Goal: Information Seeking & Learning: Check status

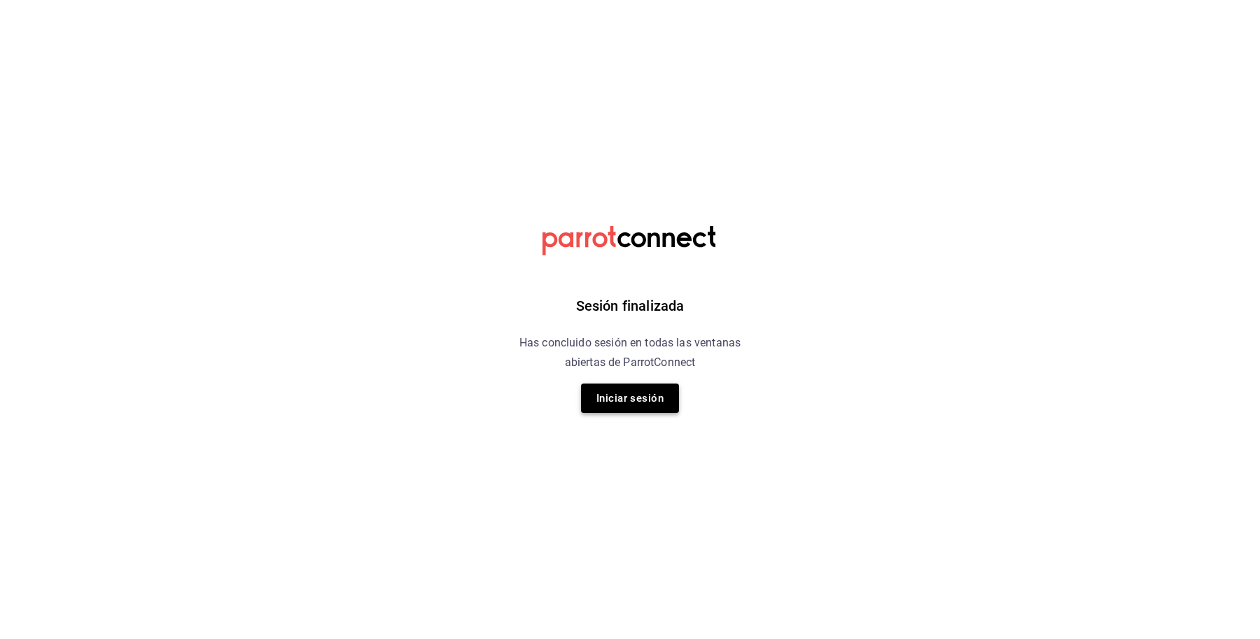
click at [615, 408] on button "Iniciar sesión" at bounding box center [630, 398] width 98 height 29
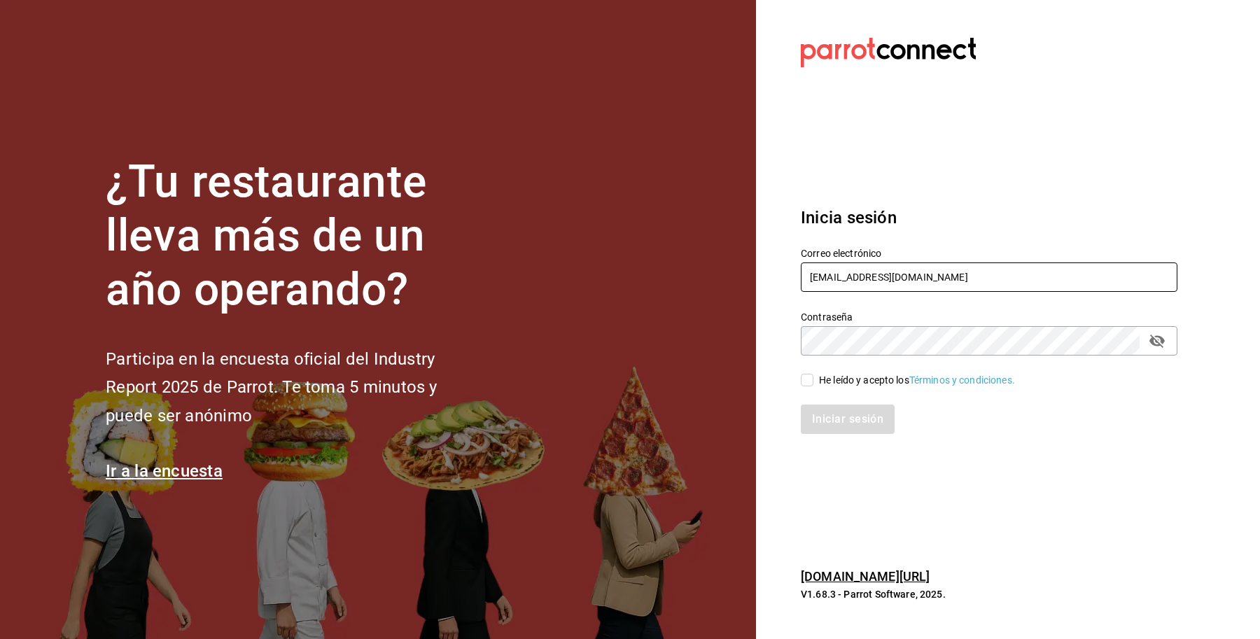
drag, startPoint x: 957, startPoint y: 272, endPoint x: 797, endPoint y: 294, distance: 161.9
click at [797, 294] on div "Correo electrónico sushiexpress@galicia.com Contraseña Contraseña He leído y ac…" at bounding box center [980, 332] width 393 height 204
paste input "napoli@escobedo"
type input "napoli@escobedo.com"
click at [824, 379] on div "He leído y acepto los Términos y condiciones." at bounding box center [917, 380] width 196 height 15
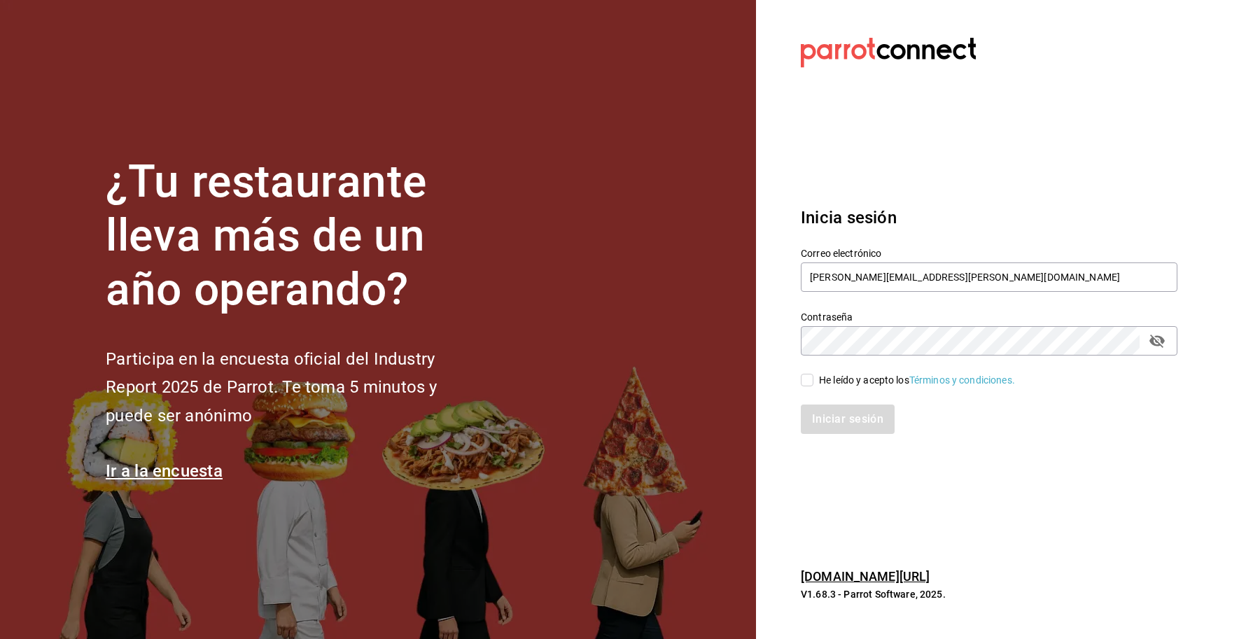
click at [814, 379] on input "He leído y acepto los Términos y condiciones." at bounding box center [807, 380] width 13 height 13
checkbox input "true"
click at [847, 410] on button "Iniciar sesión" at bounding box center [848, 419] width 95 height 29
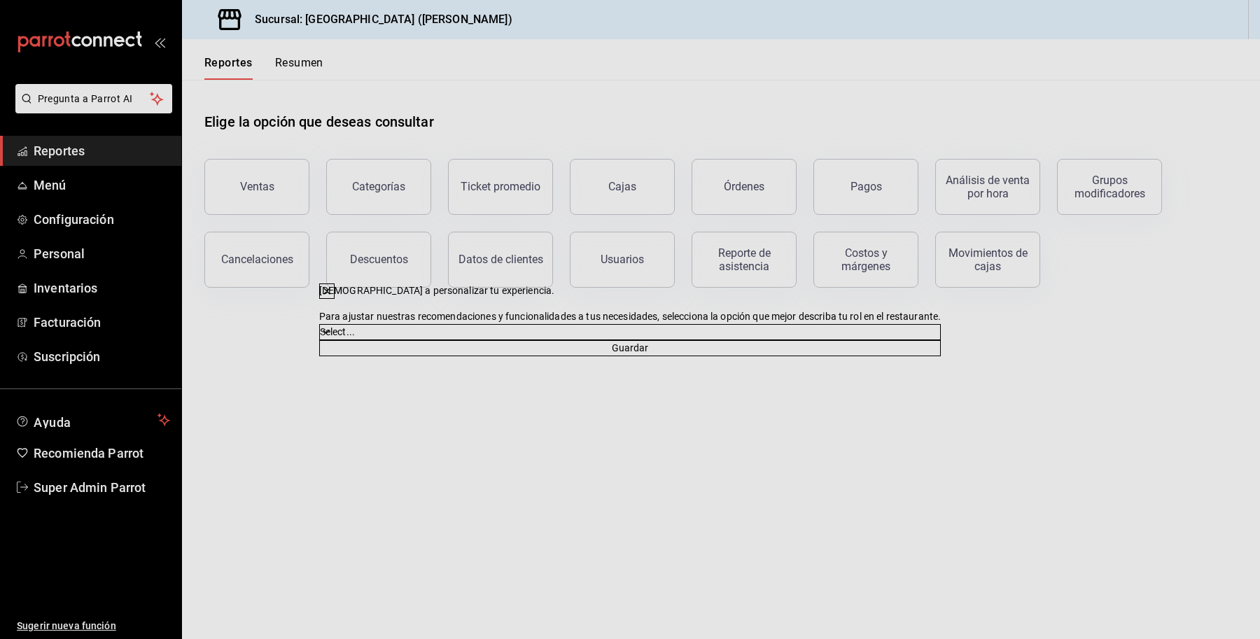
drag, startPoint x: 61, startPoint y: 236, endPoint x: 58, endPoint y: 243, distance: 7.5
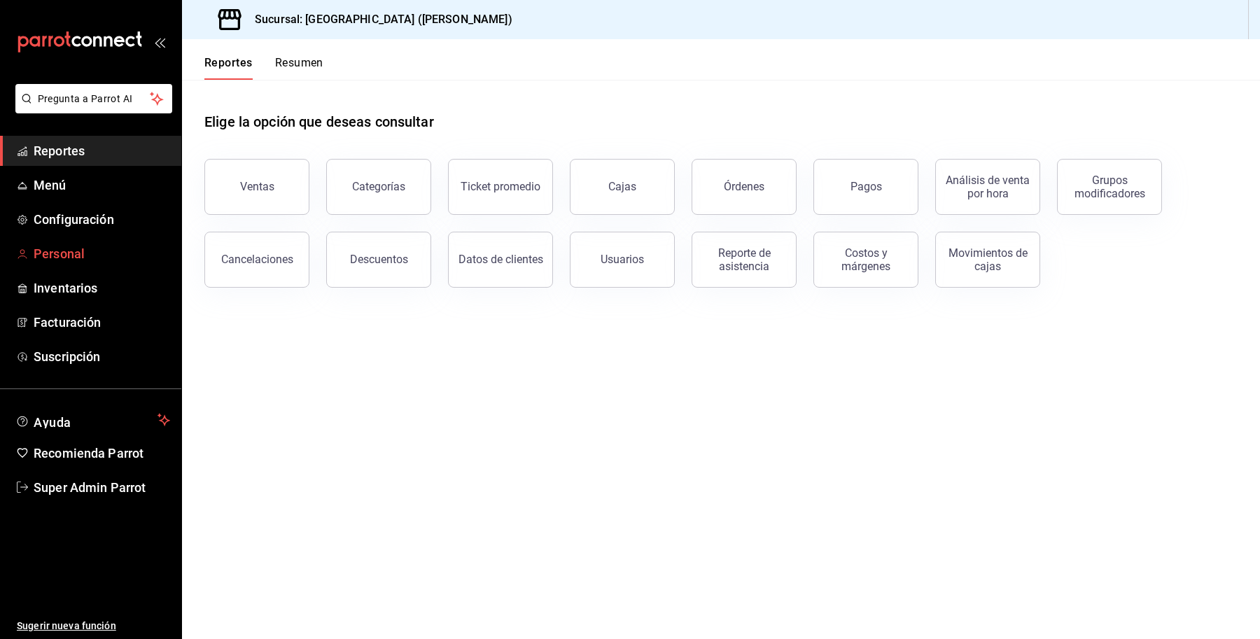
click at [58, 243] on link "Personal" at bounding box center [90, 254] width 181 height 30
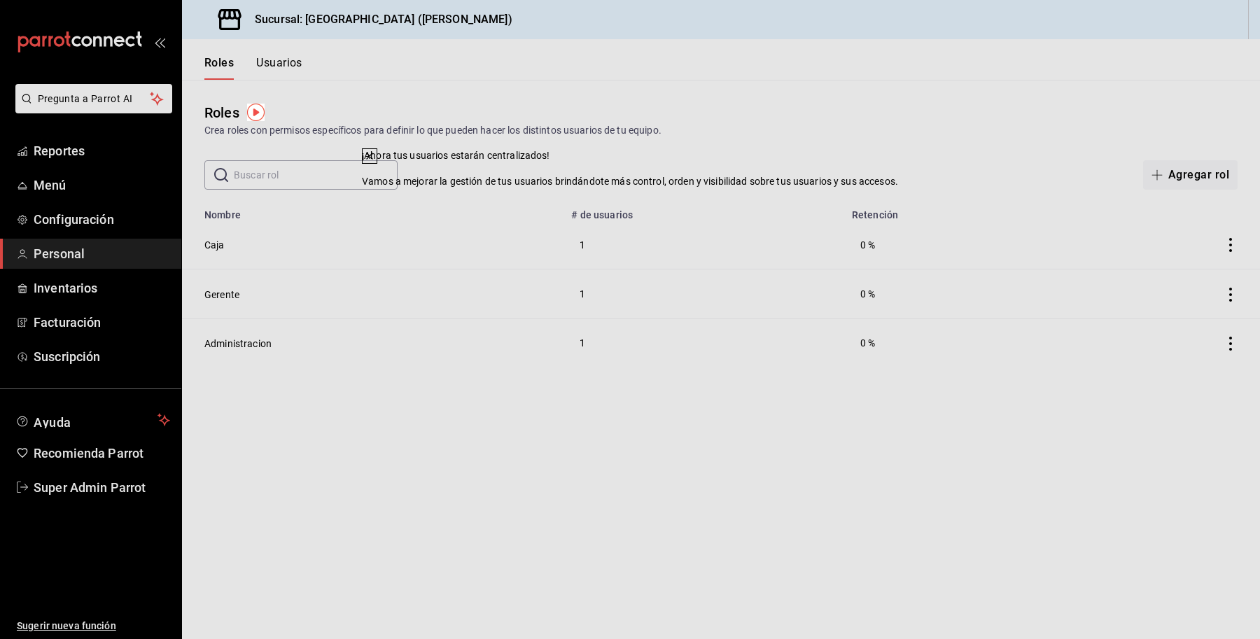
click at [375, 162] on icon at bounding box center [369, 156] width 11 height 11
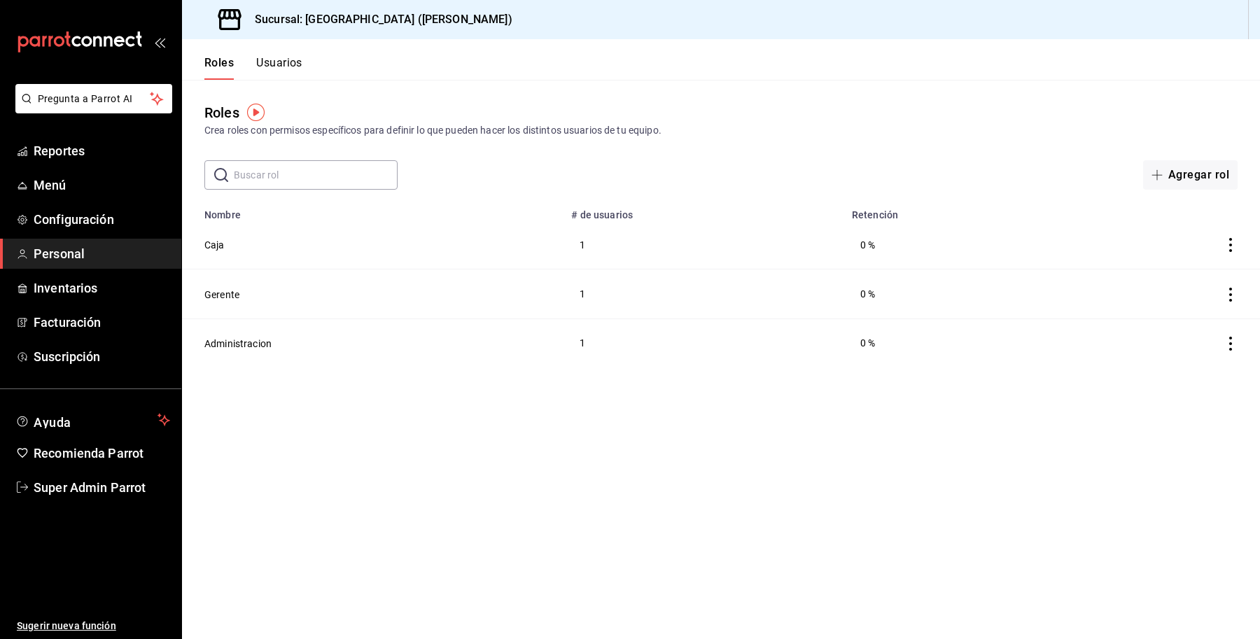
click at [277, 47] on div "Roles Usuarios" at bounding box center [242, 59] width 120 height 41
click at [272, 53] on div "Roles Usuarios" at bounding box center [242, 59] width 120 height 41
click at [291, 71] on button "Usuarios" at bounding box center [279, 68] width 46 height 24
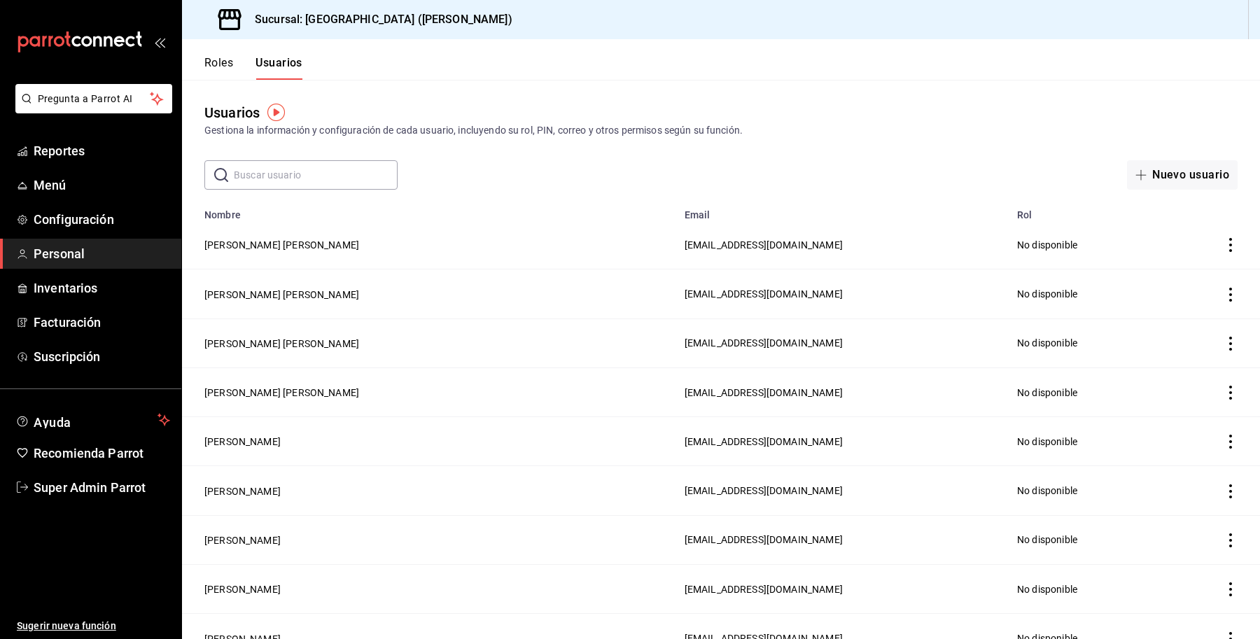
drag, startPoint x: 313, startPoint y: 181, endPoint x: 305, endPoint y: 182, distance: 7.8
click at [309, 183] on input "text" at bounding box center [316, 175] width 164 height 28
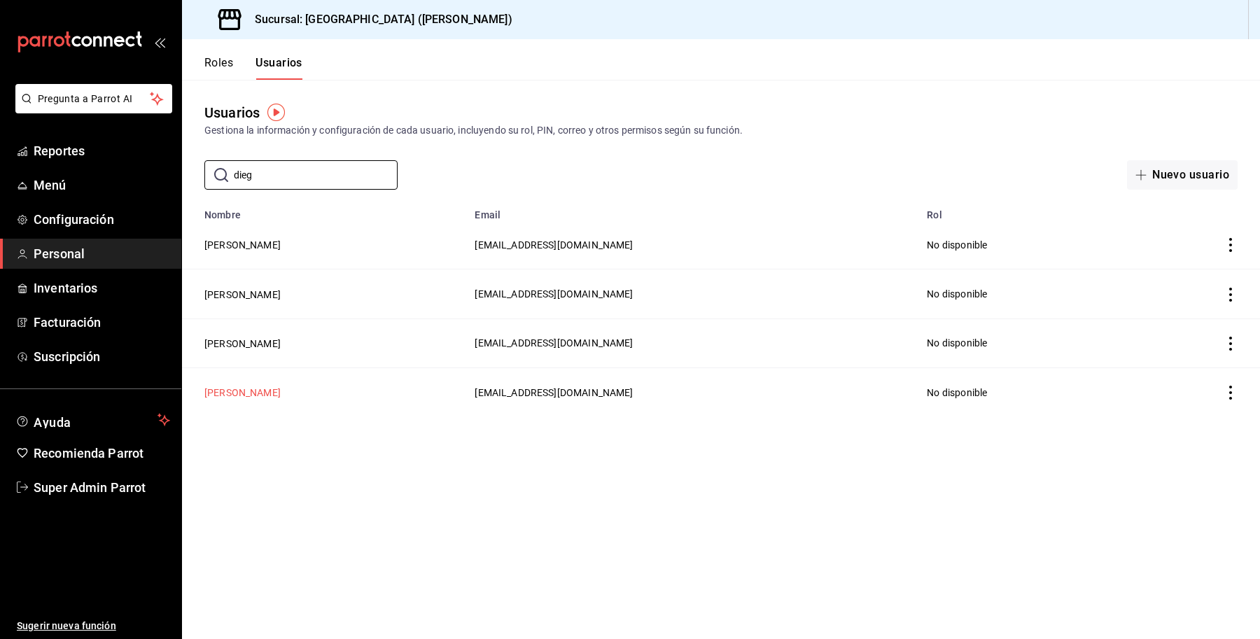
type input "dieg"
click at [215, 396] on button "Diego O O" at bounding box center [242, 393] width 76 height 14
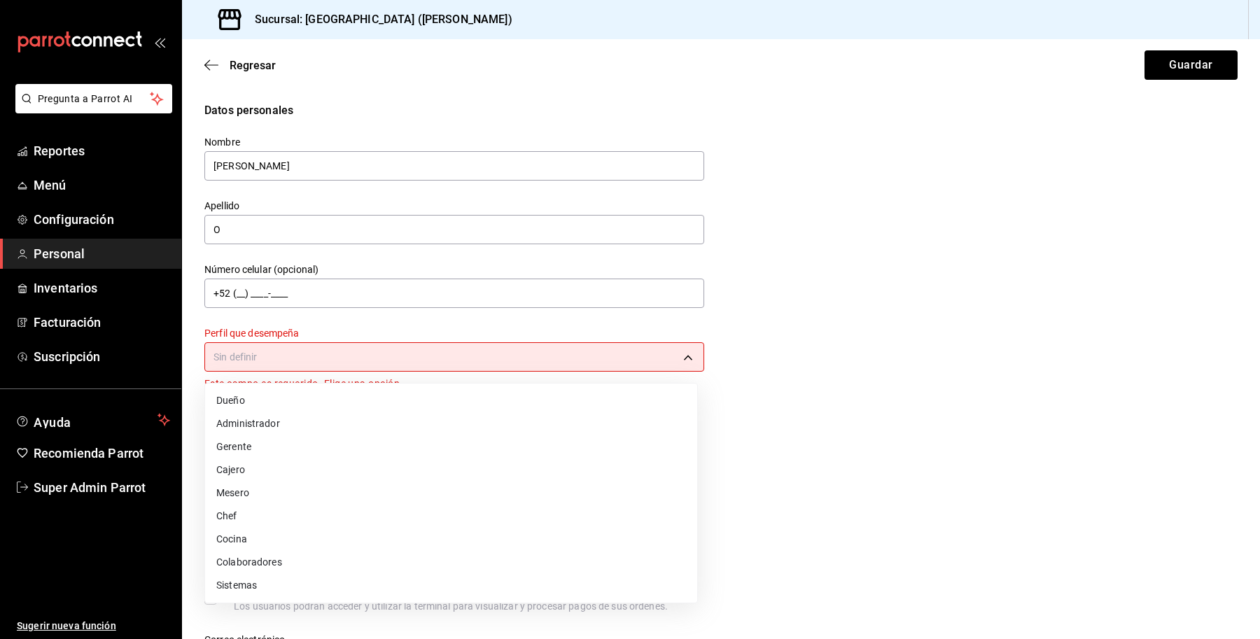
click at [445, 359] on body "Pregunta a Parrot AI Reportes Menú Configuración Personal Inventarios Facturaci…" at bounding box center [630, 319] width 1260 height 639
drag, startPoint x: 550, startPoint y: 424, endPoint x: 562, endPoint y: 411, distance: 18.3
click at [547, 424] on li "Administrador" at bounding box center [451, 423] width 492 height 23
type input "ADMIN"
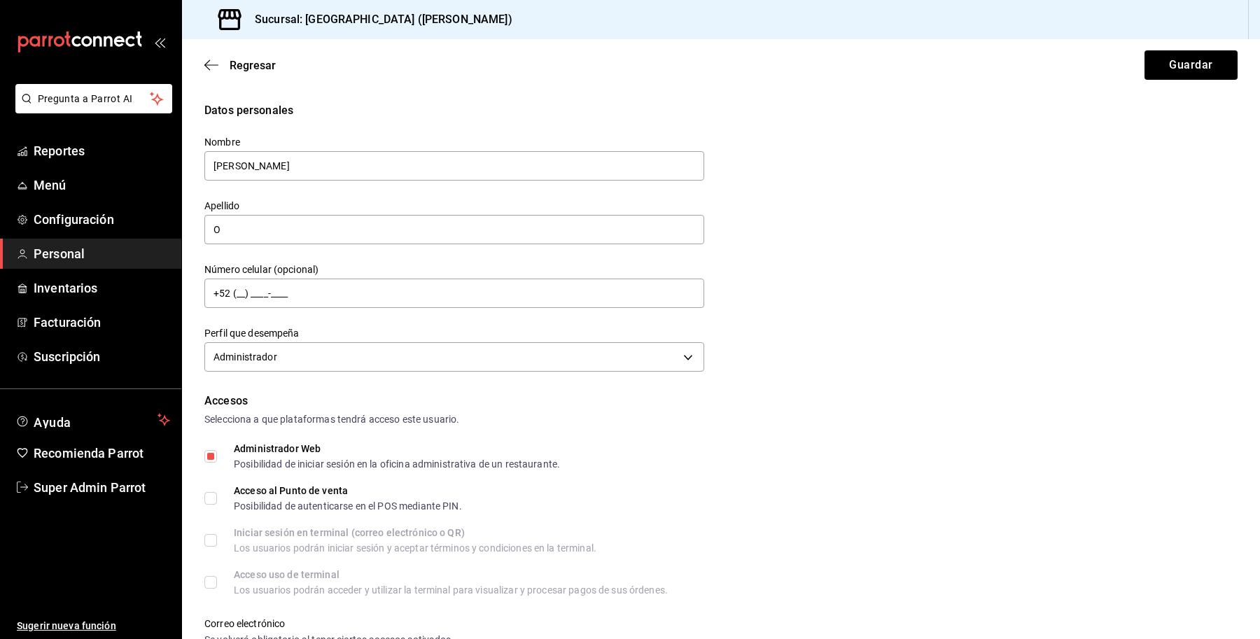
click at [786, 365] on div "Datos personales Nombre Diego O Apellido O Número celular (opcional) +52 (__) _…" at bounding box center [720, 239] width 1033 height 274
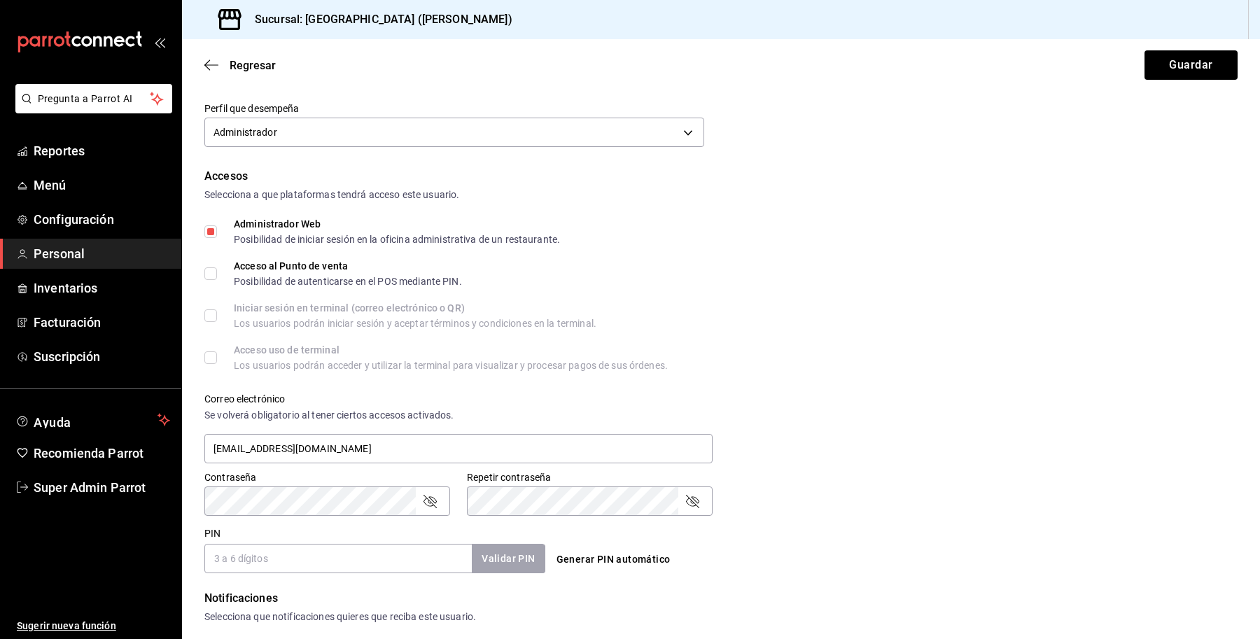
scroll to position [263, 0]
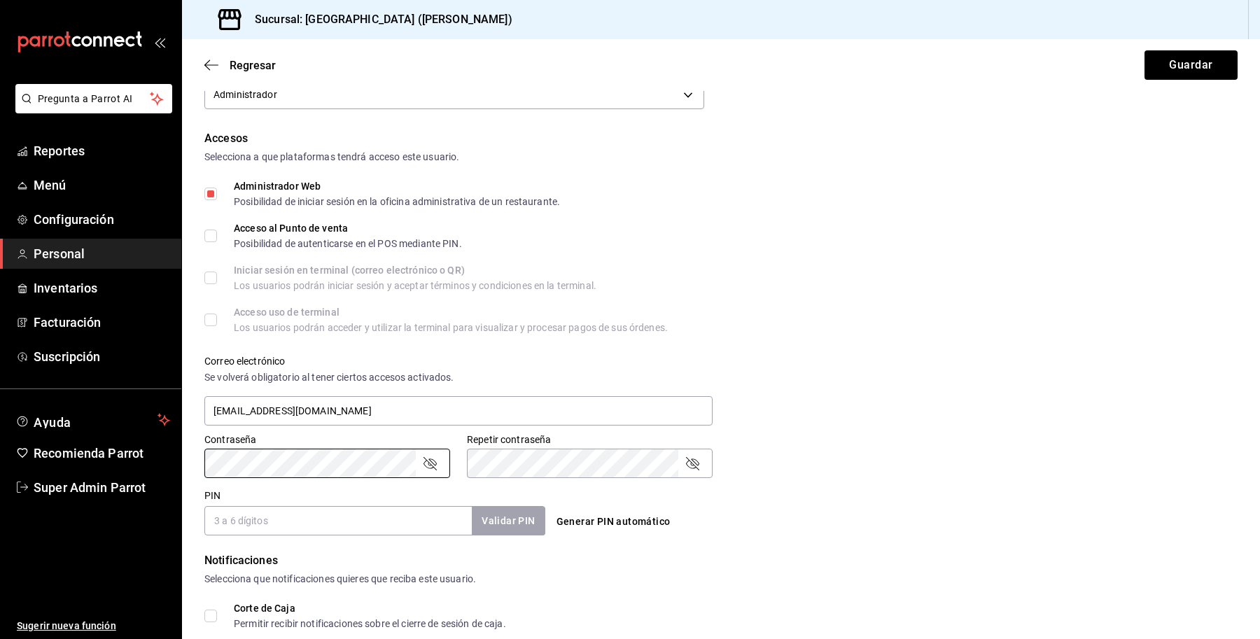
click at [866, 369] on div "Correo electrónico Se volverá obligatorio al tener ciertos accesos activados. d…" at bounding box center [713, 383] width 1050 height 90
click at [422, 476] on div "Contraseña" at bounding box center [327, 463] width 246 height 29
click at [435, 461] on icon "passwordField" at bounding box center [430, 463] width 13 height 13
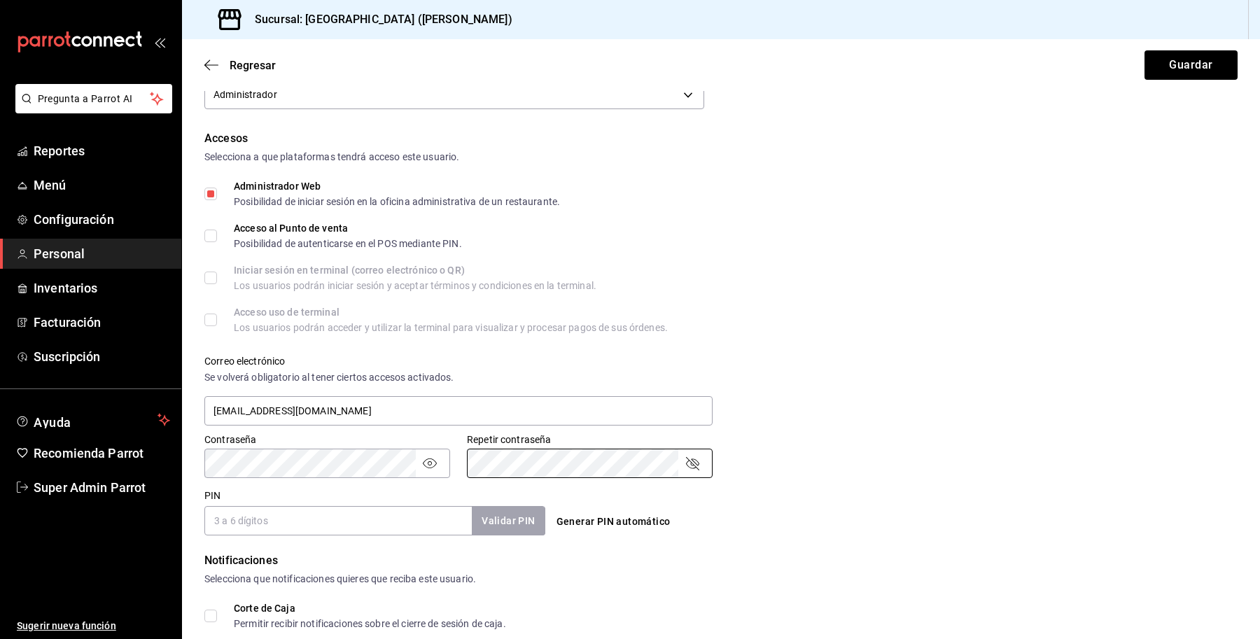
click at [1041, 383] on div "Correo electrónico Se volverá obligatorio al tener ciertos accesos activados. d…" at bounding box center [713, 383] width 1050 height 90
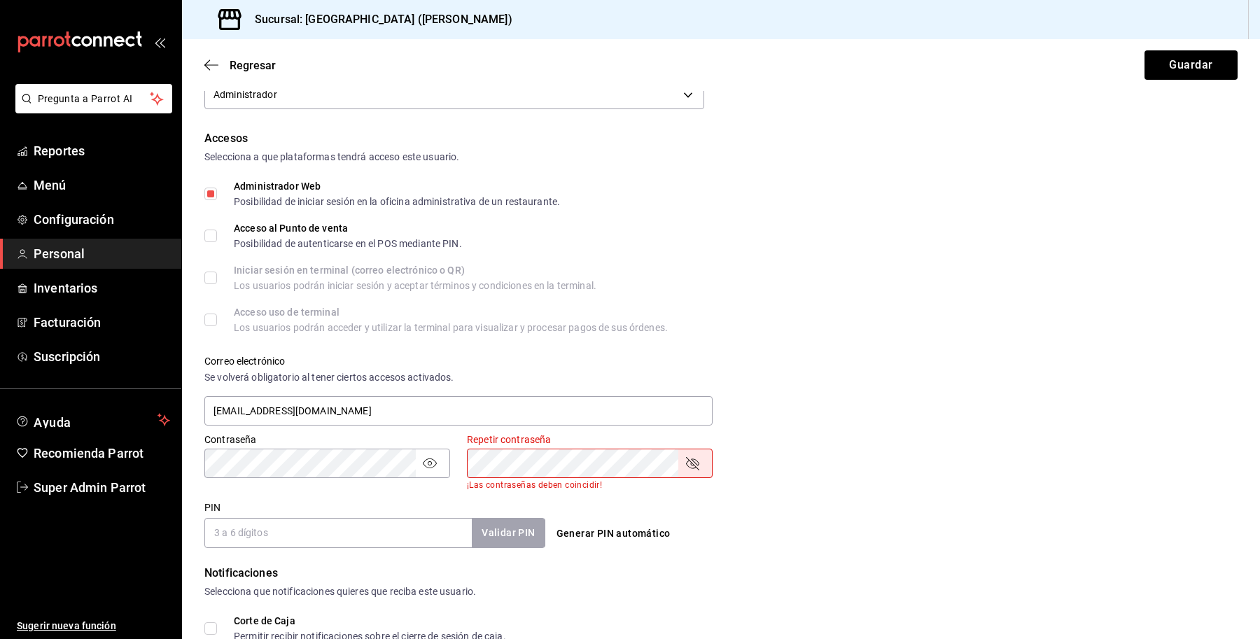
click at [687, 461] on icon "passwordField" at bounding box center [692, 463] width 17 height 17
click at [791, 432] on div "Contraseña Contraseña Repetir contraseña Repetir contraseña ¡Las contraseñas de…" at bounding box center [713, 454] width 1050 height 74
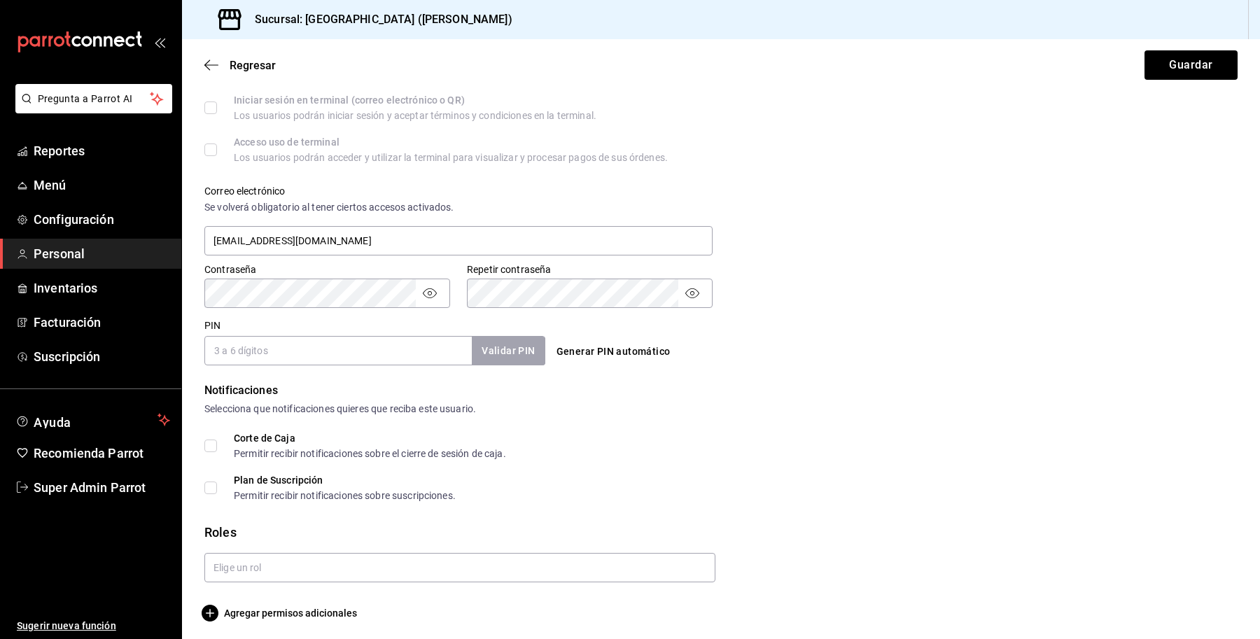
scroll to position [436, 0]
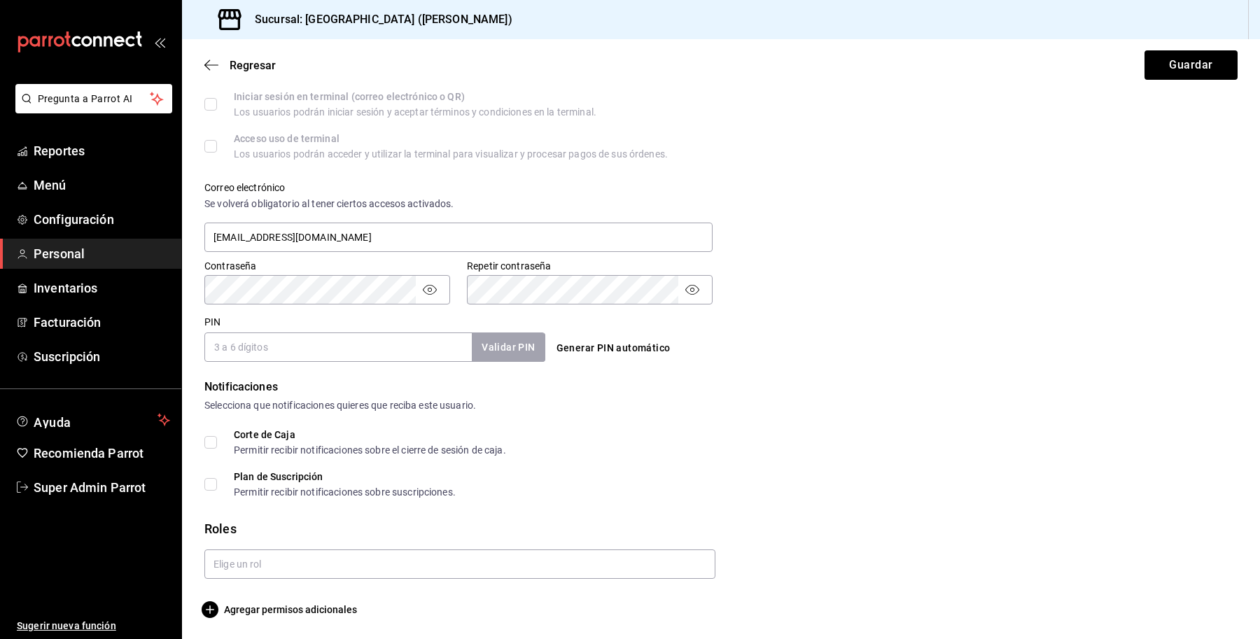
click at [596, 351] on button "Generar PIN automático" at bounding box center [613, 348] width 125 height 26
type input "5499"
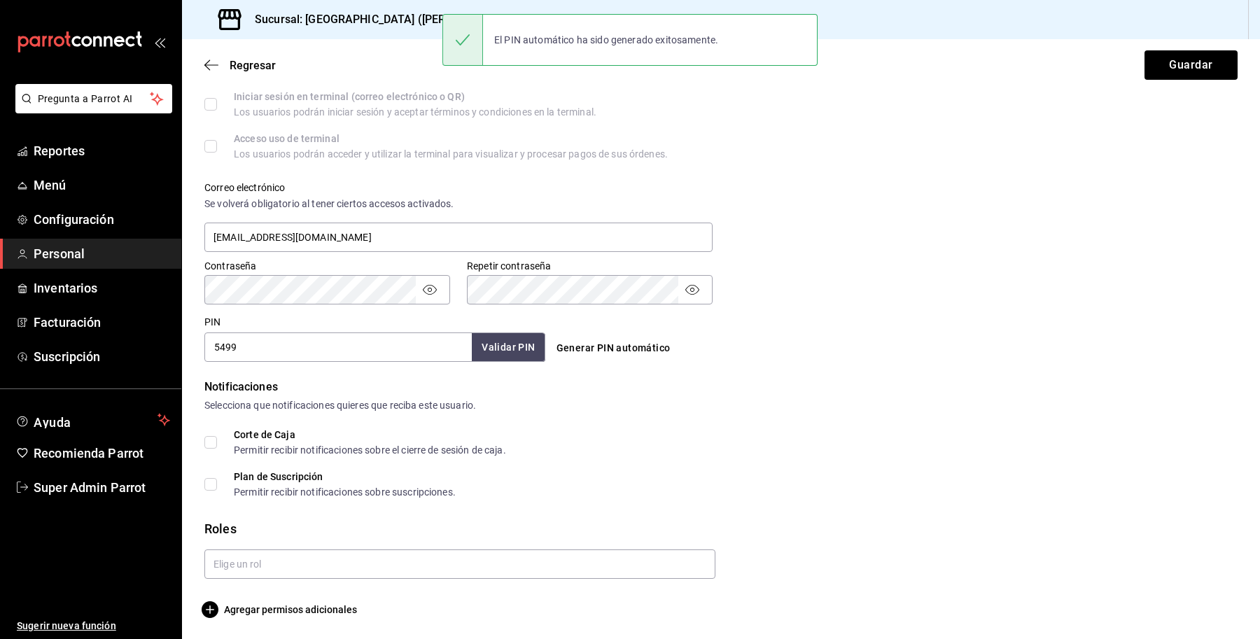
click at [1173, 48] on div "Regresar Guardar" at bounding box center [721, 65] width 1078 height 52
click at [1173, 53] on button "Guardar" at bounding box center [1191, 64] width 93 height 29
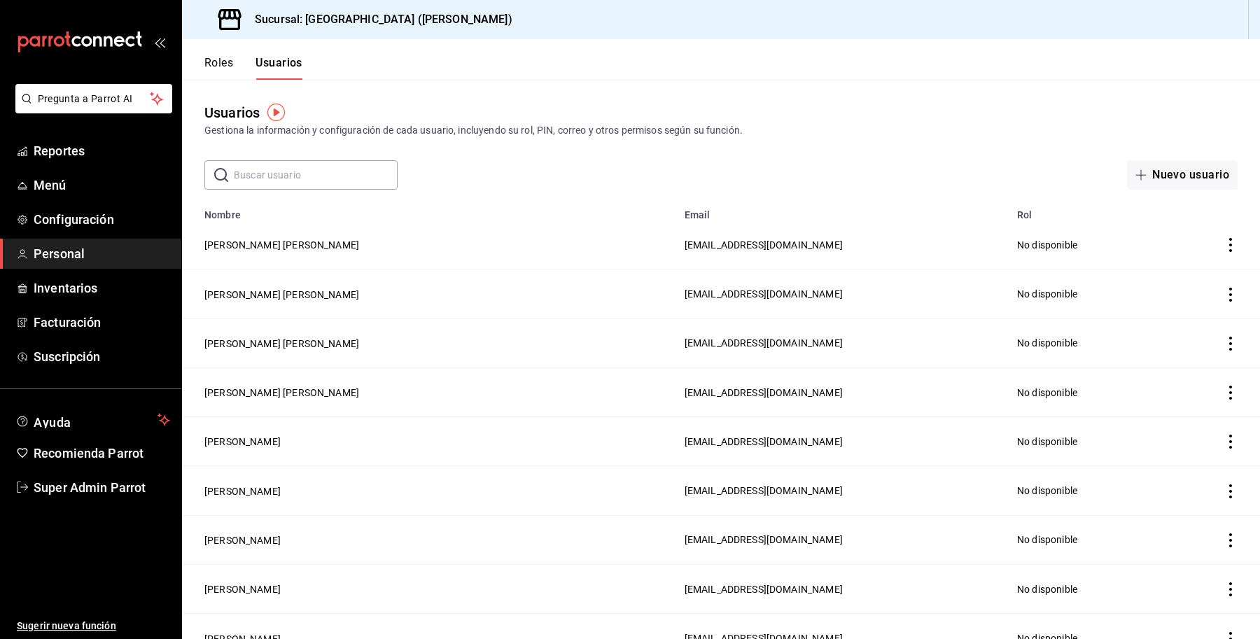
click at [291, 183] on input "text" at bounding box center [316, 175] width 164 height 28
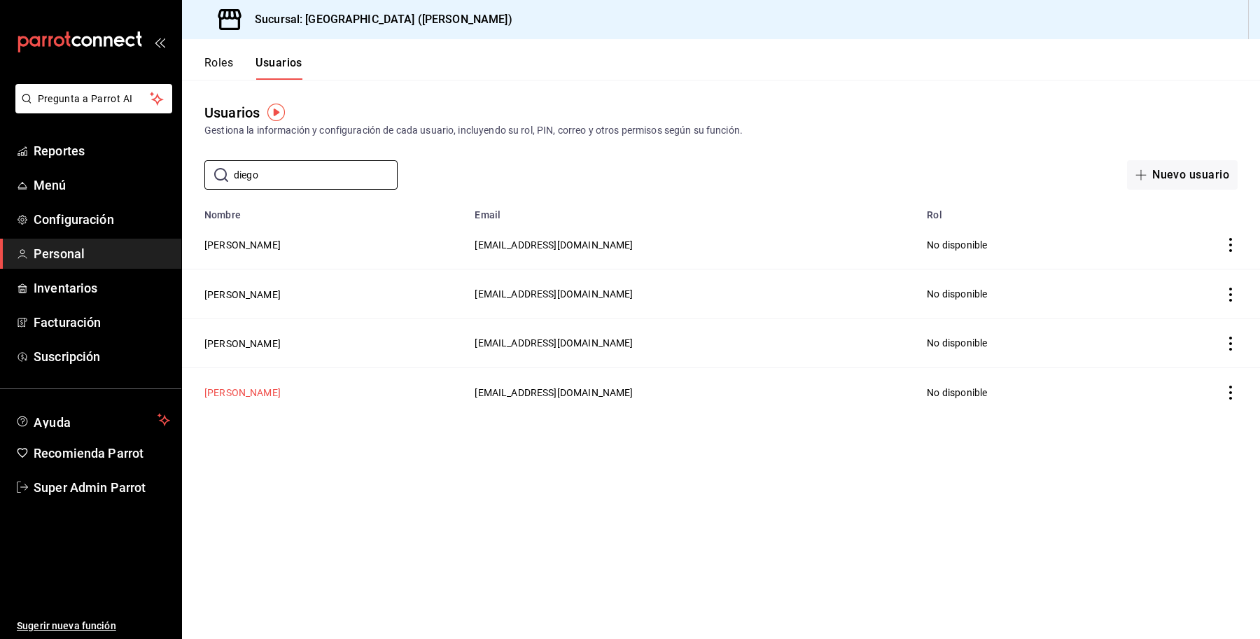
type input "diego"
click at [223, 399] on button "Diego O O" at bounding box center [242, 393] width 76 height 14
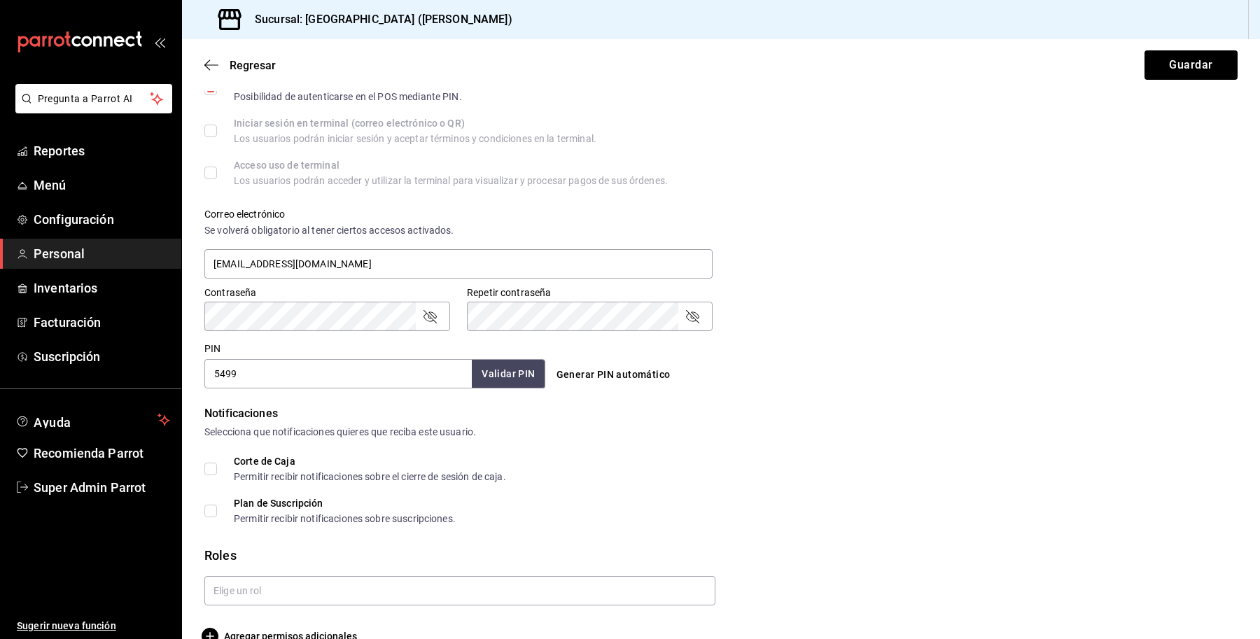
scroll to position [436, 0]
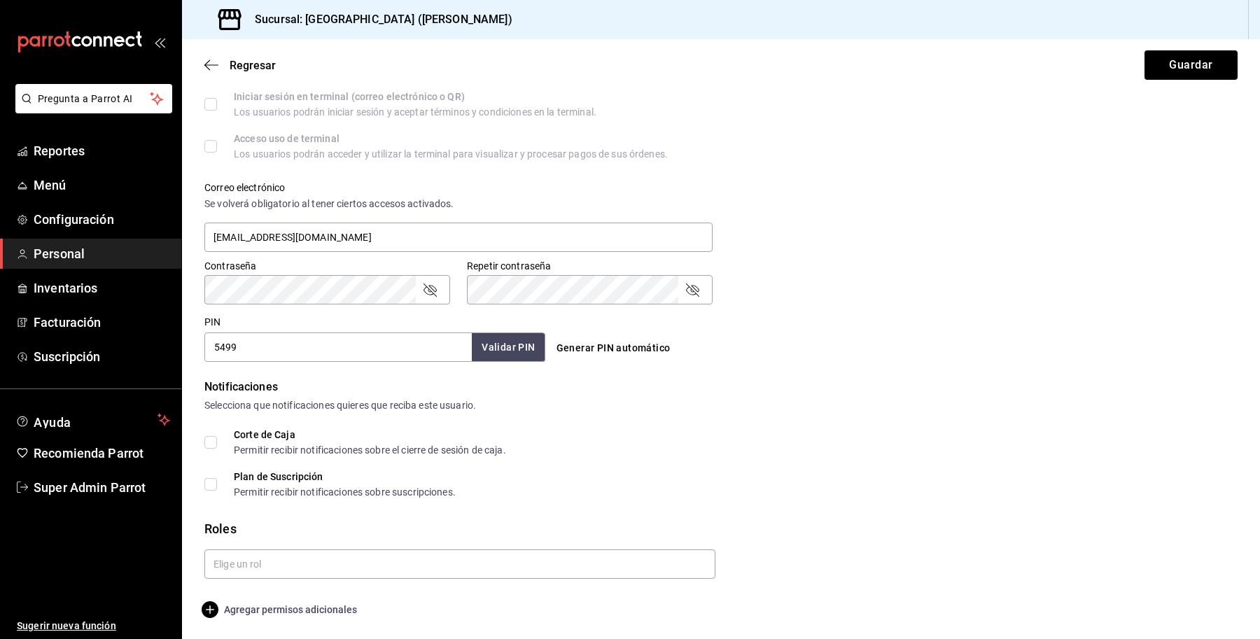
click at [261, 603] on span "Agregar permisos adicionales" at bounding box center [280, 609] width 153 height 17
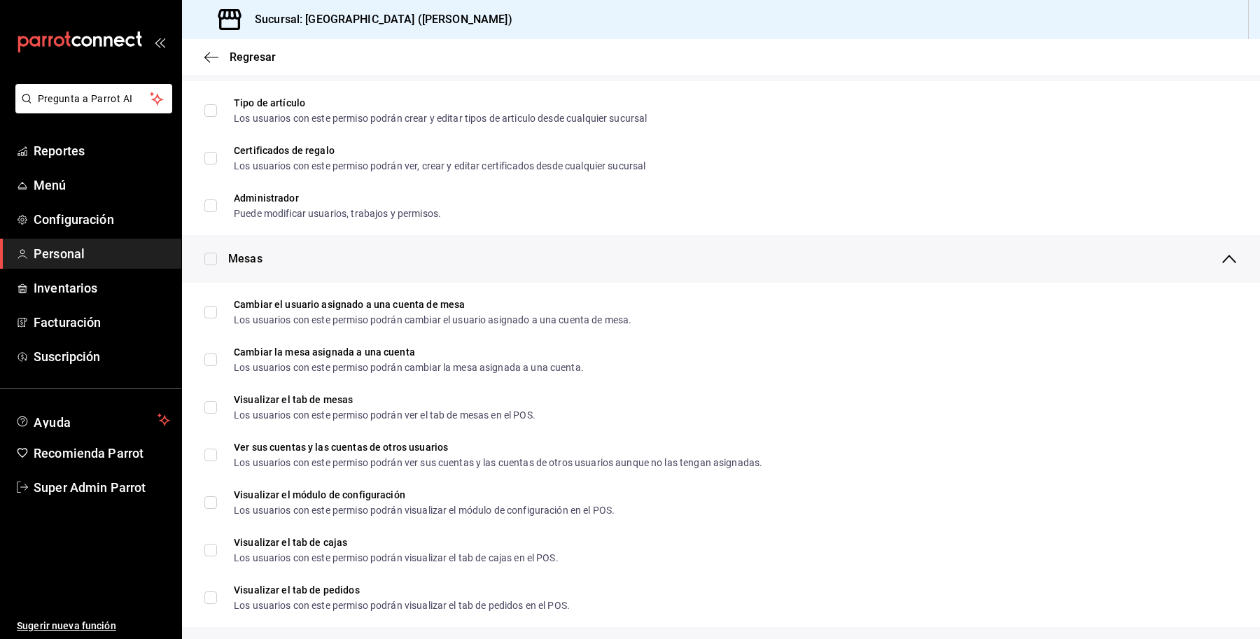
scroll to position [0, 0]
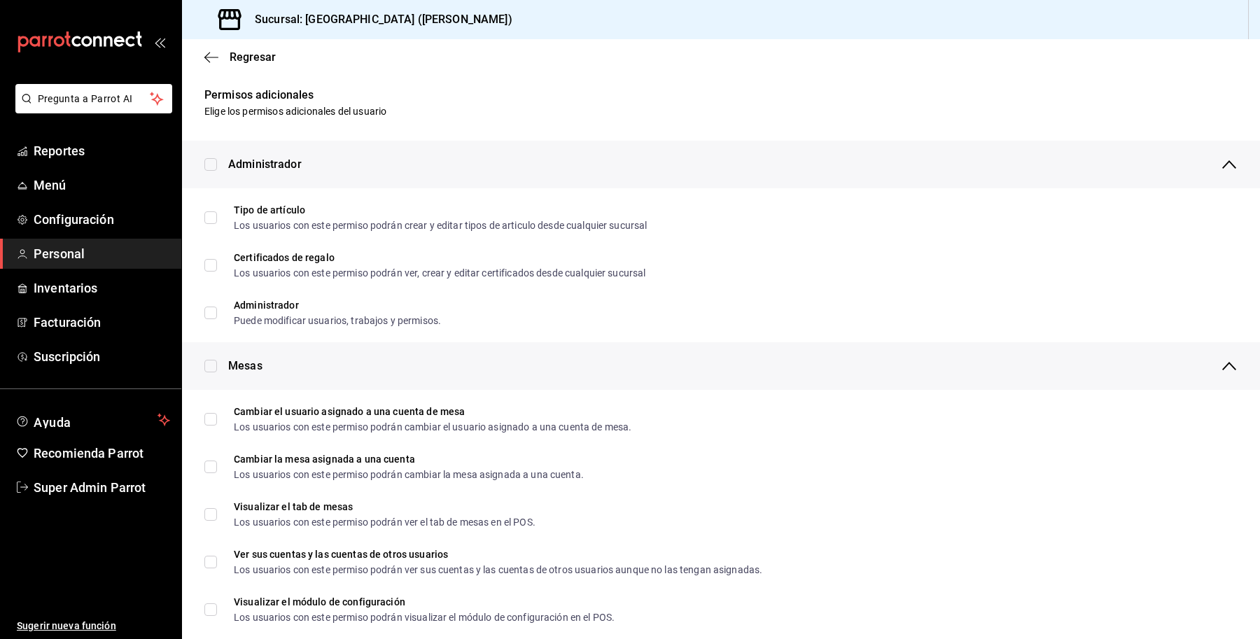
click at [212, 161] on input "checkbox" at bounding box center [210, 164] width 13 height 13
checkbox input "true"
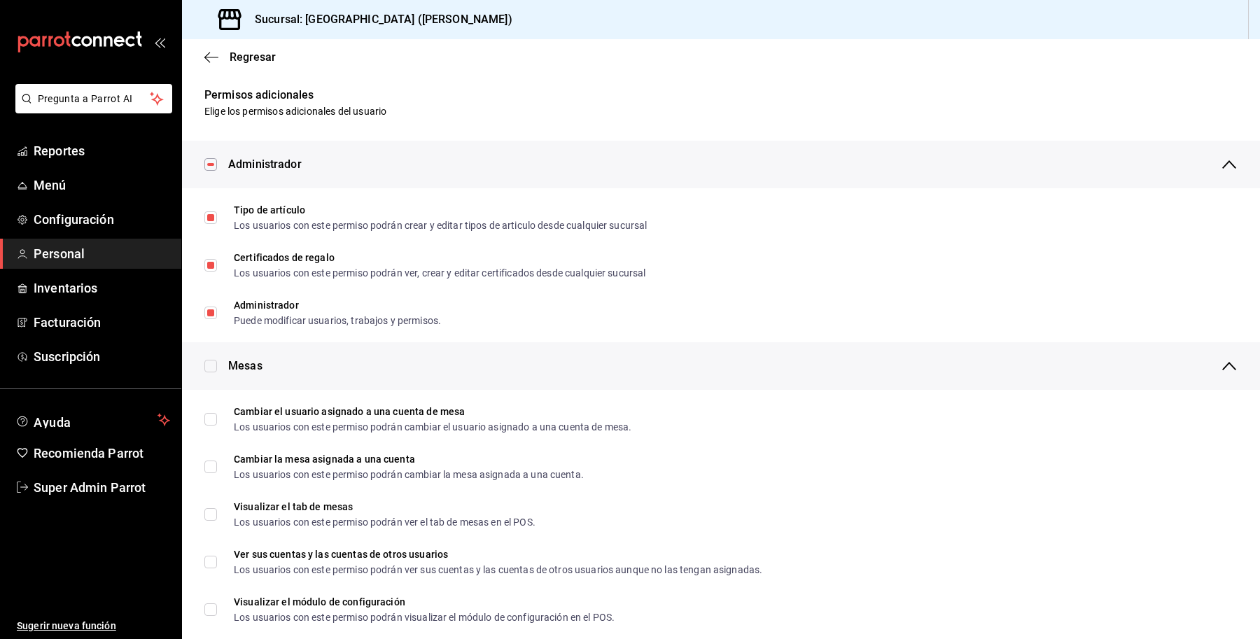
click at [204, 364] on input "checkbox" at bounding box center [210, 366] width 13 height 13
checkbox input "true"
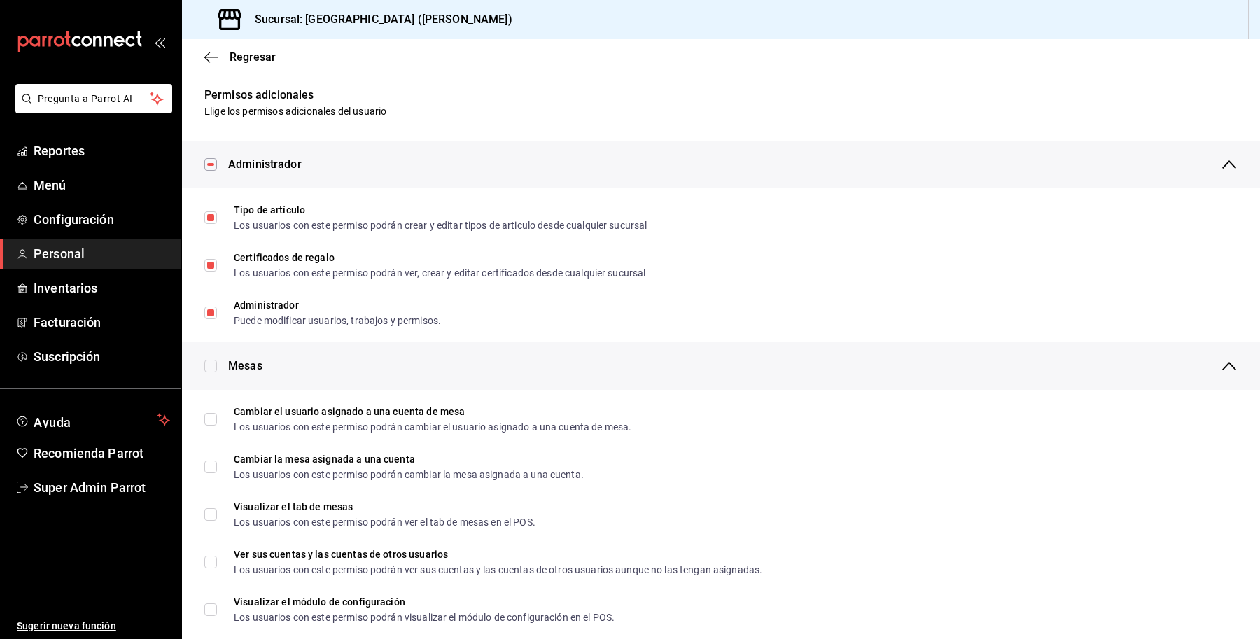
checkbox input "true"
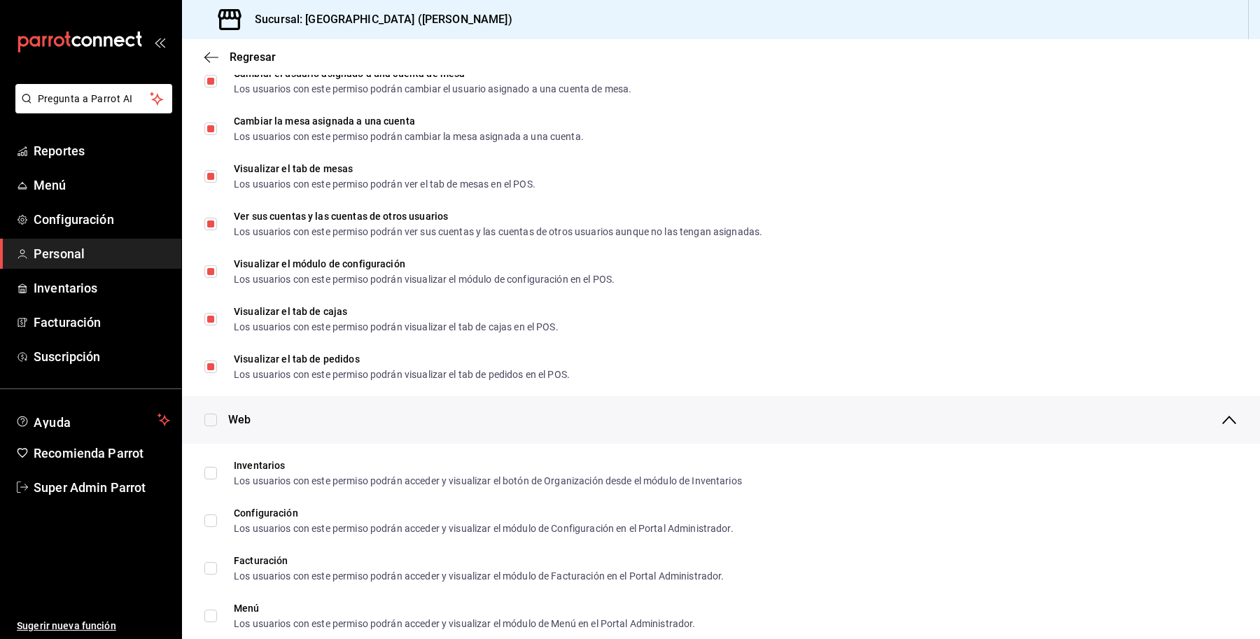
scroll to position [438, 0]
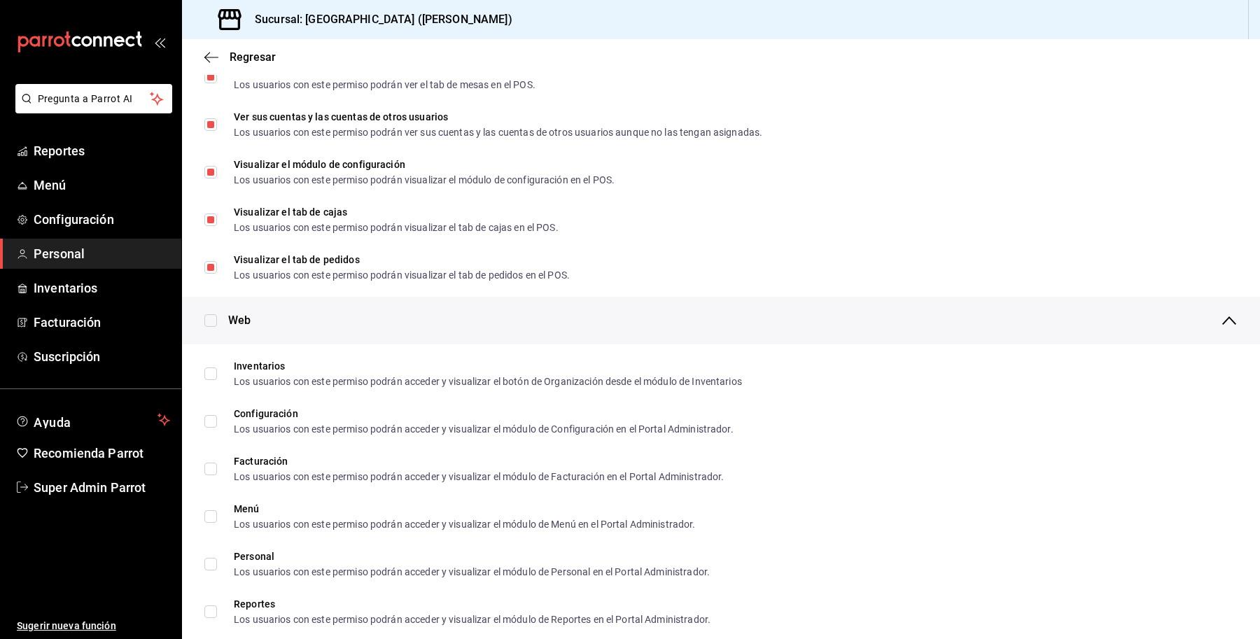
click at [214, 314] on input "checkbox" at bounding box center [210, 320] width 13 height 13
checkbox input "true"
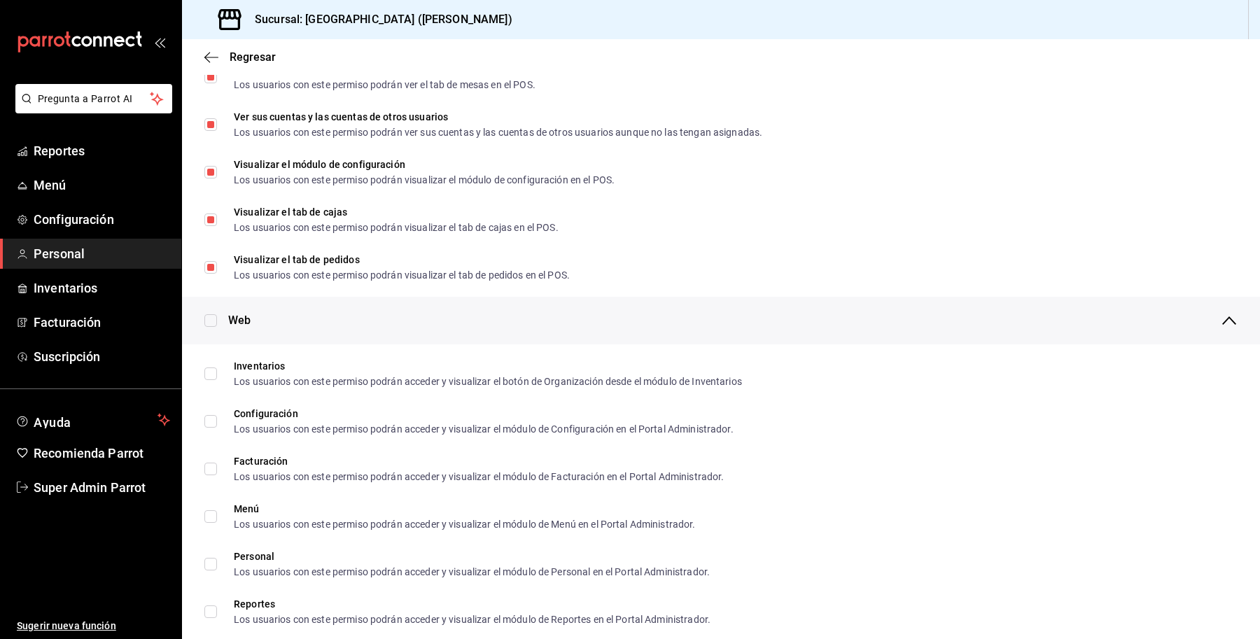
checkbox input "true"
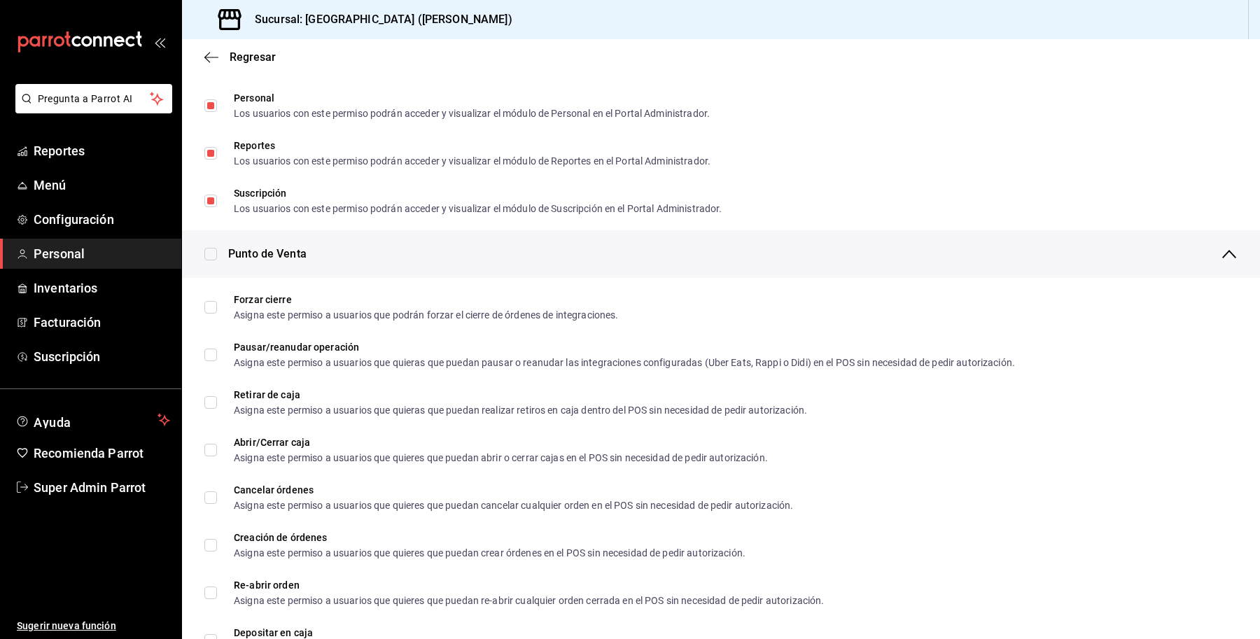
scroll to position [875, 0]
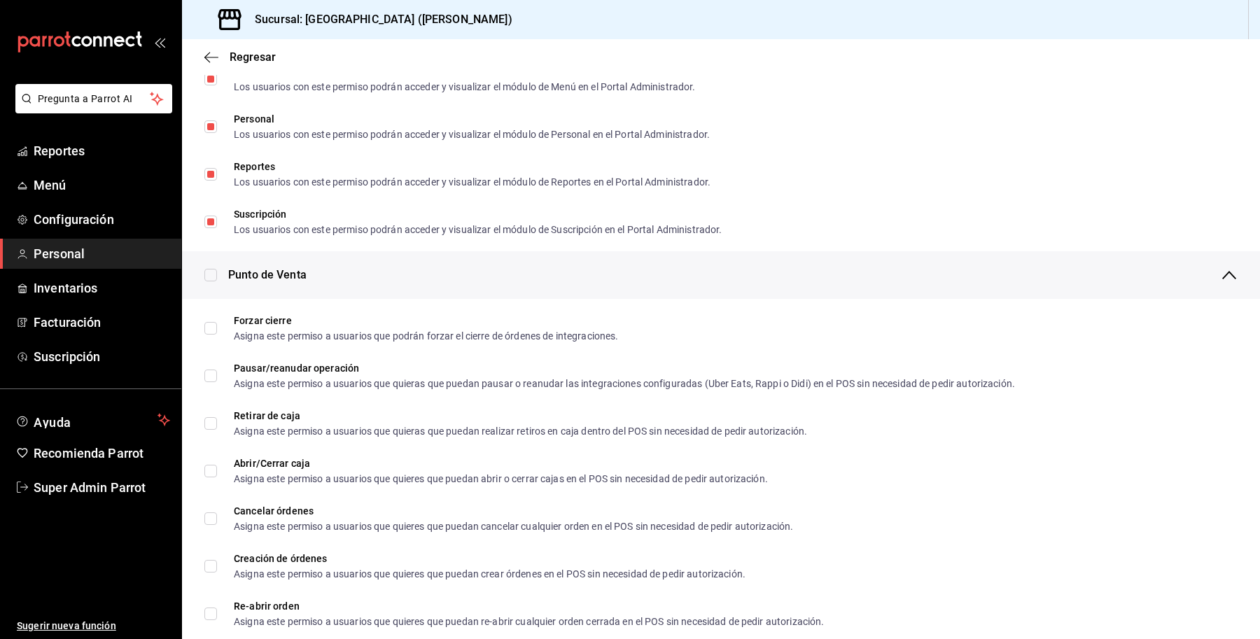
click at [207, 277] on input "checkbox" at bounding box center [210, 275] width 13 height 13
checkbox input "true"
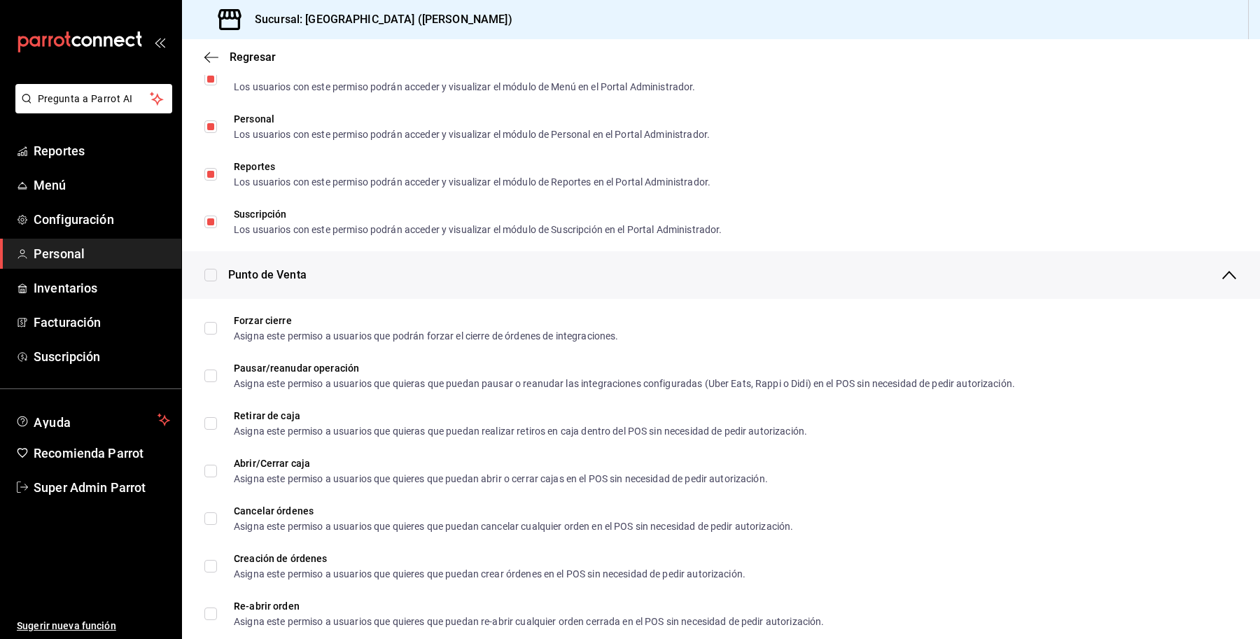
checkbox input "true"
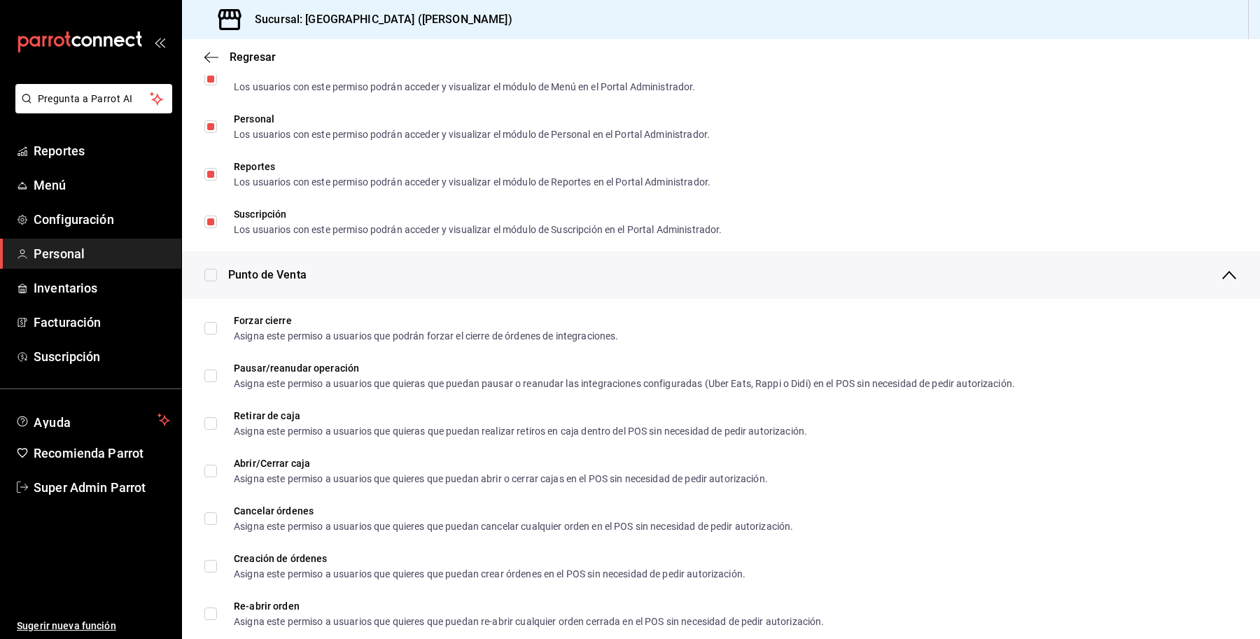
checkbox input "true"
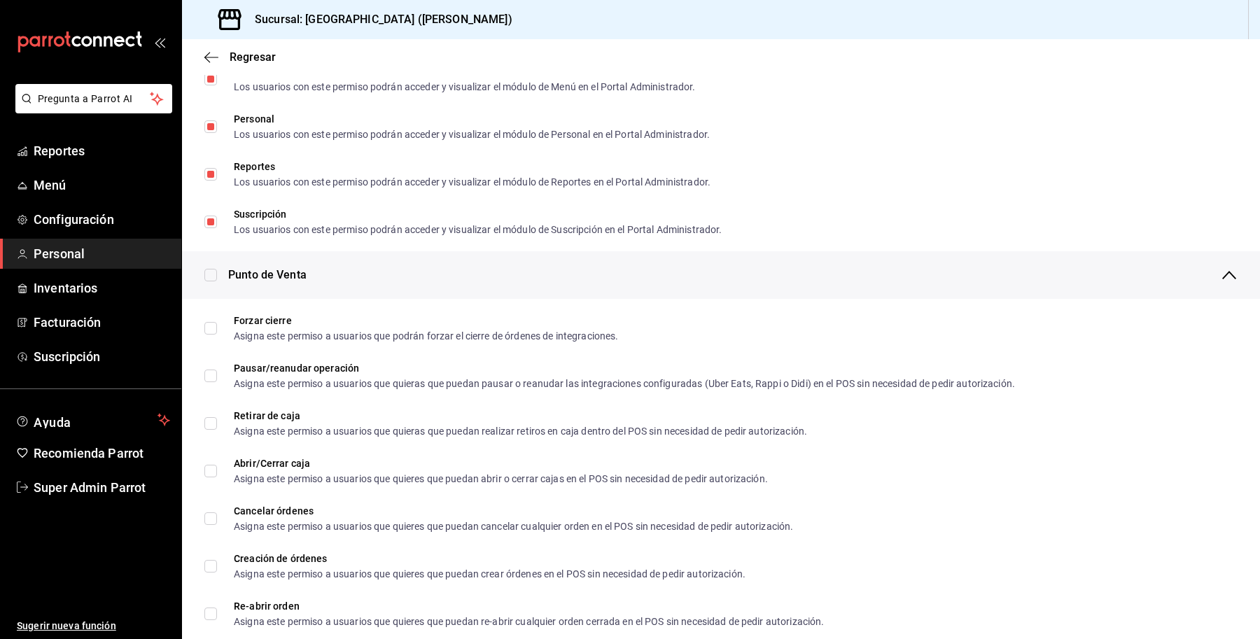
checkbox input "true"
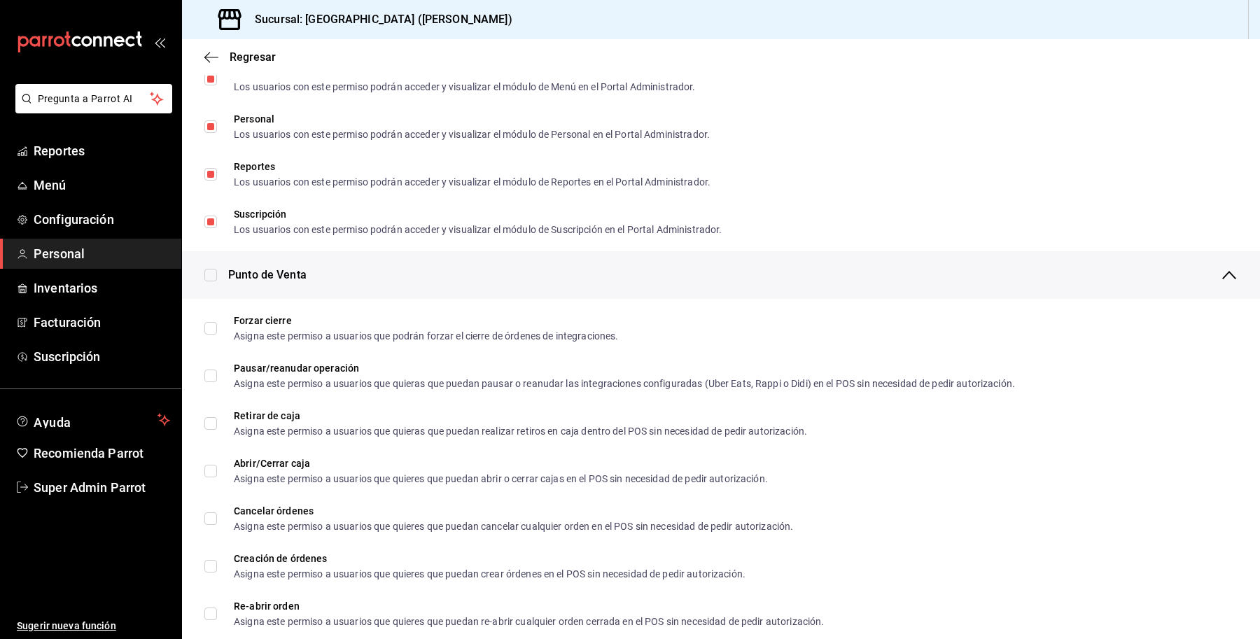
checkbox input "true"
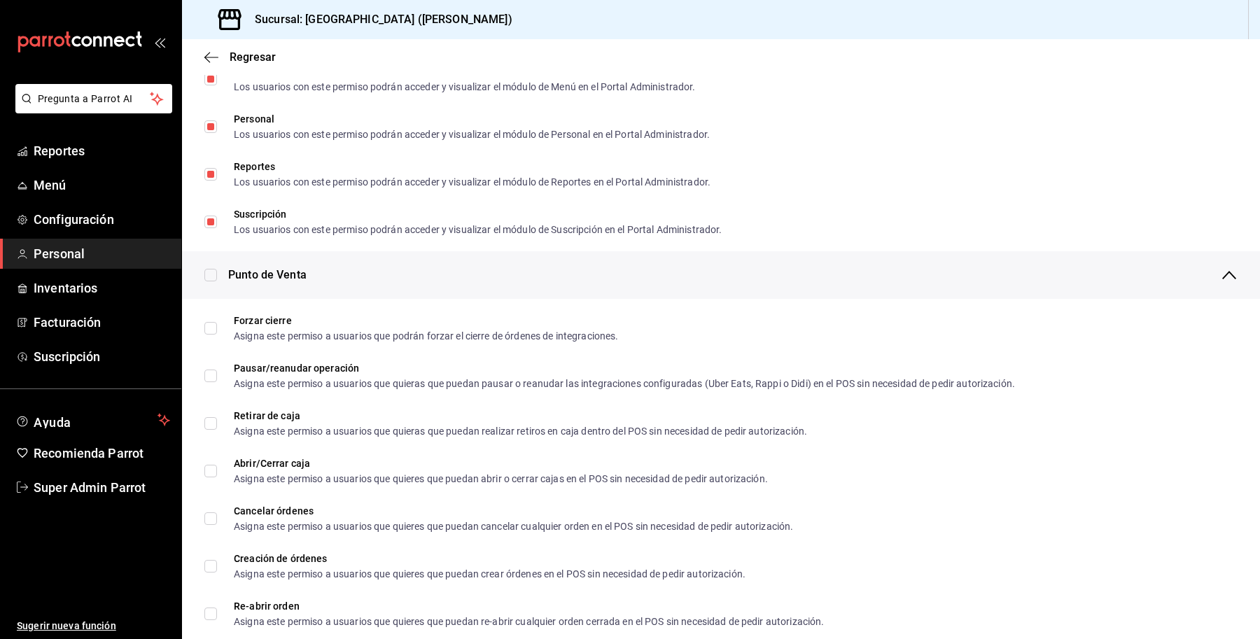
checkbox input "true"
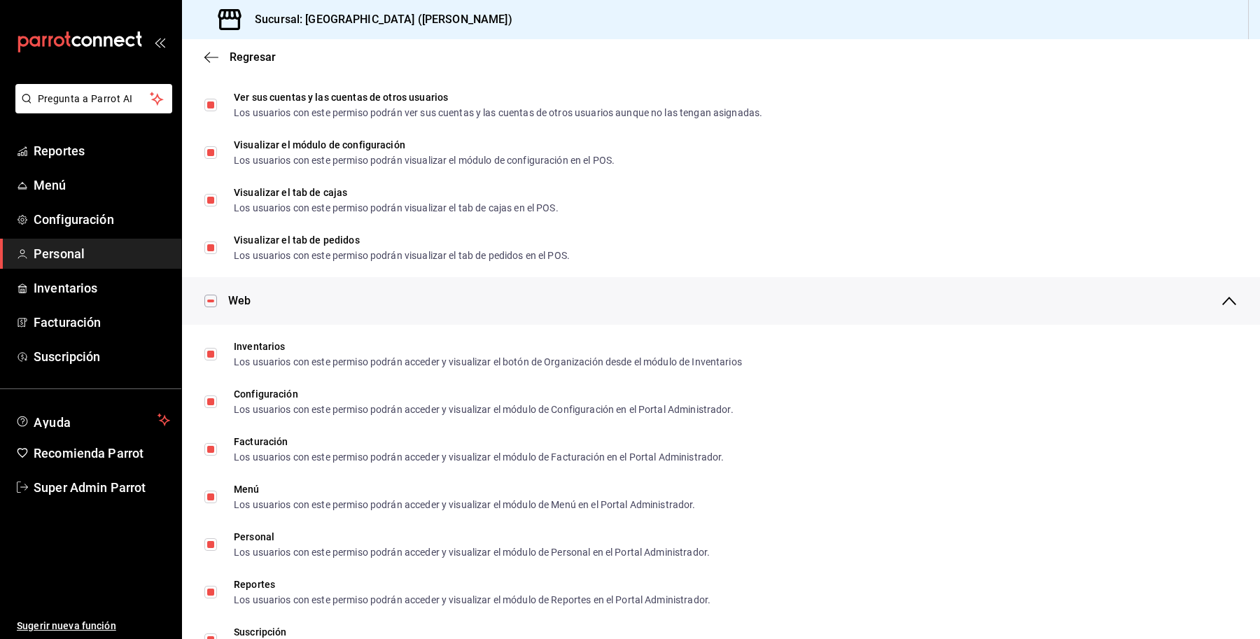
scroll to position [0, 0]
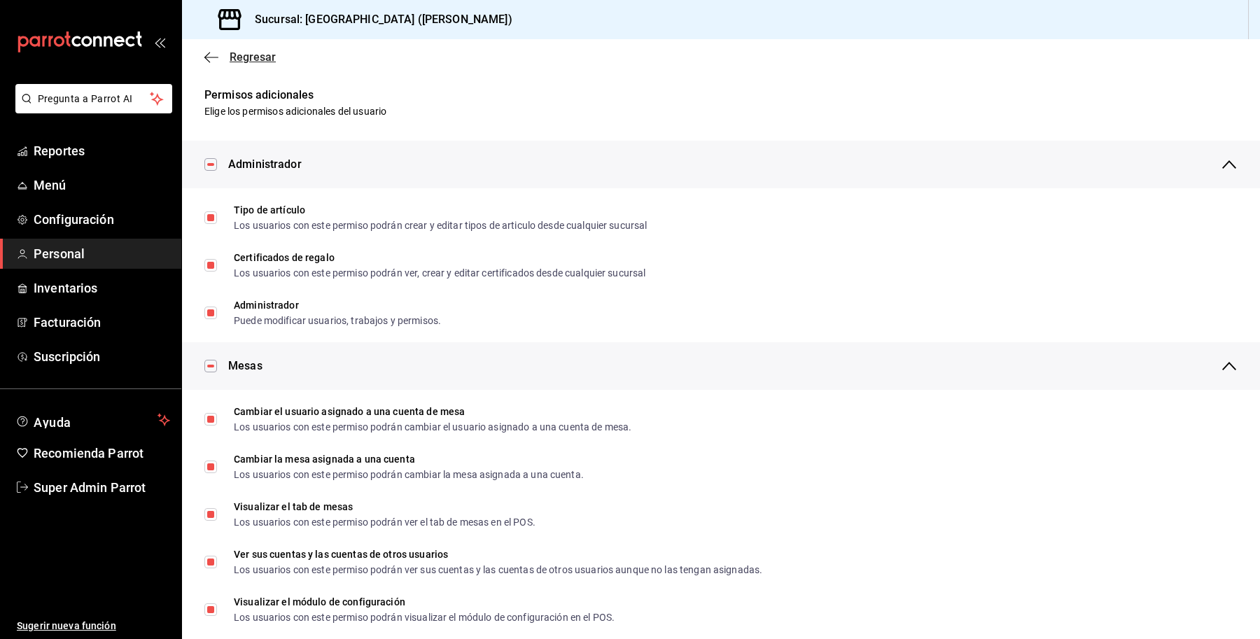
click at [239, 62] on span "Regresar" at bounding box center [253, 56] width 46 height 13
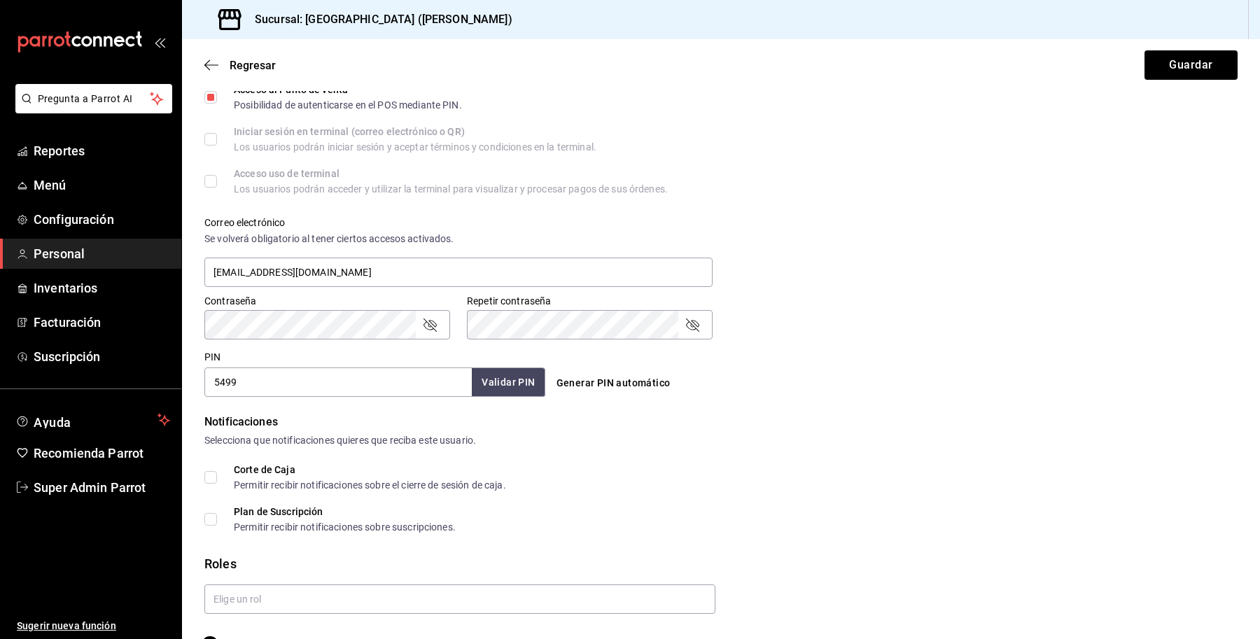
scroll to position [436, 0]
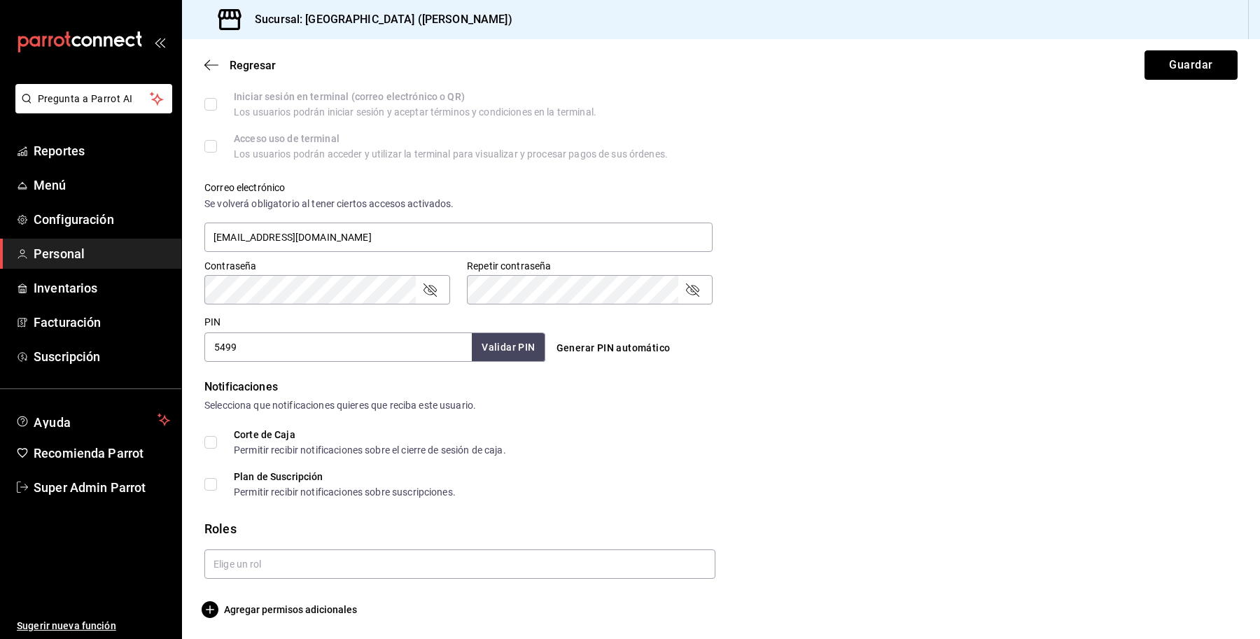
click at [1175, 68] on button "Guardar" at bounding box center [1191, 64] width 93 height 29
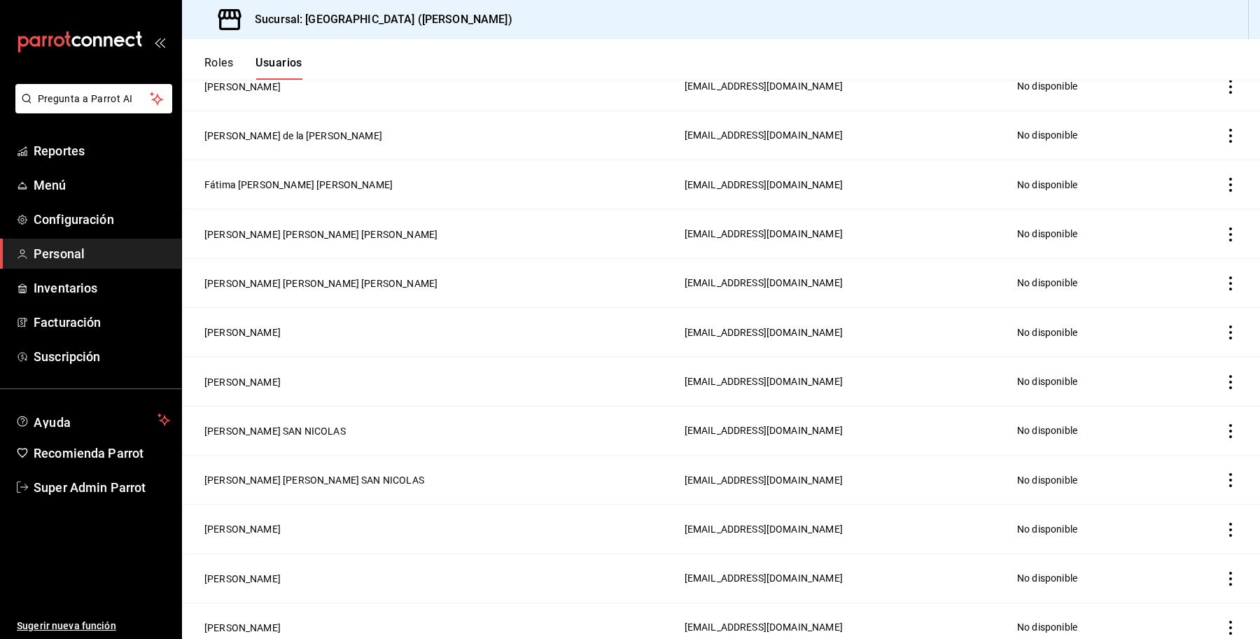
scroll to position [1313, 0]
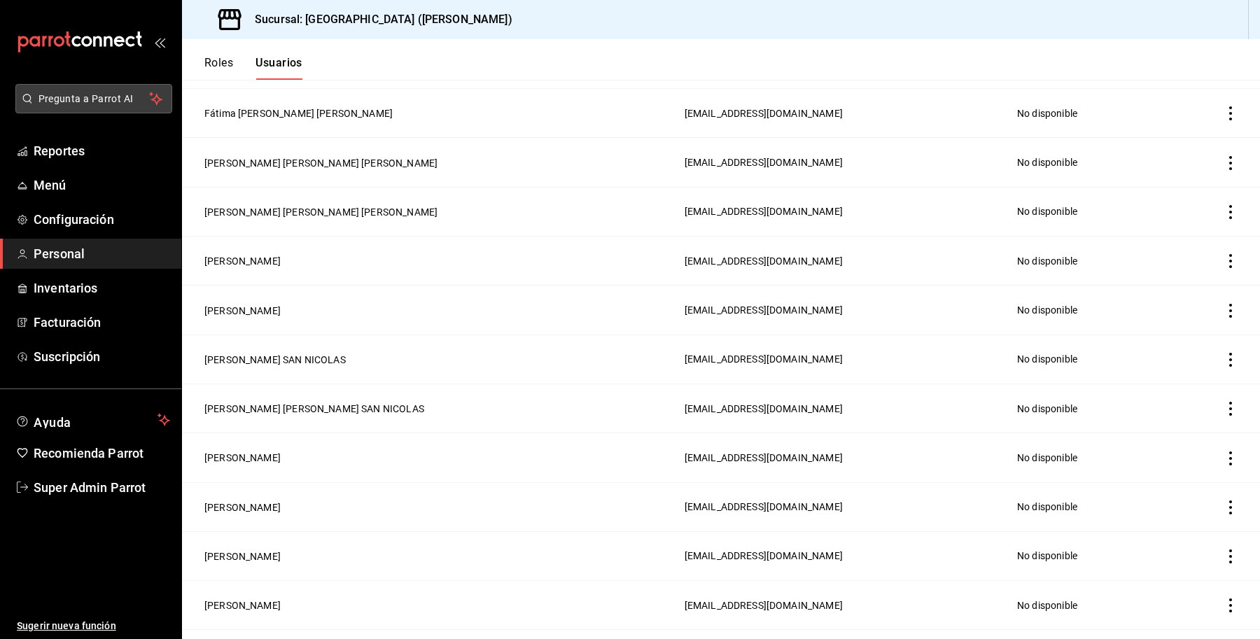
click at [99, 100] on span "Pregunta a Parrot AI" at bounding box center [94, 99] width 111 height 15
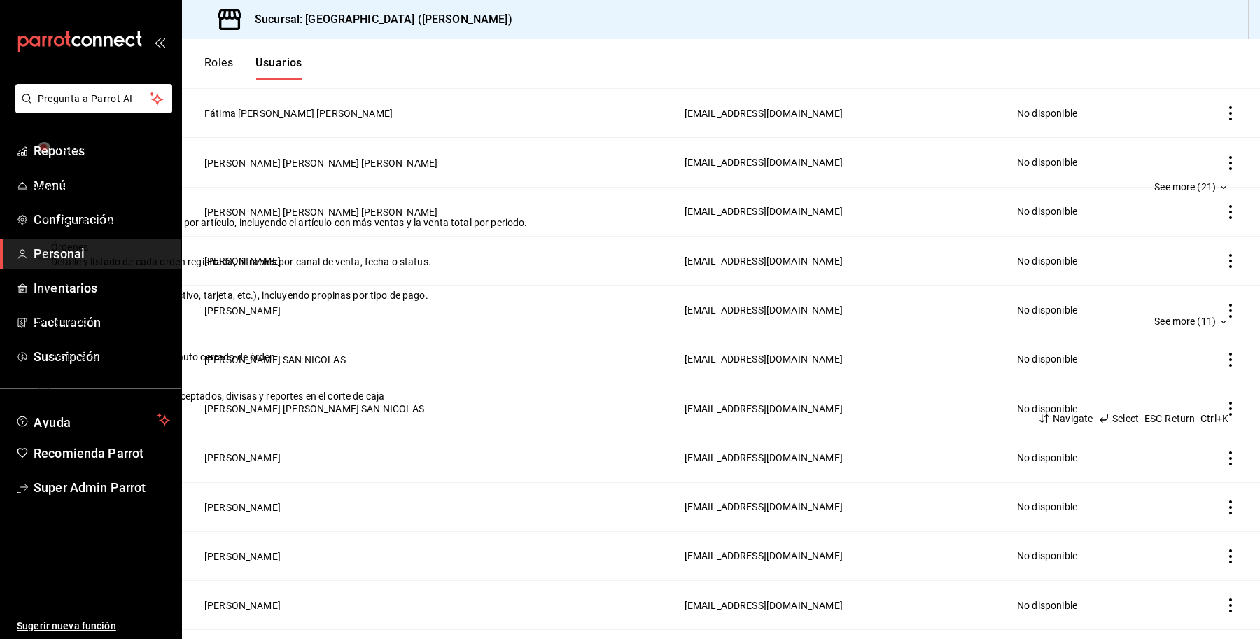
click at [541, 132] on input "Quiero cancelar una orden" at bounding box center [630, 124] width 1180 height 15
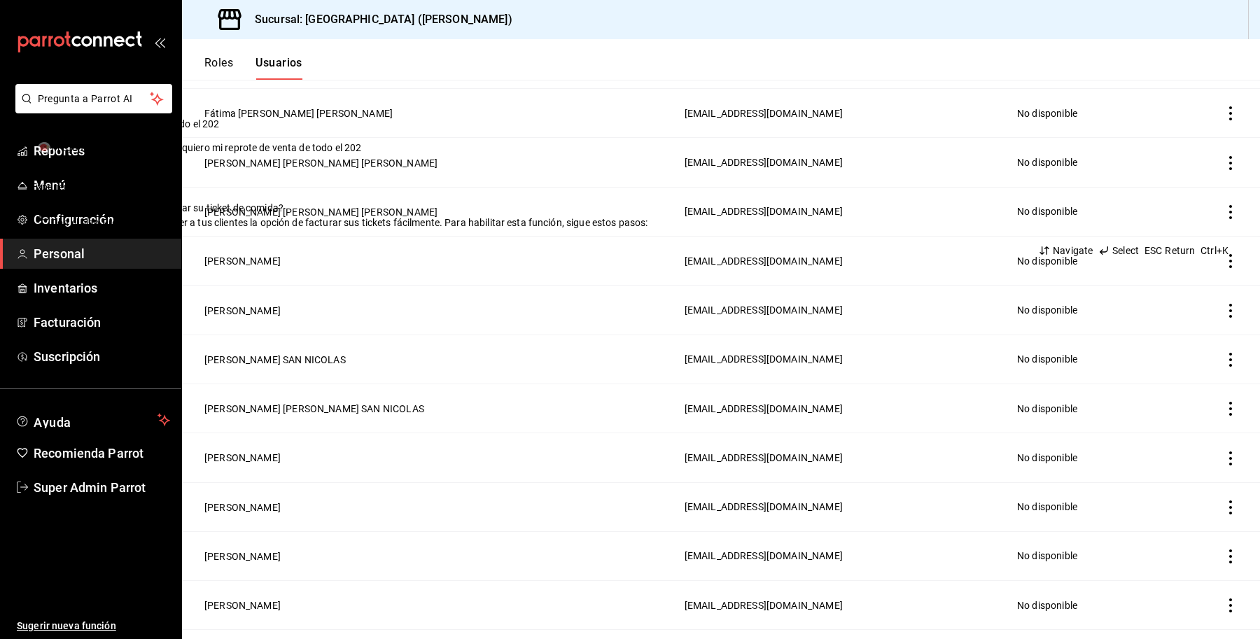
type input "quiero mi reprote de venta de todo el 2024"
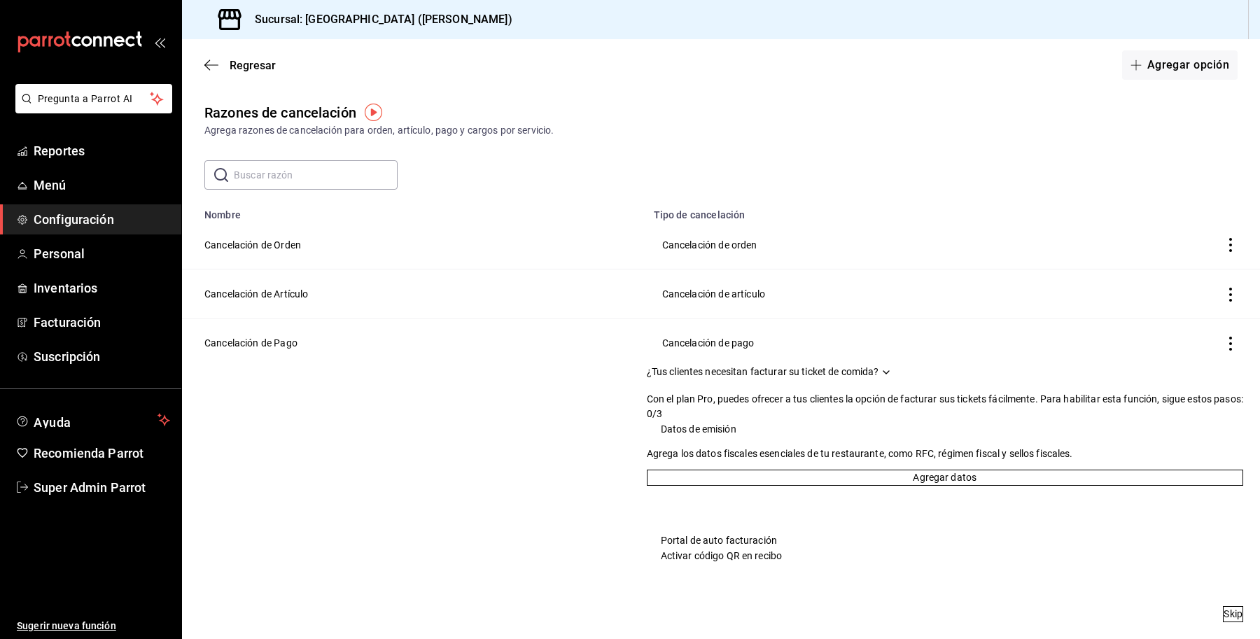
click at [1224, 607] on span "Skip" at bounding box center [1233, 614] width 19 height 15
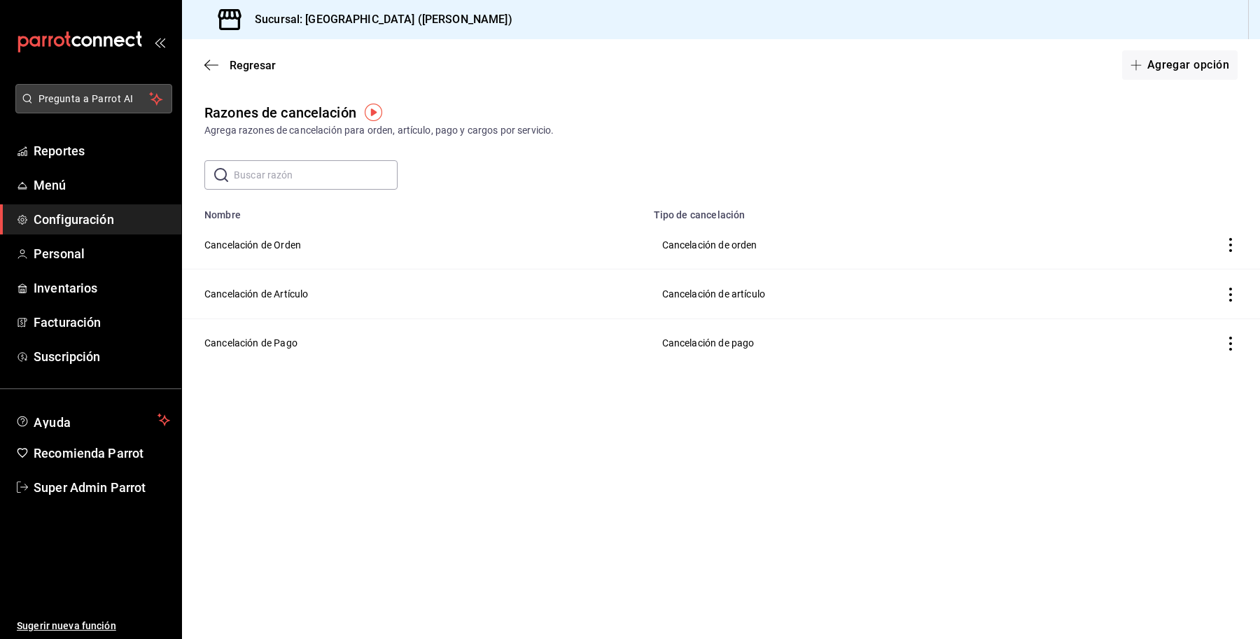
click at [106, 95] on span "Pregunta a Parrot AI" at bounding box center [94, 99] width 111 height 15
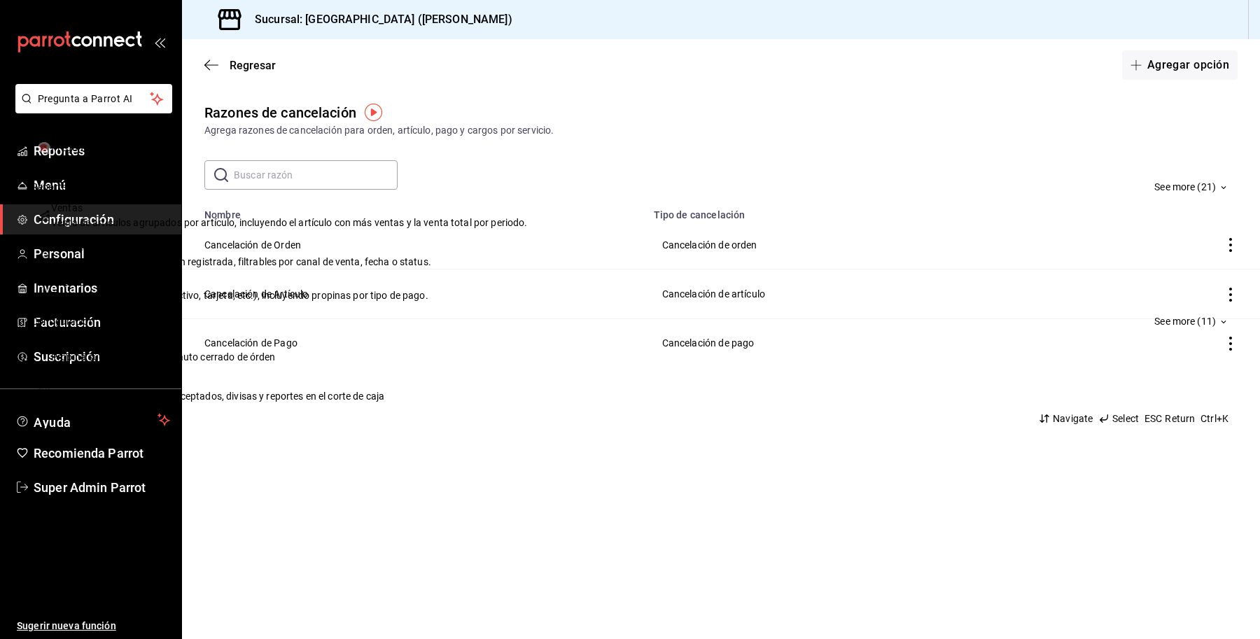
click at [504, 130] on input "Quiero cancelar una orden" at bounding box center [630, 124] width 1180 height 15
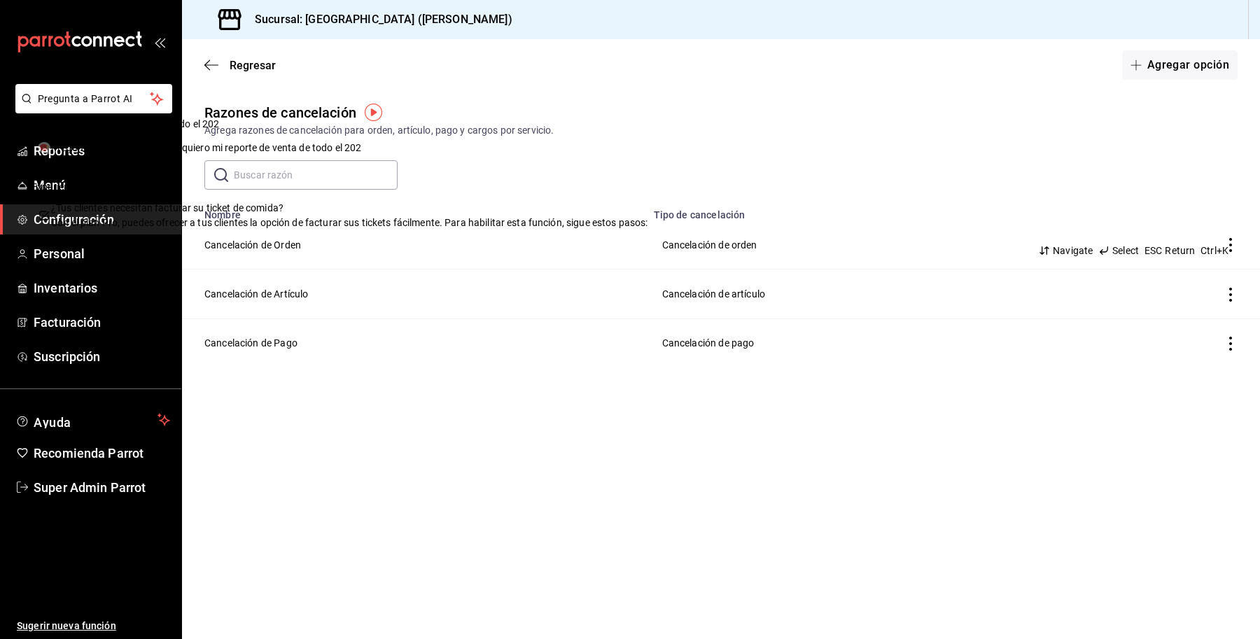
type input "quiero mi reporte de venta de todo el 2024"
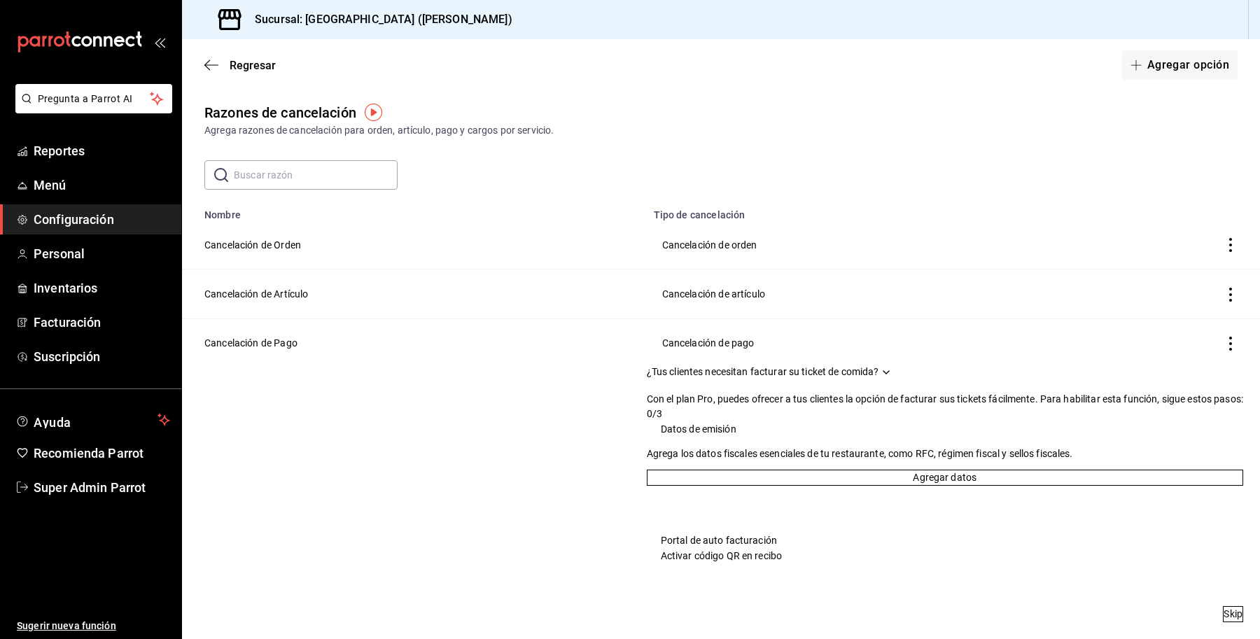
click at [1224, 607] on span "Skip" at bounding box center [1233, 614] width 19 height 15
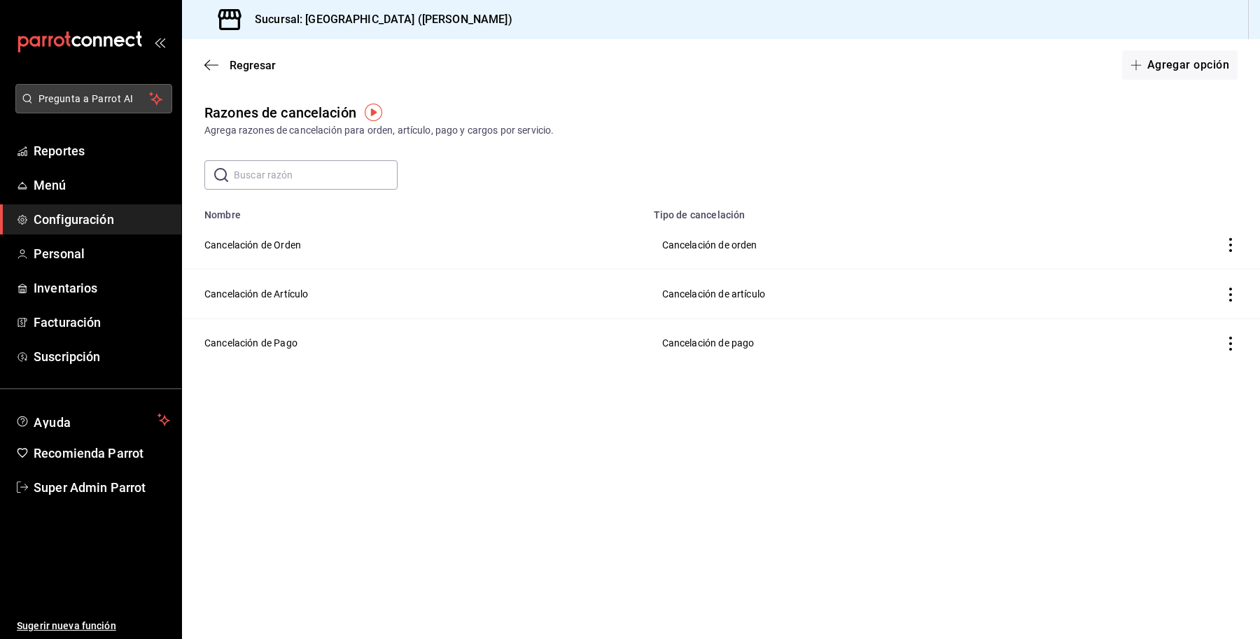
click at [92, 97] on span "Pregunta a Parrot AI" at bounding box center [94, 99] width 111 height 15
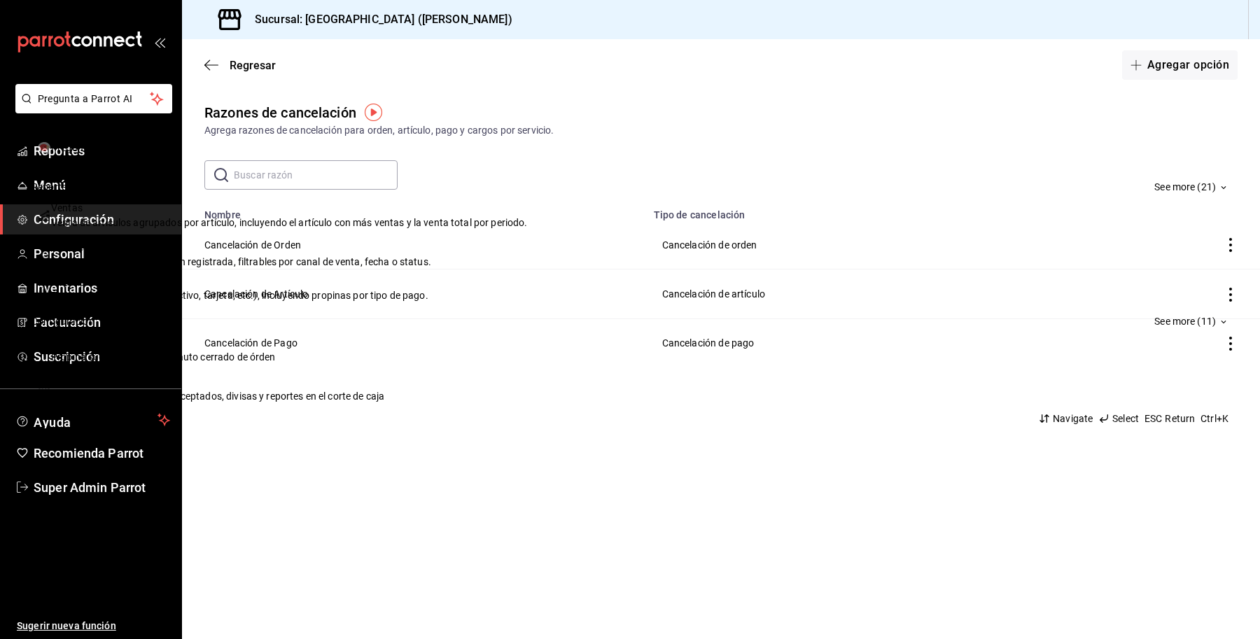
click at [558, 131] on input "Quiero cancelar una orden" at bounding box center [630, 124] width 1180 height 15
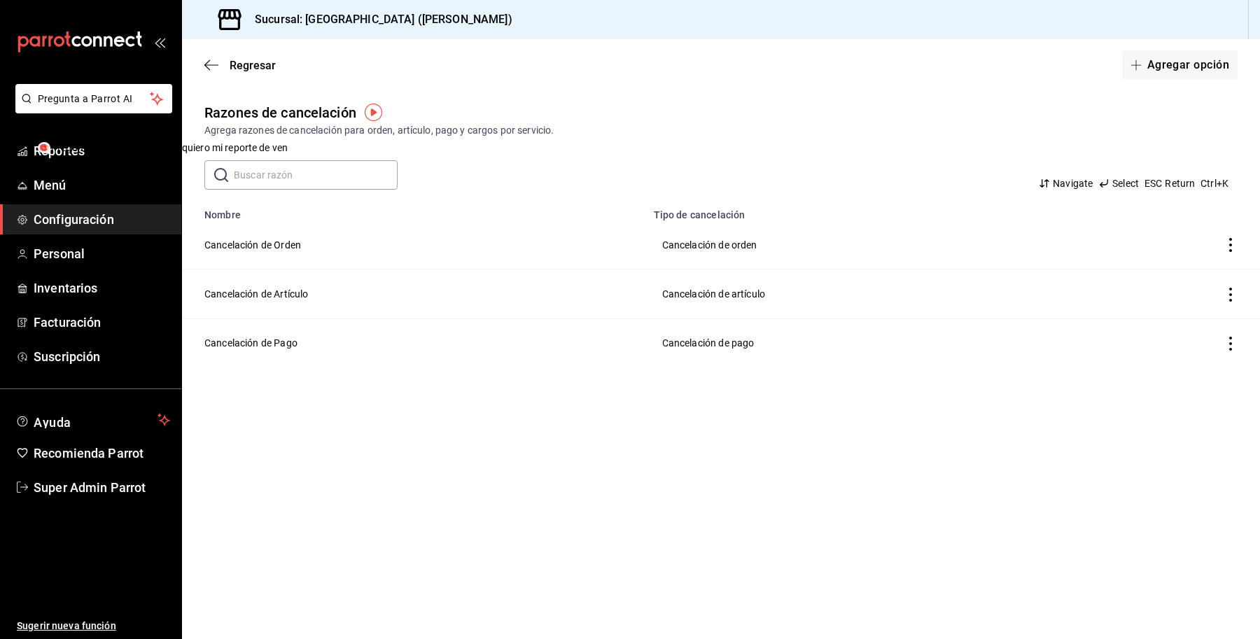
type input "quiero mi reporte de venta"
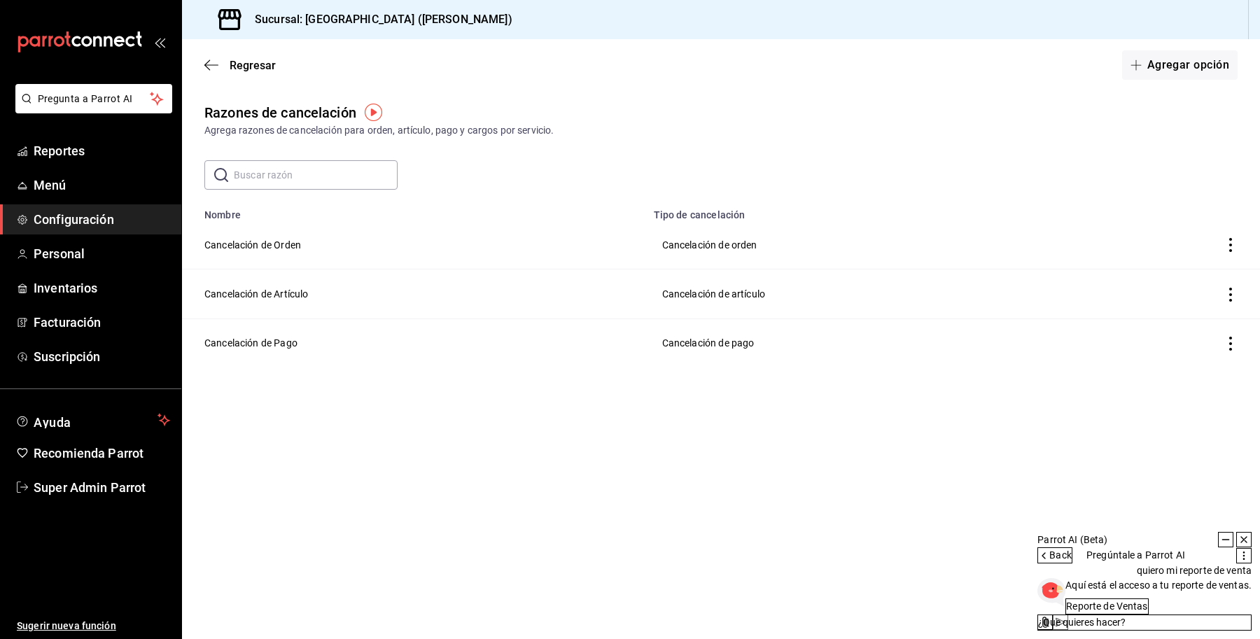
click at [1043, 615] on textarea at bounding box center [1145, 623] width 214 height 16
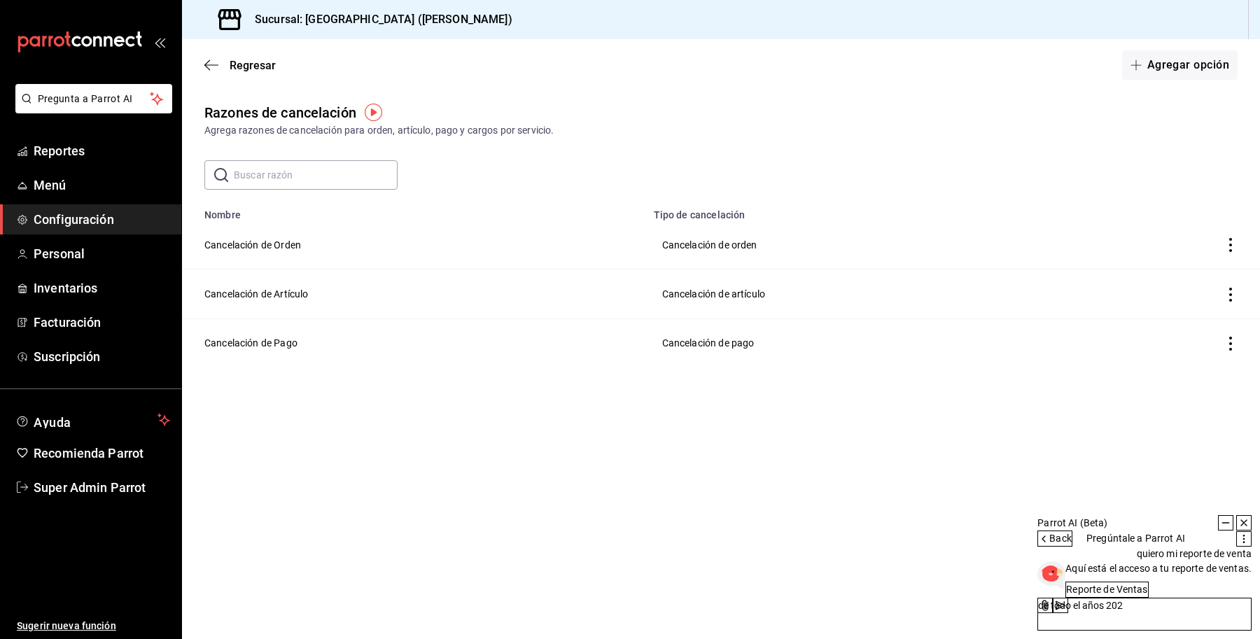
type textarea "de todo el años 2024"
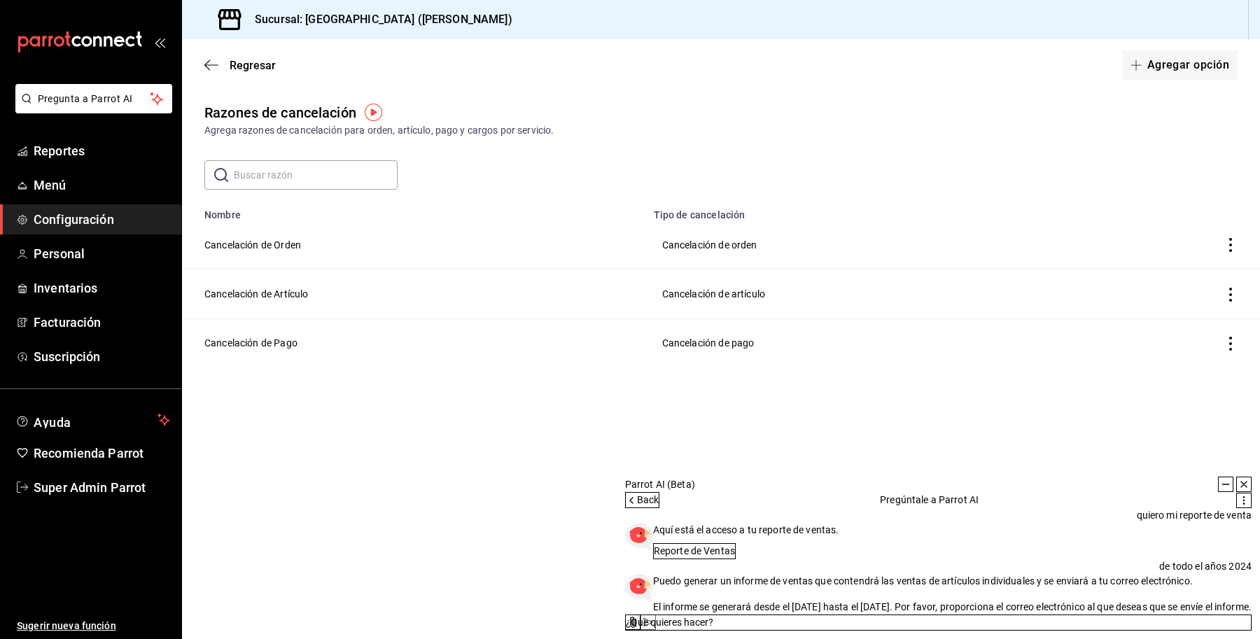
click at [1035, 615] on textarea at bounding box center [938, 623] width 627 height 16
click at [1125, 508] on div "quiero mi reporte de venta Now Aquí está el acceso a tu reporte de ventas. Repo…" at bounding box center [938, 560] width 627 height 109
click at [1114, 615] on textarea at bounding box center [938, 623] width 627 height 16
click at [1071, 615] on textarea at bounding box center [938, 623] width 627 height 16
click at [1056, 615] on textarea at bounding box center [938, 623] width 627 height 16
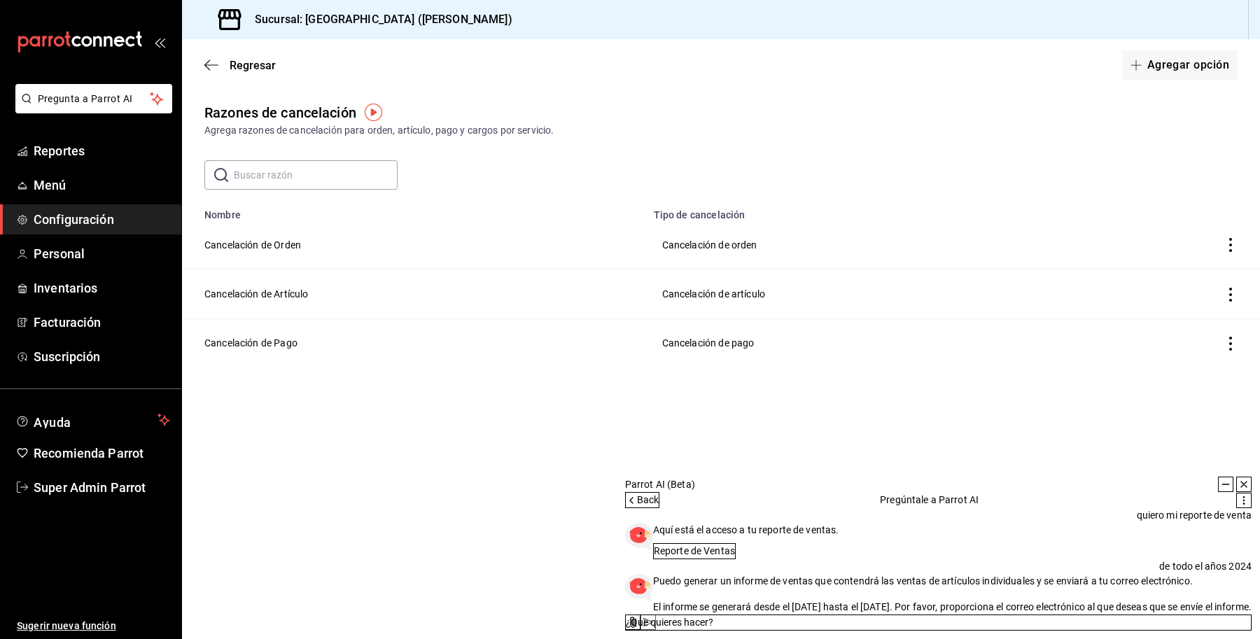
click at [1040, 615] on textarea at bounding box center [938, 623] width 627 height 16
click at [1068, 615] on textarea at bounding box center [938, 623] width 627 height 16
paste textarea "diego@ofarrillmx.com"
type textarea "diego@ofarrillmx.com"
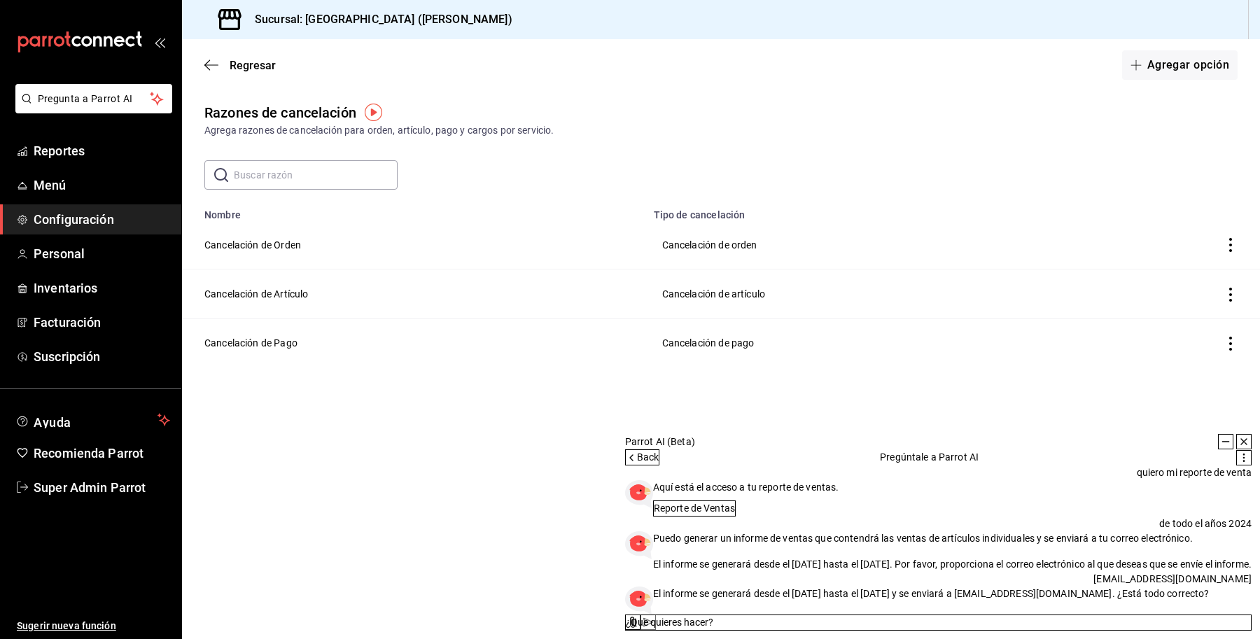
click at [1049, 615] on textarea at bounding box center [938, 623] width 627 height 16
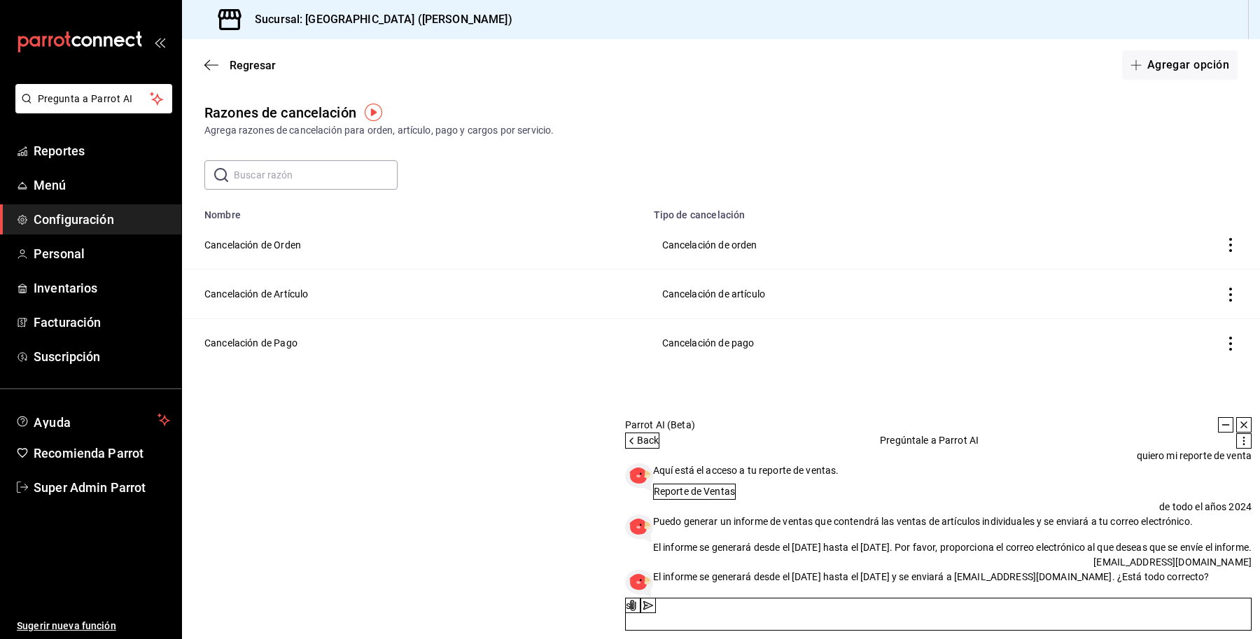
type textarea "si"
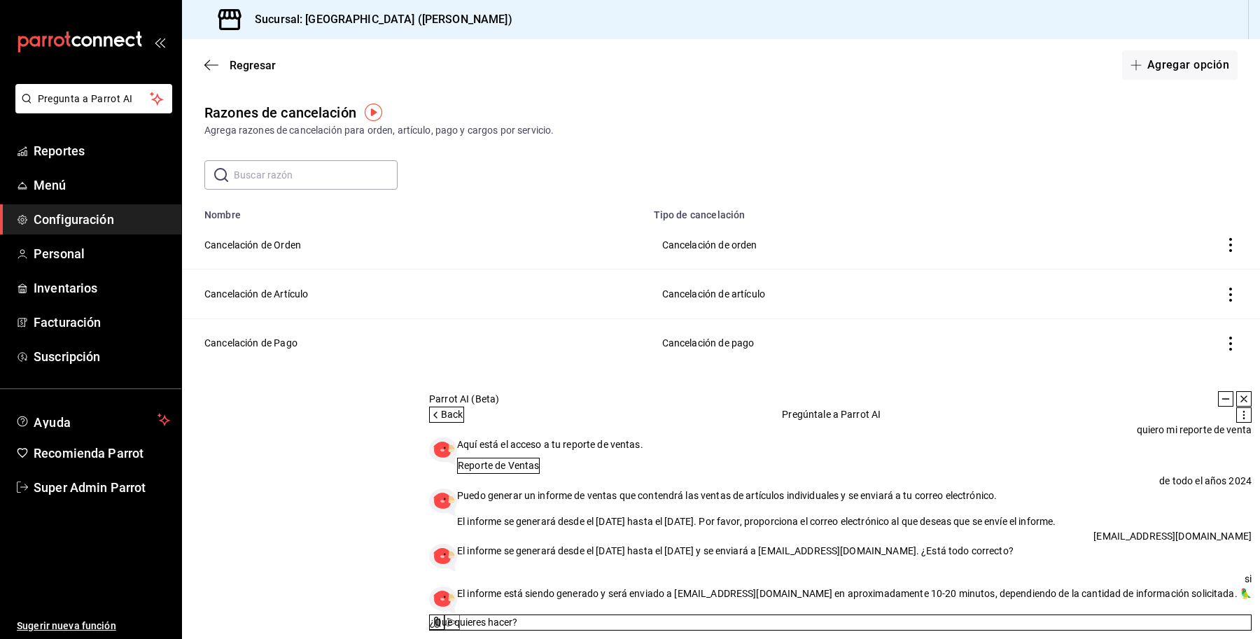
scroll to position [137, 0]
click at [69, 156] on span "Reportes" at bounding box center [102, 150] width 137 height 19
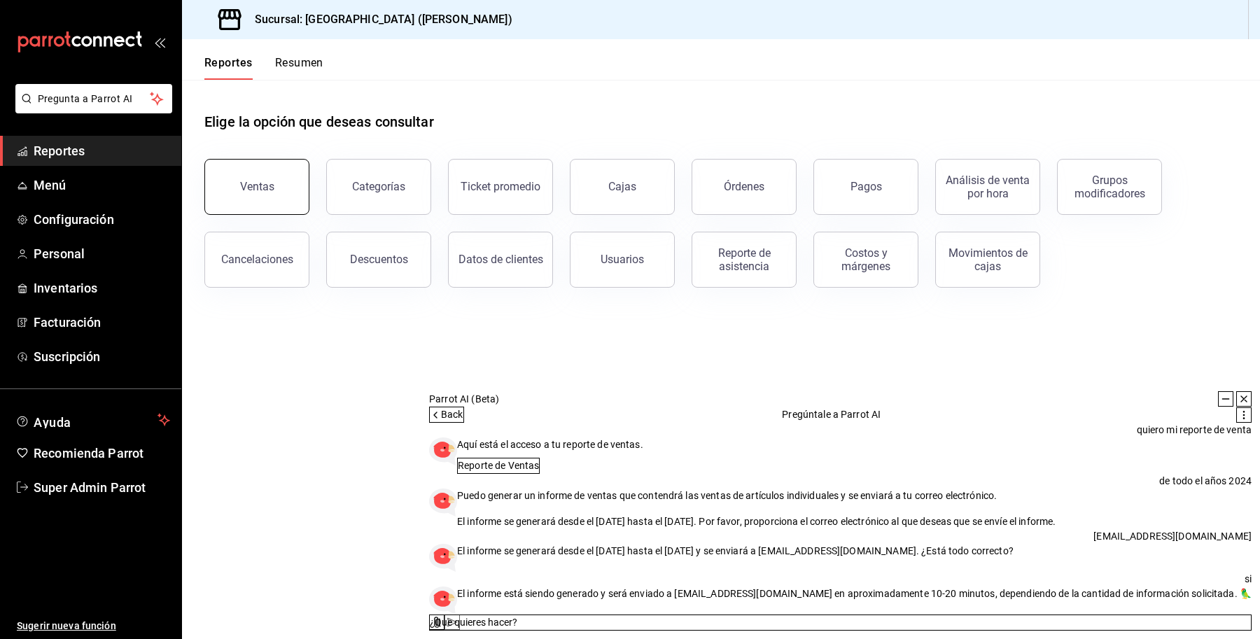
click at [242, 186] on div "Ventas" at bounding box center [257, 186] width 34 height 13
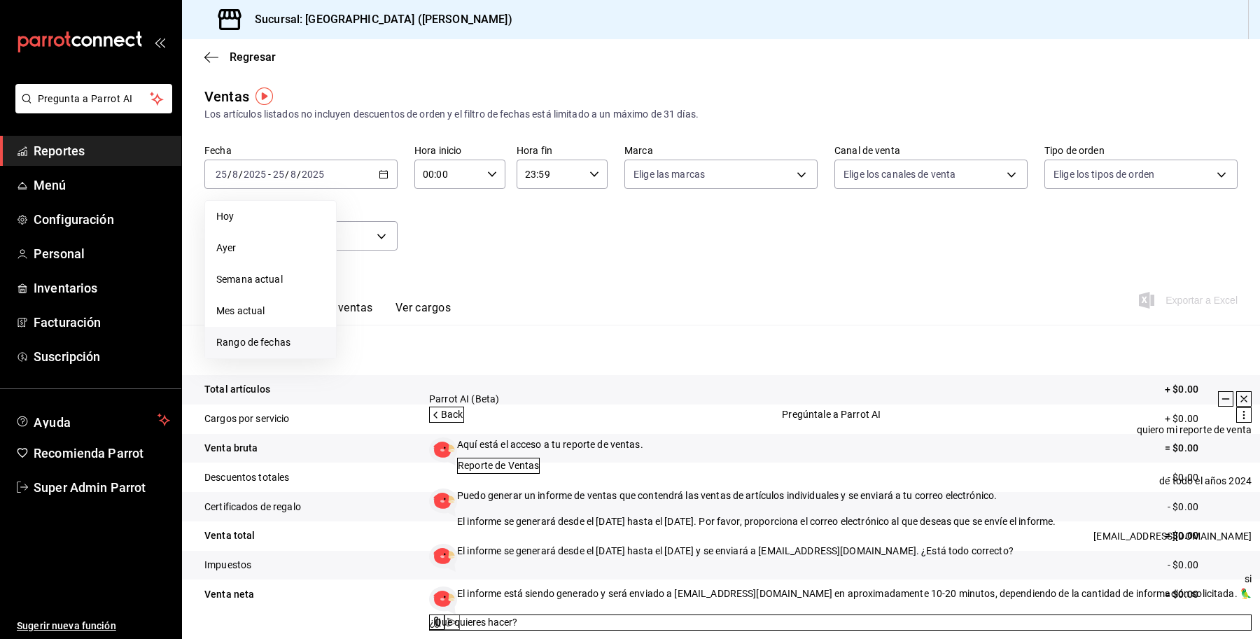
click at [256, 347] on span "Rango de fechas" at bounding box center [270, 342] width 109 height 15
click at [490, 225] on icon "button" at bounding box center [490, 225] width 5 height 8
click at [490, 225] on icon "button" at bounding box center [490, 228] width 5 height 8
click at [490, 225] on icon "button" at bounding box center [490, 225] width 5 height 8
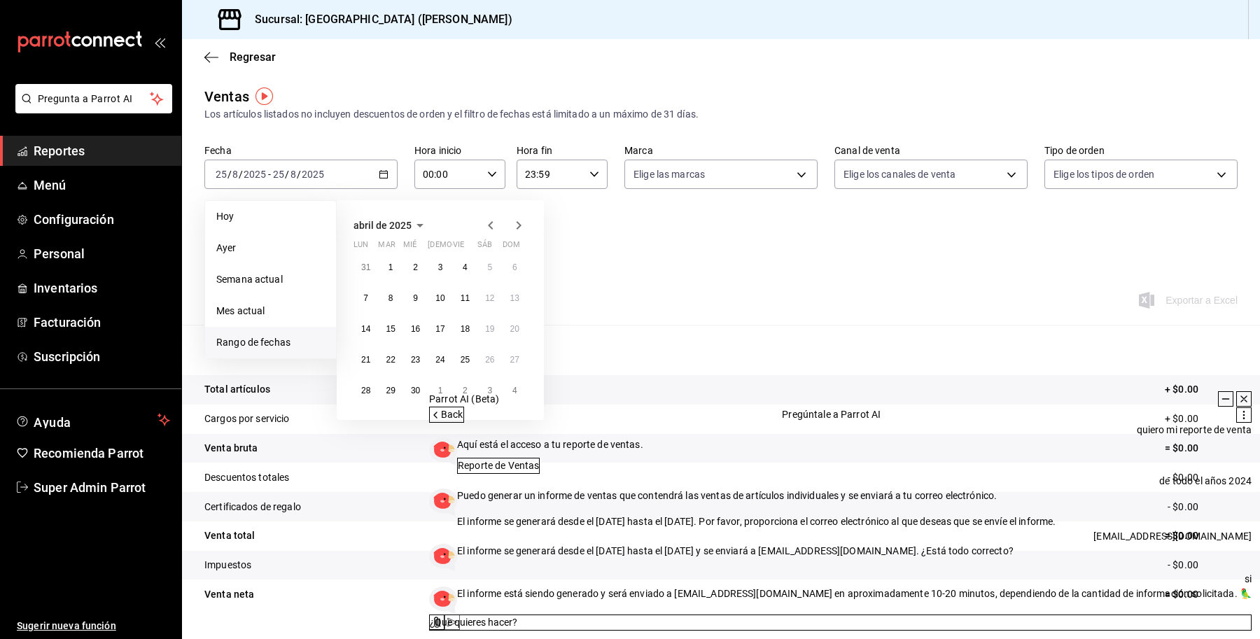
click at [490, 225] on icon "button" at bounding box center [490, 225] width 5 height 8
click at [414, 270] on abbr "1" at bounding box center [415, 268] width 5 height 10
click at [453, 386] on button "31" at bounding box center [465, 390] width 25 height 25
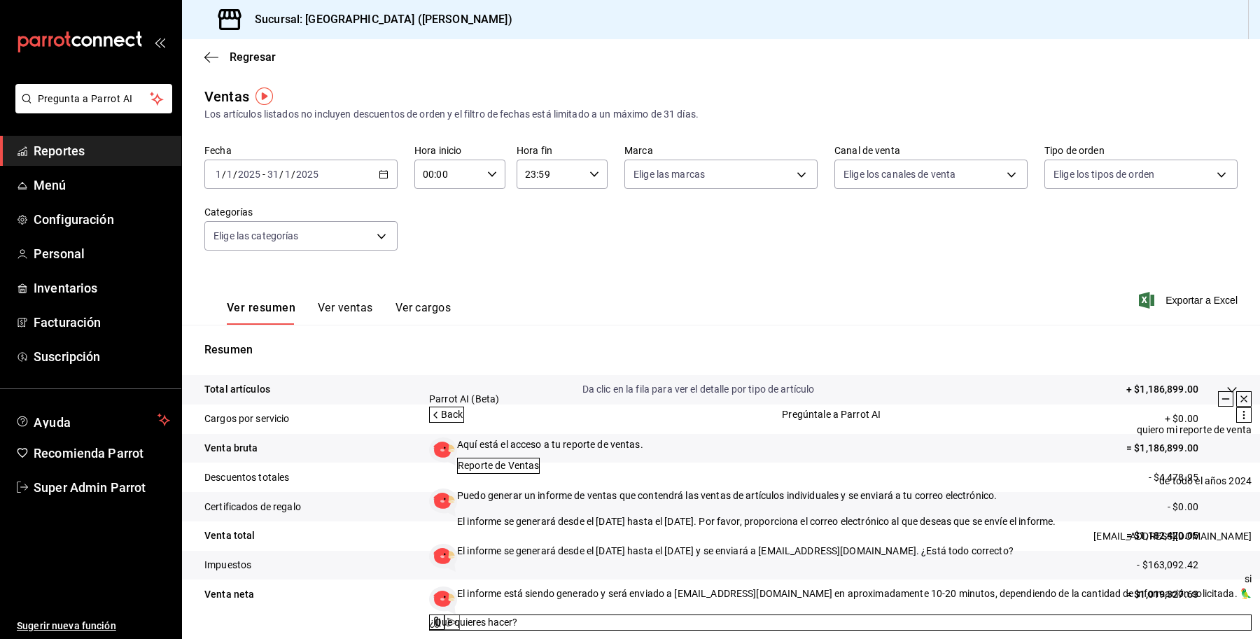
click at [337, 305] on button "Ver ventas" at bounding box center [345, 313] width 55 height 24
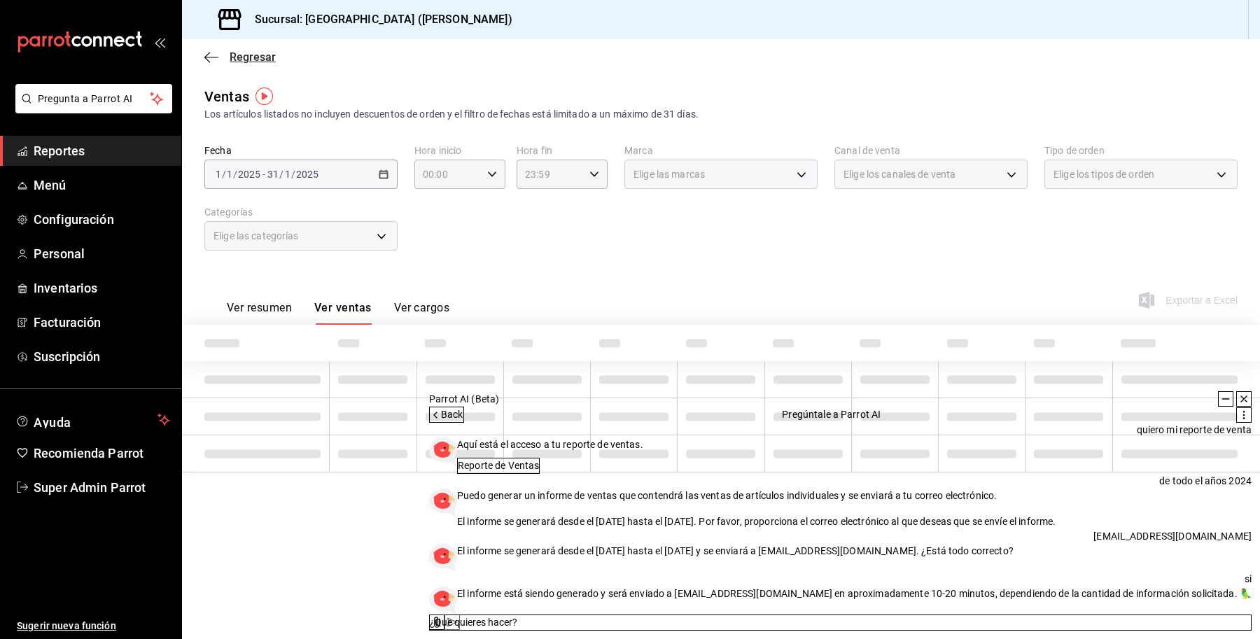
click at [260, 51] on span "Regresar" at bounding box center [253, 56] width 46 height 13
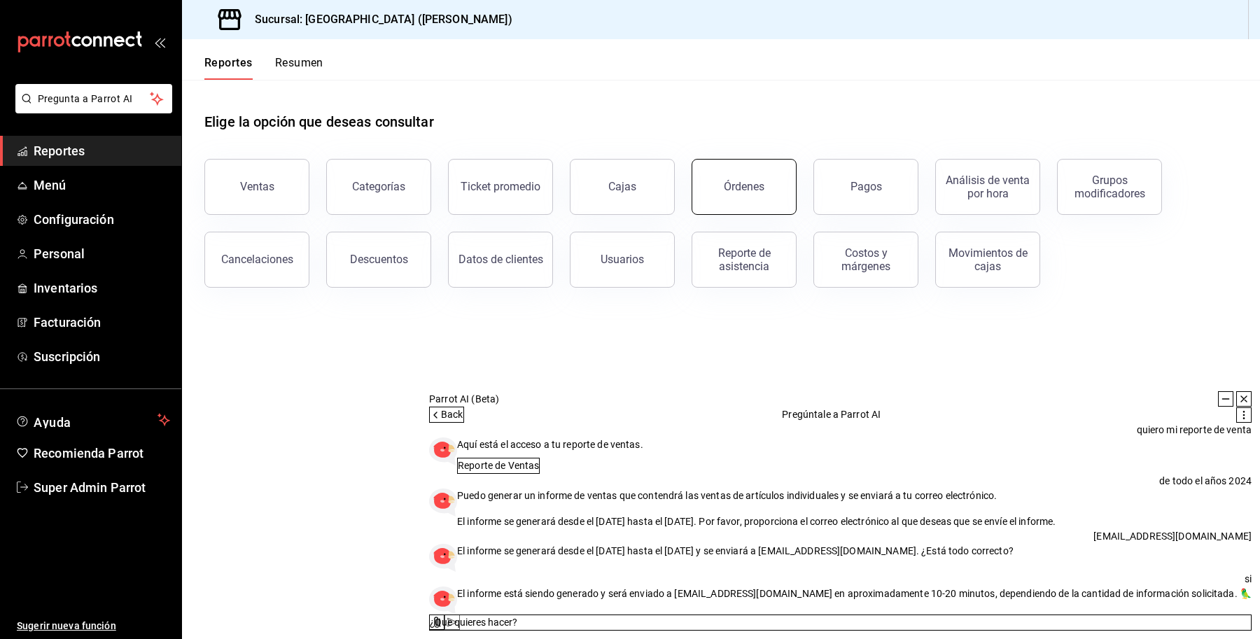
click at [750, 186] on div "Órdenes" at bounding box center [744, 186] width 41 height 13
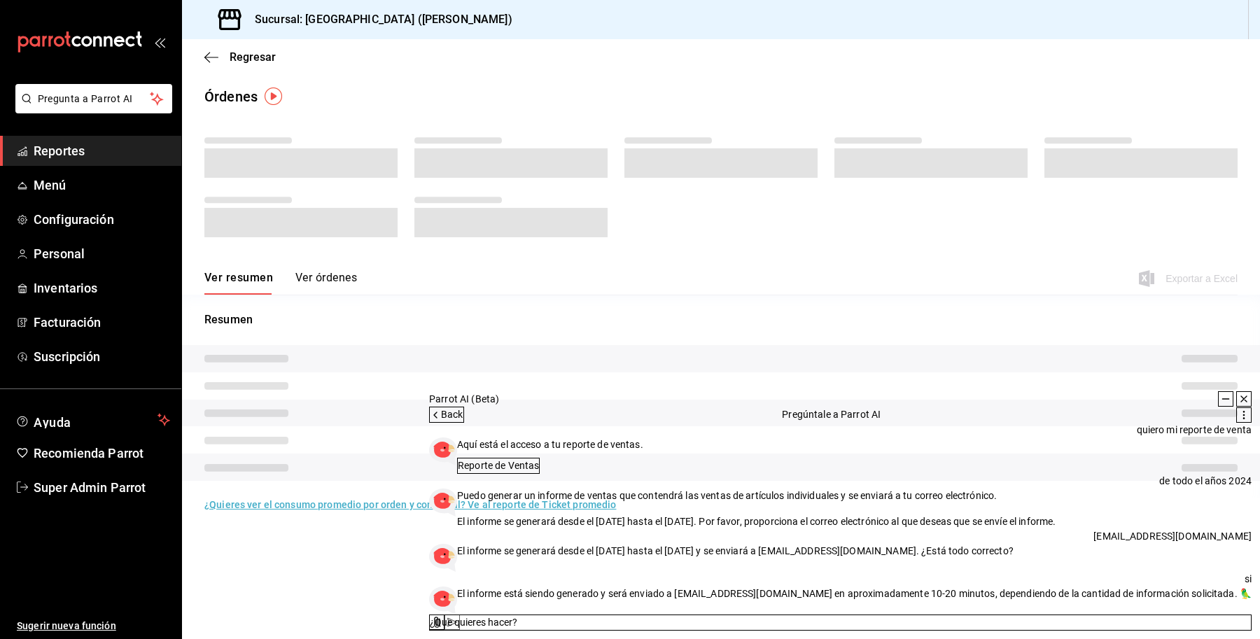
click at [1220, 393] on icon at bounding box center [1225, 398] width 11 height 11
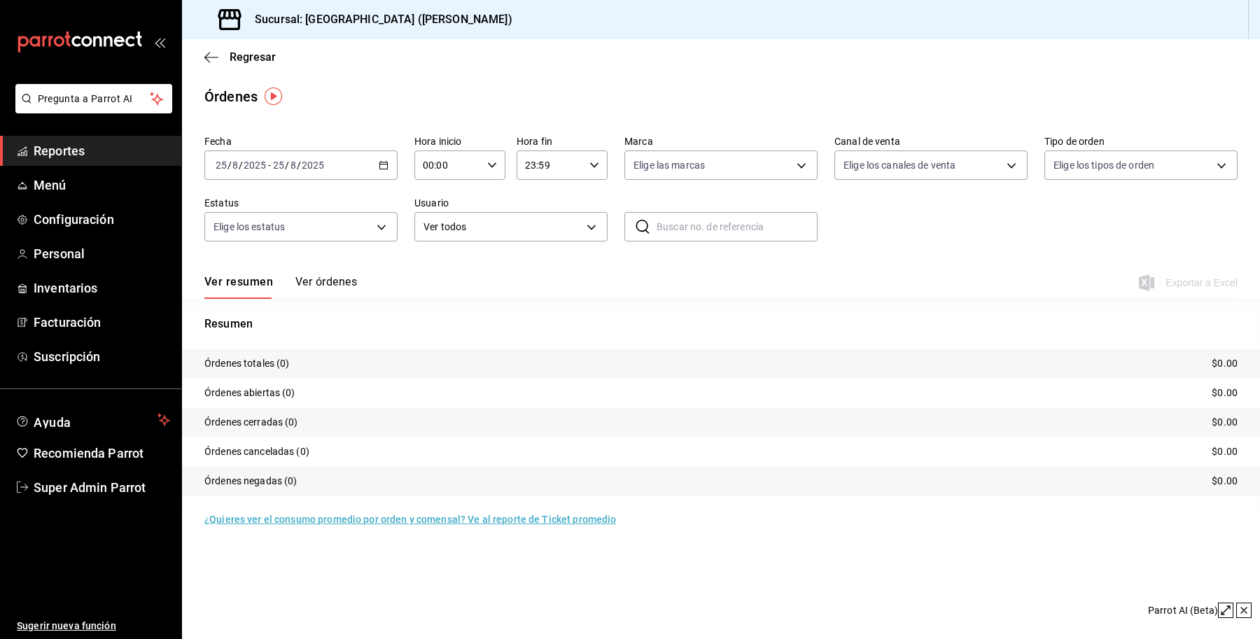
click at [317, 162] on input "2025" at bounding box center [313, 165] width 24 height 11
click at [267, 363] on span "Rango de fechas" at bounding box center [270, 365] width 109 height 15
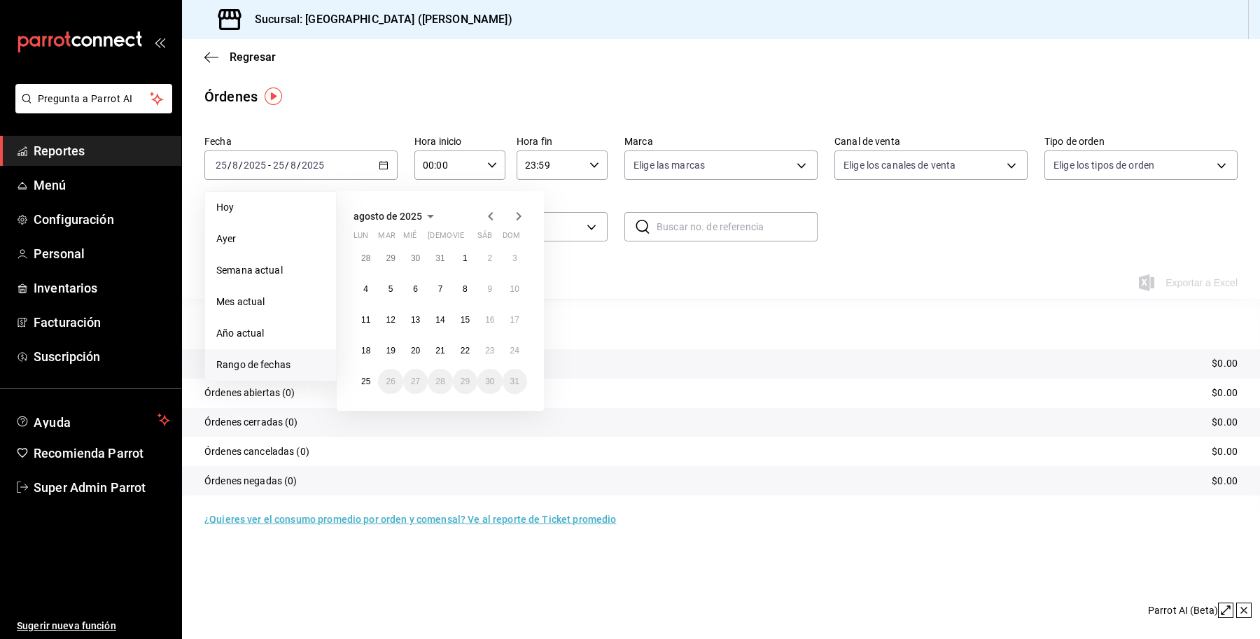
click at [489, 223] on icon "button" at bounding box center [490, 216] width 17 height 17
click at [489, 223] on icon "button" at bounding box center [490, 219] width 17 height 17
click at [489, 223] on icon "button" at bounding box center [490, 216] width 17 height 17
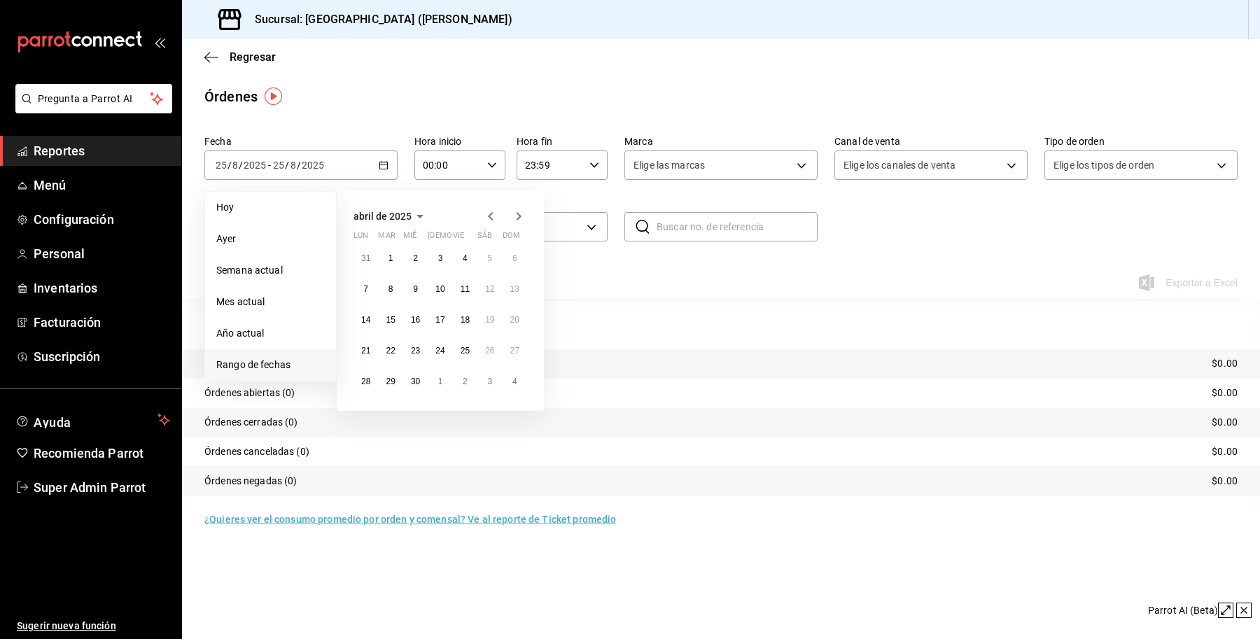
click at [489, 223] on icon "button" at bounding box center [490, 216] width 17 height 17
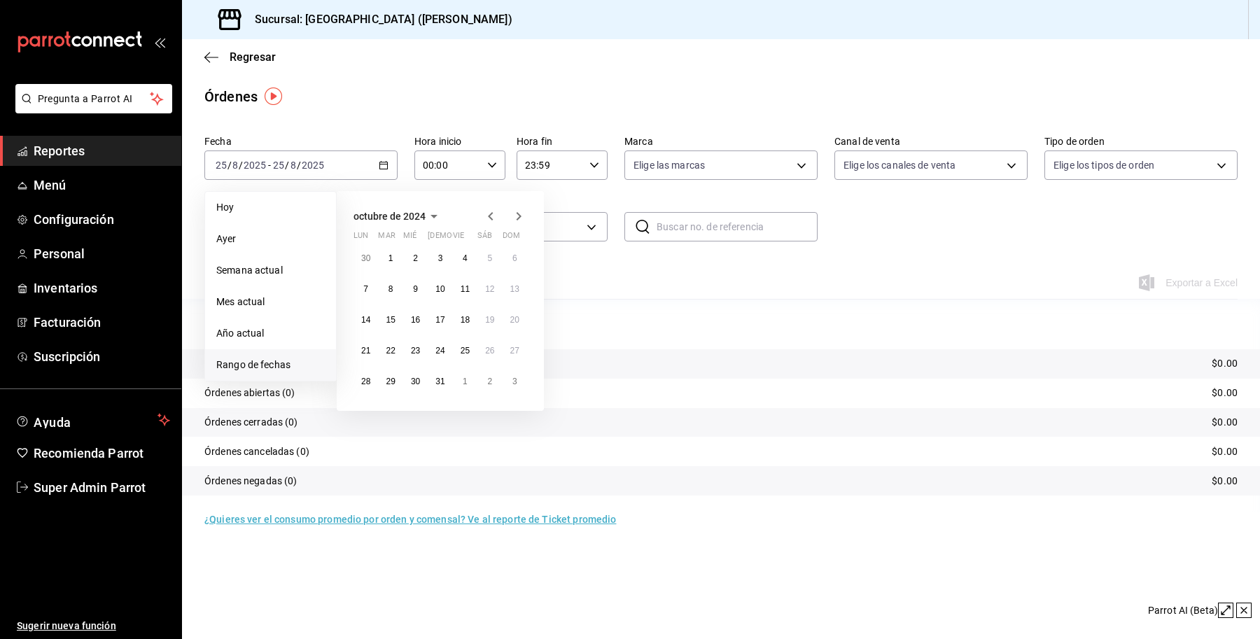
click at [489, 223] on icon "button" at bounding box center [490, 216] width 17 height 17
click at [489, 223] on icon "button" at bounding box center [490, 219] width 17 height 17
click at [489, 223] on icon "button" at bounding box center [490, 216] width 17 height 17
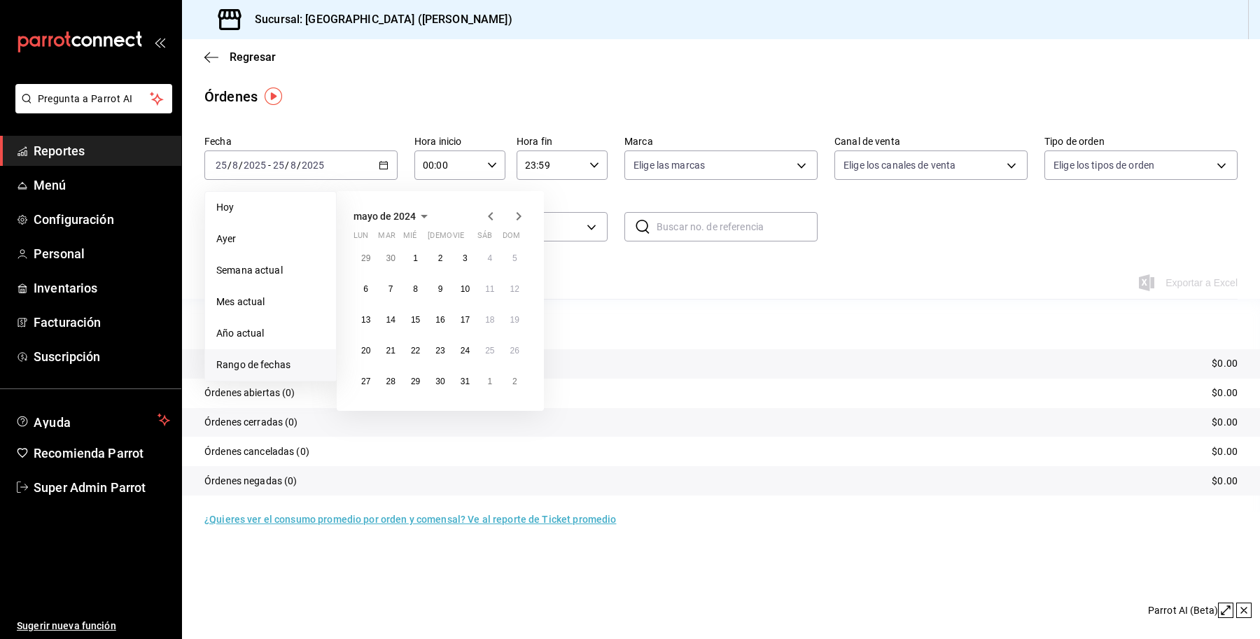
click at [489, 223] on icon "button" at bounding box center [490, 216] width 17 height 17
drag, startPoint x: 371, startPoint y: 256, endPoint x: 431, endPoint y: 358, distance: 118.3
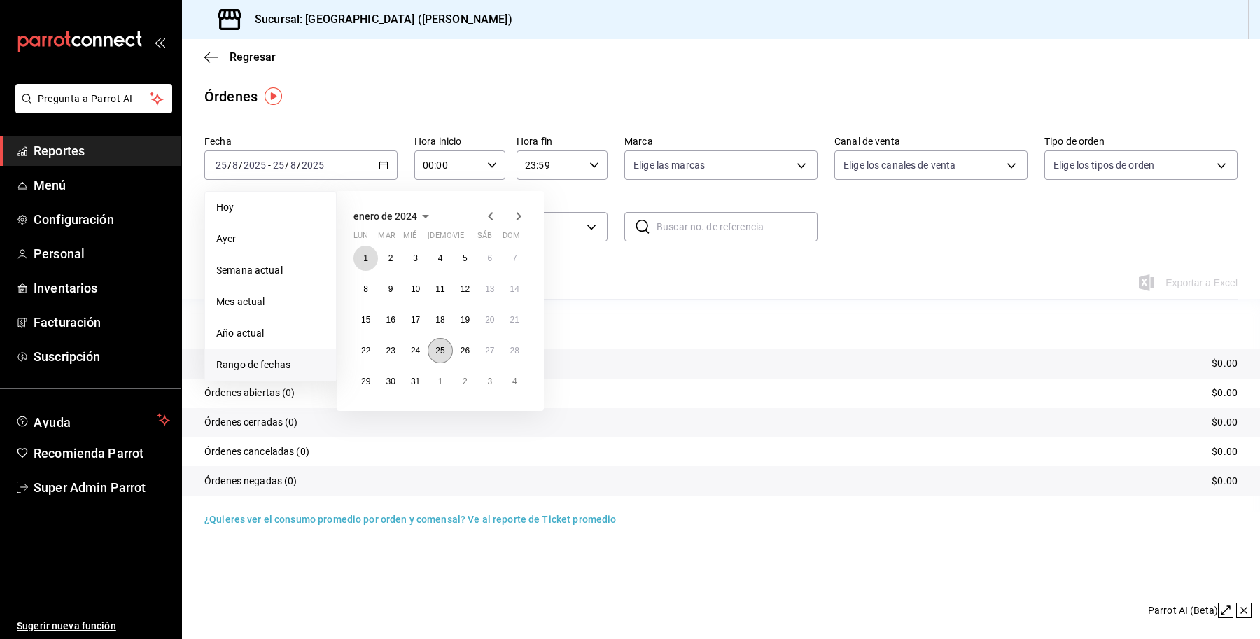
click at [369, 256] on button "1" at bounding box center [366, 258] width 25 height 25
click at [425, 373] on button "31" at bounding box center [415, 381] width 25 height 25
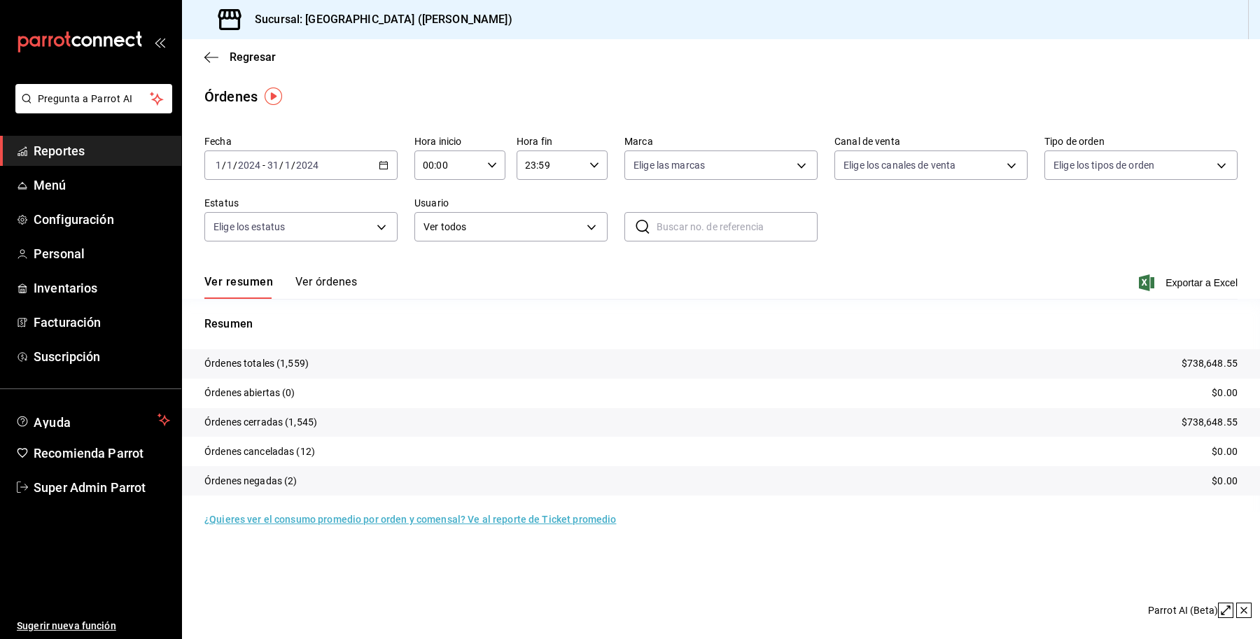
click at [333, 284] on button "Ver órdenes" at bounding box center [326, 287] width 62 height 24
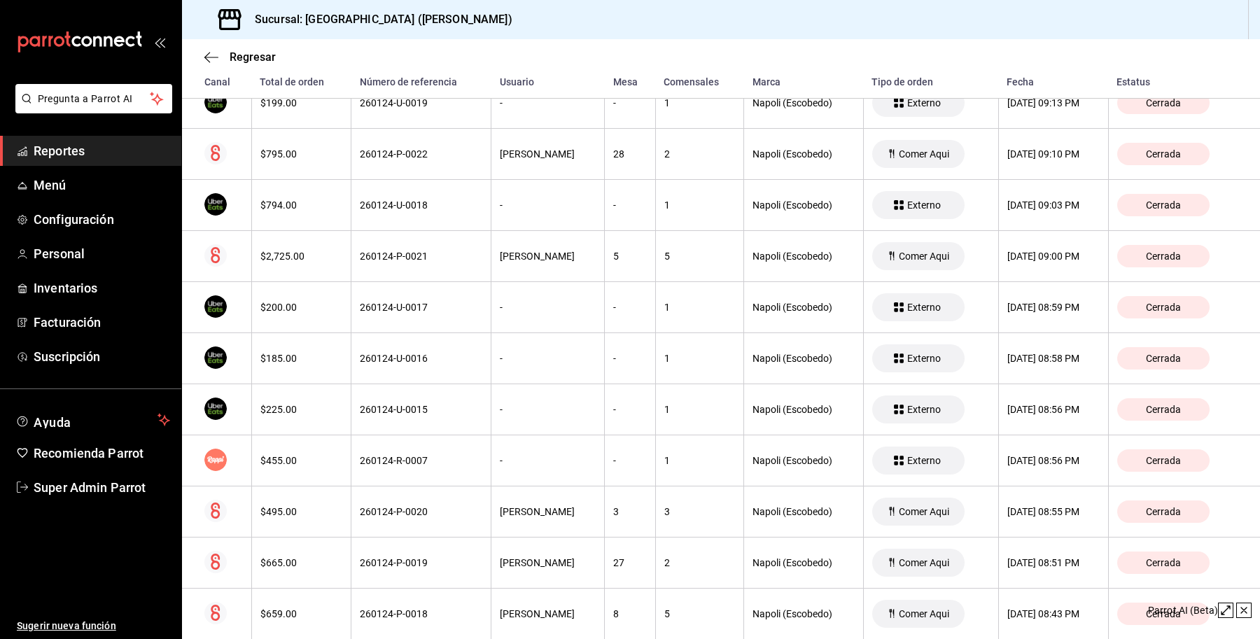
scroll to position [15132, 0]
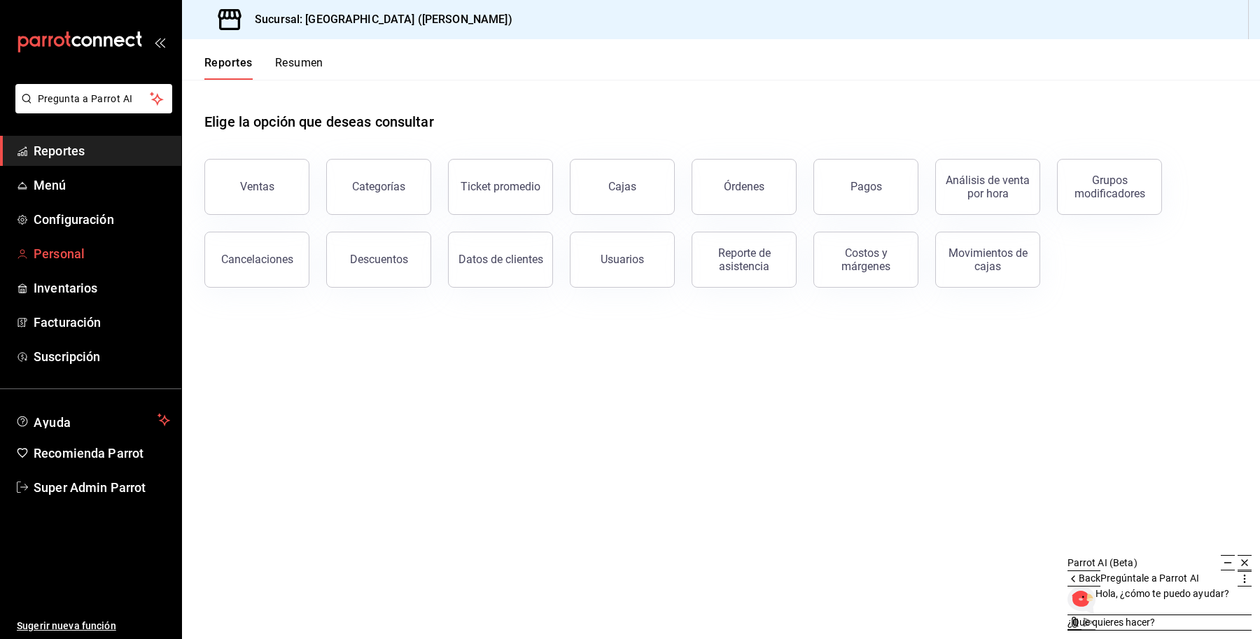
click at [75, 244] on span "Personal" at bounding box center [102, 253] width 137 height 19
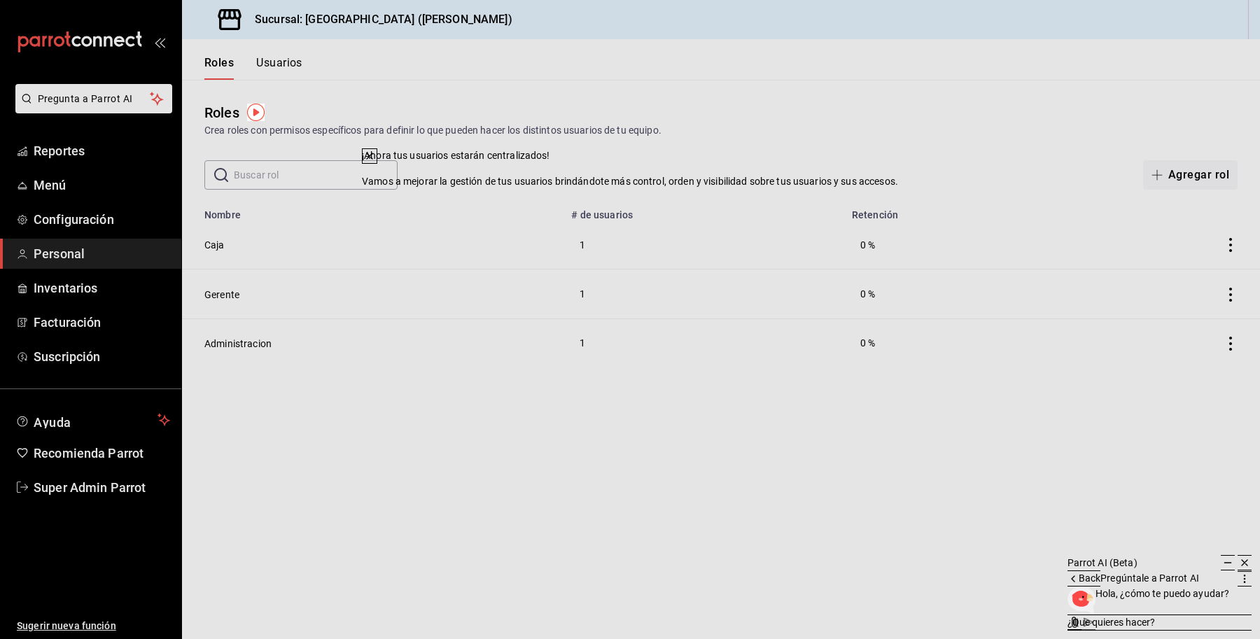
click at [377, 164] on button at bounding box center [369, 155] width 15 height 15
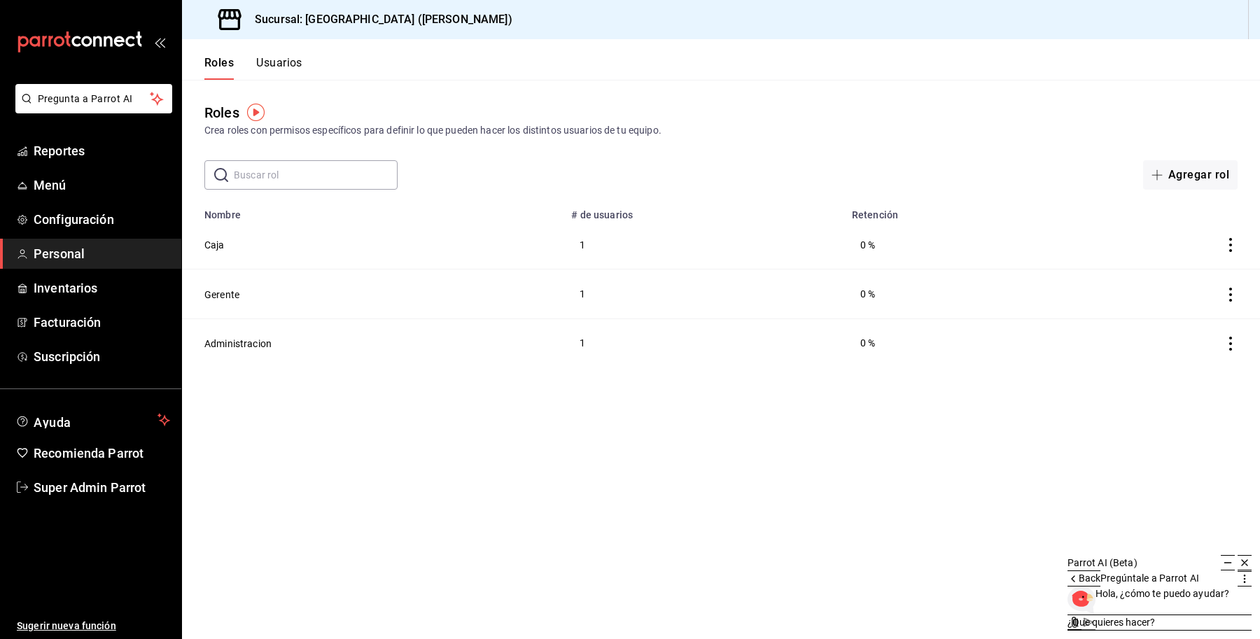
click at [284, 64] on button "Usuarios" at bounding box center [279, 68] width 46 height 24
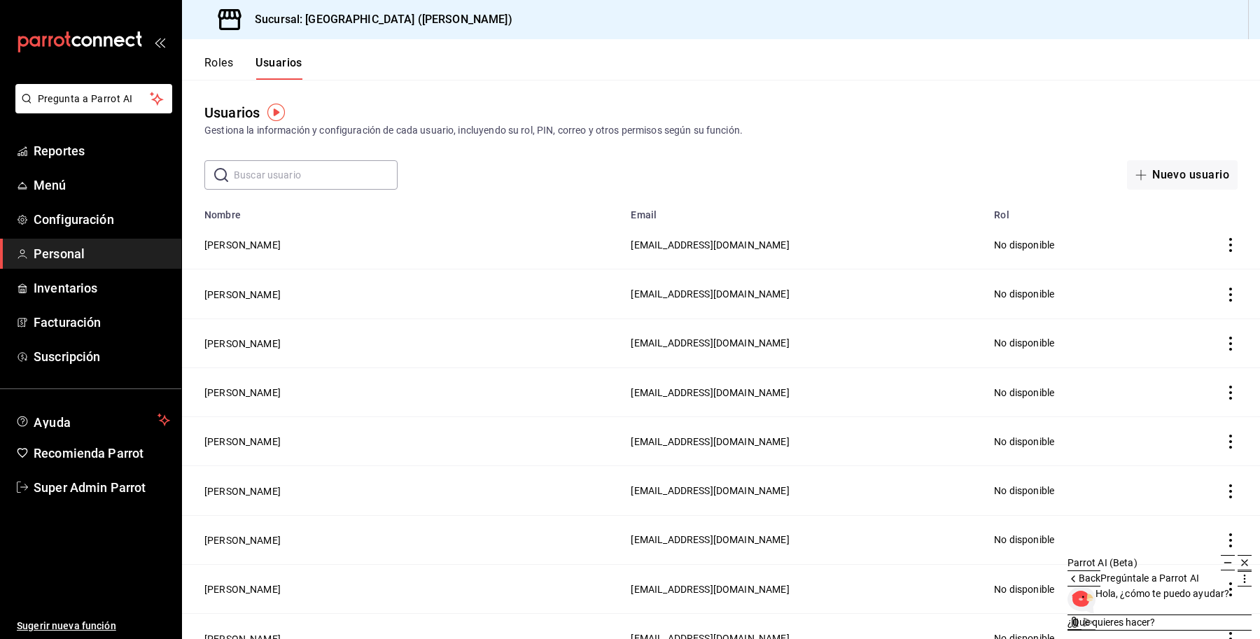
click at [303, 176] on input "text" at bounding box center [316, 175] width 164 height 28
type input "diego"
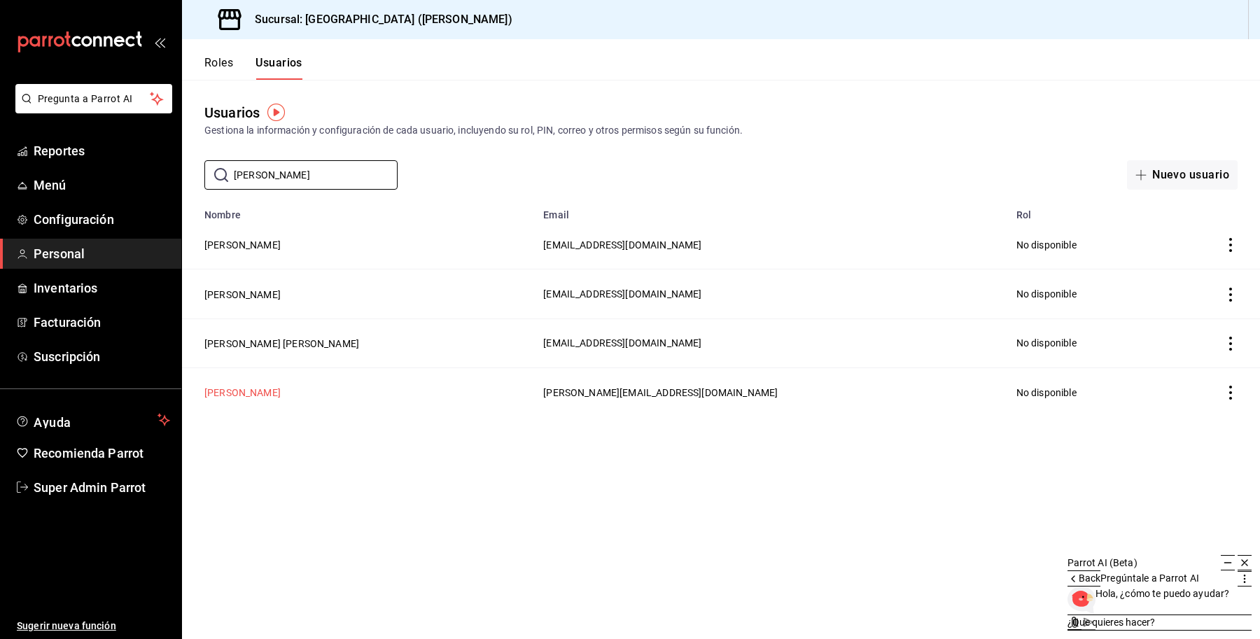
click at [222, 394] on button "Diego O O" at bounding box center [242, 393] width 76 height 14
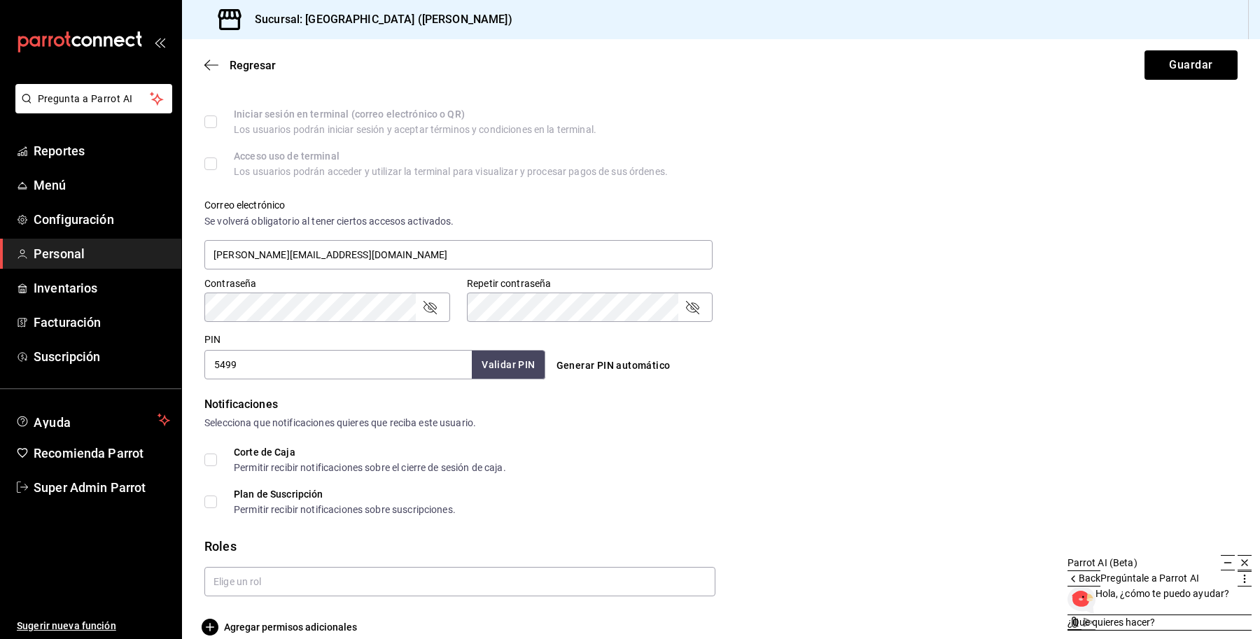
scroll to position [436, 0]
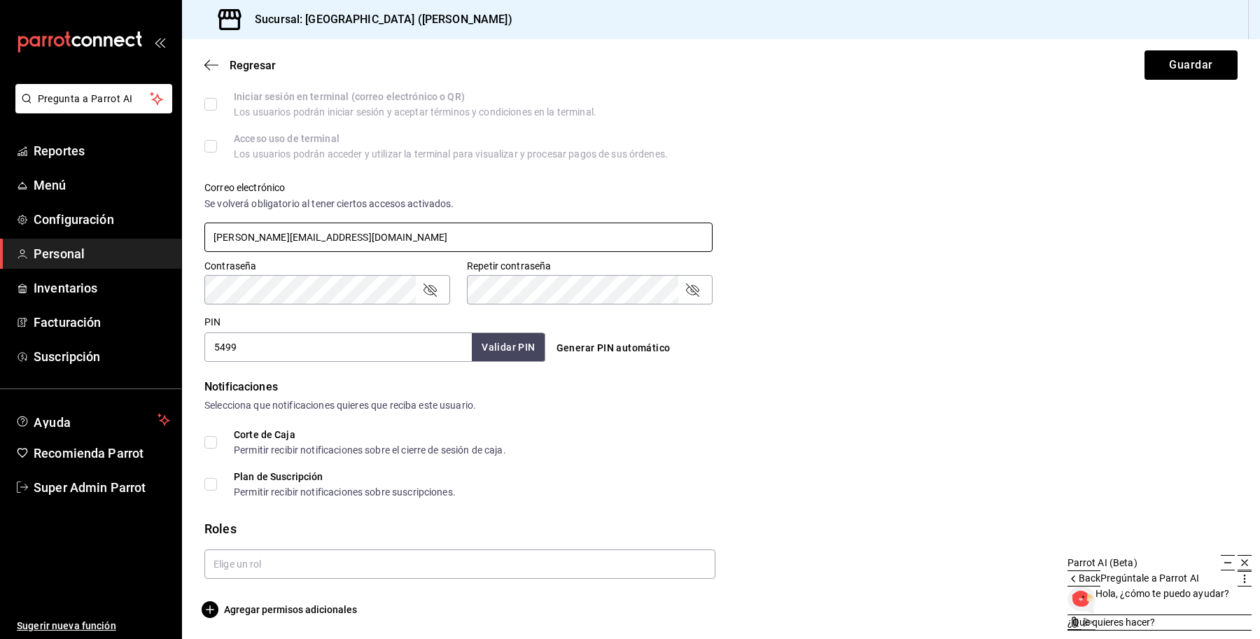
drag, startPoint x: 300, startPoint y: 235, endPoint x: 54, endPoint y: 238, distance: 245.8
click at [54, 238] on div "Pregunta a Parrot AI Reportes Menú Configuración Personal Inventarios Facturaci…" at bounding box center [630, 319] width 1260 height 639
click at [1068, 615] on textarea at bounding box center [1160, 623] width 184 height 16
click at [34, 151] on span "Reportes" at bounding box center [102, 150] width 137 height 19
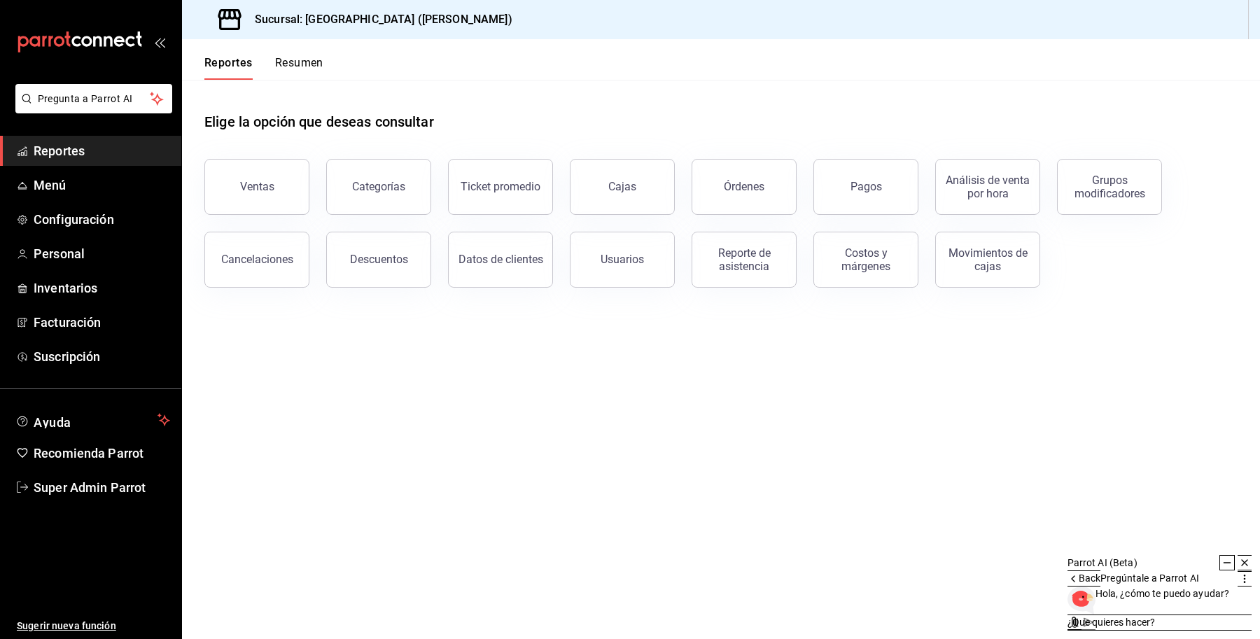
click at [1222, 557] on icon at bounding box center [1227, 562] width 11 height 11
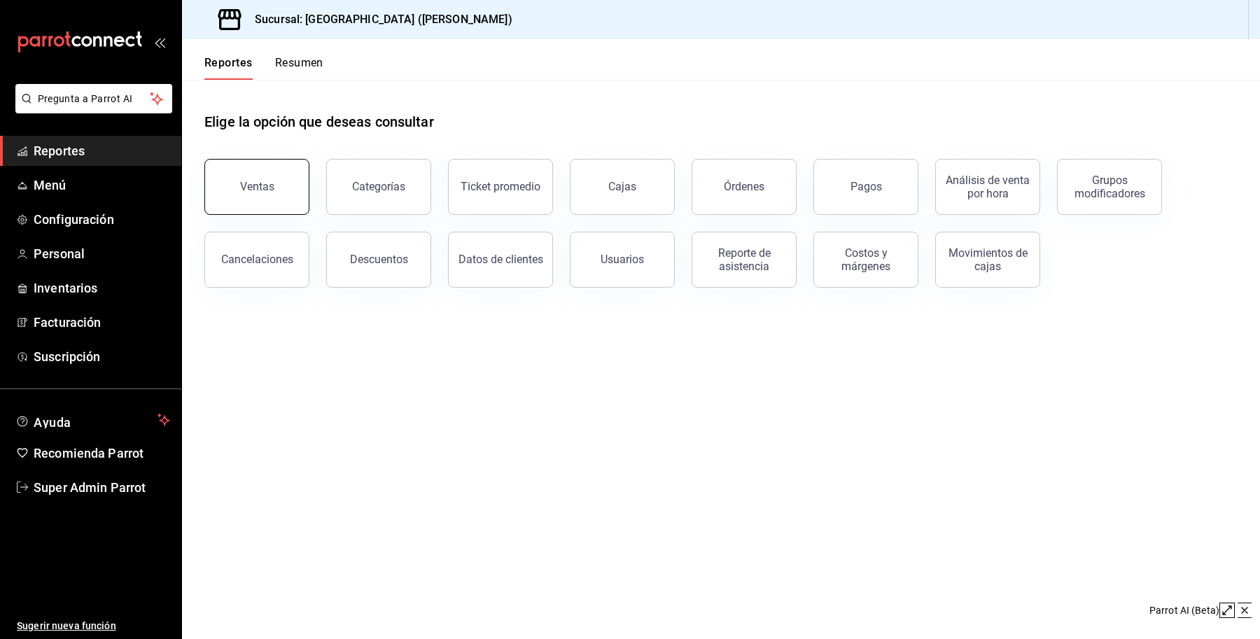
click at [223, 188] on button "Ventas" at bounding box center [256, 187] width 105 height 56
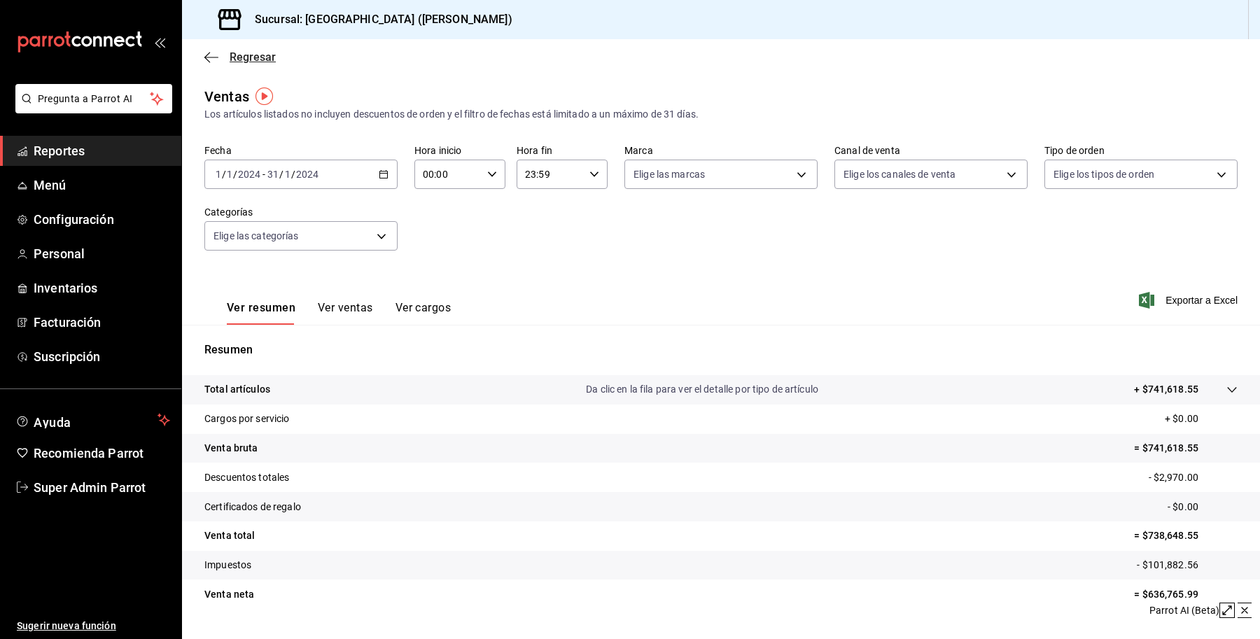
click at [216, 53] on icon "button" at bounding box center [211, 57] width 14 height 13
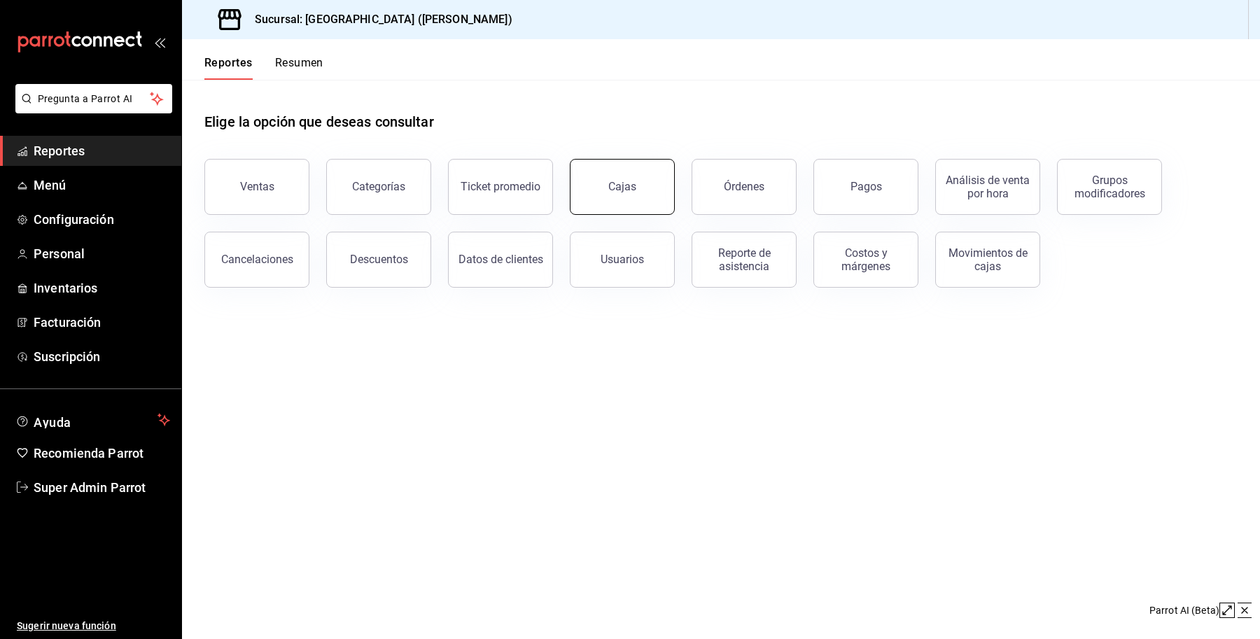
click at [623, 211] on div "Cajas" at bounding box center [614, 178] width 122 height 73
click at [618, 194] on button "Cajas" at bounding box center [622, 187] width 105 height 56
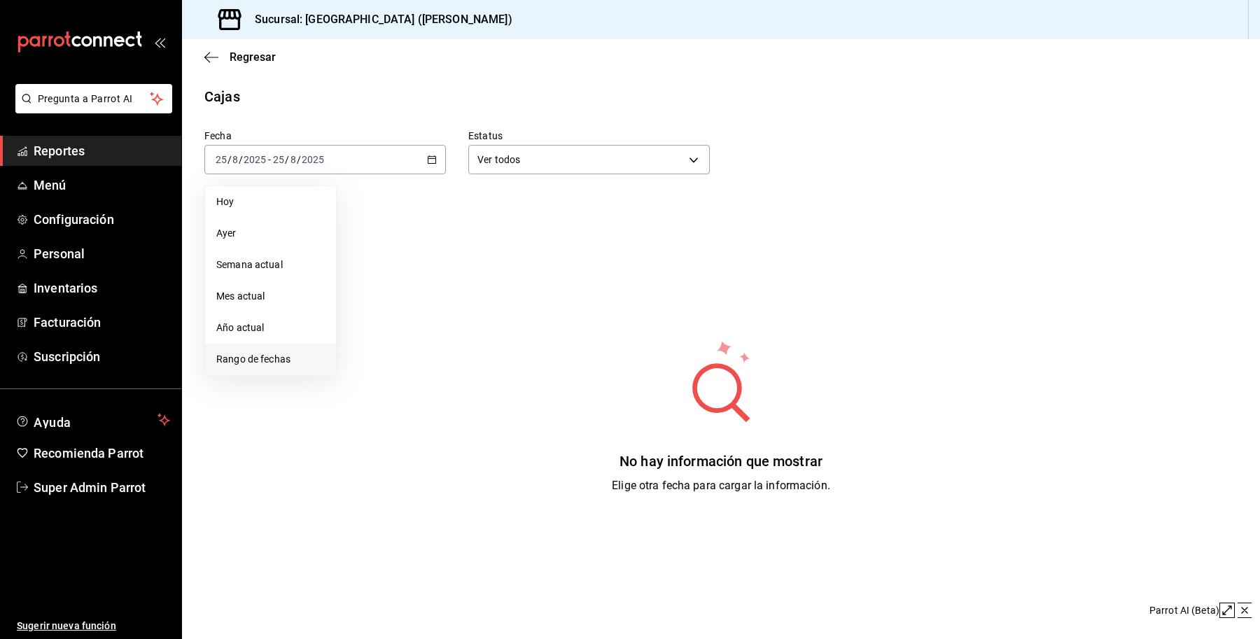
click at [263, 357] on span "Rango de fechas" at bounding box center [270, 359] width 109 height 15
click at [487, 204] on icon "button" at bounding box center [490, 210] width 17 height 17
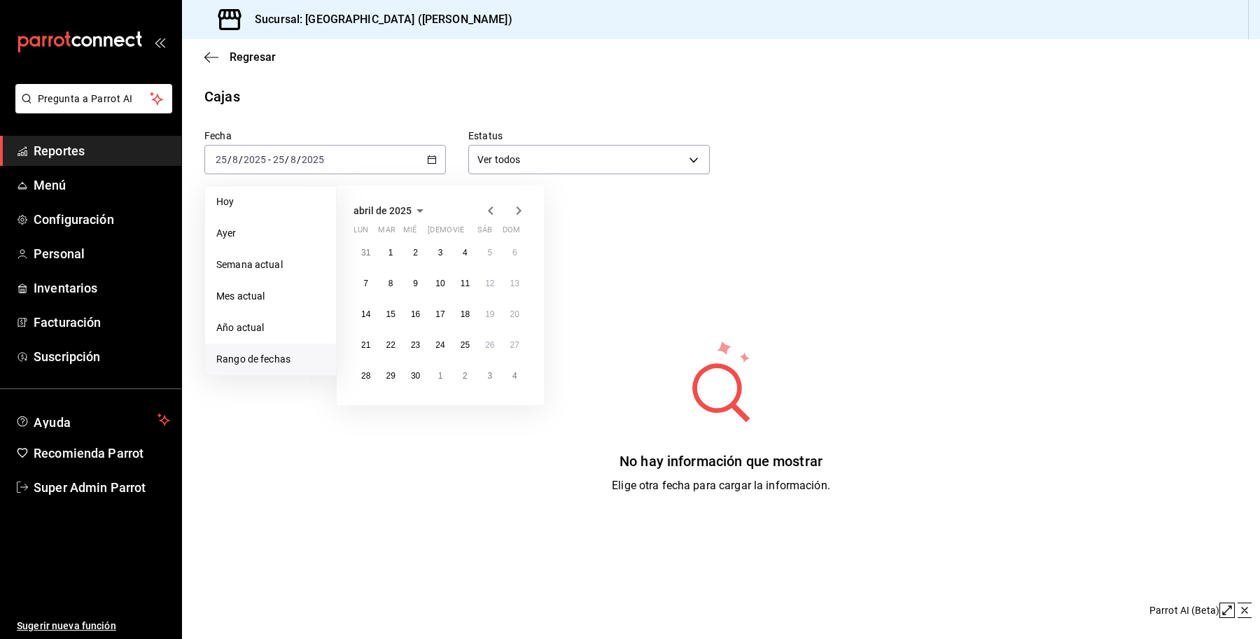
click at [487, 204] on icon "button" at bounding box center [490, 210] width 17 height 17
click at [489, 204] on icon "button" at bounding box center [490, 210] width 17 height 17
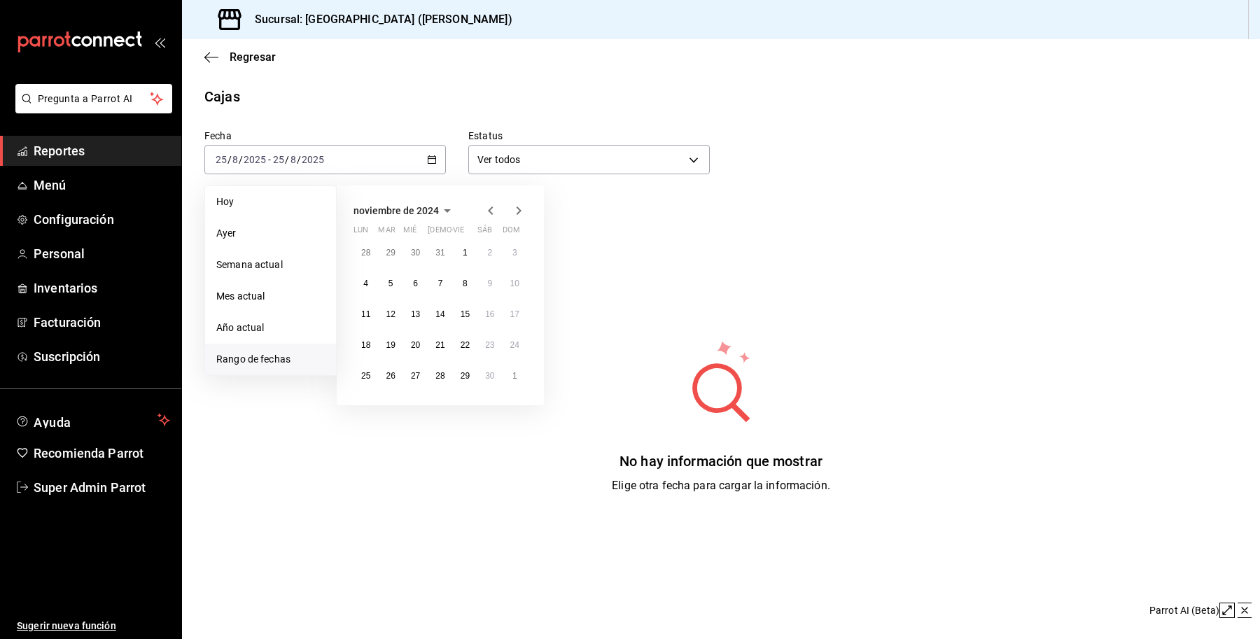
click at [489, 204] on icon "button" at bounding box center [490, 210] width 17 height 17
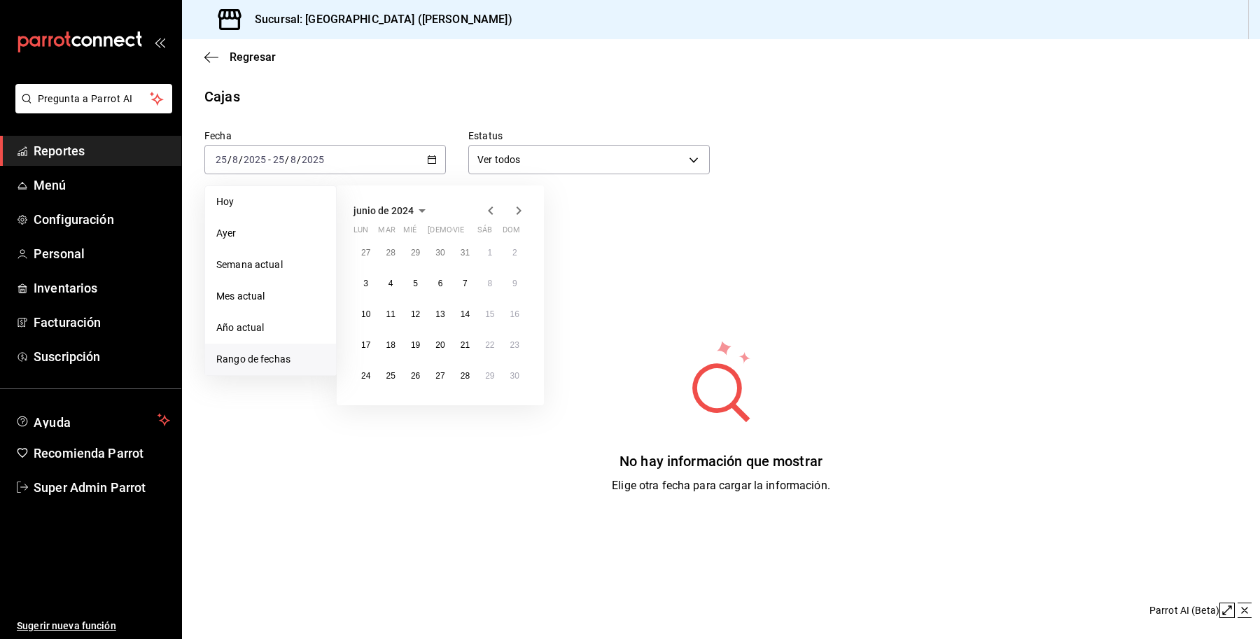
click at [489, 204] on icon "button" at bounding box center [490, 210] width 17 height 17
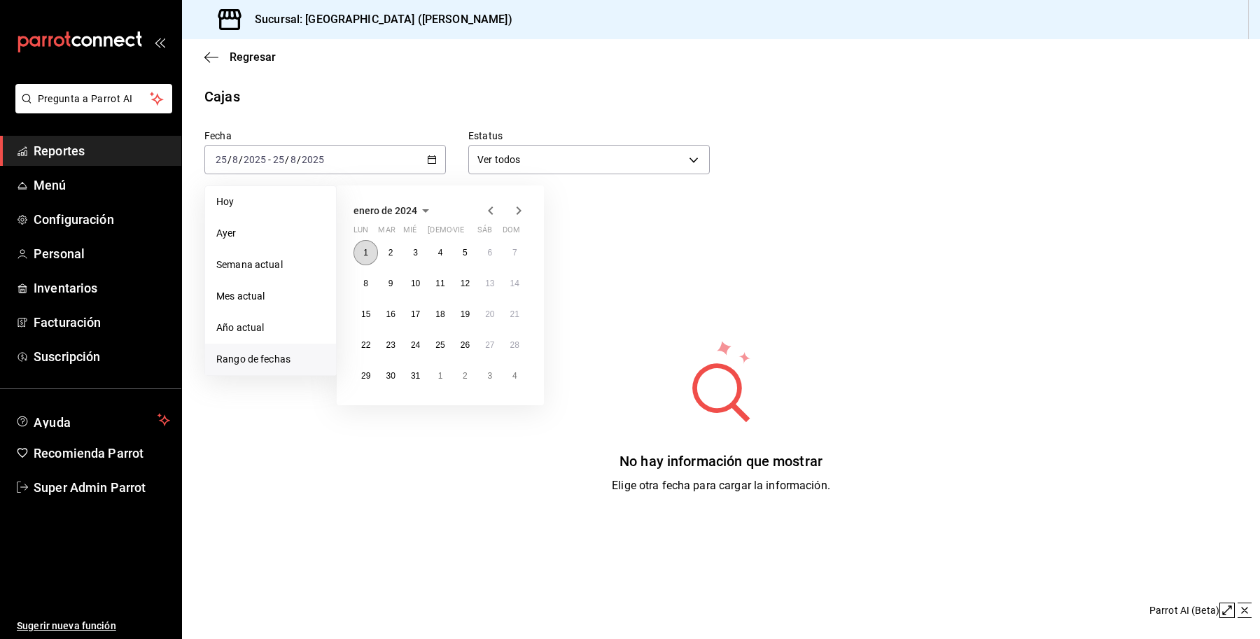
click at [371, 253] on button "1" at bounding box center [366, 252] width 25 height 25
click at [415, 373] on abbr "31" at bounding box center [415, 376] width 9 height 10
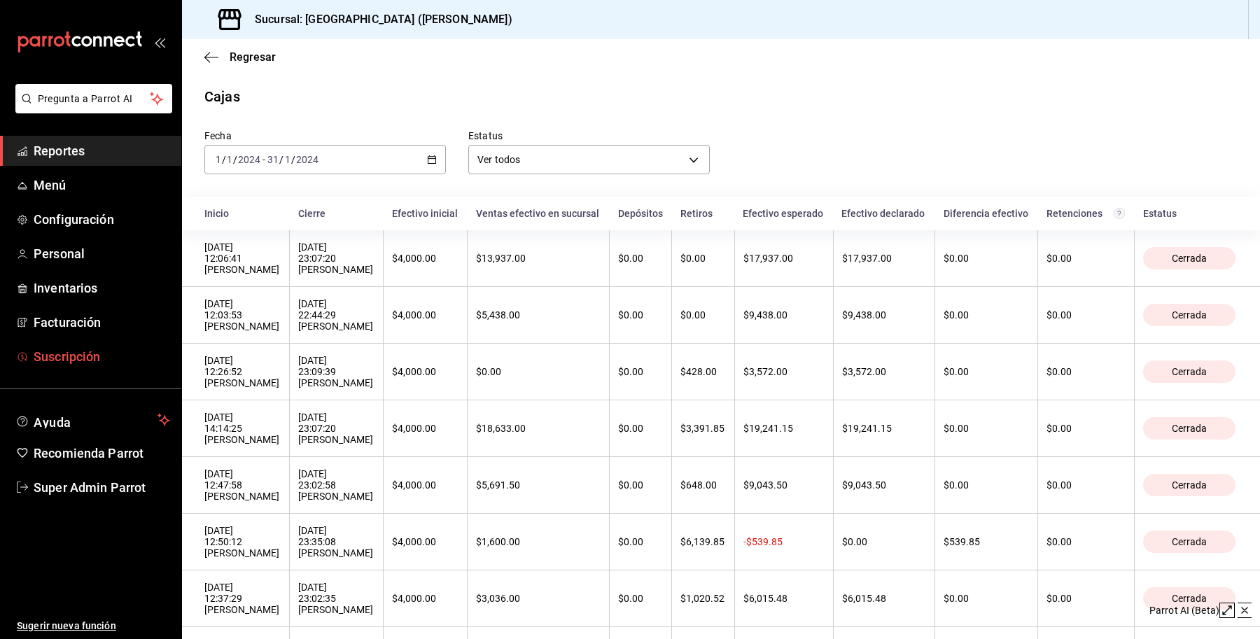
click at [76, 352] on span "Suscripción" at bounding box center [102, 356] width 137 height 19
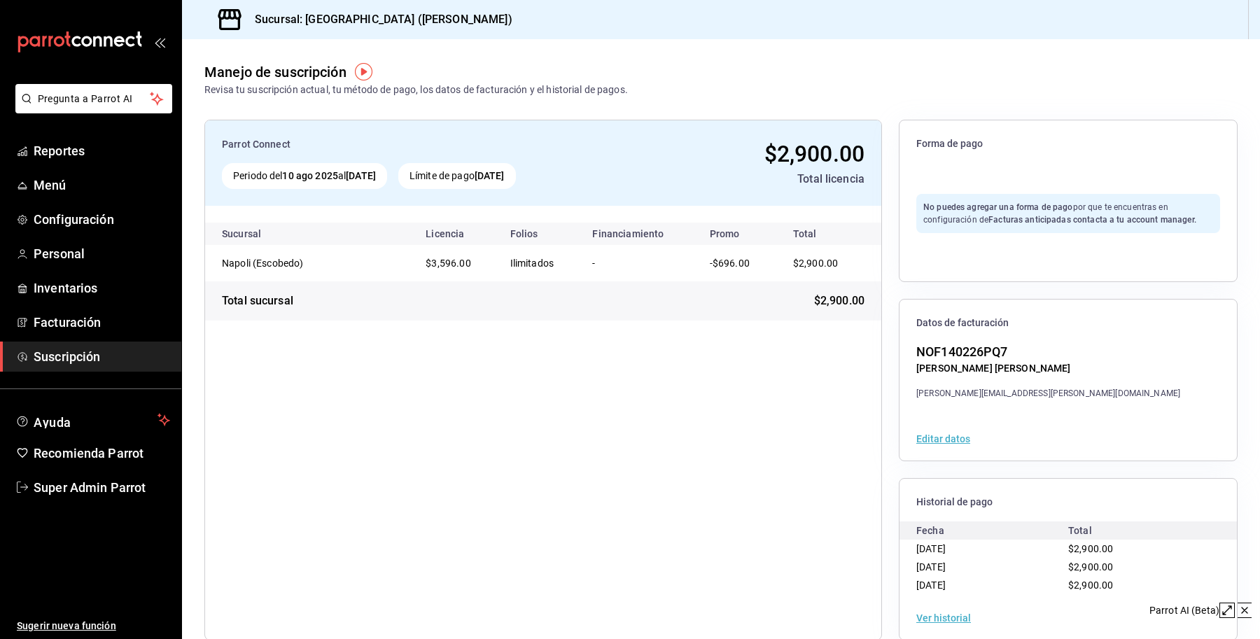
scroll to position [25, 0]
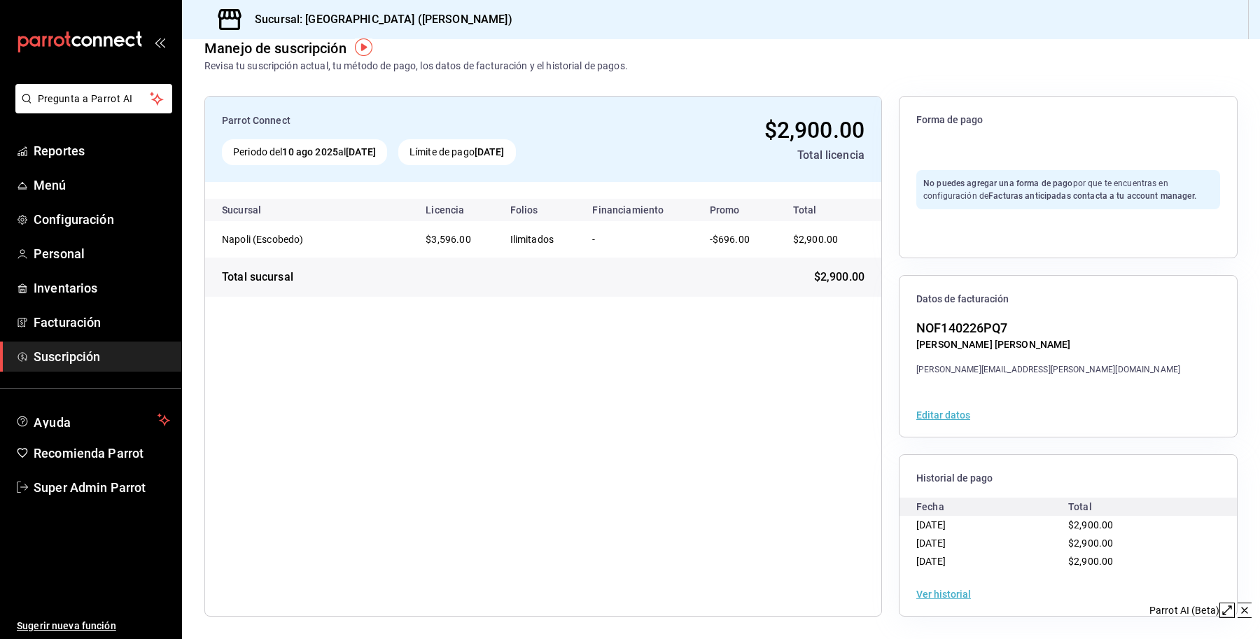
click at [917, 597] on button "Ver historial" at bounding box center [944, 595] width 55 height 10
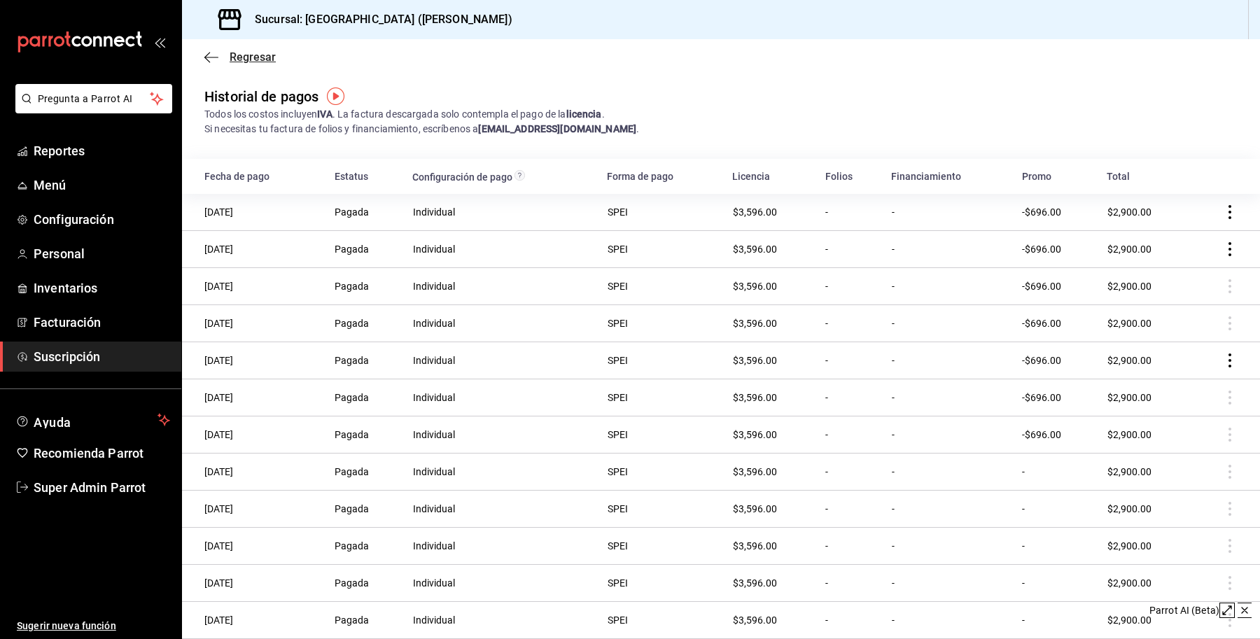
click at [232, 57] on span "Regresar" at bounding box center [253, 56] width 46 height 13
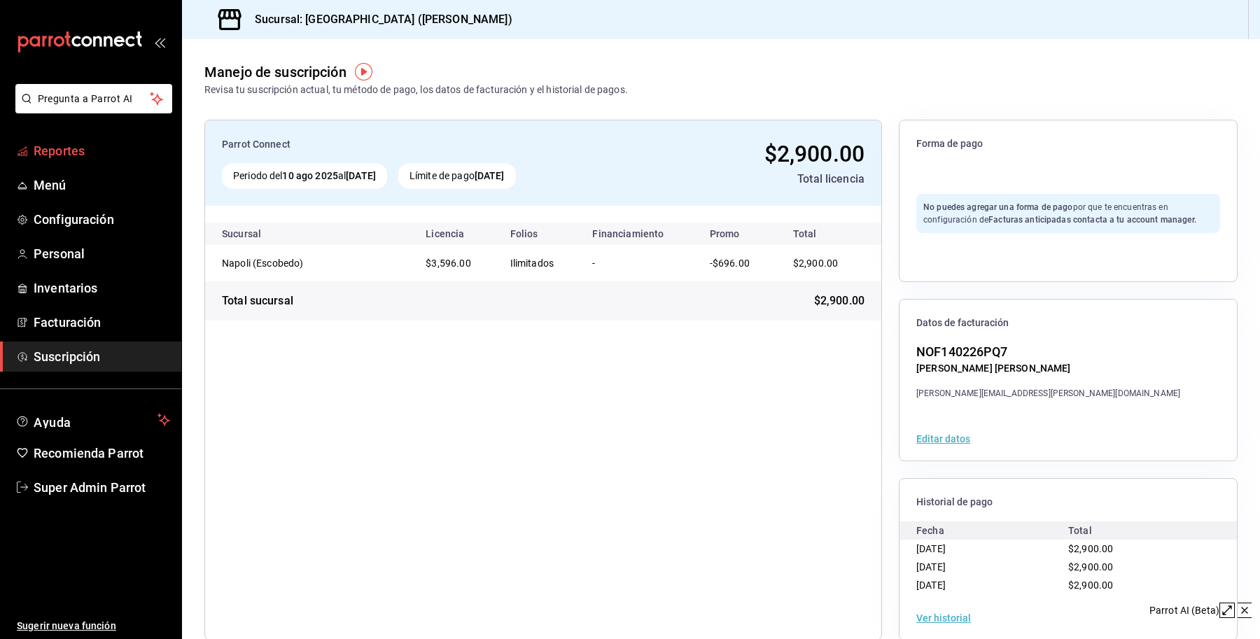
click at [104, 152] on span "Reportes" at bounding box center [102, 150] width 137 height 19
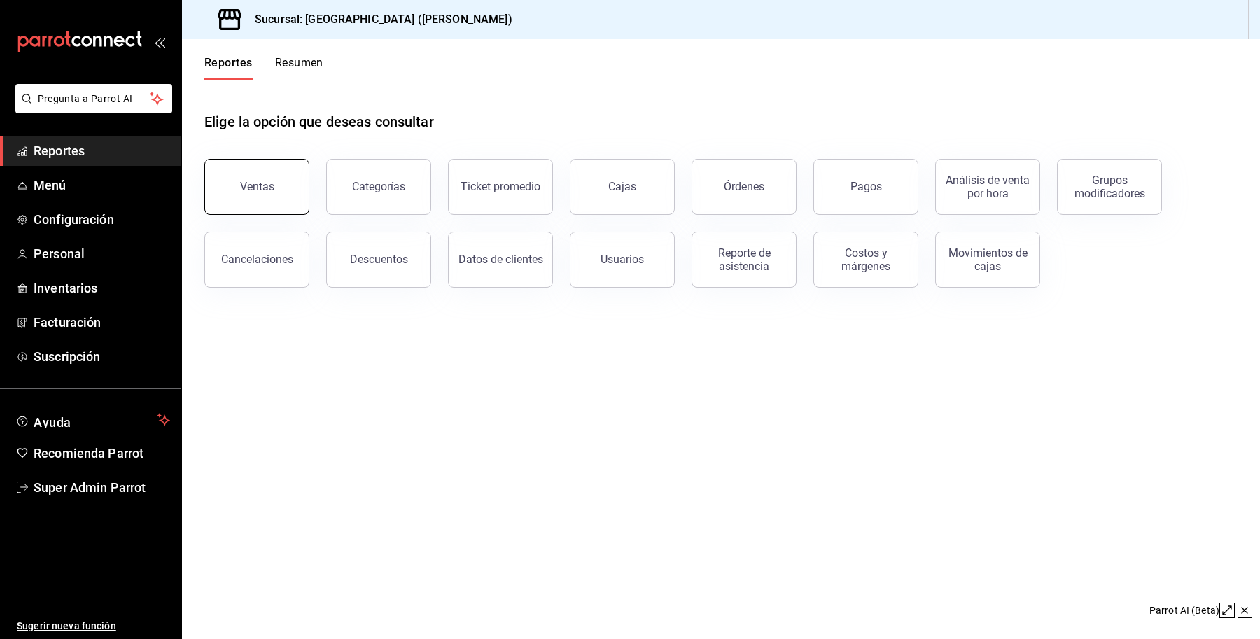
click at [279, 181] on button "Ventas" at bounding box center [256, 187] width 105 height 56
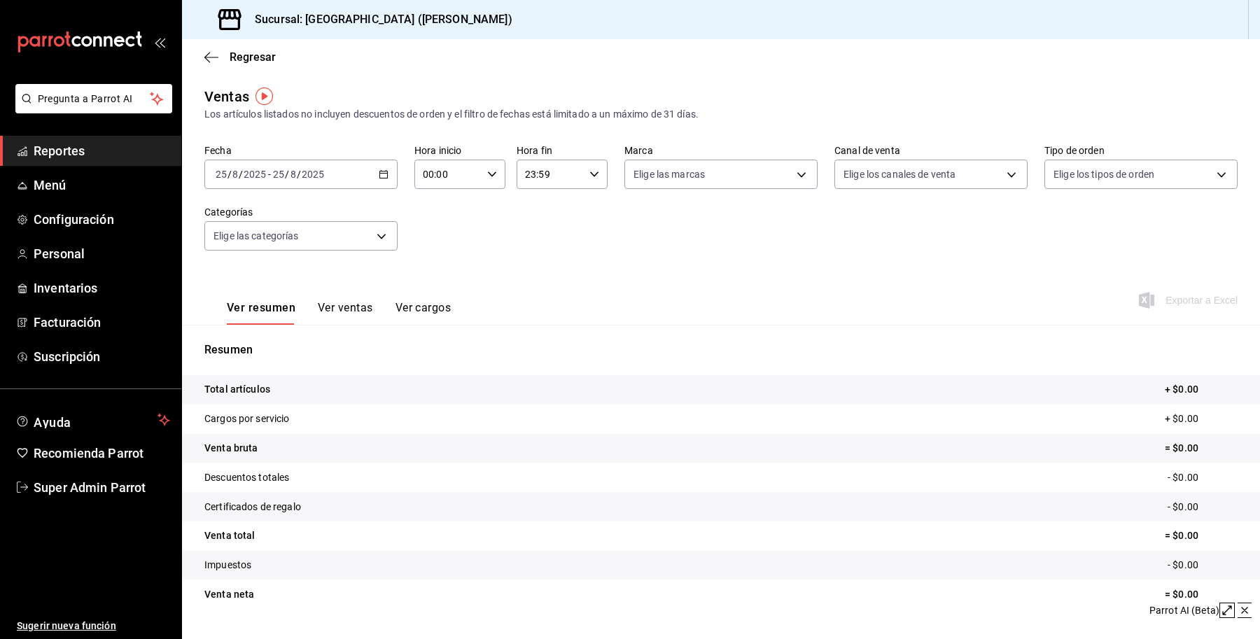
click at [371, 176] on div "2025-08-25 25 / 8 / 2025 - 2025-08-25 25 / 8 / 2025" at bounding box center [300, 174] width 193 height 29
click at [289, 340] on span "Rango de fechas" at bounding box center [270, 342] width 109 height 15
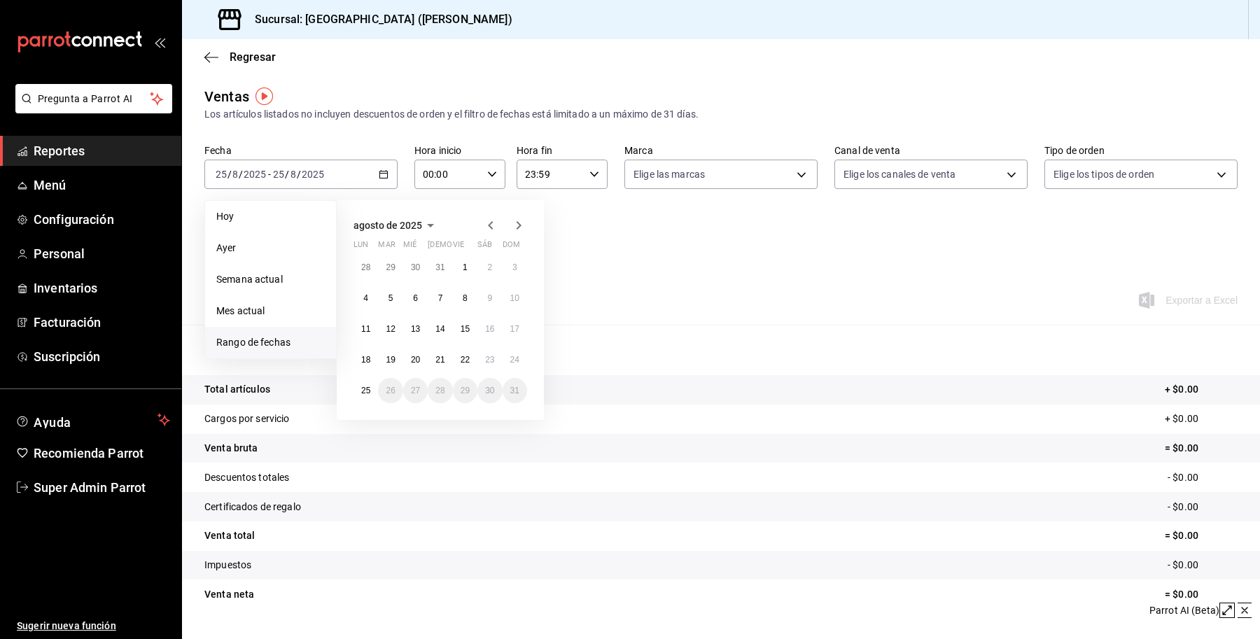
click at [429, 223] on icon "button" at bounding box center [430, 225] width 17 height 17
click at [379, 253] on abbr "enero" at bounding box center [383, 252] width 22 height 10
click at [413, 228] on span "enero de 2025" at bounding box center [386, 225] width 64 height 11
click at [361, 221] on span "2025" at bounding box center [365, 225] width 22 height 11
click at [393, 274] on button "2024" at bounding box center [383, 277] width 58 height 25
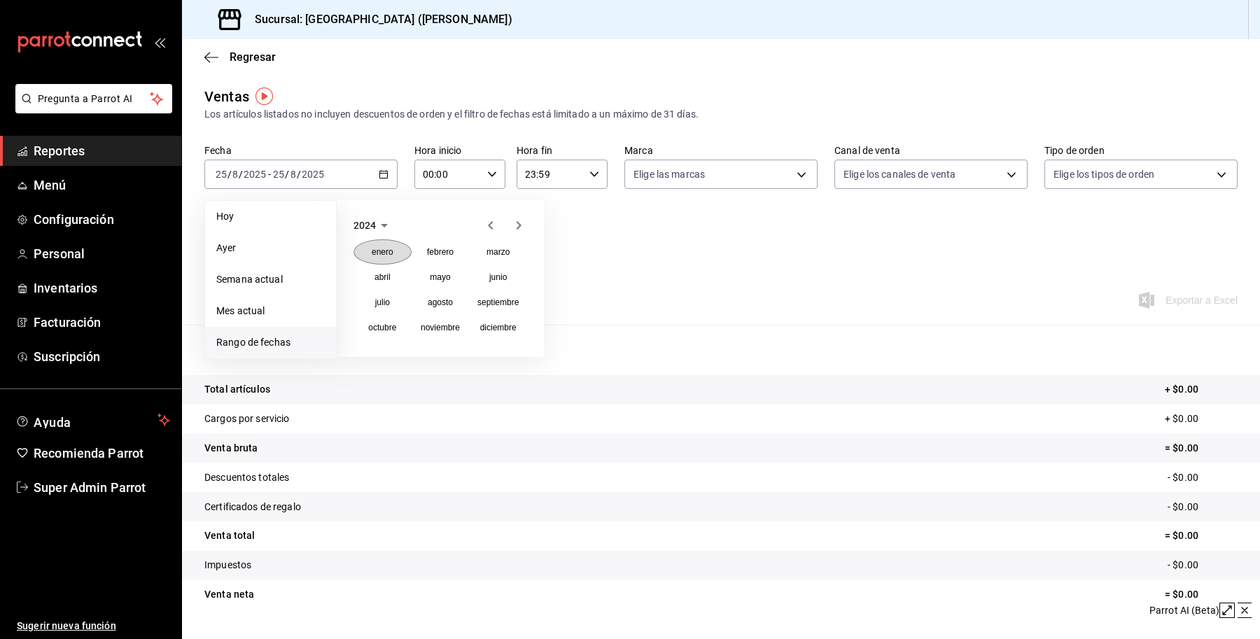
click at [389, 246] on button "enero" at bounding box center [383, 251] width 58 height 25
click at [365, 267] on abbr "1" at bounding box center [365, 268] width 5 height 10
click at [410, 385] on button "31" at bounding box center [415, 390] width 25 height 25
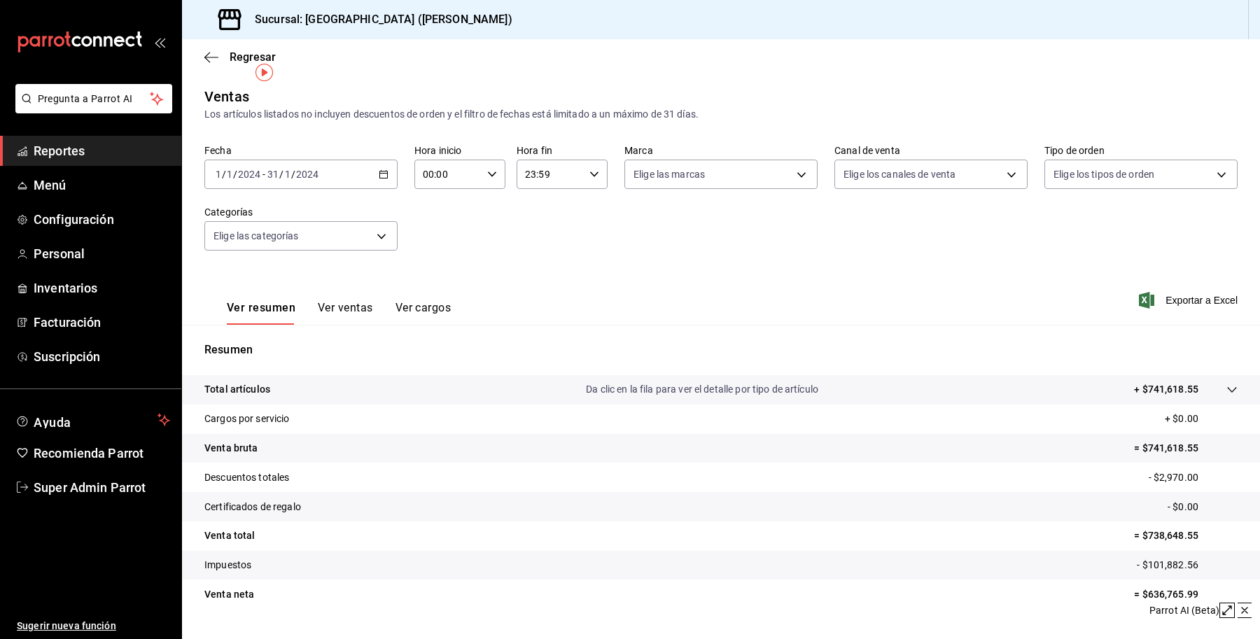
scroll to position [30, 0]
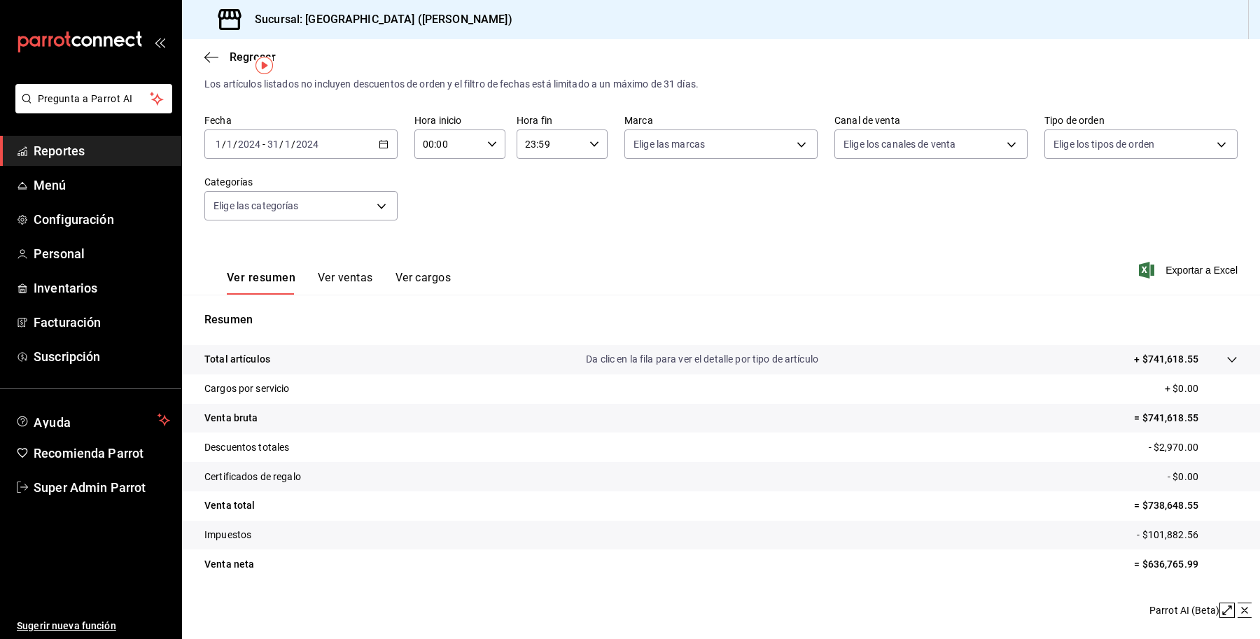
click at [314, 148] on input "2024" at bounding box center [307, 144] width 24 height 11
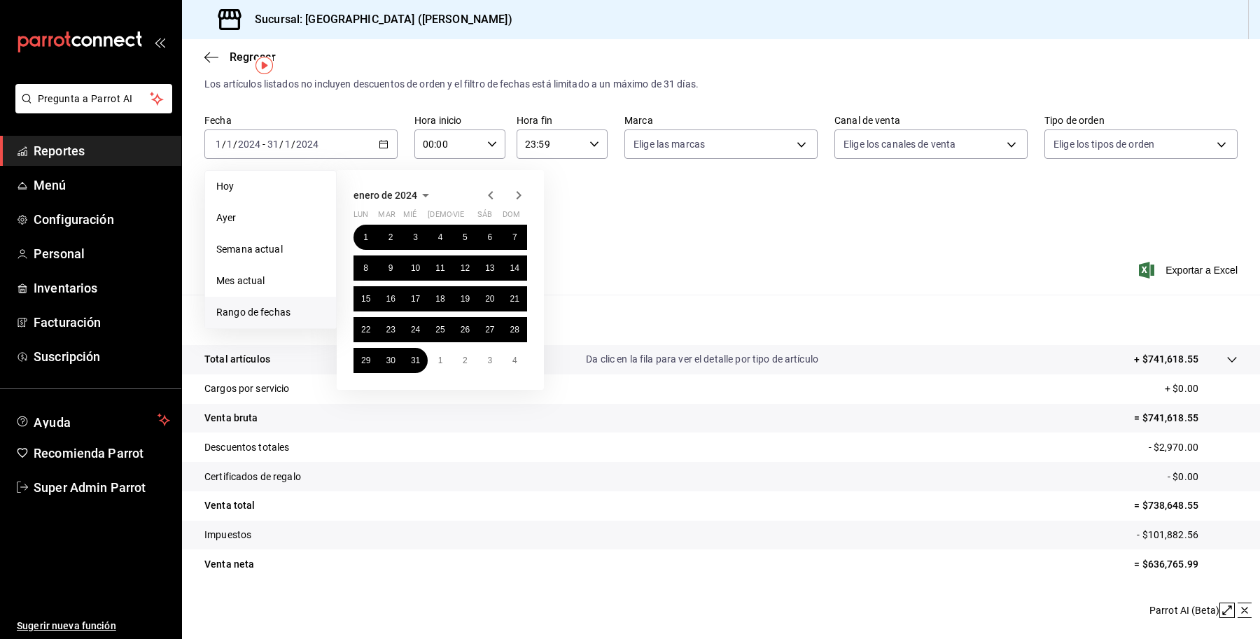
click at [518, 193] on icon "button" at bounding box center [518, 195] width 17 height 17
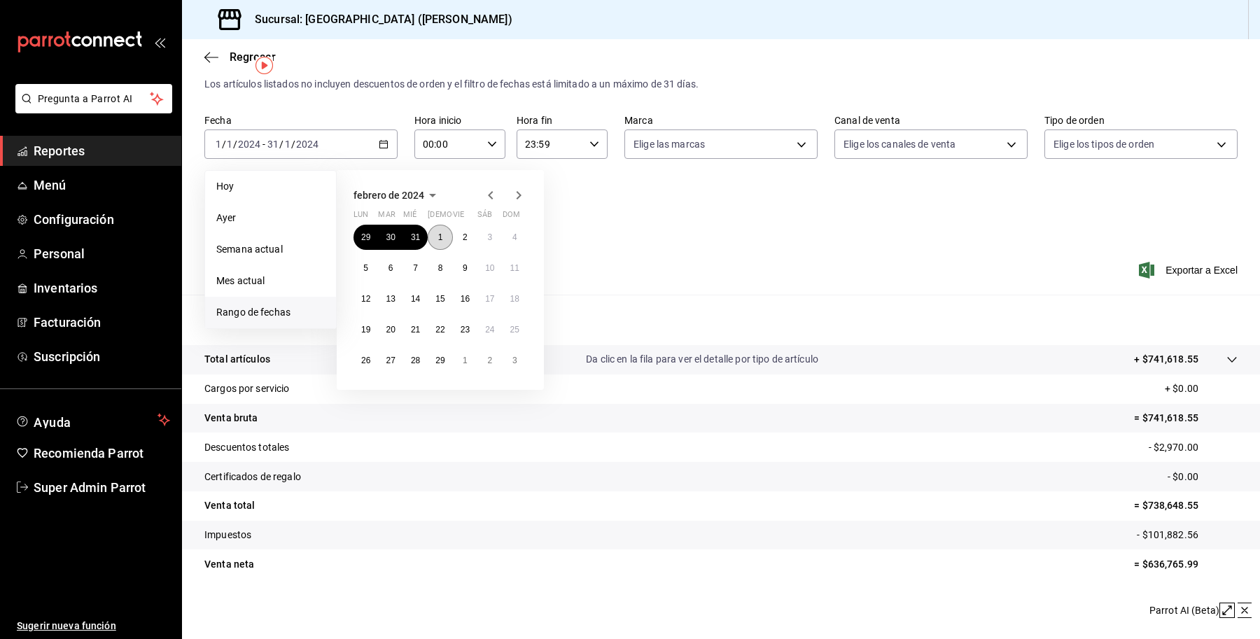
click at [431, 239] on button "1" at bounding box center [440, 237] width 25 height 25
click at [434, 356] on button "29" at bounding box center [440, 360] width 25 height 25
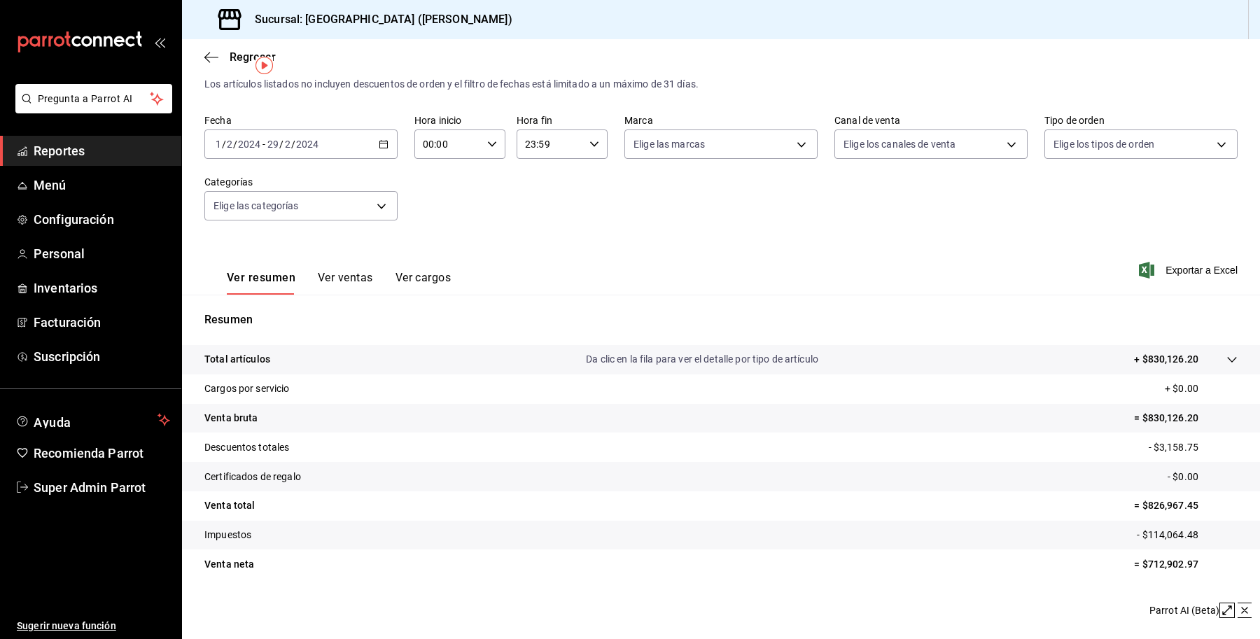
click at [330, 142] on div "2024-02-01 1 / 2 / 2024 - 2024-02-29 29 / 2 / 2024" at bounding box center [300, 144] width 193 height 29
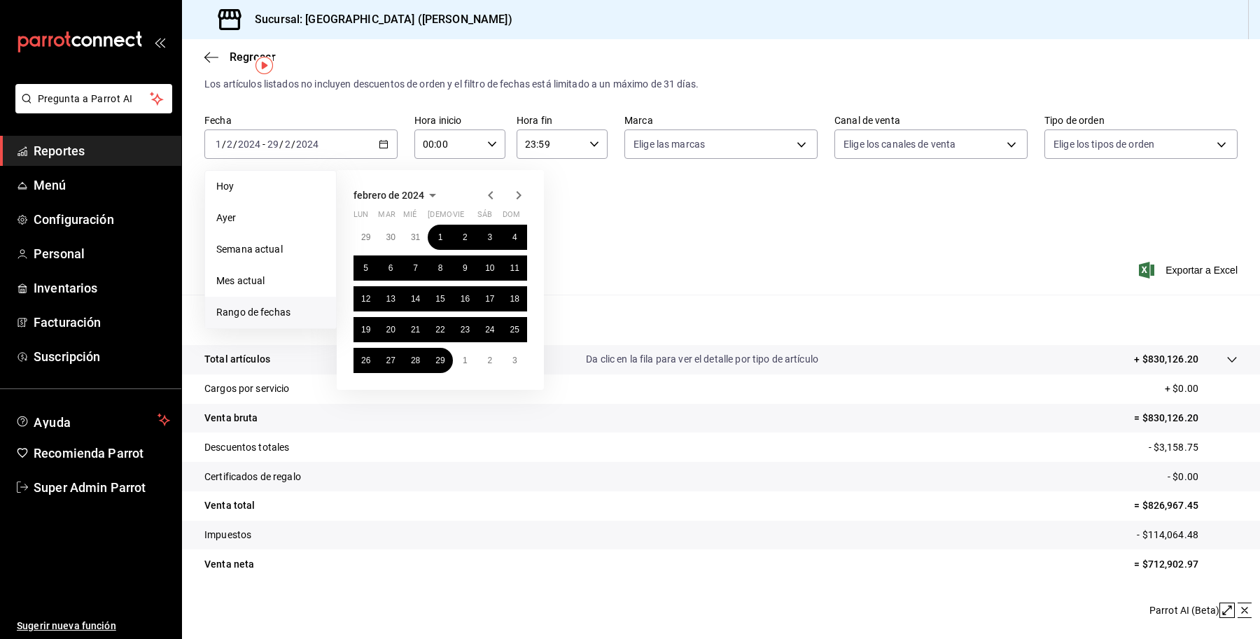
click at [495, 191] on icon "button" at bounding box center [490, 195] width 17 height 17
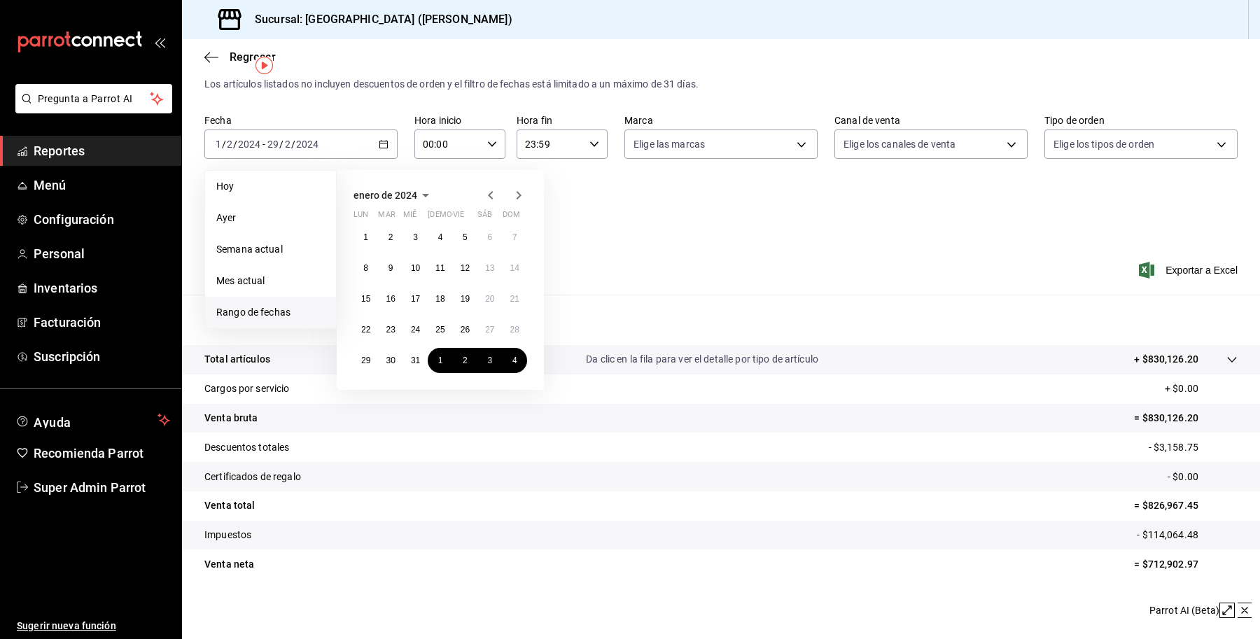
click at [356, 225] on div "1 2 3 4 5 6 7 8 9 10 11 12 13 14 15 16 17 18 19 20 21 22 23 24 25 26 27 28 29 3…" at bounding box center [441, 299] width 174 height 148
click at [358, 231] on button "1" at bounding box center [366, 237] width 25 height 25
click at [411, 356] on abbr "31" at bounding box center [415, 361] width 9 height 10
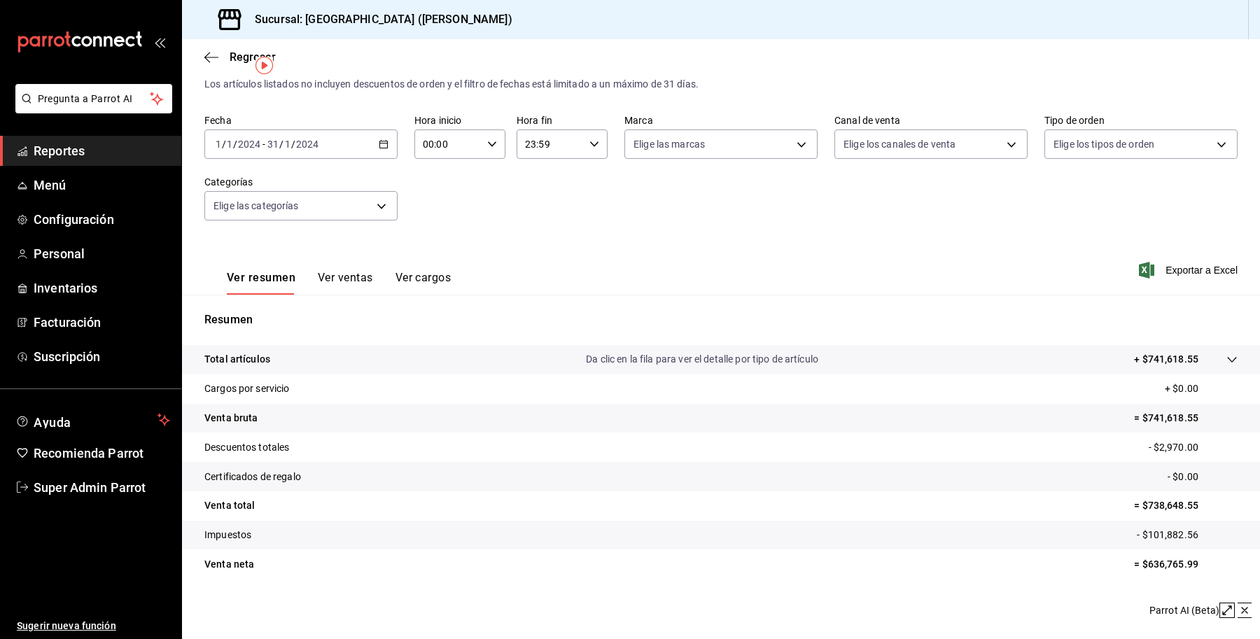
click at [273, 134] on div "2024-01-01 1 / 1 / 2024 - 2024-01-31 31 / 1 / 2024" at bounding box center [300, 144] width 193 height 29
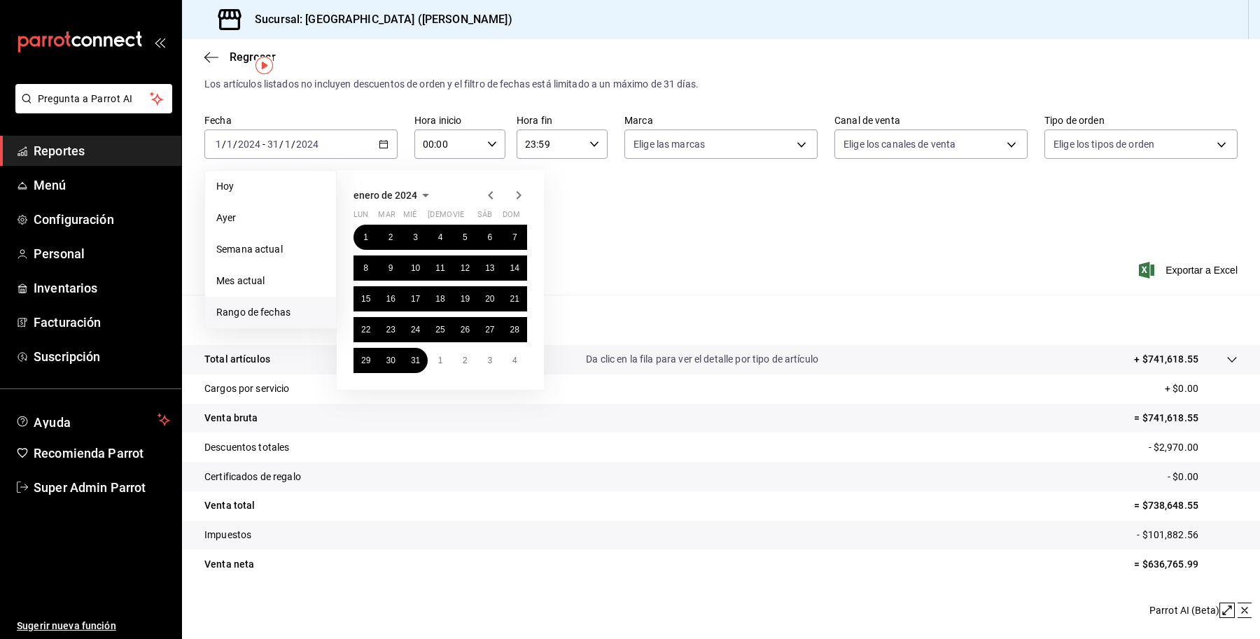
click at [510, 197] on icon "button" at bounding box center [518, 195] width 17 height 17
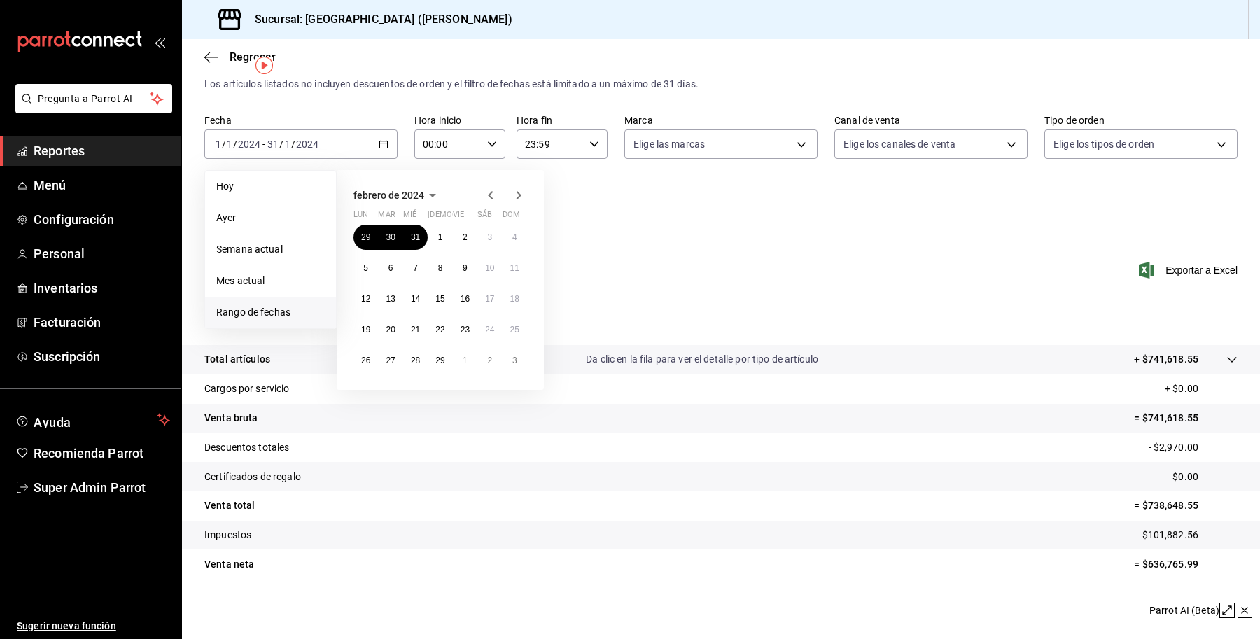
click at [510, 197] on icon "button" at bounding box center [518, 195] width 17 height 17
click at [463, 232] on abbr "1" at bounding box center [465, 237] width 5 height 10
click at [460, 364] on button "29" at bounding box center [465, 360] width 25 height 25
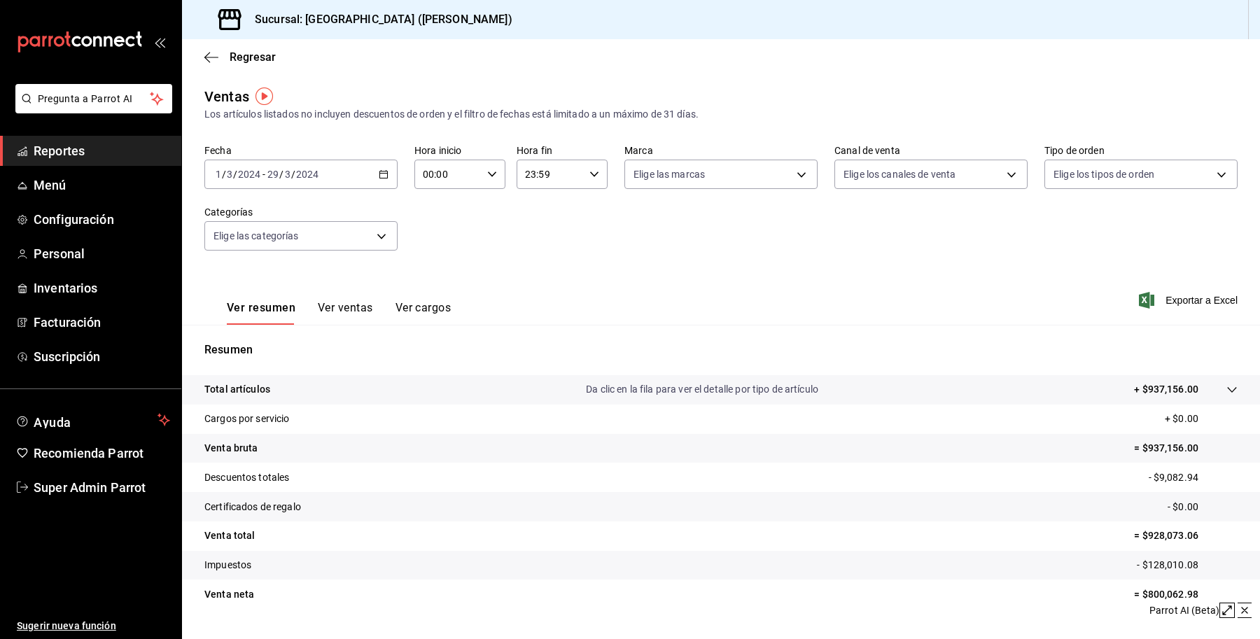
click at [331, 166] on div "2024-03-01 1 / 3 / 2024 - 2024-03-29 29 / 3 / 2024" at bounding box center [300, 174] width 193 height 29
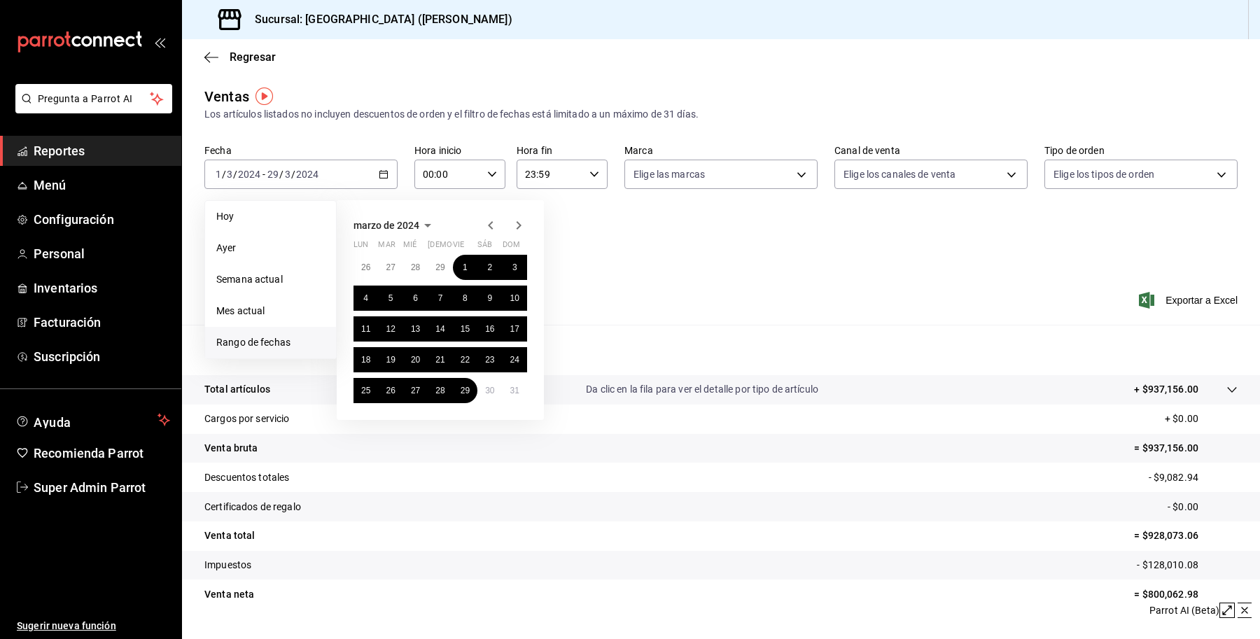
click at [676, 242] on div "Fecha 2024-03-01 1 / 3 / 2024 - 2024-03-29 29 / 3 / 2024 Hoy Ayer Semana actual…" at bounding box center [720, 205] width 1033 height 123
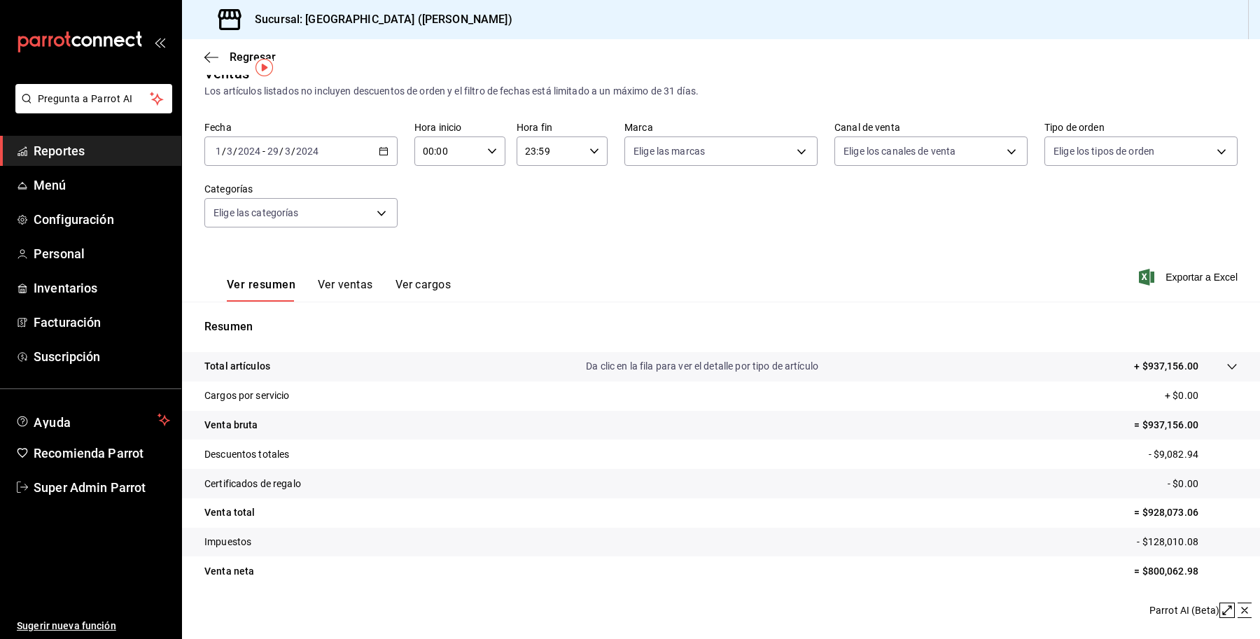
scroll to position [30, 0]
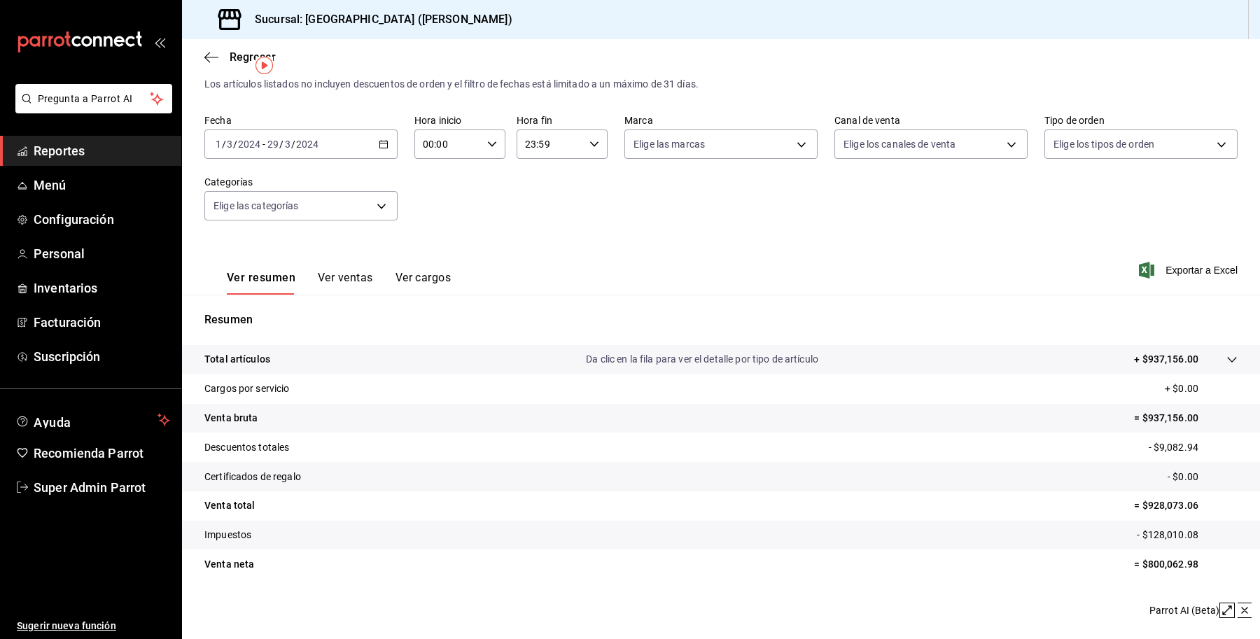
click at [357, 387] on tr "Cargos por servicio + $0.00" at bounding box center [721, 389] width 1078 height 29
click at [322, 268] on div "Ver resumen Ver ventas Ver cargos" at bounding box center [327, 274] width 246 height 41
click at [341, 277] on button "Ver ventas" at bounding box center [345, 283] width 55 height 24
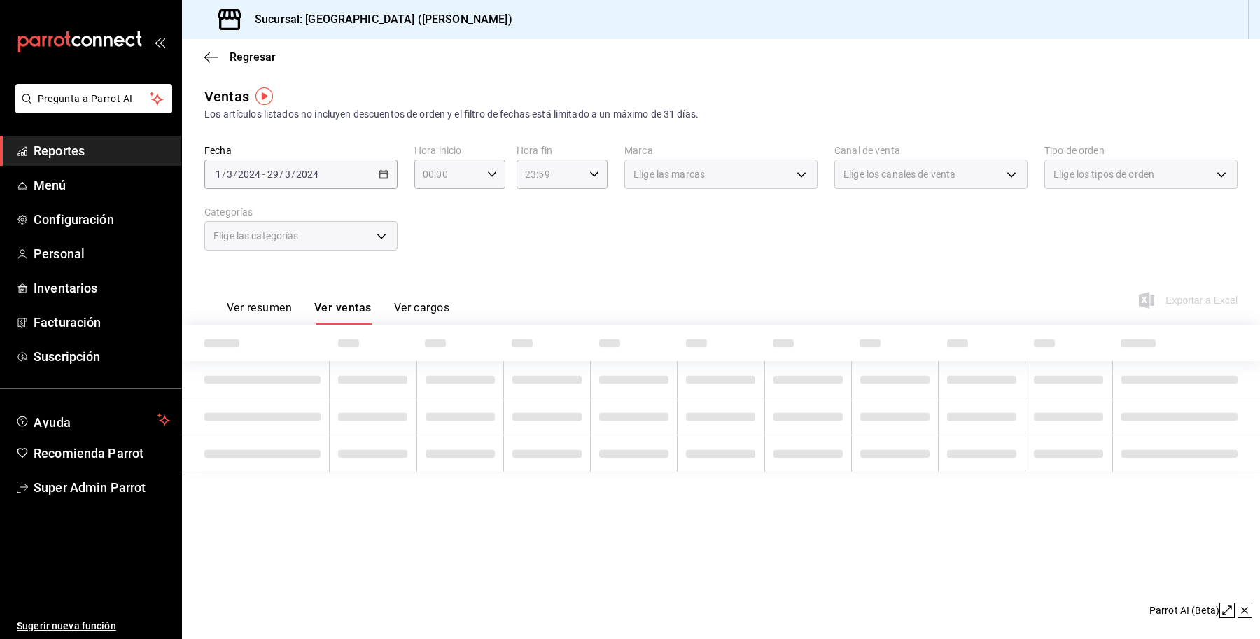
click at [274, 312] on button "Ver resumen" at bounding box center [259, 313] width 65 height 24
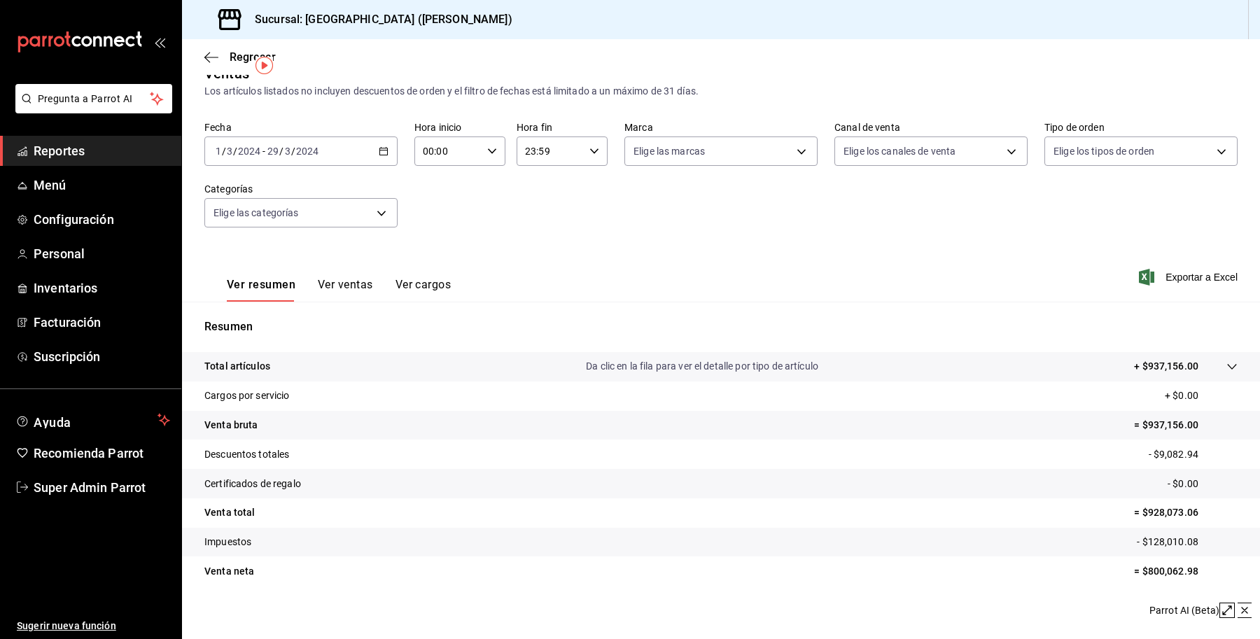
scroll to position [30, 0]
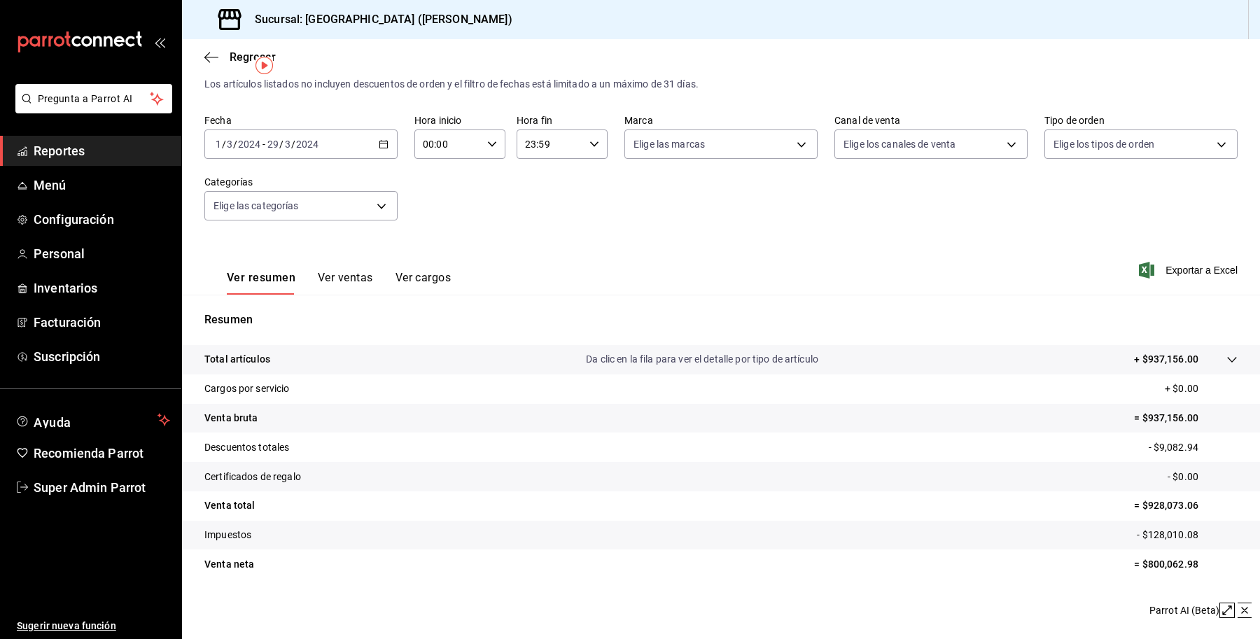
click at [333, 141] on div "2024-03-01 1 / 3 / 2024 - 2024-03-29 29 / 3 / 2024" at bounding box center [300, 144] width 193 height 29
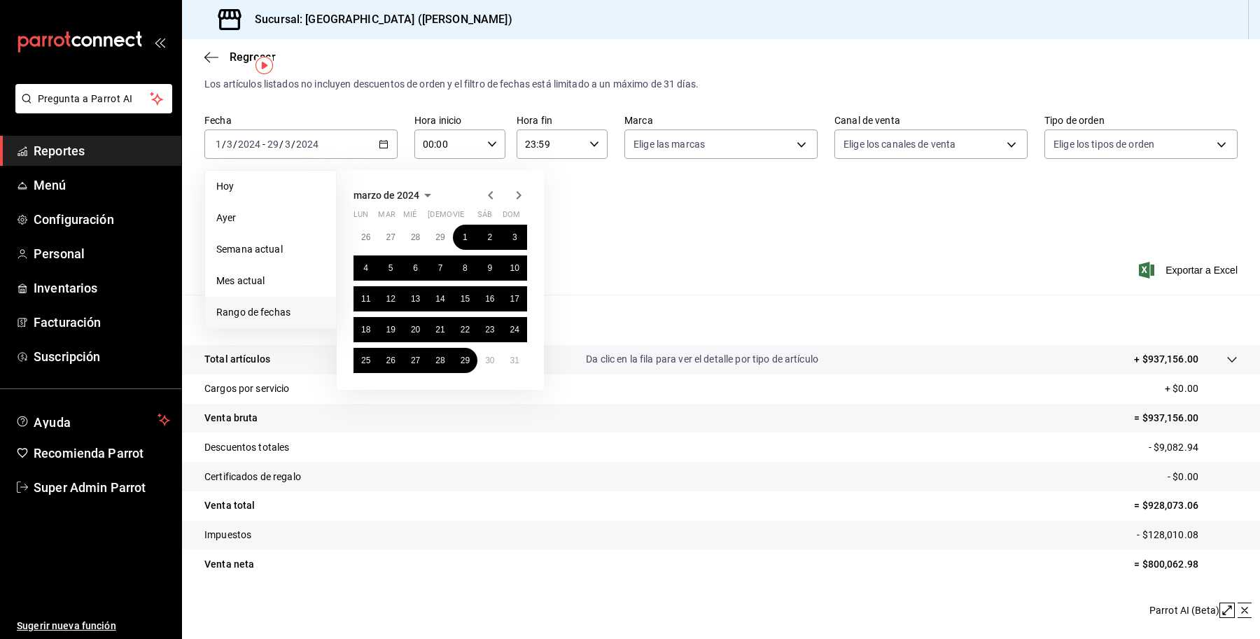
click at [516, 193] on icon "button" at bounding box center [518, 195] width 17 height 17
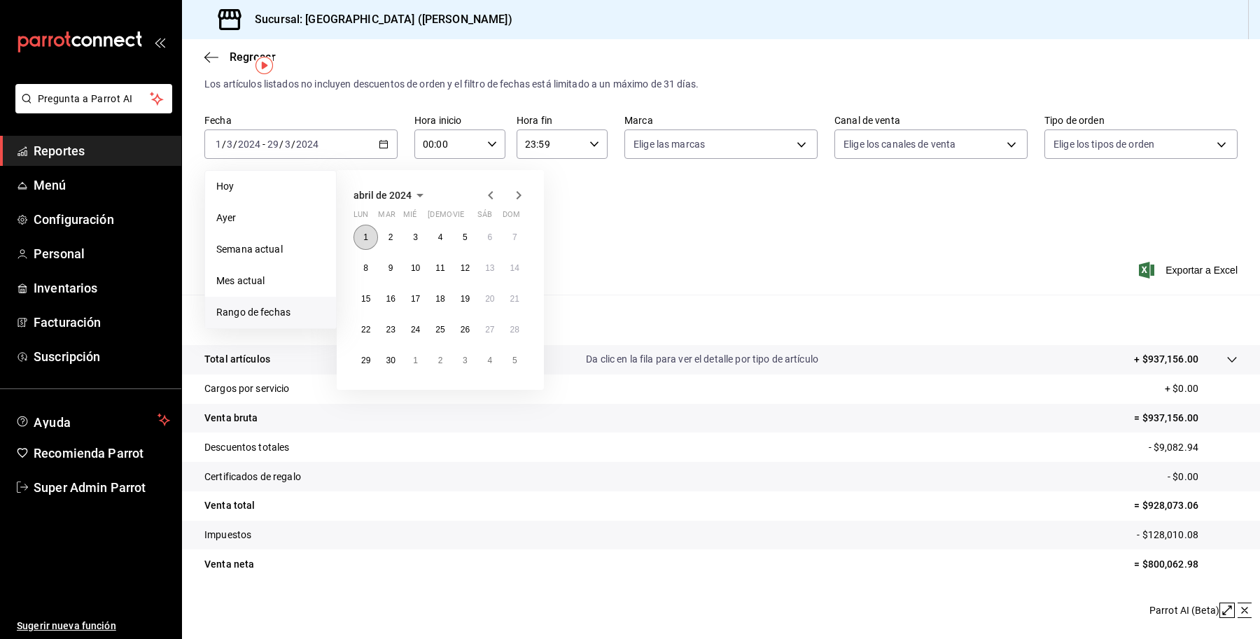
click at [354, 235] on button "1" at bounding box center [366, 237] width 25 height 25
click at [399, 354] on button "30" at bounding box center [390, 360] width 25 height 25
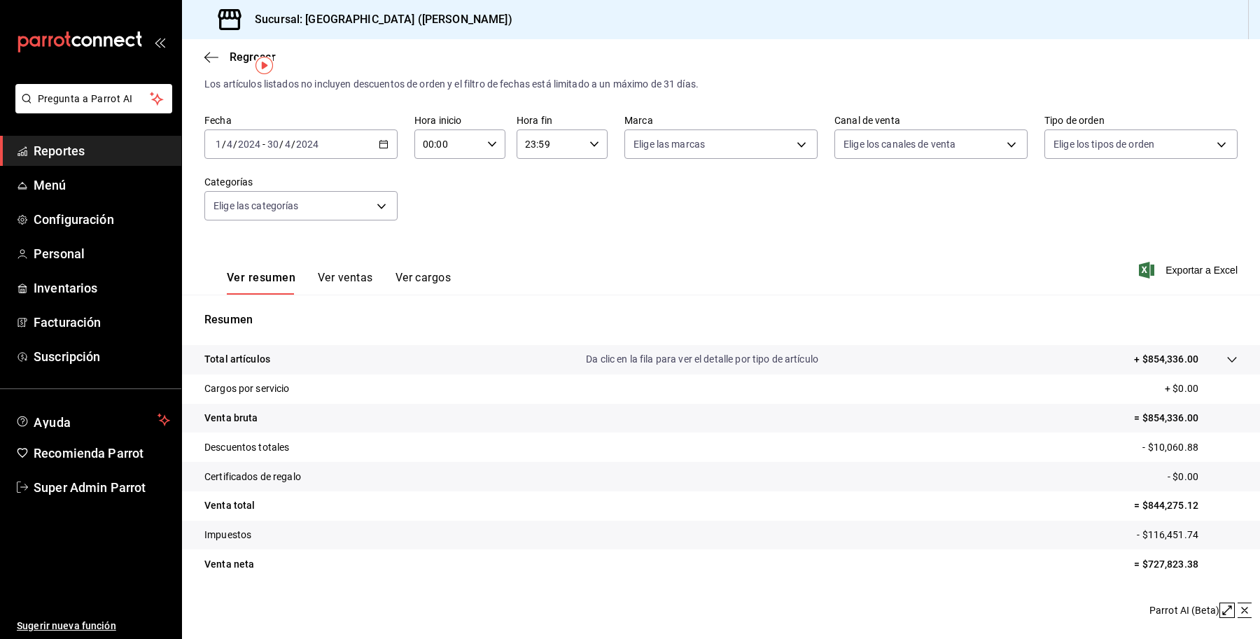
click at [403, 271] on button "Ver cargos" at bounding box center [424, 283] width 56 height 24
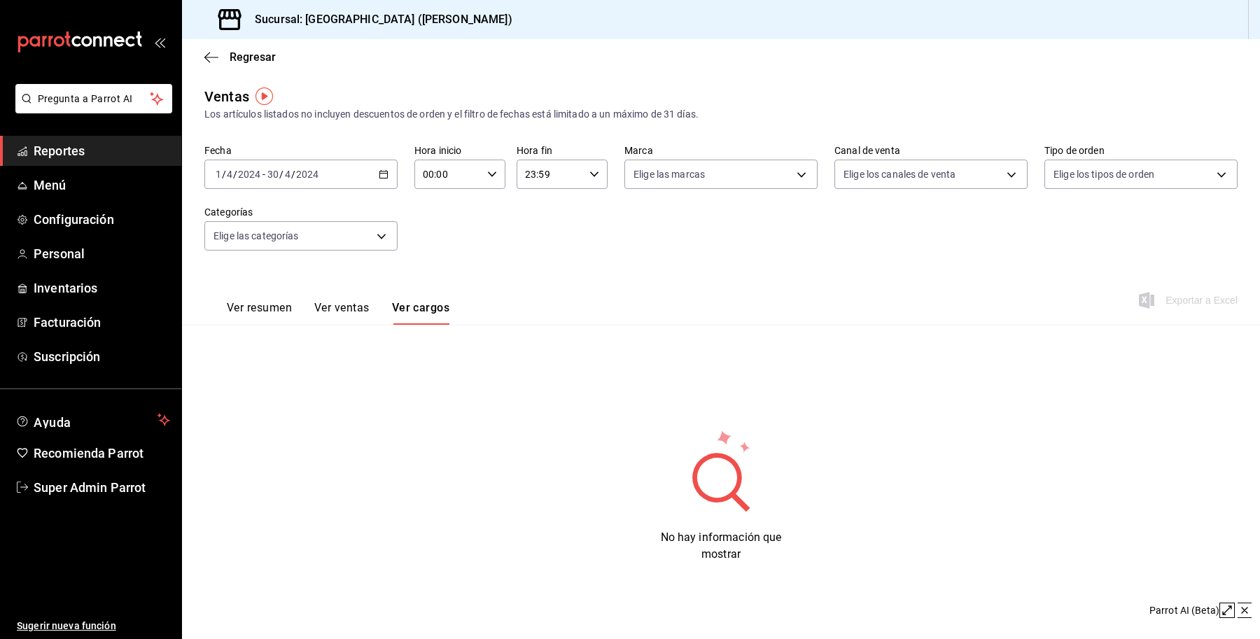
click at [277, 293] on div "Ver resumen Ver ventas Ver cargos" at bounding box center [326, 304] width 245 height 41
click at [272, 302] on button "Ver resumen" at bounding box center [259, 313] width 65 height 24
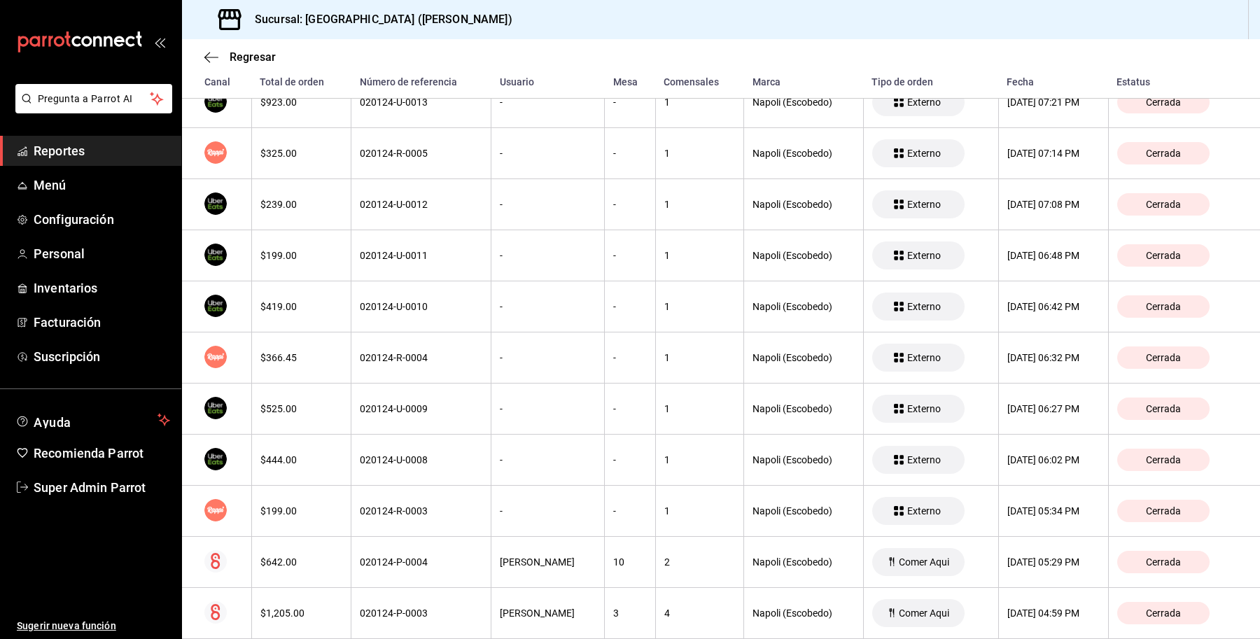
scroll to position [78471, 0]
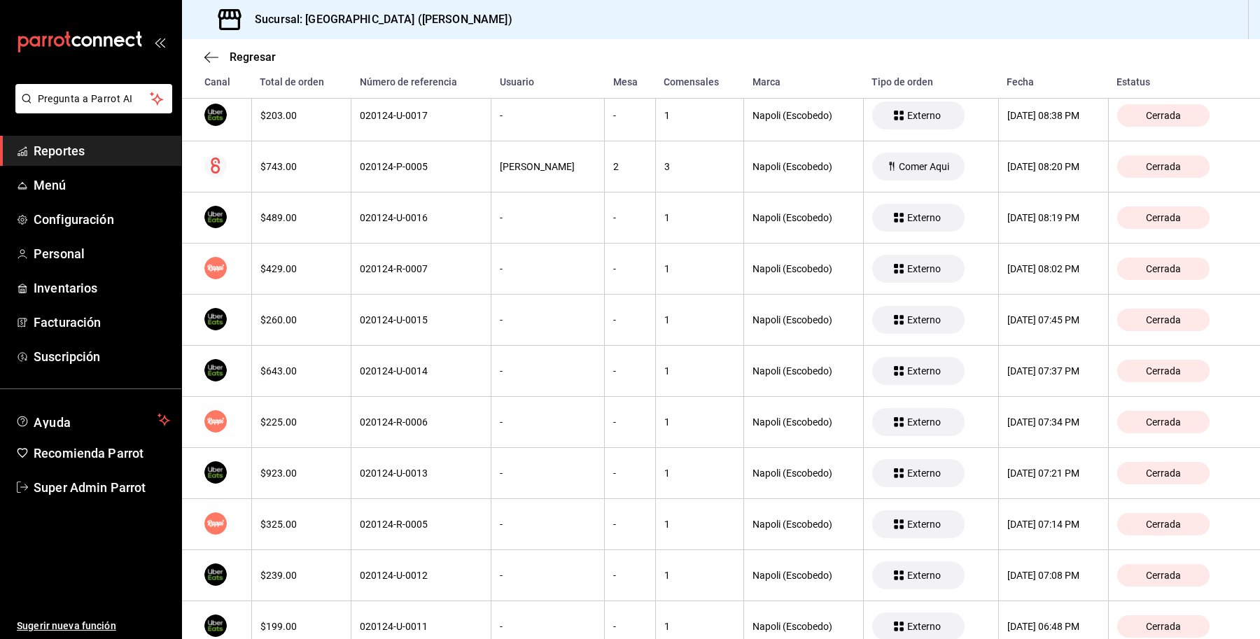
click at [257, 65] on div "Regresar" at bounding box center [721, 57] width 1078 height 36
click at [249, 55] on span "Regresar" at bounding box center [253, 56] width 46 height 13
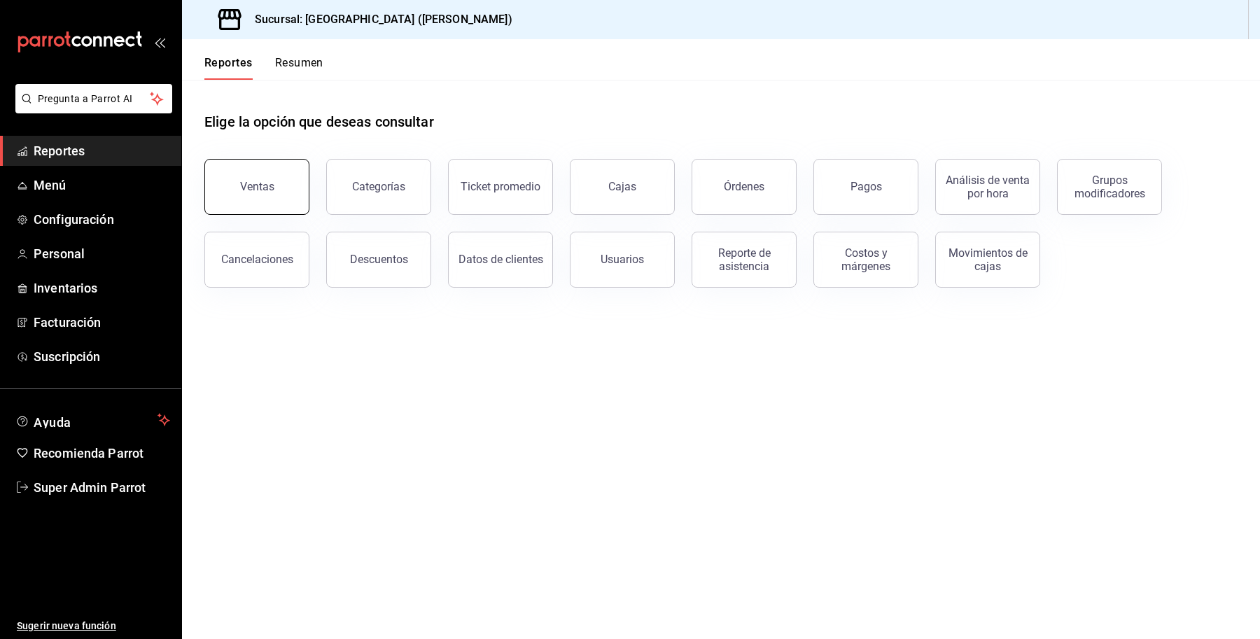
click at [267, 189] on div "Ventas" at bounding box center [257, 186] width 34 height 13
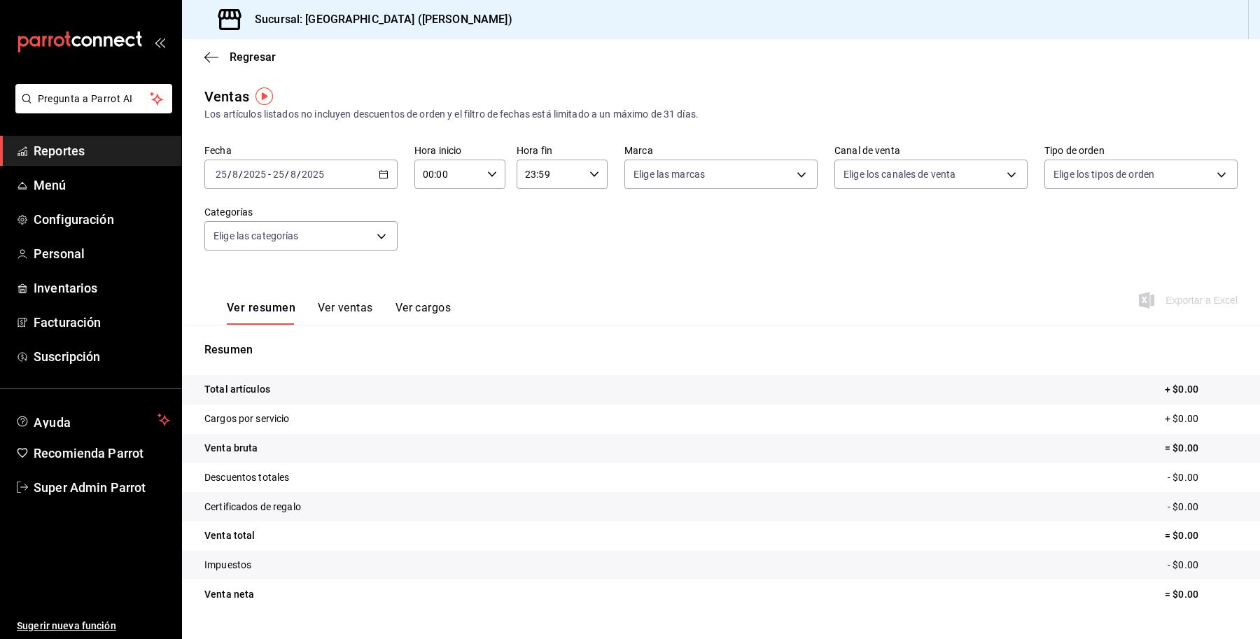
click at [638, 232] on div "Fecha 2025-08-25 25 / 8 / 2025 - 2025-08-25 25 / 8 / 2025 Hora inicio 00:00 Hor…" at bounding box center [720, 205] width 1033 height 123
click at [280, 176] on input "25" at bounding box center [278, 174] width 13 height 11
click at [376, 181] on div "2025-08-25 25 / 8 / 2025 - 2025-08-25 25 / 8 / 2025" at bounding box center [300, 174] width 193 height 29
click at [280, 335] on span "Rango de fechas" at bounding box center [270, 342] width 109 height 15
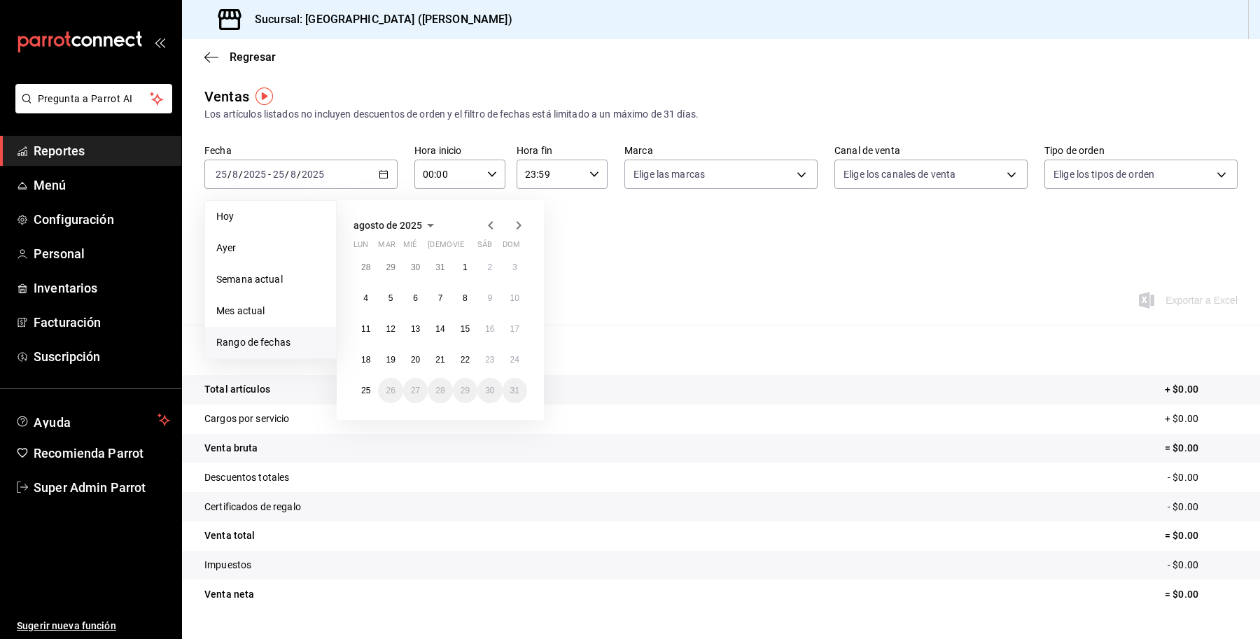
click at [490, 211] on div "agosto de 2025 lun mar mié jue vie sáb dom 28 29 30 31 1 2 3 4 5 6 7 8 9 10 11 …" at bounding box center [440, 310] width 207 height 220
click at [490, 221] on icon "button" at bounding box center [490, 225] width 17 height 17
click at [490, 221] on icon "button" at bounding box center [490, 228] width 17 height 17
click at [490, 221] on icon "button" at bounding box center [490, 225] width 17 height 17
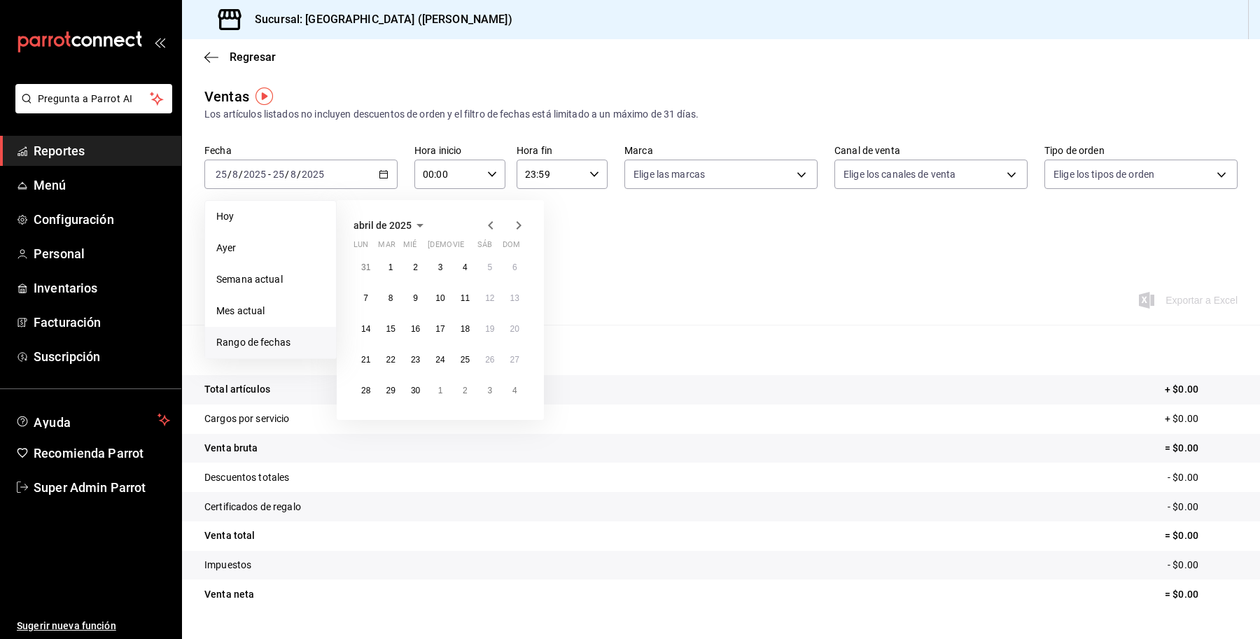
click at [490, 221] on icon "button" at bounding box center [490, 225] width 17 height 17
click at [415, 260] on button "1" at bounding box center [415, 267] width 25 height 25
click at [473, 382] on button "31" at bounding box center [465, 390] width 25 height 25
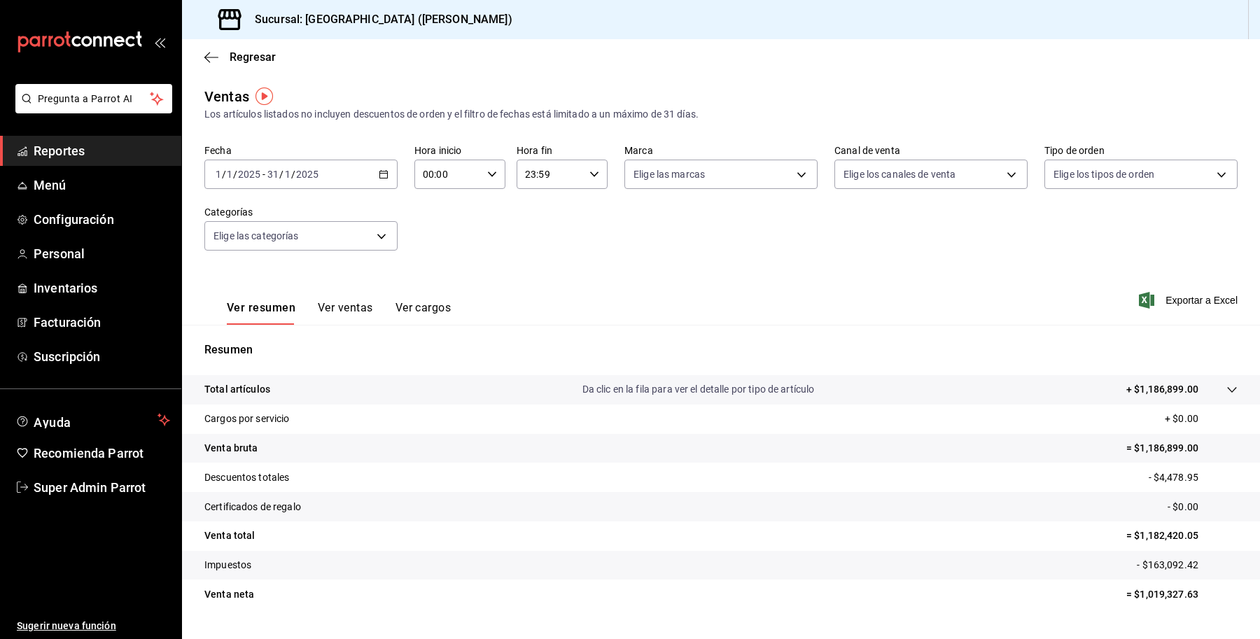
click at [312, 188] on div "2025-01-01 1 / 1 / 2025 - 2025-01-31 31 / 1 / 2025" at bounding box center [300, 174] width 193 height 29
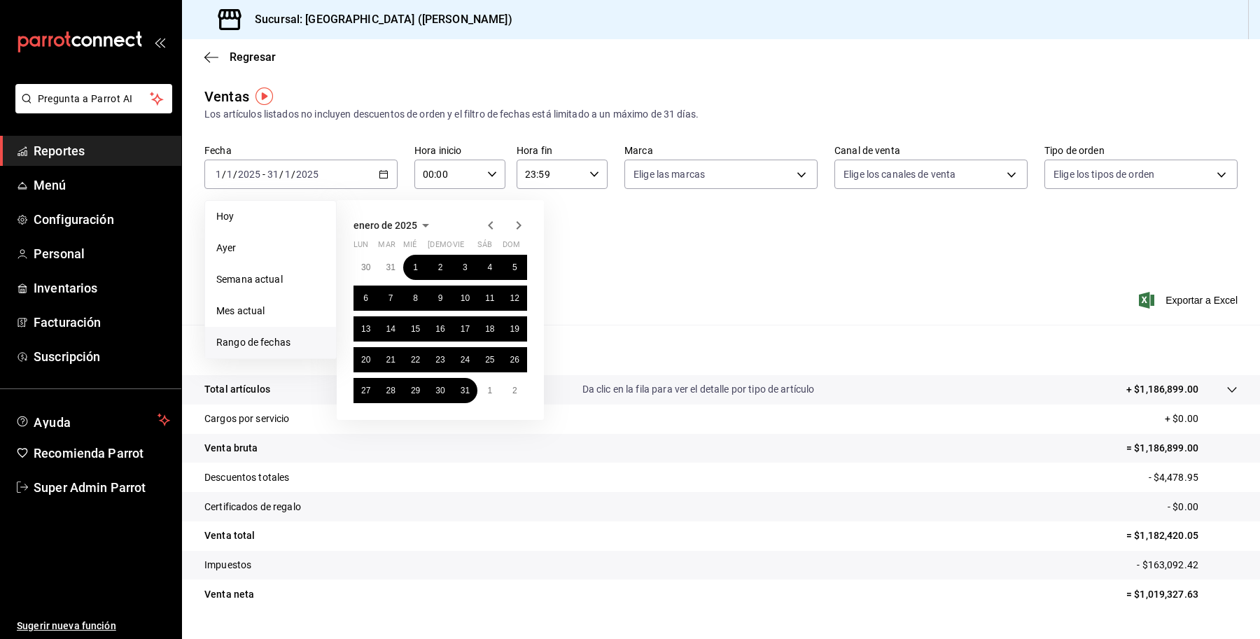
click at [418, 214] on div "enero de 2025 lun mar mié jue vie sáb dom 30 31 1 2 3 4 5 6 7 8 9 10 11 12 13 1…" at bounding box center [440, 310] width 207 height 220
click at [418, 221] on icon "button" at bounding box center [425, 225] width 17 height 17
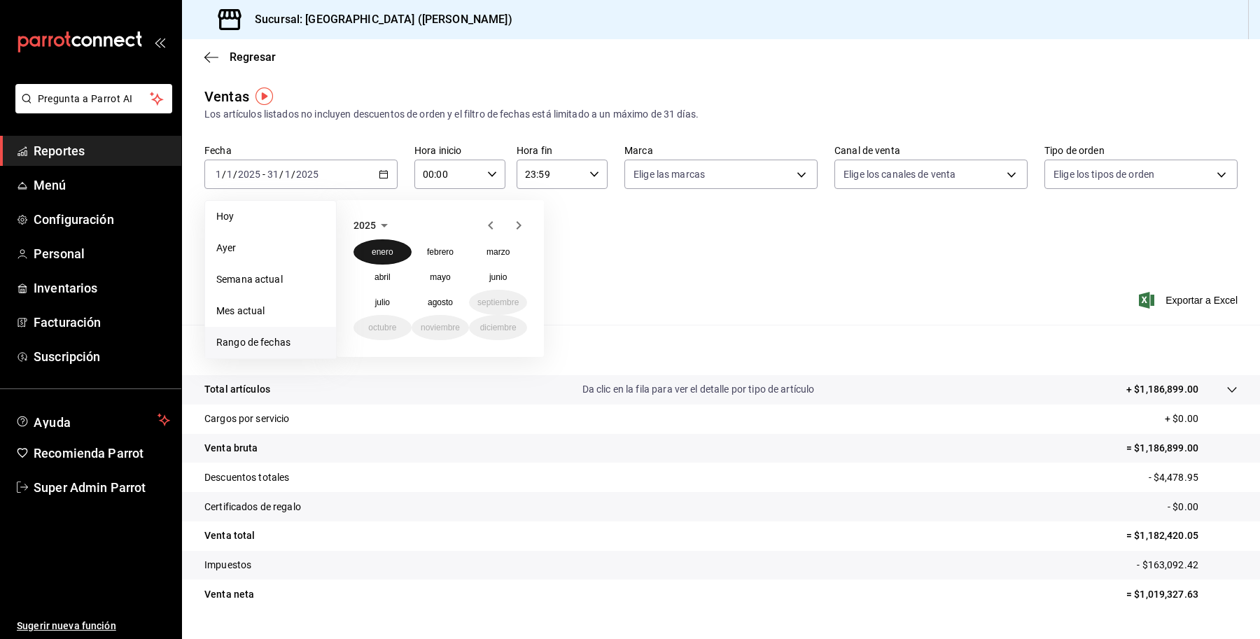
click at [382, 247] on abbr "enero" at bounding box center [383, 252] width 22 height 10
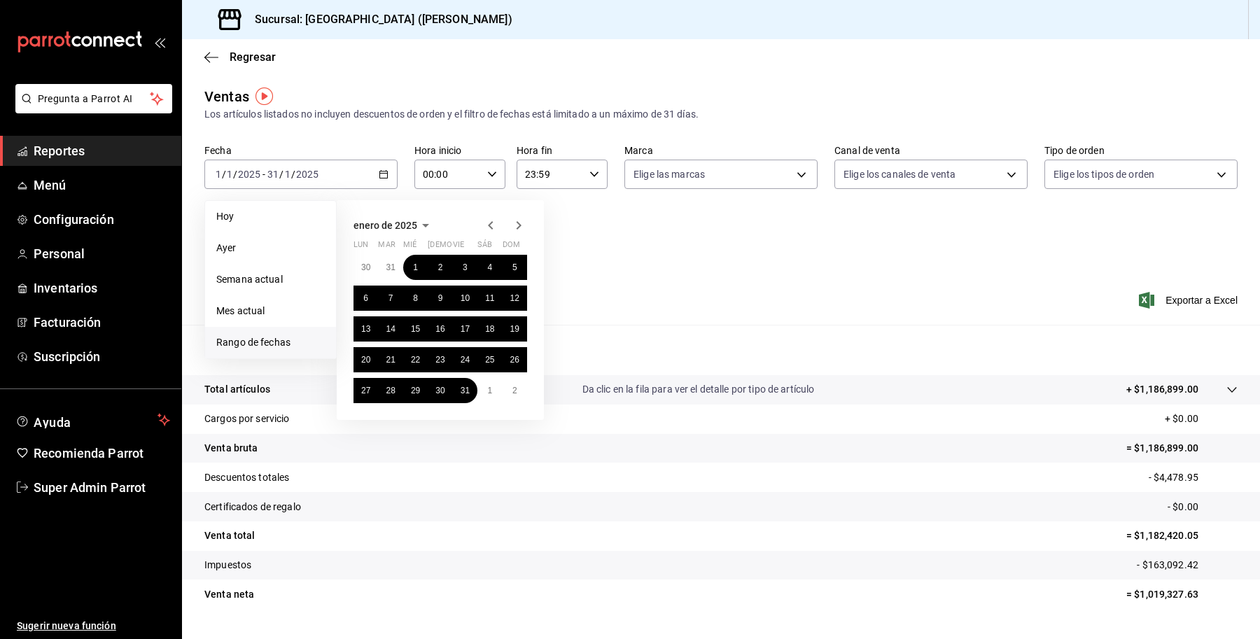
click at [412, 225] on span "enero de 2025" at bounding box center [386, 225] width 64 height 11
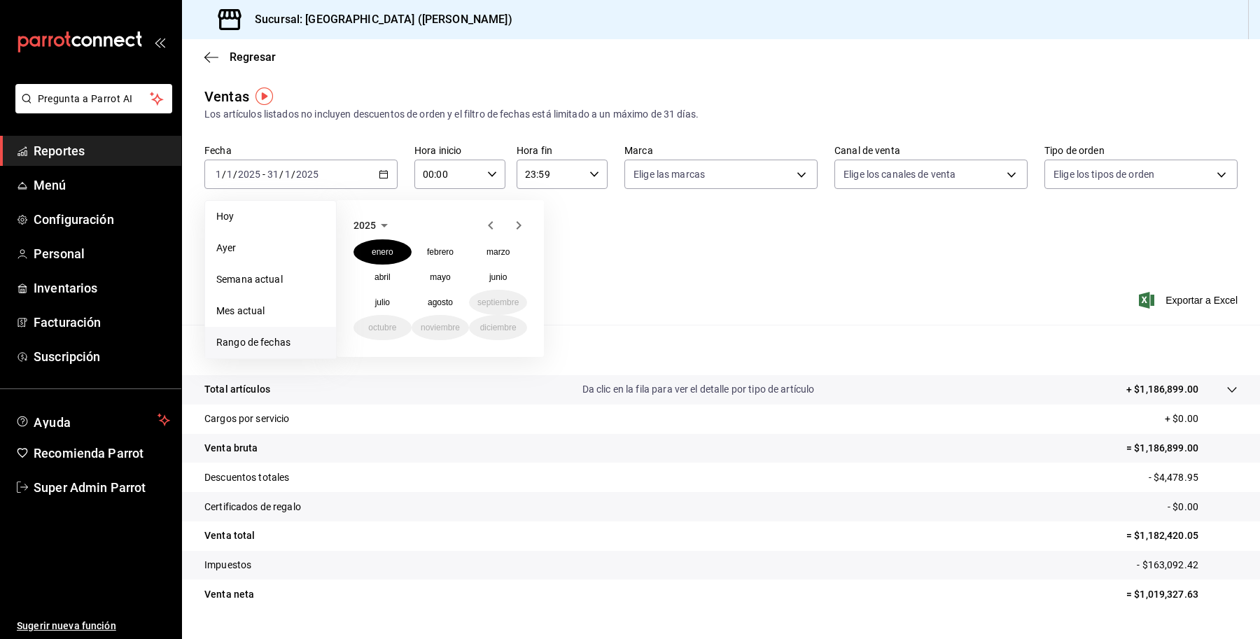
click at [365, 220] on span "2025" at bounding box center [365, 225] width 22 height 11
click at [382, 274] on button "2024" at bounding box center [383, 277] width 58 height 25
click at [393, 235] on div "2024 enero febrero marzo abril mayo junio julio agosto septiembre octubre novie…" at bounding box center [440, 278] width 207 height 157
click at [386, 247] on abbr "enero" at bounding box center [383, 252] width 22 height 10
click at [372, 266] on button "1" at bounding box center [366, 267] width 25 height 25
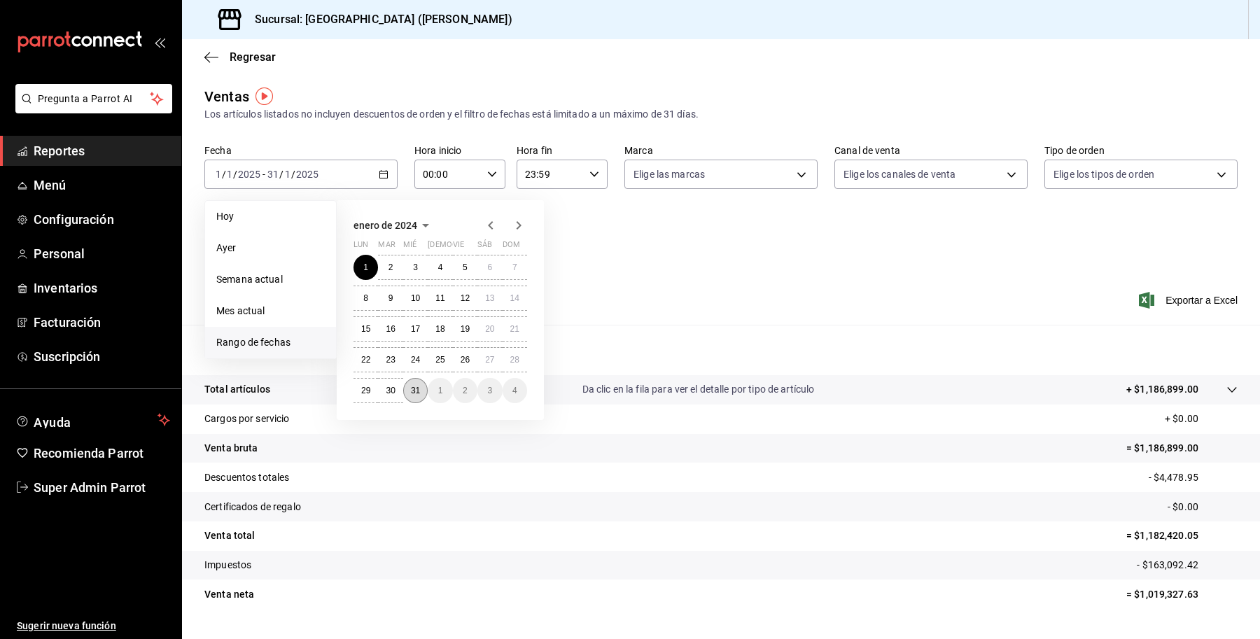
click at [418, 392] on abbr "31" at bounding box center [415, 391] width 9 height 10
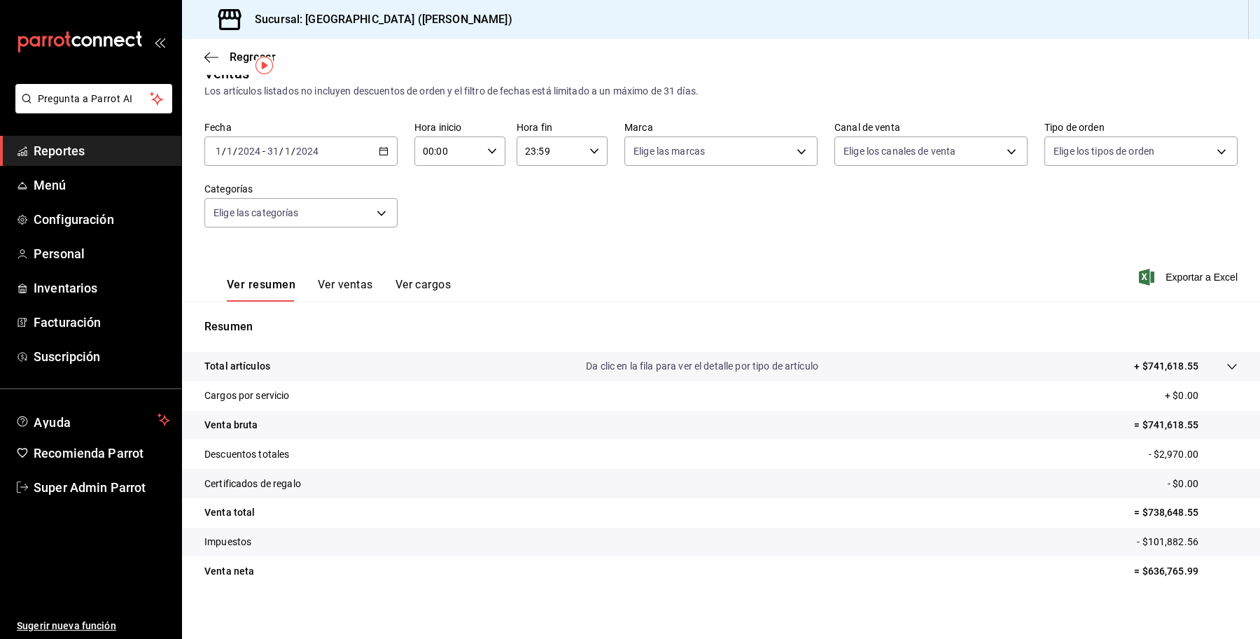
scroll to position [30, 0]
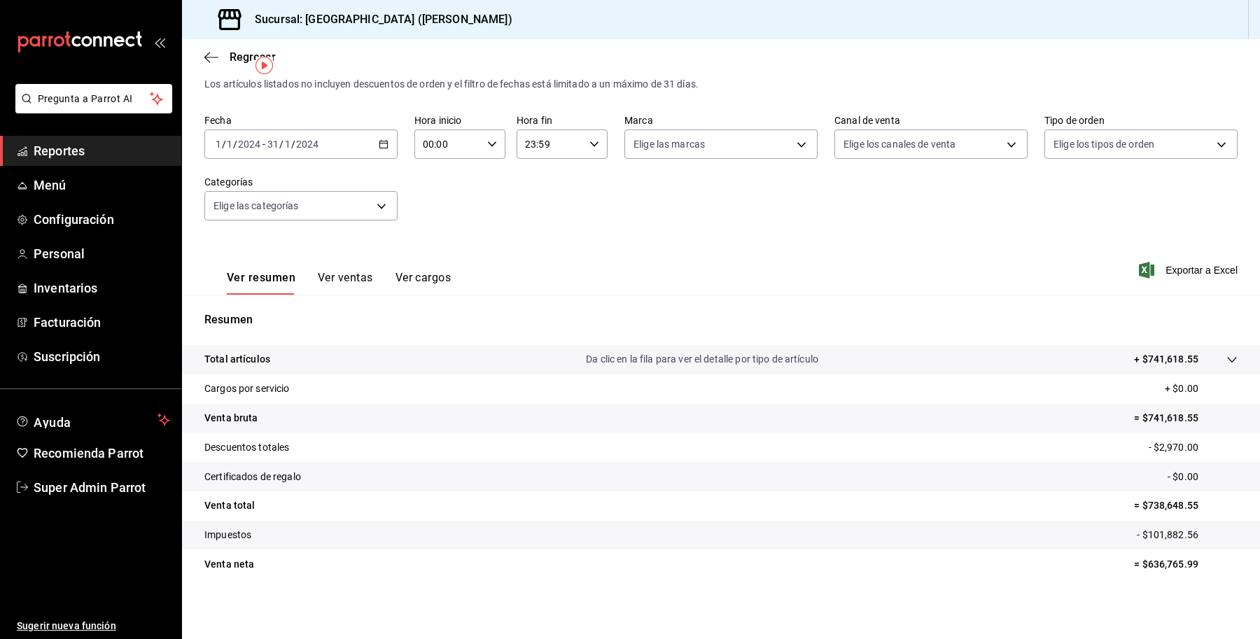
click at [541, 132] on input "23:59" at bounding box center [550, 144] width 67 height 28
click at [457, 50] on div at bounding box center [630, 319] width 1260 height 639
click at [362, 139] on div "2024-01-01 1 / 1 / 2024 - 2024-01-31 31 / 1 / 2024" at bounding box center [300, 144] width 193 height 29
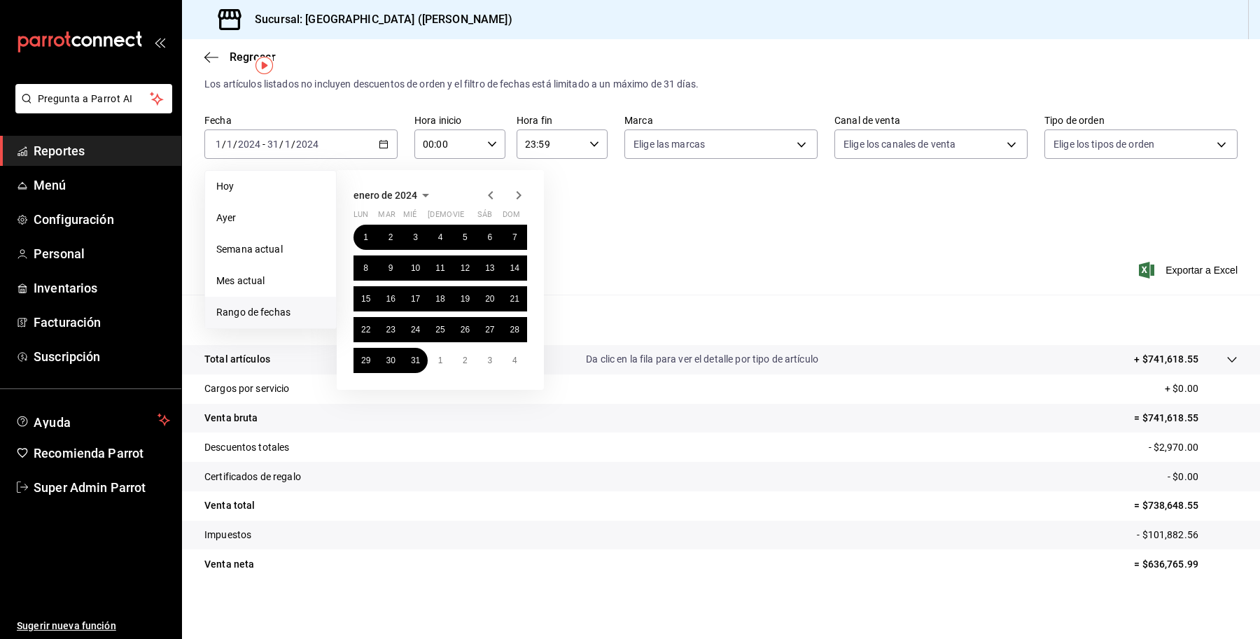
click at [680, 214] on div "Fecha 2024-01-01 1 / 1 / 2024 - 2024-01-31 31 / 1 / 2024 Hoy Ayer Semana actual…" at bounding box center [720, 175] width 1033 height 123
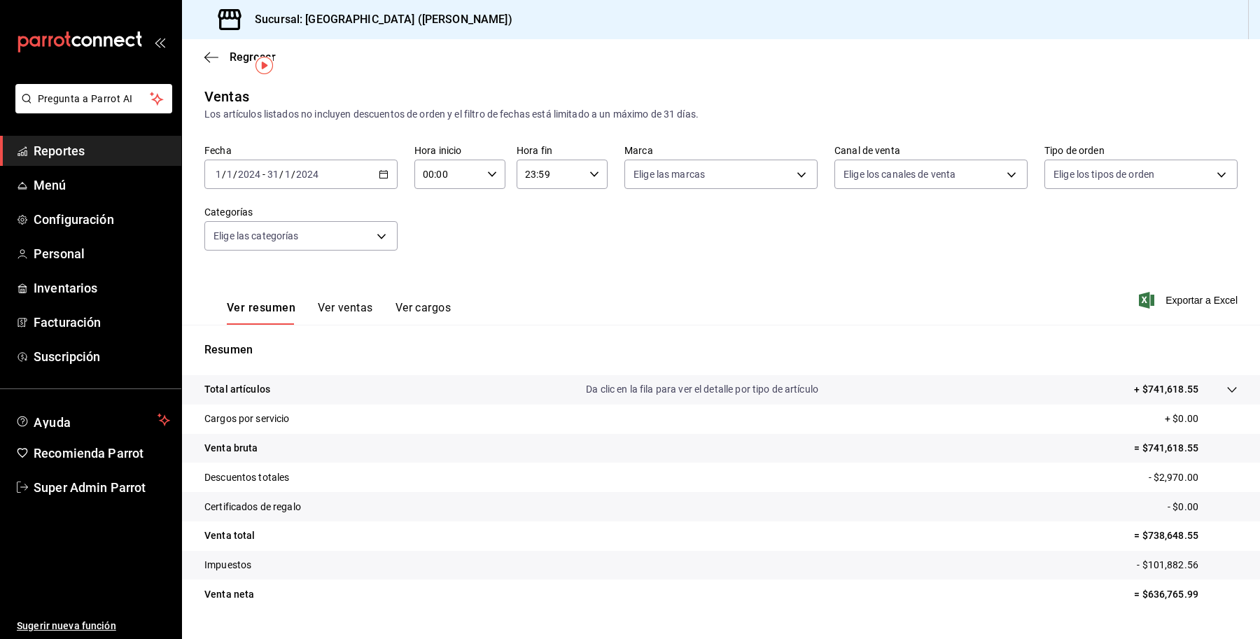
scroll to position [30, 0]
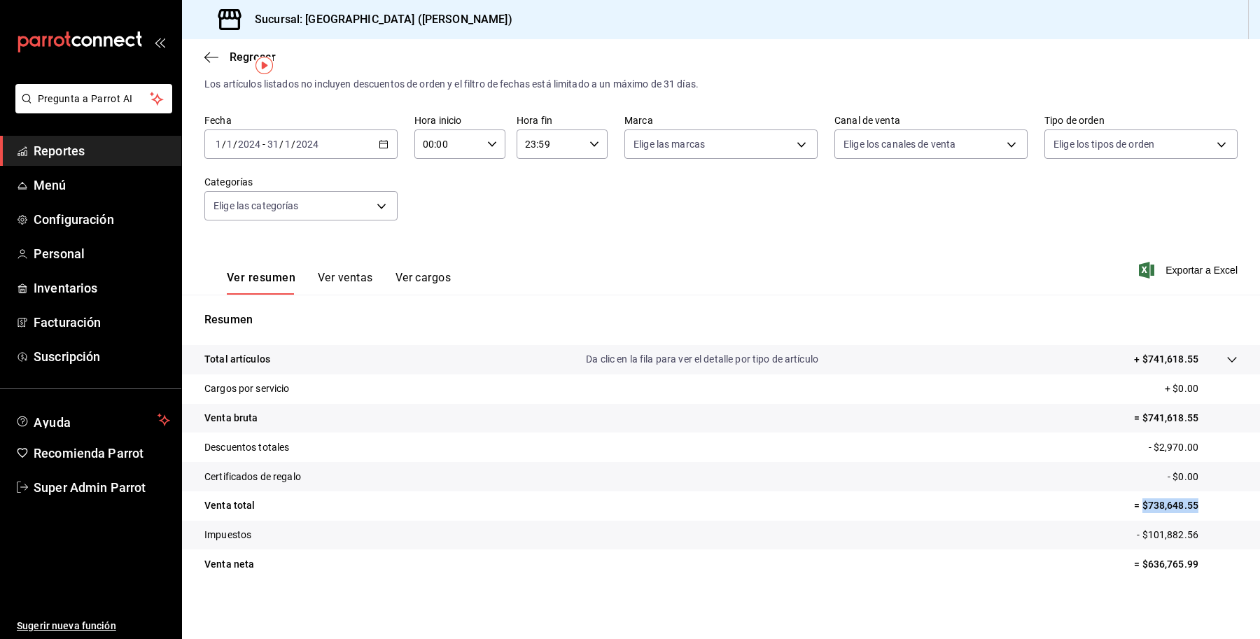
drag, startPoint x: 1192, startPoint y: 512, endPoint x: 1129, endPoint y: 506, distance: 63.3
click at [1134, 506] on p "= $738,648.55" at bounding box center [1186, 506] width 104 height 15
copy p "$738,648.55"
drag, startPoint x: 1213, startPoint y: 527, endPoint x: 1113, endPoint y: 539, distance: 100.2
click at [1112, 539] on tr "Impuestos - $101,882.56" at bounding box center [721, 535] width 1078 height 29
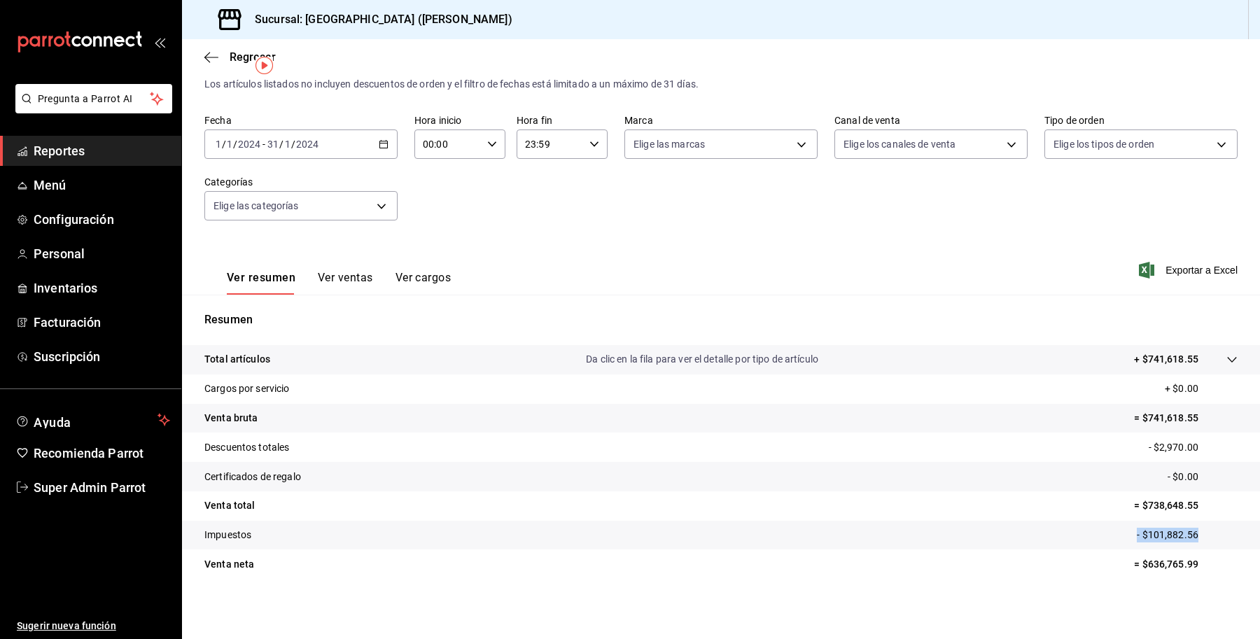
copy p "- $101,882.56"
click at [1223, 565] on p "= $636,765.99" at bounding box center [1186, 564] width 104 height 15
drag, startPoint x: 1194, startPoint y: 526, endPoint x: 1138, endPoint y: 544, distance: 58.9
click at [1138, 544] on tr "Impuestos - $101,882.56" at bounding box center [721, 535] width 1078 height 29
copy p "101,882.56"
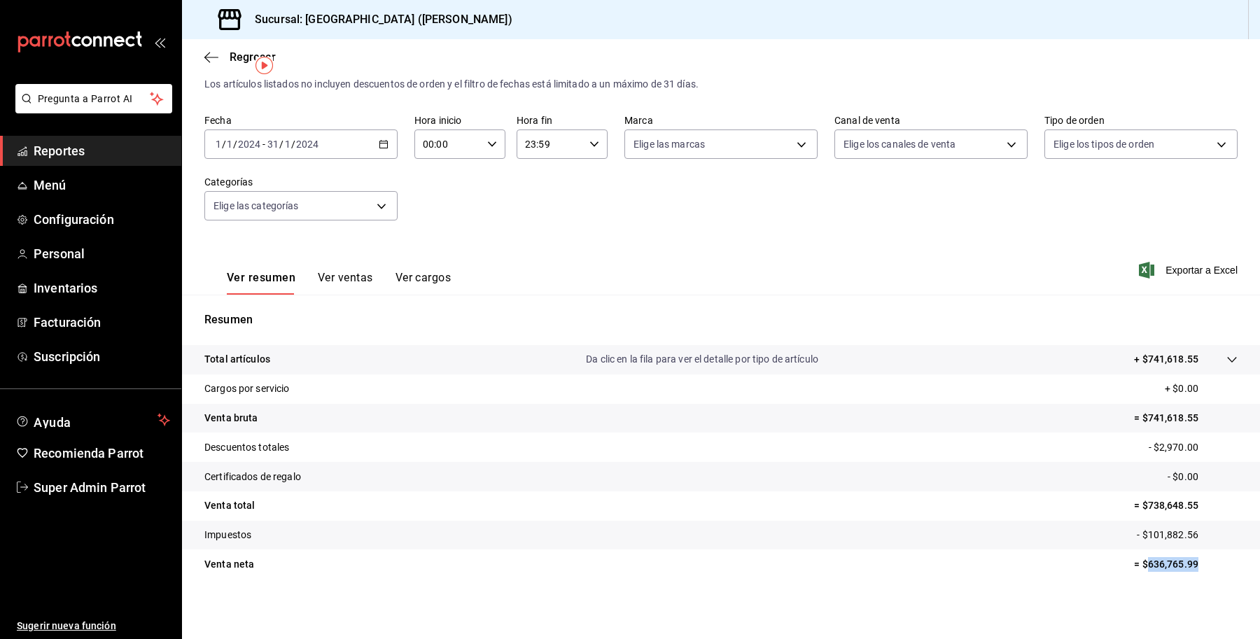
drag, startPoint x: 1189, startPoint y: 562, endPoint x: 1132, endPoint y: 573, distance: 57.7
click at [1132, 573] on tr "Venta neta = $636,765.99" at bounding box center [721, 564] width 1078 height 29
copy p "636,765.99"
click at [340, 148] on div "2024-01-01 1 / 1 / 2024 - 2024-01-31 31 / 1 / 2024" at bounding box center [300, 144] width 193 height 29
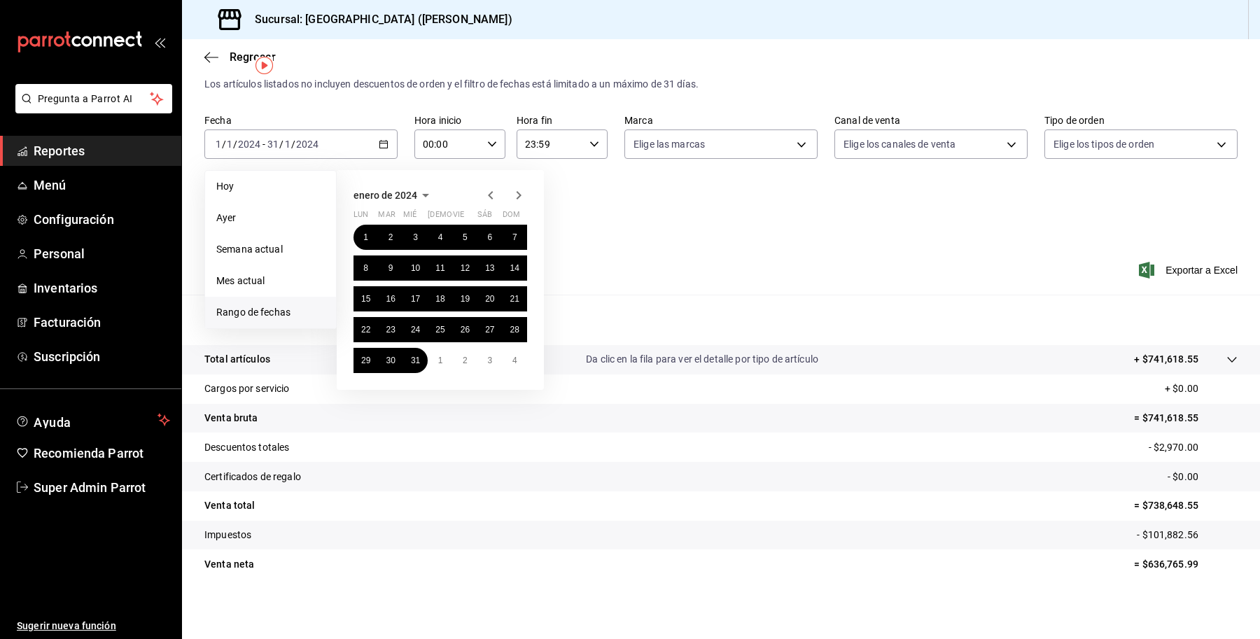
click at [518, 193] on icon "button" at bounding box center [519, 195] width 5 height 8
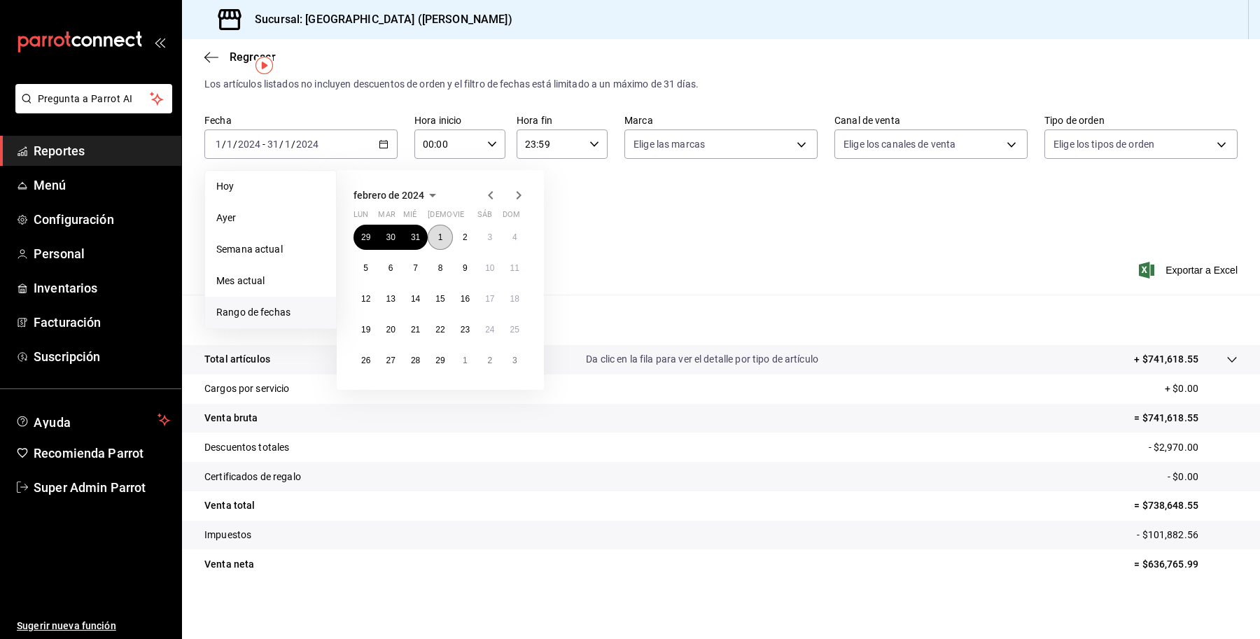
click at [436, 236] on button "1" at bounding box center [440, 237] width 25 height 25
click at [440, 364] on button "29" at bounding box center [440, 360] width 25 height 25
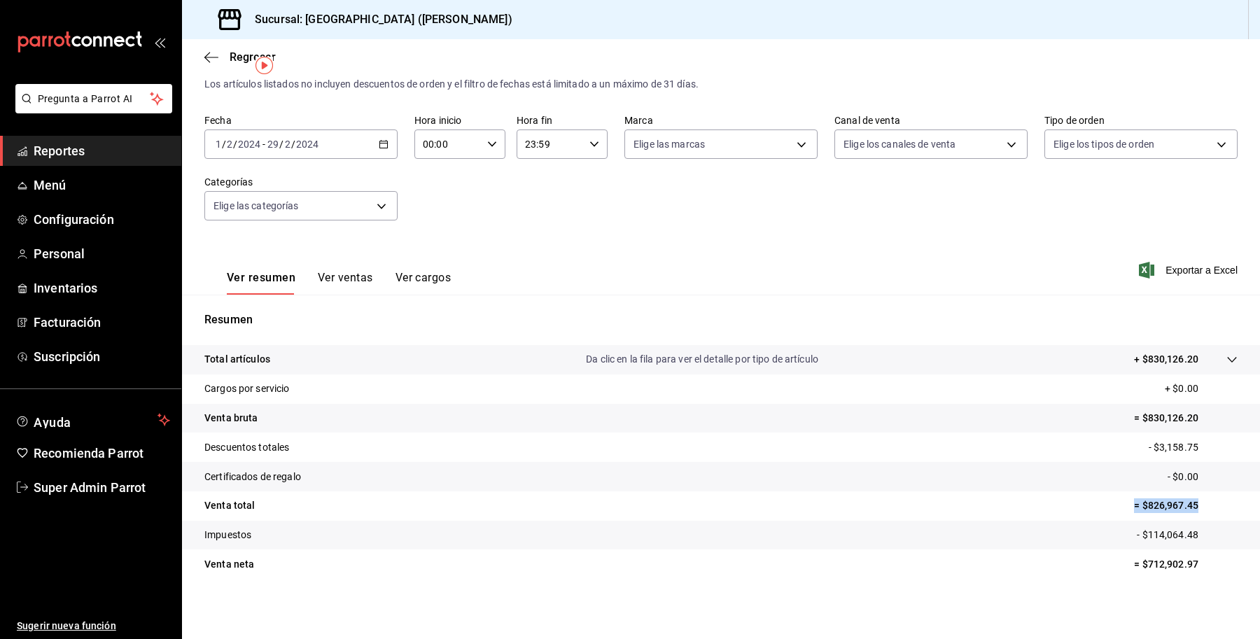
drag, startPoint x: 1198, startPoint y: 495, endPoint x: 1121, endPoint y: 499, distance: 77.1
click at [1121, 499] on tr "Venta total = $826,967.45" at bounding box center [721, 506] width 1078 height 29
copy p "= $826,967.45"
drag, startPoint x: 1199, startPoint y: 531, endPoint x: 1136, endPoint y: 538, distance: 63.4
click at [1137, 538] on p "- $114,064.48" at bounding box center [1187, 535] width 101 height 15
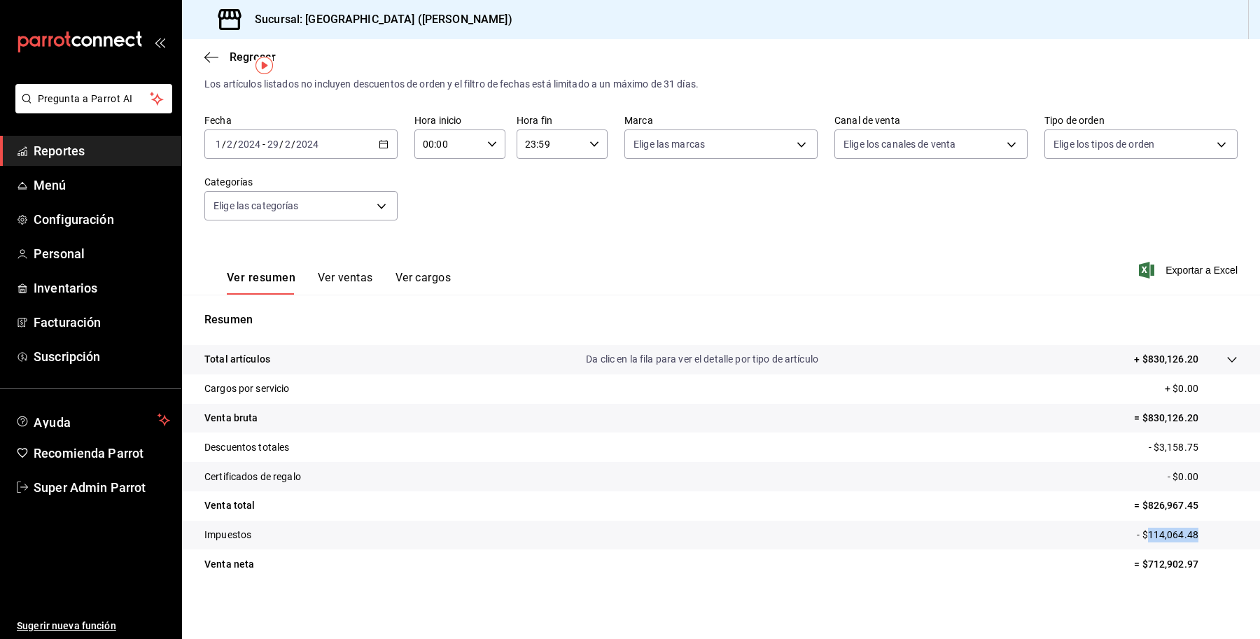
copy p "114,064.48"
drag, startPoint x: 1175, startPoint y: 557, endPoint x: 1139, endPoint y: 564, distance: 36.4
click at [1139, 564] on p "= $712,902.97" at bounding box center [1186, 564] width 104 height 15
click at [1145, 597] on div "Ventas Los artículos listados no incluyen descuentos de orden y el filtro de fe…" at bounding box center [721, 337] width 1078 height 562
drag, startPoint x: 1198, startPoint y: 553, endPoint x: 1124, endPoint y: 574, distance: 76.5
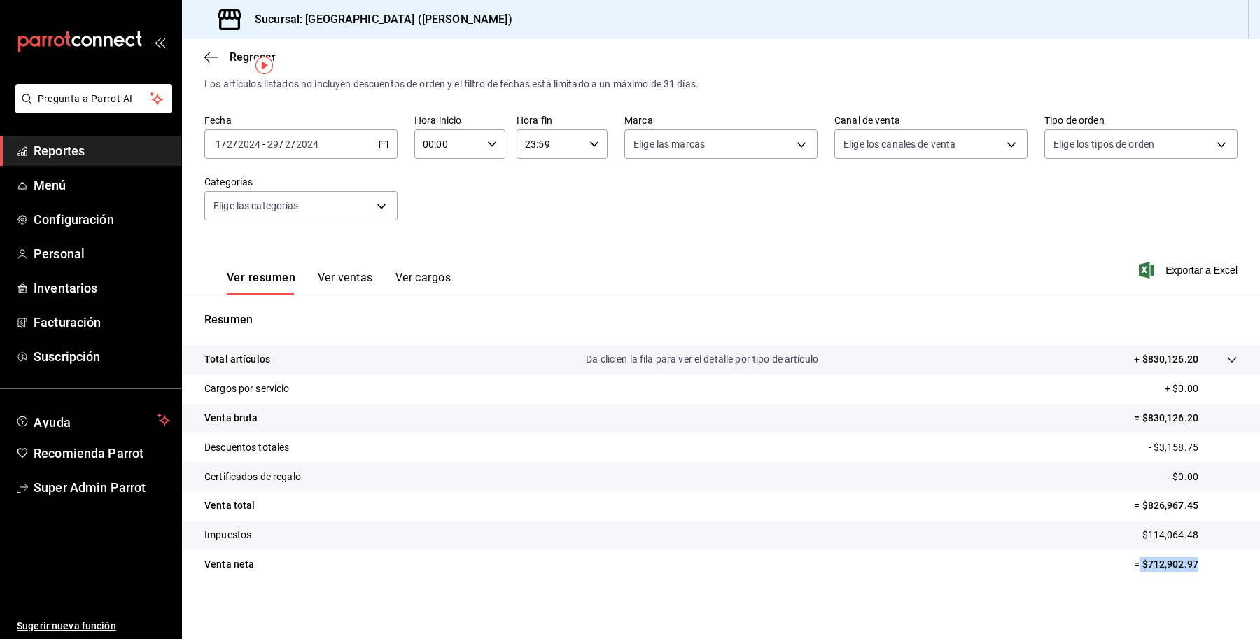
click at [1124, 574] on tr "Venta neta = $712,902.97" at bounding box center [721, 564] width 1078 height 29
copy p "$712,902.97"
click at [288, 139] on input "2" at bounding box center [287, 144] width 7 height 11
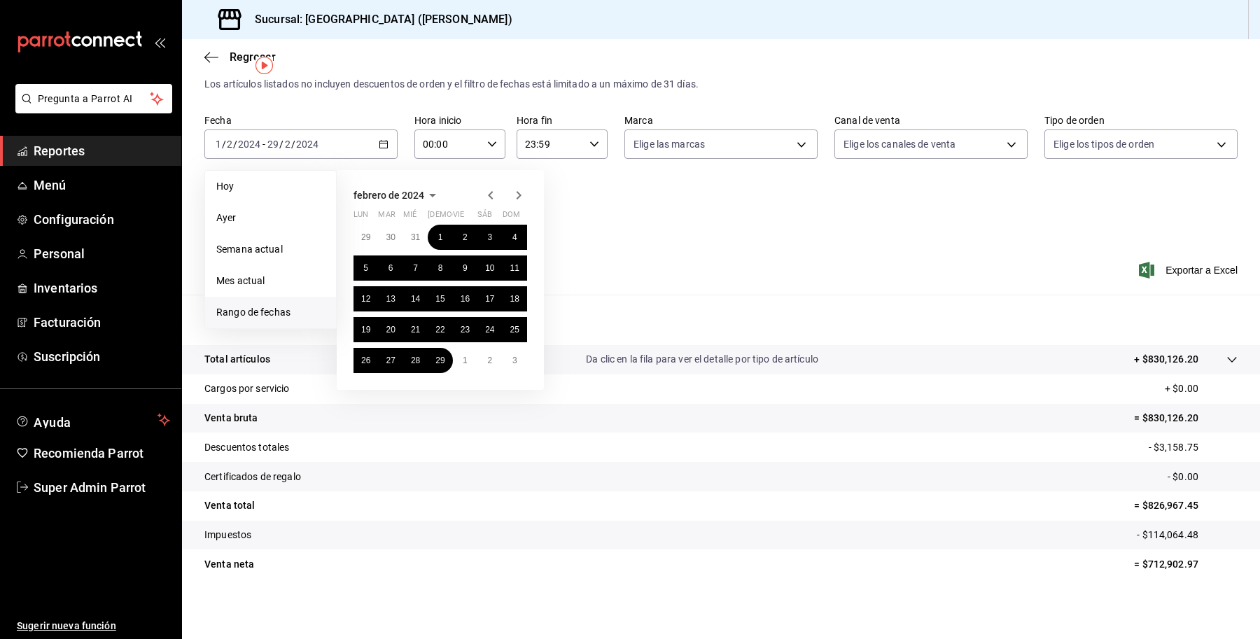
click at [511, 195] on icon "button" at bounding box center [518, 195] width 17 height 17
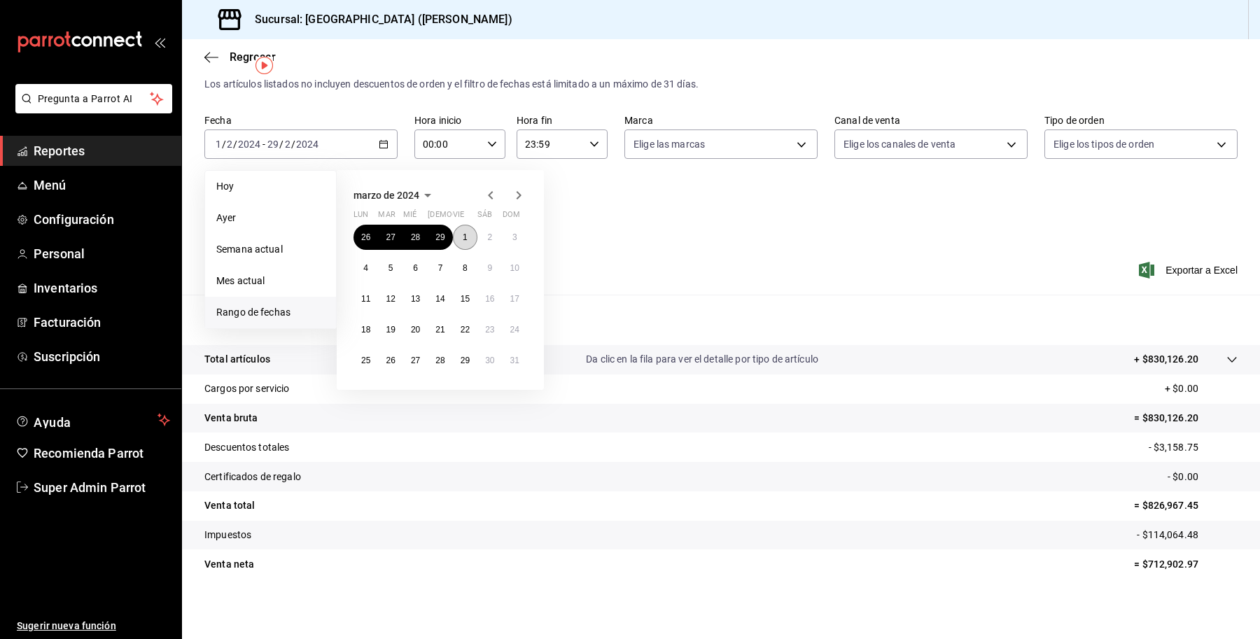
click at [460, 235] on button "1" at bounding box center [465, 237] width 25 height 25
click at [463, 359] on abbr "29" at bounding box center [465, 361] width 9 height 10
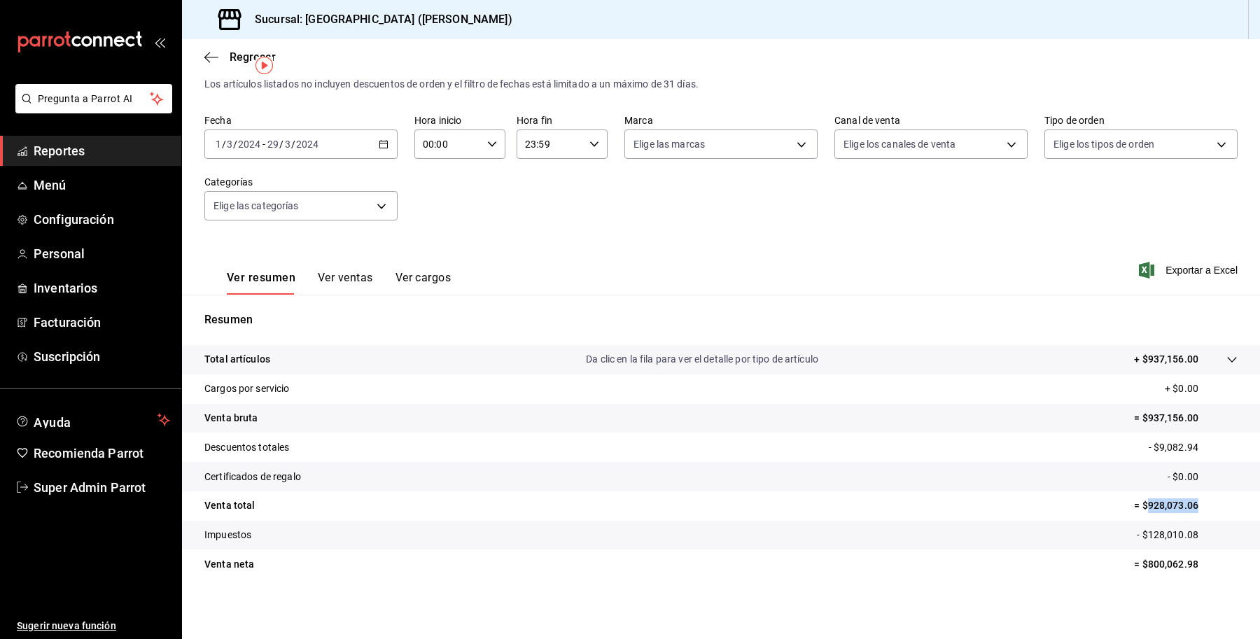
drag, startPoint x: 1195, startPoint y: 502, endPoint x: 1135, endPoint y: 508, distance: 60.5
click at [1135, 508] on p "= $928,073.06" at bounding box center [1186, 506] width 104 height 15
click at [1191, 505] on p "= $928,073.06" at bounding box center [1186, 506] width 104 height 15
click at [1203, 504] on p "= $928,073.06" at bounding box center [1186, 506] width 104 height 15
drag, startPoint x: 1188, startPoint y: 503, endPoint x: 1122, endPoint y: 509, distance: 66.1
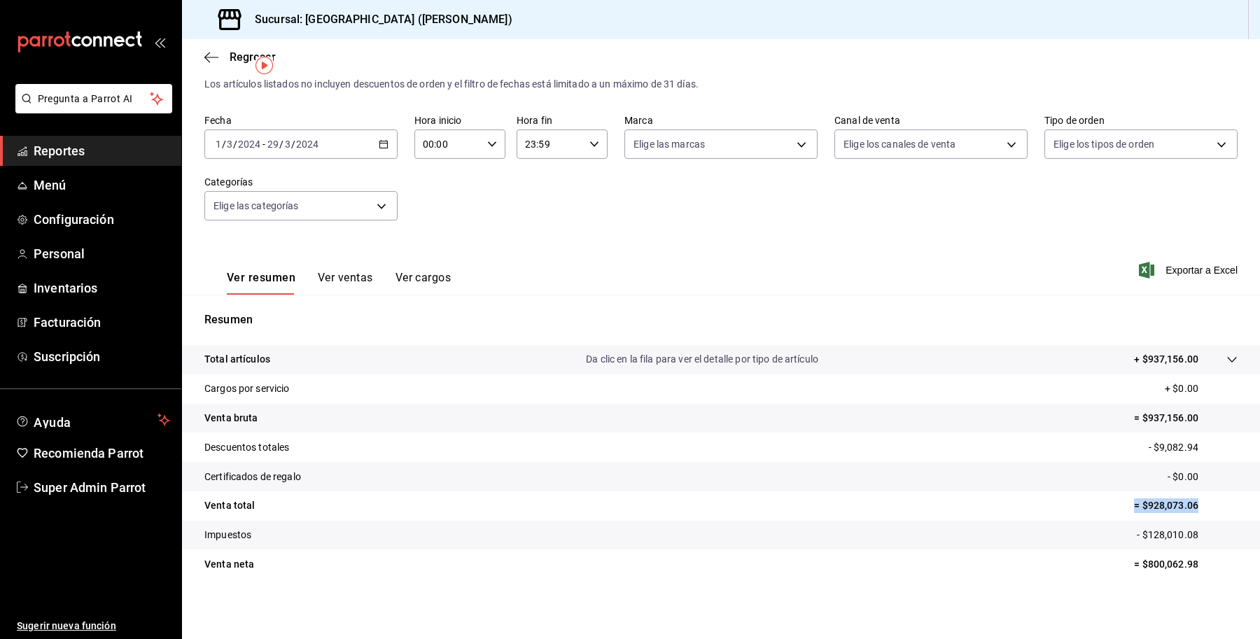
click at [1134, 509] on p "= $928,073.06" at bounding box center [1186, 506] width 104 height 15
copy p "= $928,073.06"
drag, startPoint x: 1167, startPoint y: 538, endPoint x: 1133, endPoint y: 546, distance: 35.3
click at [1132, 546] on tr "Impuestos - $128,010.08" at bounding box center [721, 535] width 1078 height 29
copy p "$128,010.08"
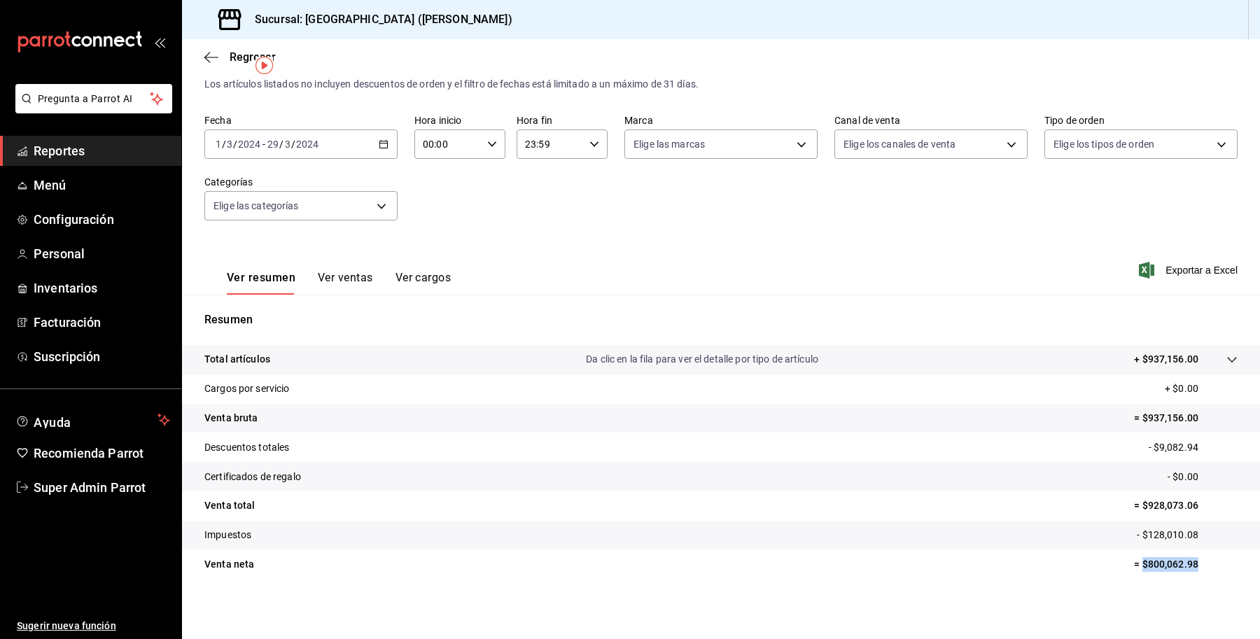
drag, startPoint x: 1205, startPoint y: 564, endPoint x: 1129, endPoint y: 571, distance: 76.7
click at [1129, 571] on tr "Venta neta = $800,062.98" at bounding box center [721, 564] width 1078 height 29
copy p "$800,062.98"
drag, startPoint x: 1181, startPoint y: 445, endPoint x: 567, endPoint y: 449, distance: 614.1
click at [567, 449] on tr "Descuentos totales - $9,082.94" at bounding box center [721, 447] width 1078 height 29
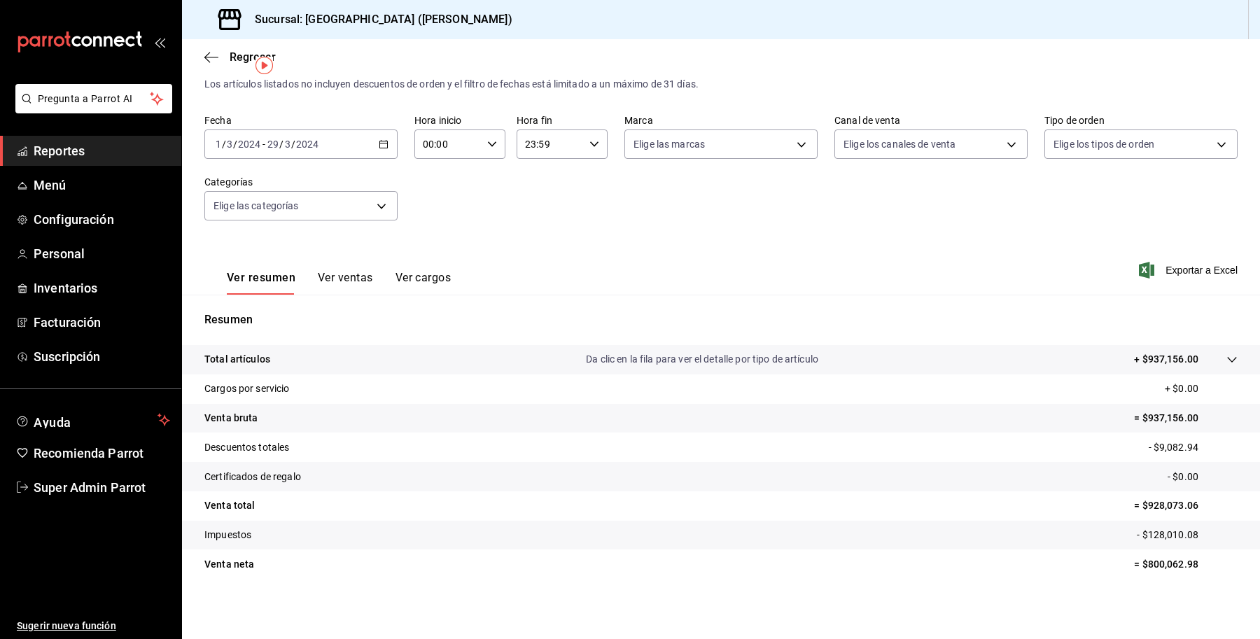
click at [300, 134] on div "2024-03-01 1 / 3 / 2024 - 2024-03-29 29 / 3 / 2024" at bounding box center [300, 144] width 193 height 29
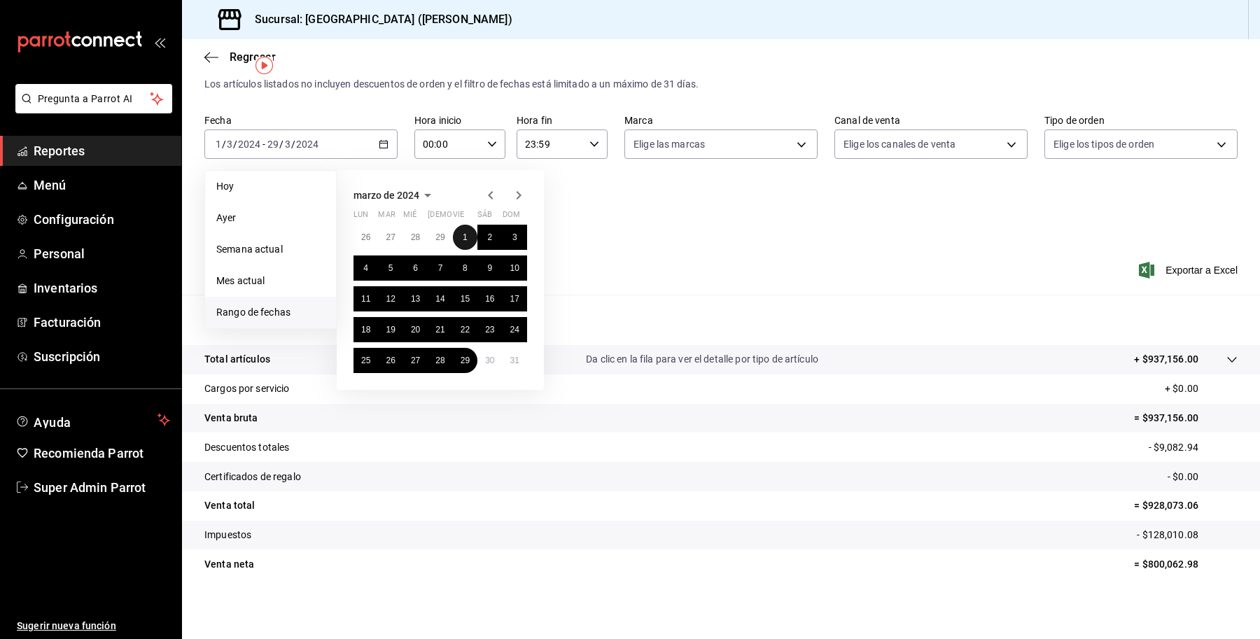
click at [460, 239] on button "1" at bounding box center [465, 237] width 25 height 25
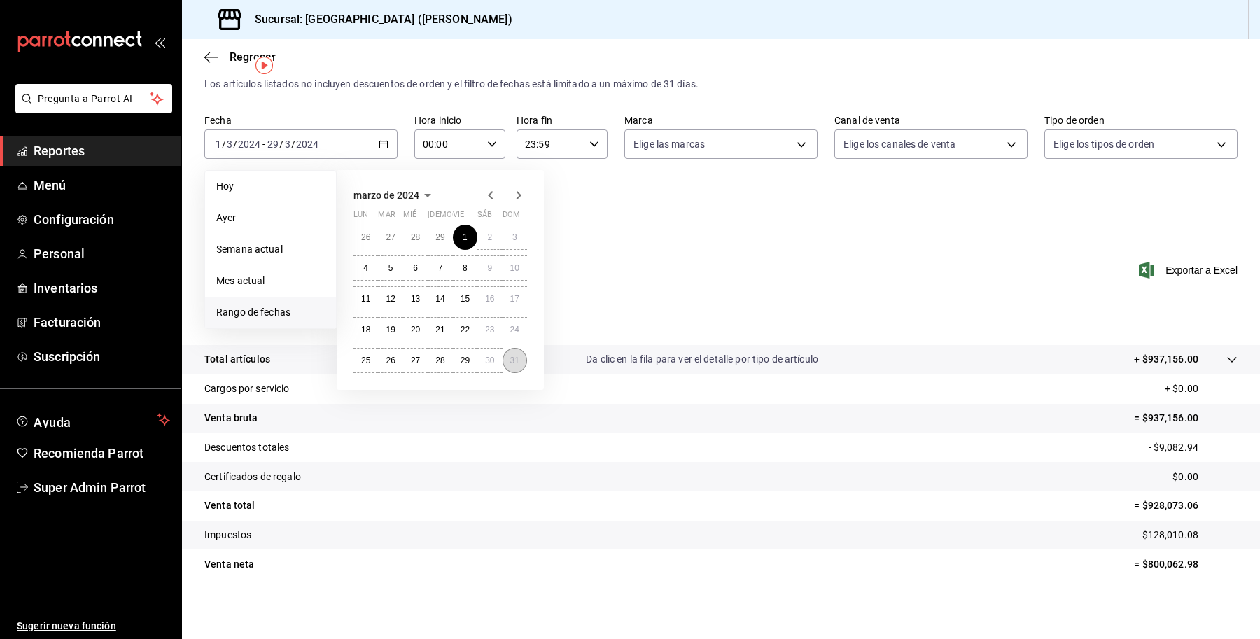
click at [516, 351] on button "31" at bounding box center [515, 360] width 25 height 25
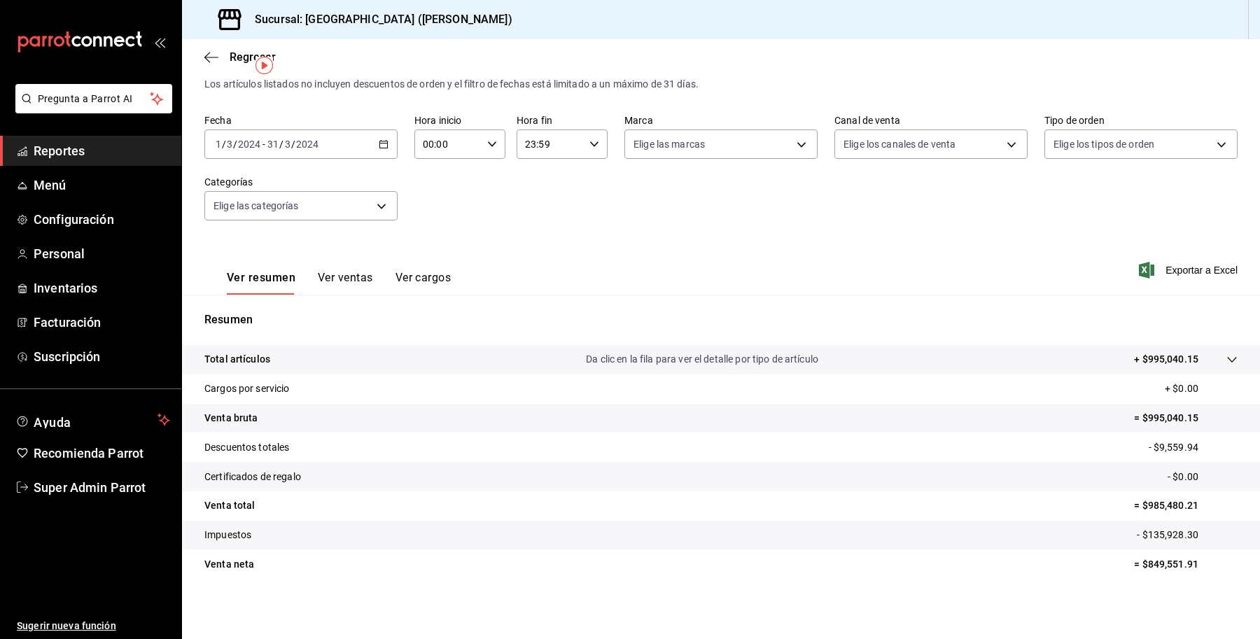
click at [389, 141] on div "2024-03-01 1 / 3 / 2024 - 2024-03-31 31 / 3 / 2024" at bounding box center [300, 144] width 193 height 29
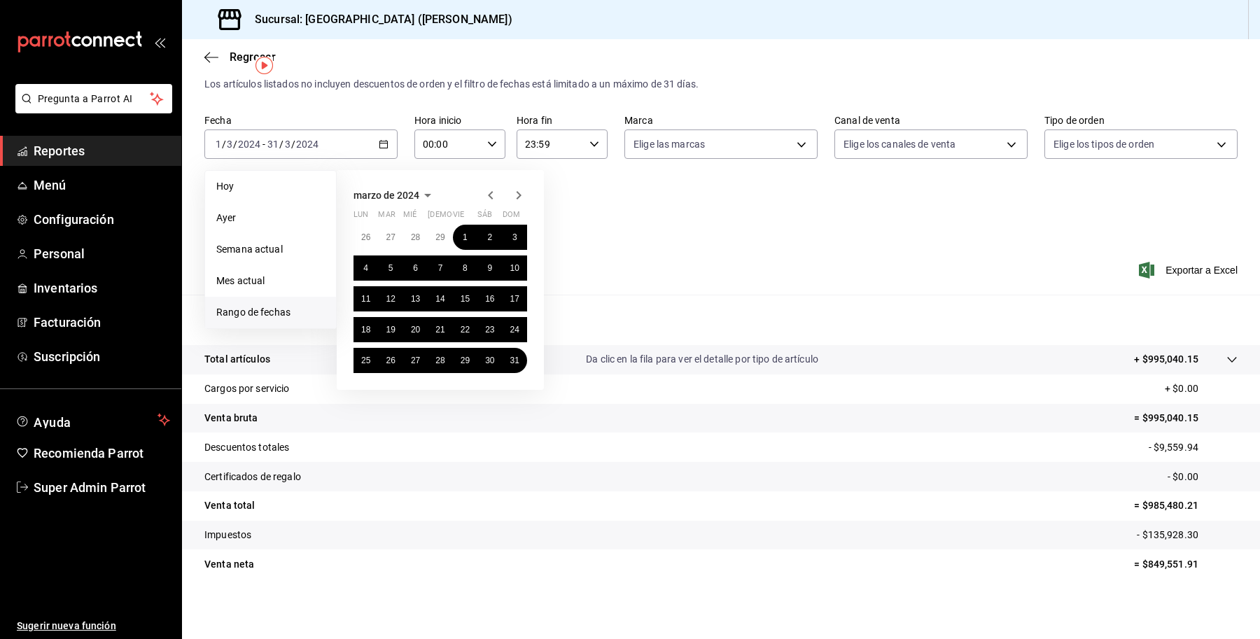
click at [489, 188] on icon "button" at bounding box center [490, 195] width 17 height 17
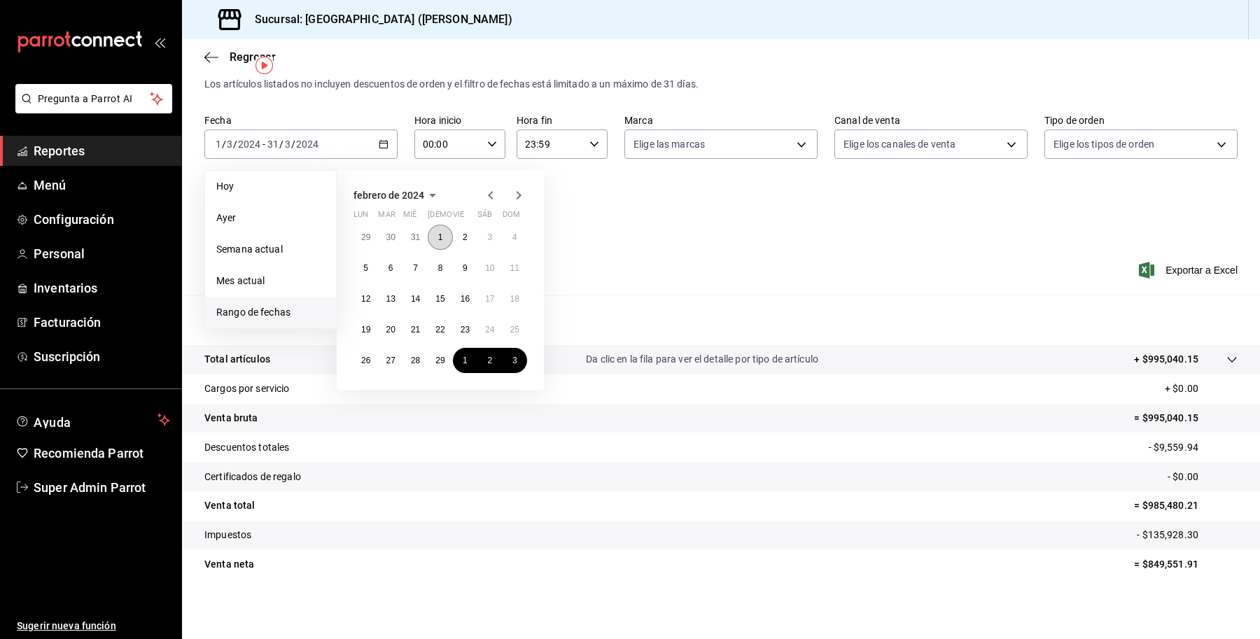
click at [432, 233] on button "1" at bounding box center [440, 237] width 25 height 25
click at [438, 361] on abbr "29" at bounding box center [440, 361] width 9 height 10
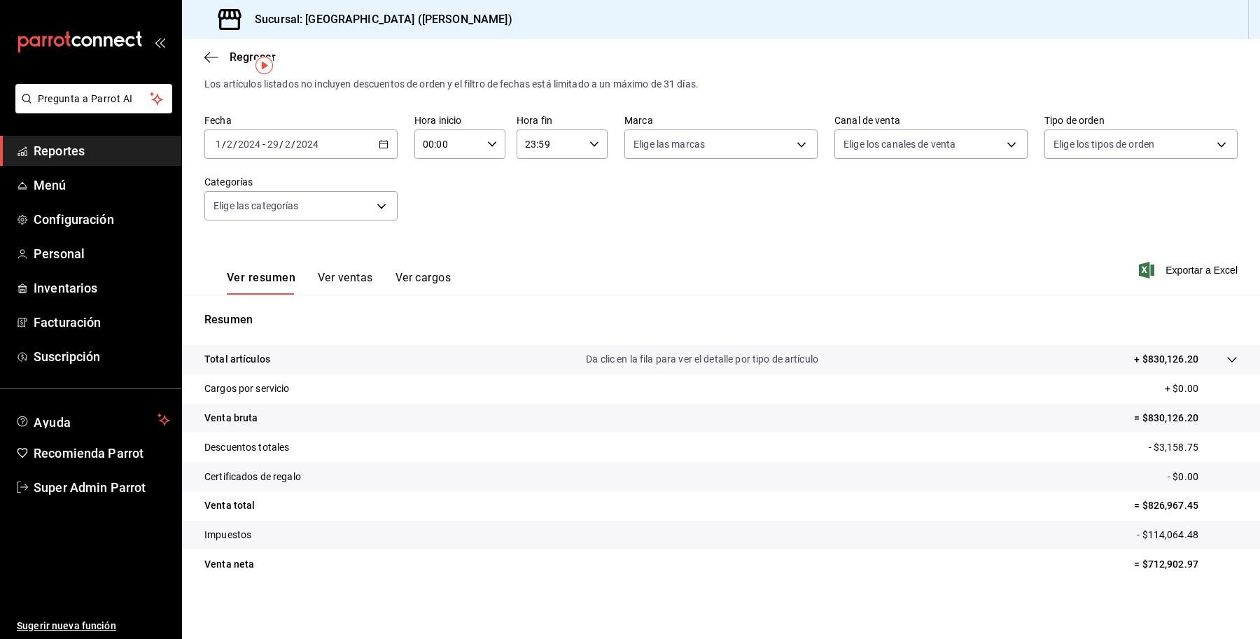
click at [337, 151] on div "2024-02-01 1 / 2 / 2024 - 2024-02-29 29 / 2 / 2024" at bounding box center [300, 144] width 193 height 29
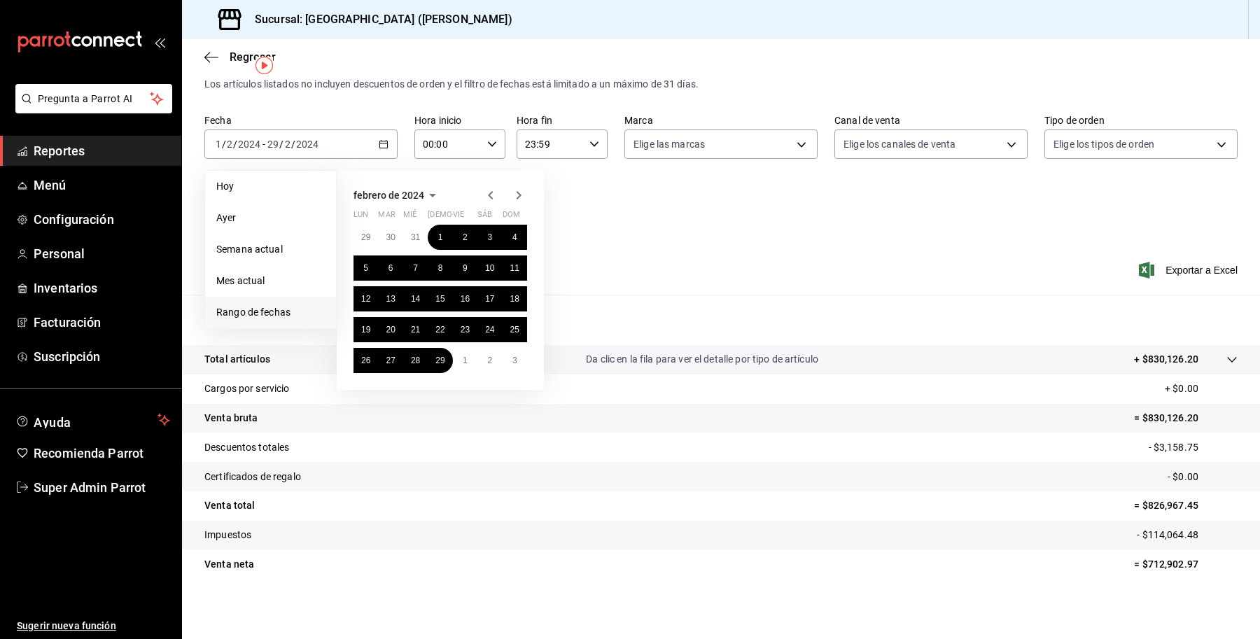
click at [518, 196] on icon "button" at bounding box center [518, 195] width 17 height 17
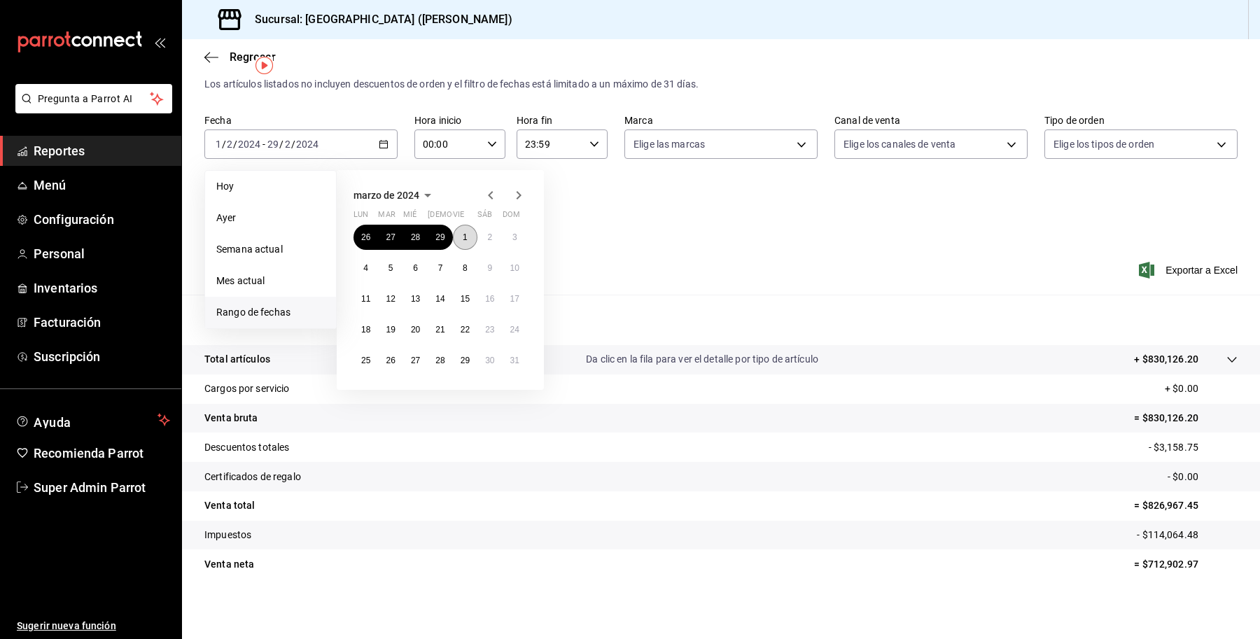
click at [461, 228] on button "1" at bounding box center [465, 237] width 25 height 25
click at [513, 356] on abbr "31" at bounding box center [514, 361] width 9 height 10
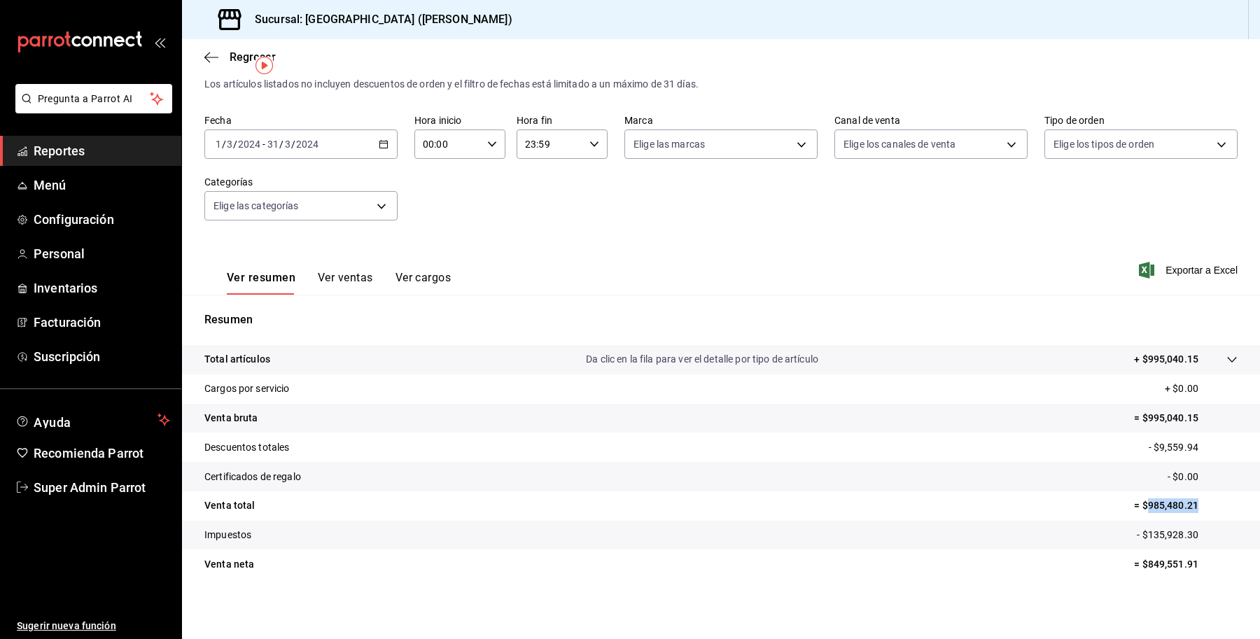
drag, startPoint x: 1194, startPoint y: 504, endPoint x: 1138, endPoint y: 508, distance: 56.2
click at [1136, 508] on p "= $985,480.21" at bounding box center [1186, 506] width 104 height 15
drag, startPoint x: 1208, startPoint y: 530, endPoint x: 1152, endPoint y: 541, distance: 57.1
click at [1137, 539] on p "- $135,928.30" at bounding box center [1187, 535] width 101 height 15
drag, startPoint x: 1173, startPoint y: 571, endPoint x: 1125, endPoint y: 562, distance: 49.3
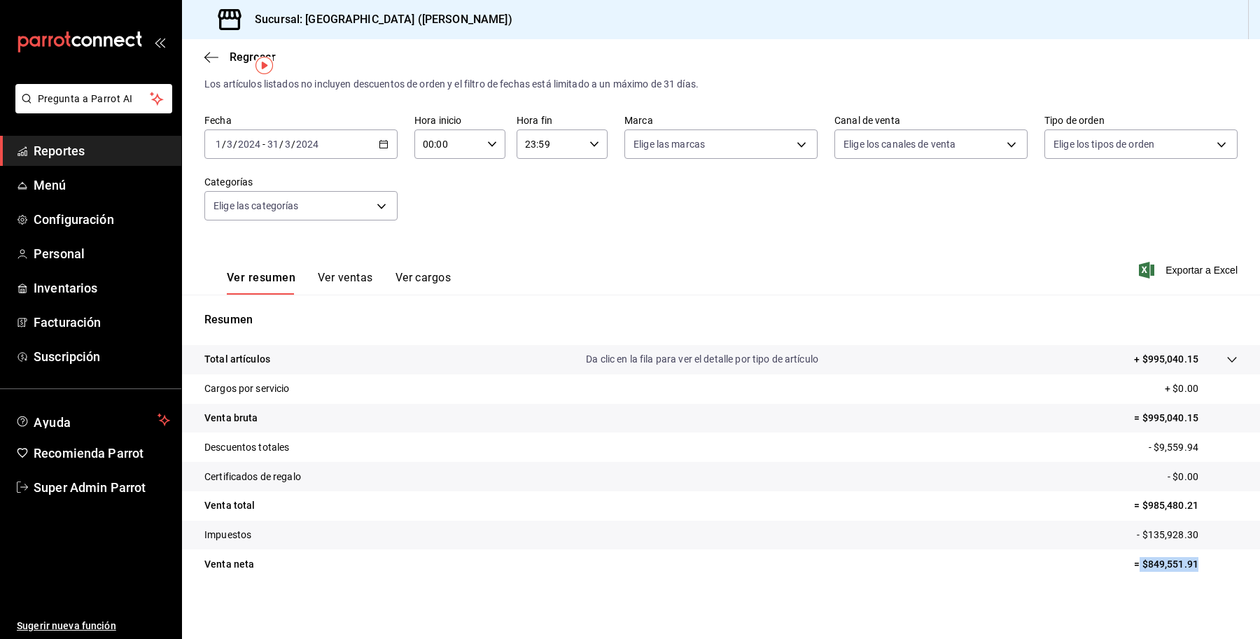
click at [1134, 562] on p "= $849,551.91" at bounding box center [1186, 564] width 104 height 15
click at [328, 151] on div "2024-03-01 1 / 3 / 2024 - 2024-03-31 31 / 3 / 2024" at bounding box center [300, 144] width 193 height 29
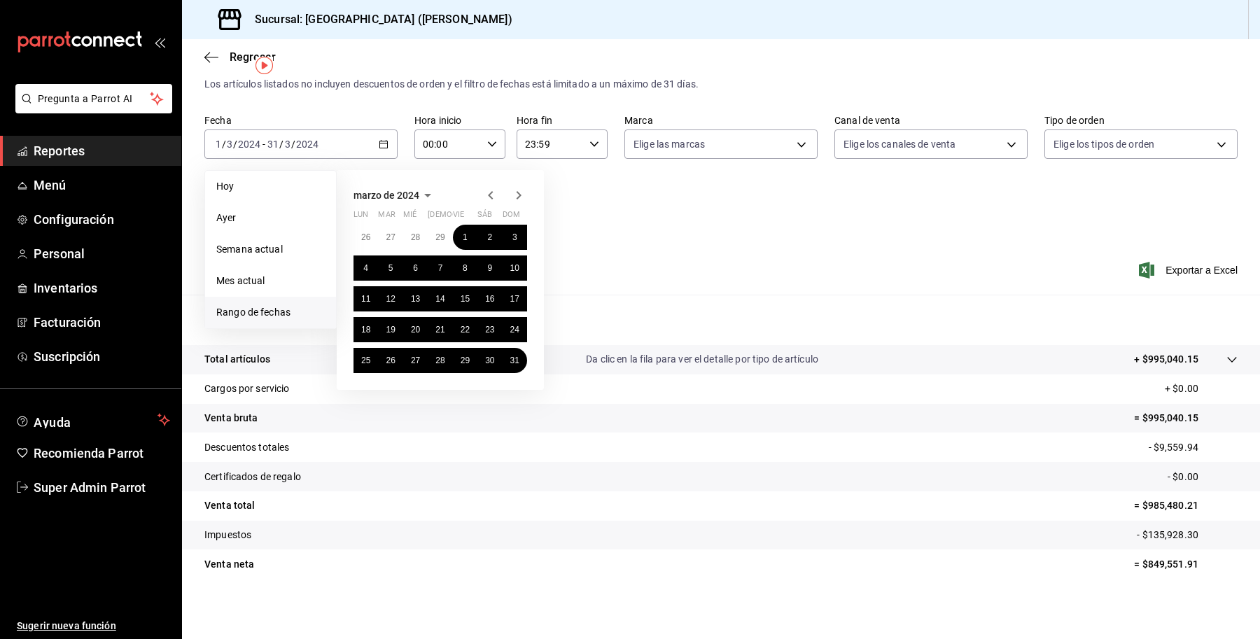
click at [520, 193] on icon "button" at bounding box center [518, 195] width 17 height 17
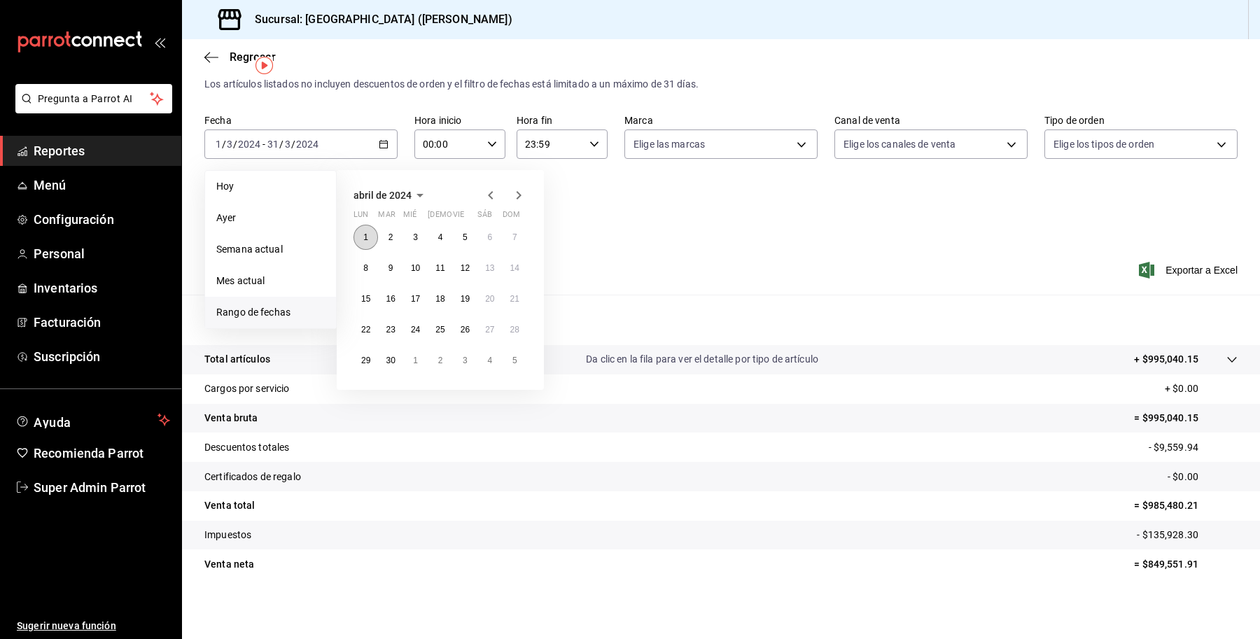
click at [366, 229] on button "1" at bounding box center [366, 237] width 25 height 25
drag, startPoint x: 396, startPoint y: 358, endPoint x: 394, endPoint y: 350, distance: 8.5
click at [394, 358] on abbr "30" at bounding box center [390, 361] width 9 height 10
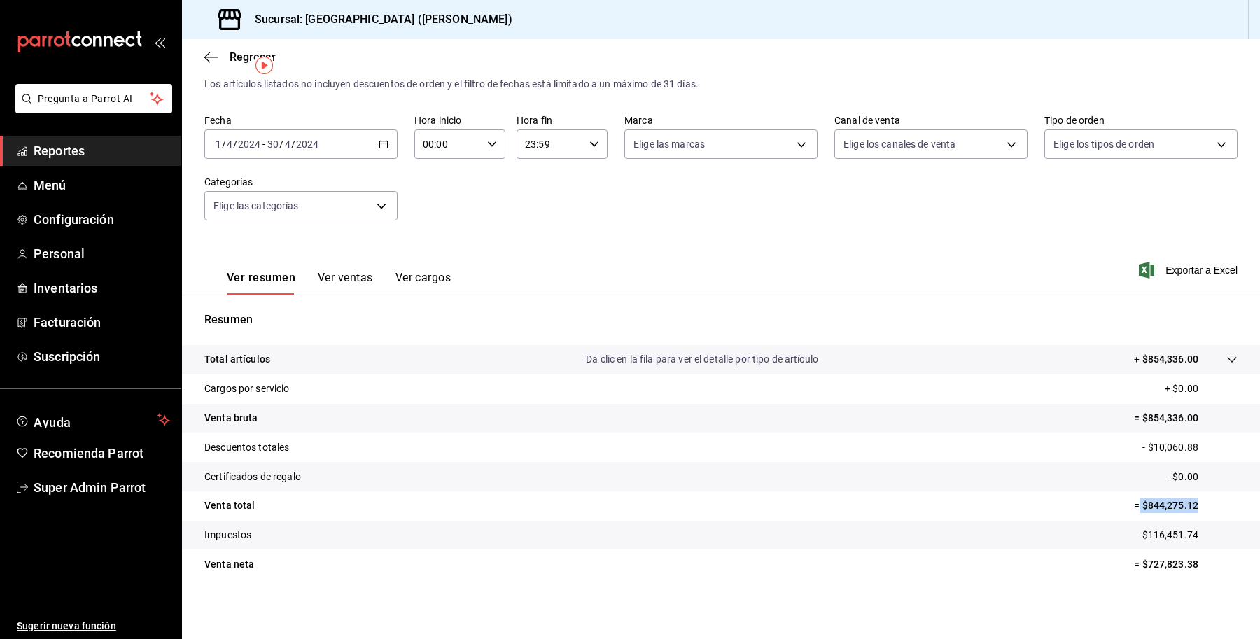
drag, startPoint x: 1196, startPoint y: 499, endPoint x: 1125, endPoint y: 508, distance: 71.3
click at [1134, 508] on p "= $844,275.12" at bounding box center [1186, 506] width 104 height 15
drag, startPoint x: 1194, startPoint y: 520, endPoint x: 1131, endPoint y: 537, distance: 65.4
click at [1131, 537] on tr "Impuestos - $116,451.74" at bounding box center [721, 535] width 1078 height 29
drag, startPoint x: 1188, startPoint y: 562, endPoint x: 1129, endPoint y: 562, distance: 59.5
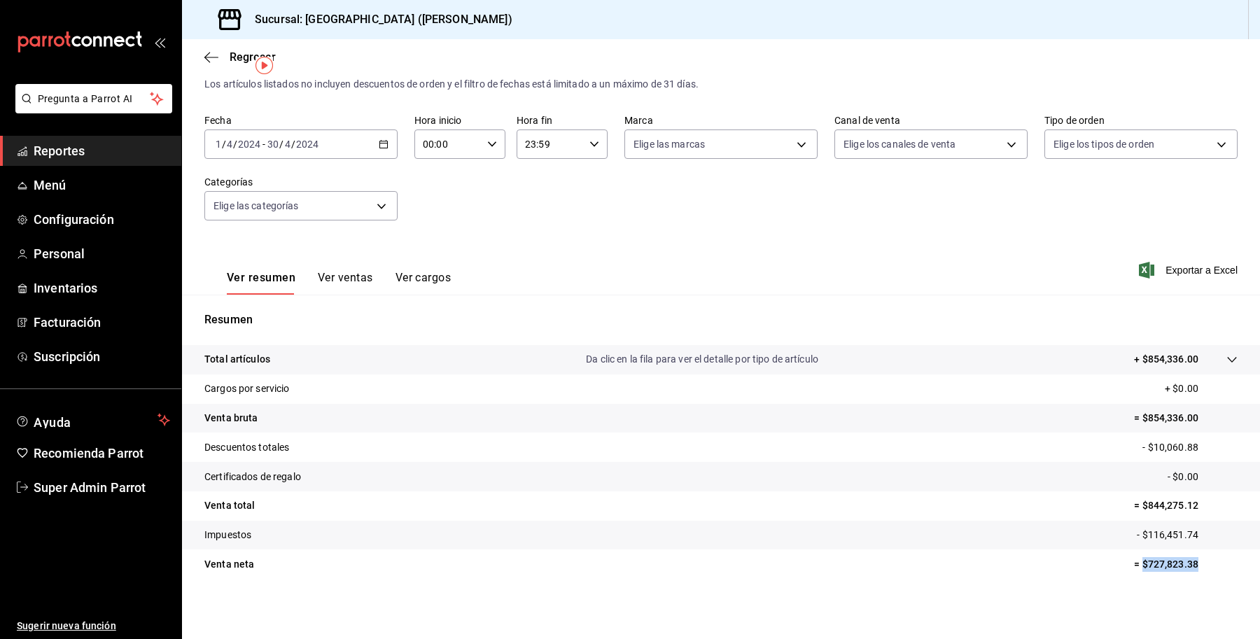
click at [1134, 562] on p "= $727,823.38" at bounding box center [1186, 564] width 104 height 15
click at [326, 149] on div "2024-04-01 1 / 4 / 2024 - 2024-04-30 30 / 4 / 2024" at bounding box center [300, 144] width 193 height 29
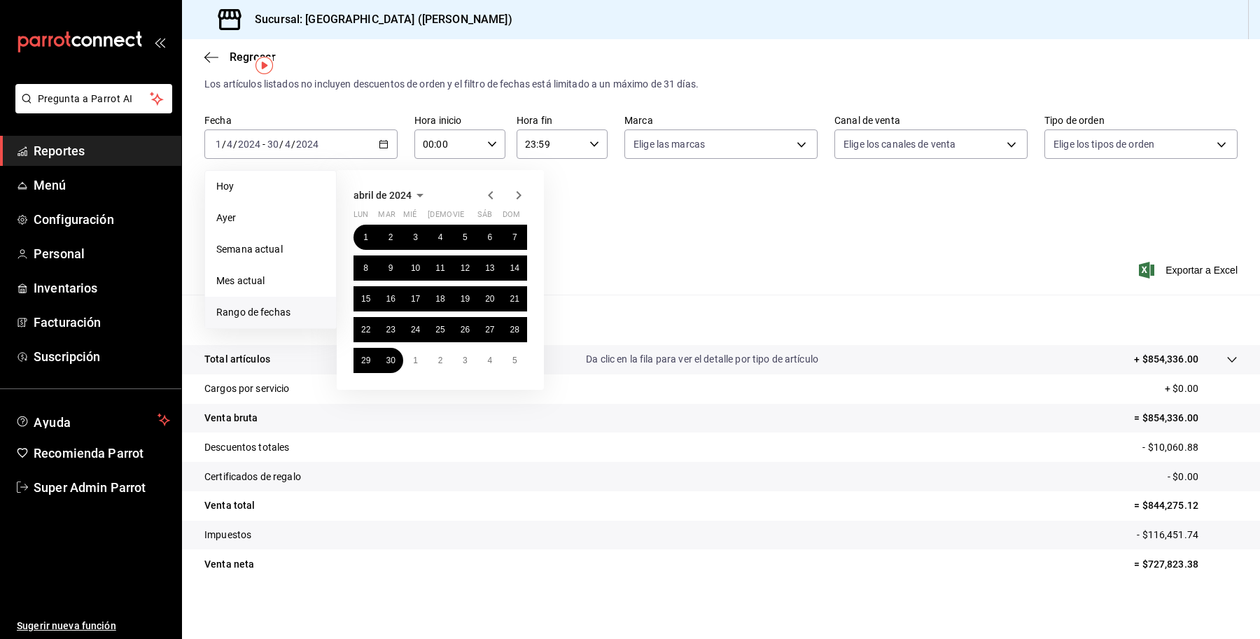
click at [523, 195] on icon "button" at bounding box center [518, 195] width 17 height 17
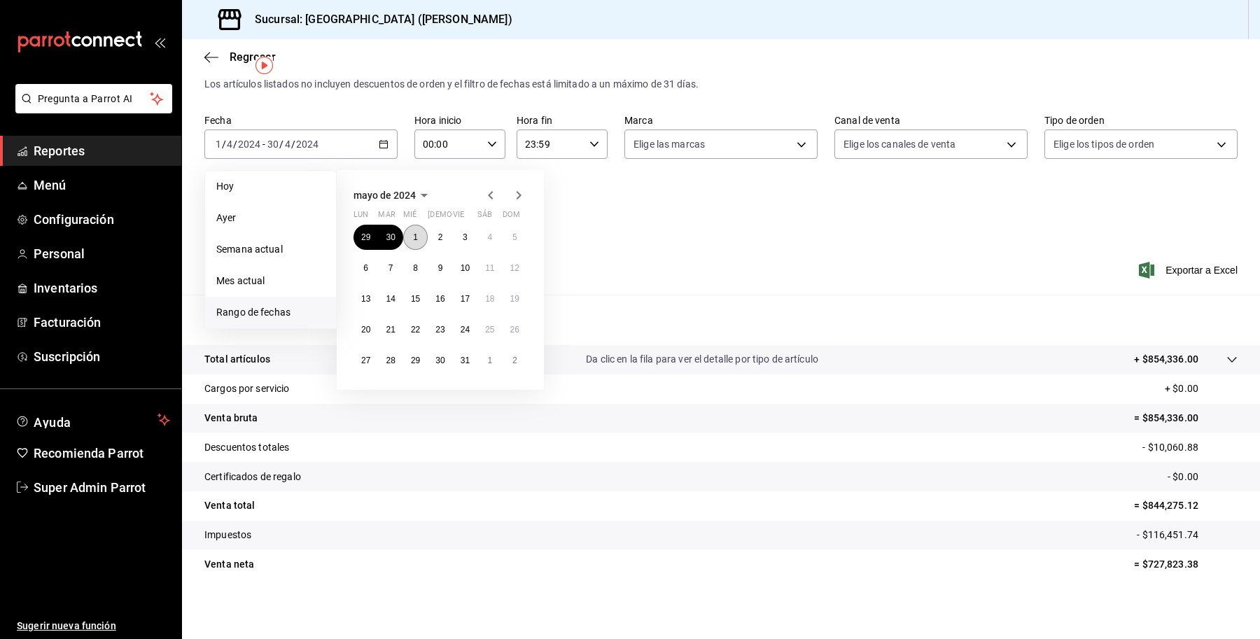
click at [422, 232] on button "1" at bounding box center [415, 237] width 25 height 25
click at [461, 352] on button "31" at bounding box center [465, 360] width 25 height 25
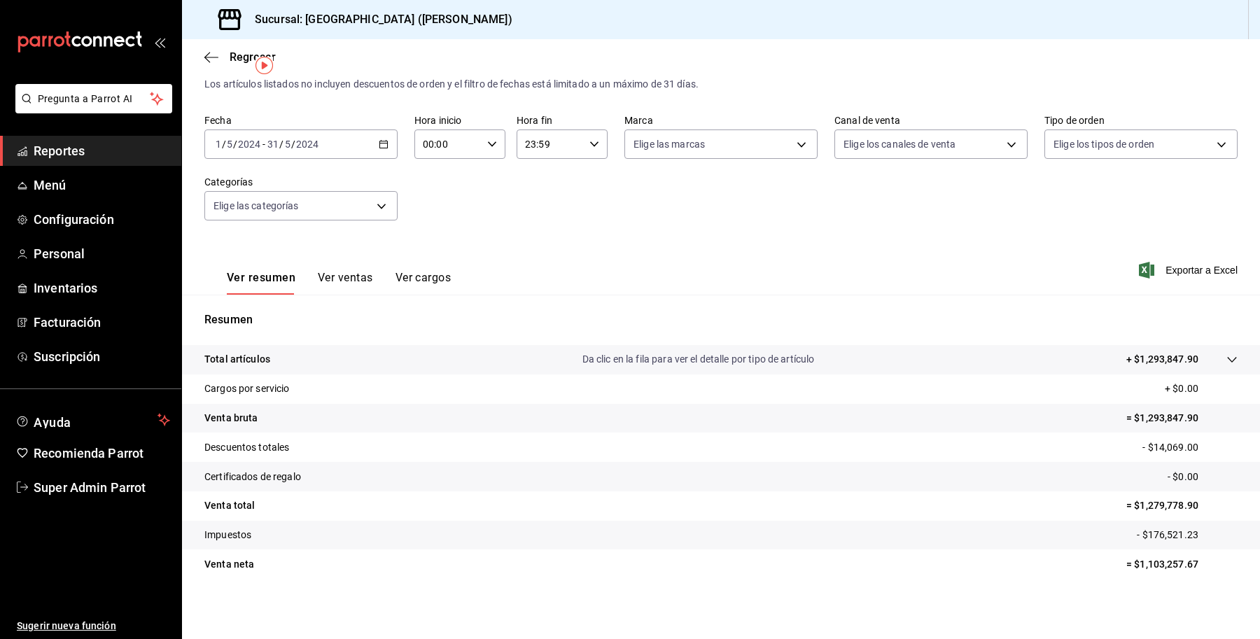
click at [1149, 456] on tr "Descuentos totales - $14,069.00" at bounding box center [721, 447] width 1078 height 29
drag, startPoint x: 1212, startPoint y: 495, endPoint x: 1119, endPoint y: 505, distance: 93.6
click at [1119, 505] on tr "Venta total = $1,279,778.90" at bounding box center [721, 506] width 1078 height 29
drag, startPoint x: 1202, startPoint y: 532, endPoint x: 1132, endPoint y: 536, distance: 70.1
click at [1137, 536] on p "- $176,521.23" at bounding box center [1187, 535] width 101 height 15
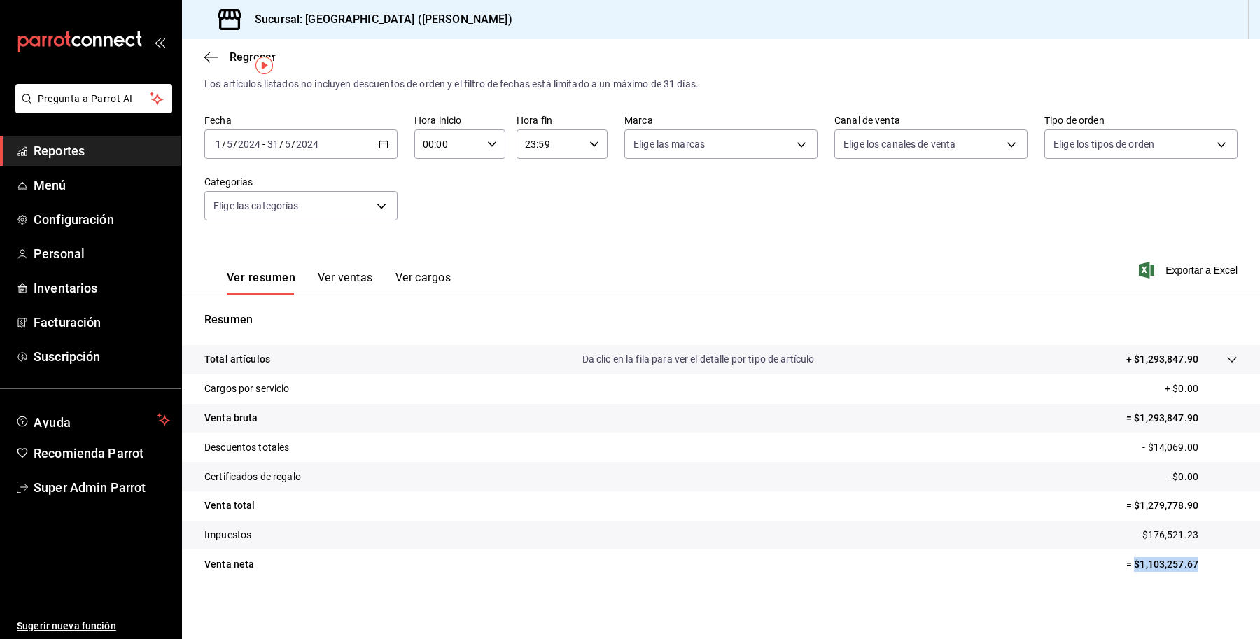
drag, startPoint x: 1216, startPoint y: 561, endPoint x: 1124, endPoint y: 571, distance: 93.0
click at [1124, 571] on tr "Venta neta = $1,103,257.67" at bounding box center [721, 564] width 1078 height 29
click at [333, 134] on div "2024-05-01 1 / 5 / 2024 - 2024-05-31 31 / 5 / 2024" at bounding box center [300, 144] width 193 height 29
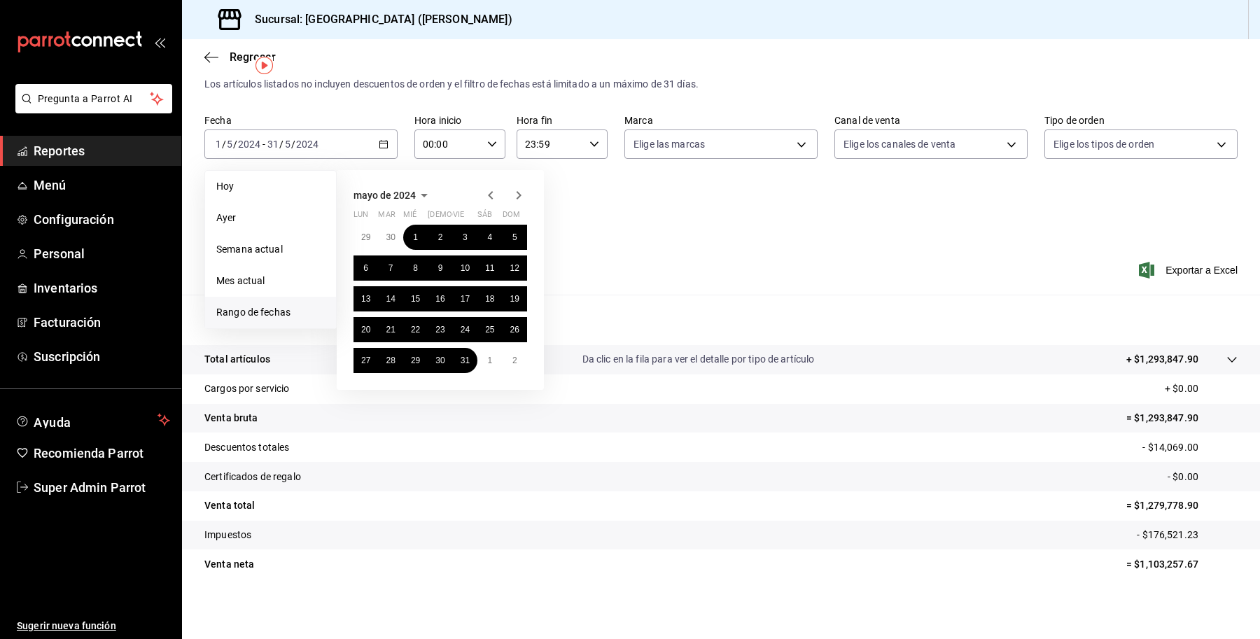
click at [515, 193] on icon "button" at bounding box center [518, 195] width 17 height 17
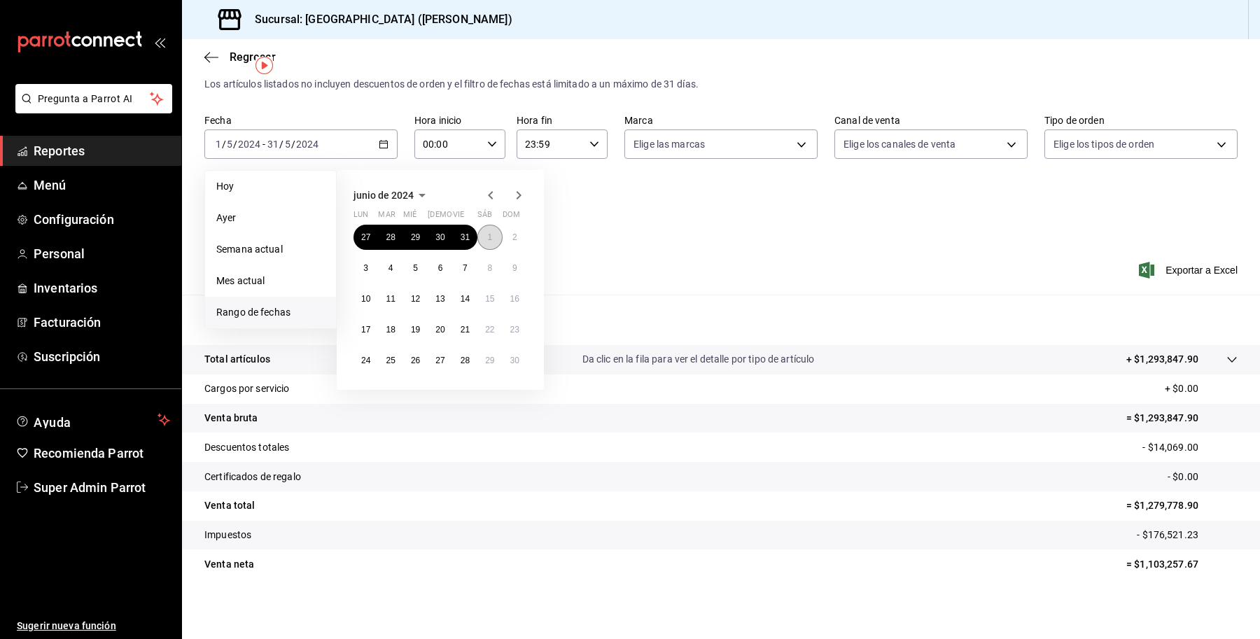
click at [491, 233] on abbr "1" at bounding box center [489, 237] width 5 height 10
click at [512, 361] on abbr "30" at bounding box center [514, 361] width 9 height 10
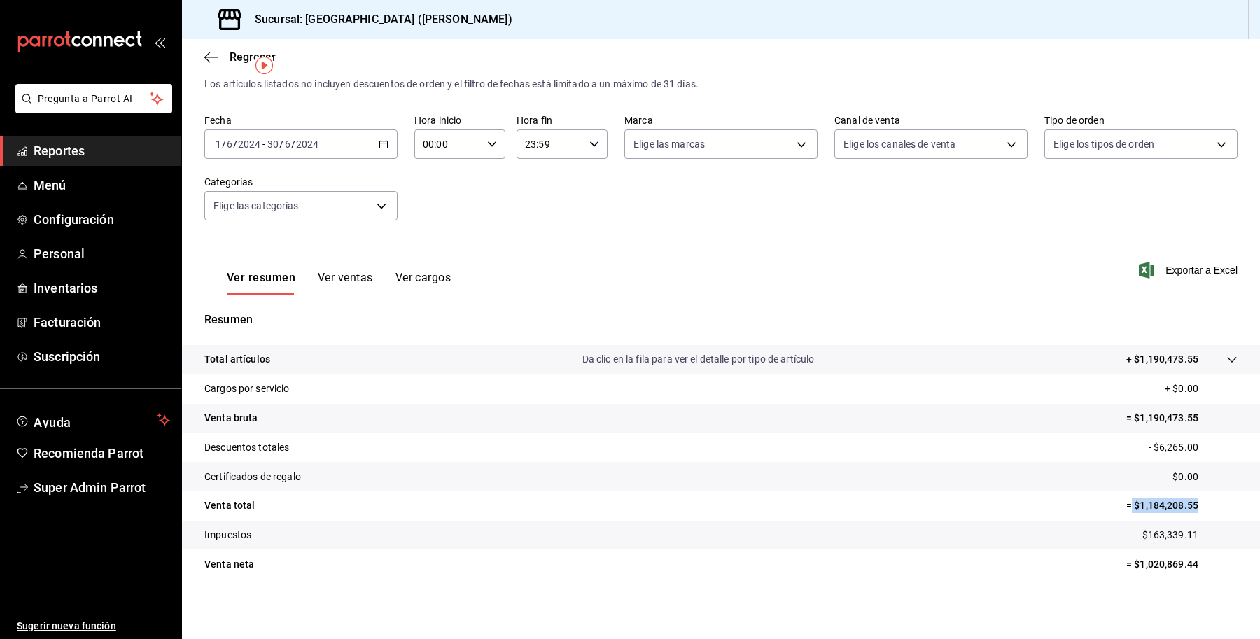
drag, startPoint x: 1195, startPoint y: 499, endPoint x: 1120, endPoint y: 510, distance: 75.7
click at [1127, 510] on p "= $1,184,208.55" at bounding box center [1182, 506] width 111 height 15
drag, startPoint x: 1204, startPoint y: 531, endPoint x: 1131, endPoint y: 543, distance: 73.8
click at [1131, 543] on tr "Impuestos - $163,339.11" at bounding box center [721, 535] width 1078 height 29
drag, startPoint x: 1196, startPoint y: 562, endPoint x: 1117, endPoint y: 576, distance: 80.2
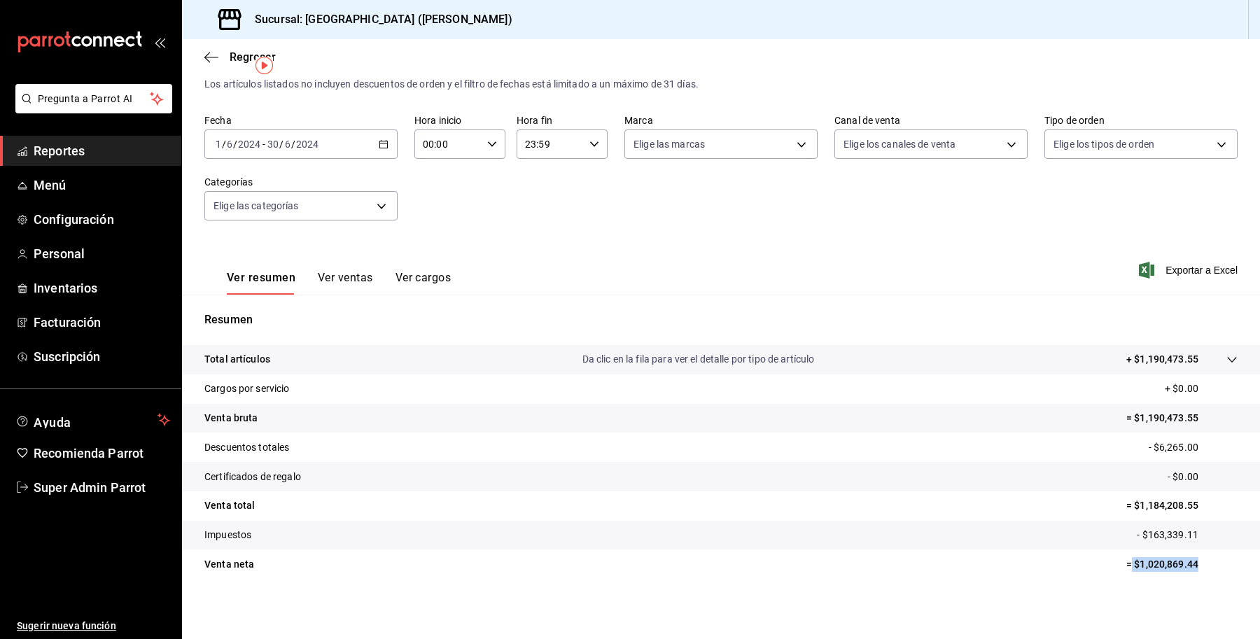
click at [1117, 576] on tr "Venta neta = $1,020,869.44" at bounding box center [721, 564] width 1078 height 29
click at [420, 382] on tr "Cargos por servicio + $0.00" at bounding box center [721, 389] width 1078 height 29
click at [312, 147] on input "2024" at bounding box center [307, 144] width 24 height 11
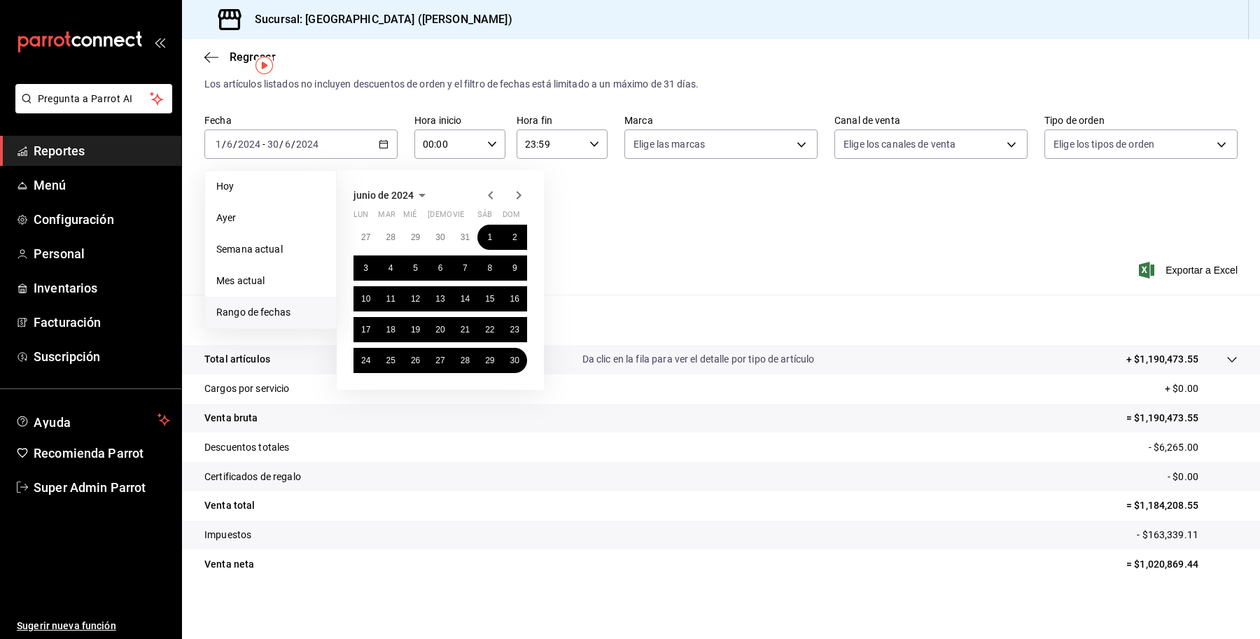
click at [519, 196] on icon "button" at bounding box center [519, 195] width 5 height 8
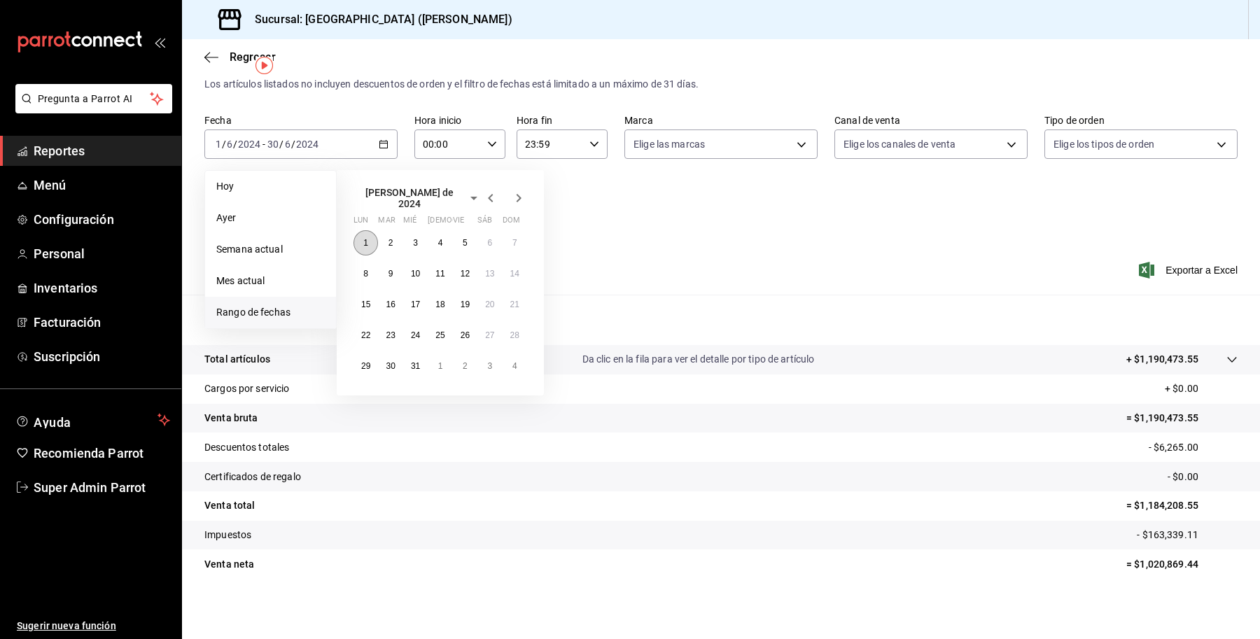
click at [356, 232] on button "1" at bounding box center [366, 242] width 25 height 25
click at [410, 368] on button "31" at bounding box center [415, 366] width 25 height 25
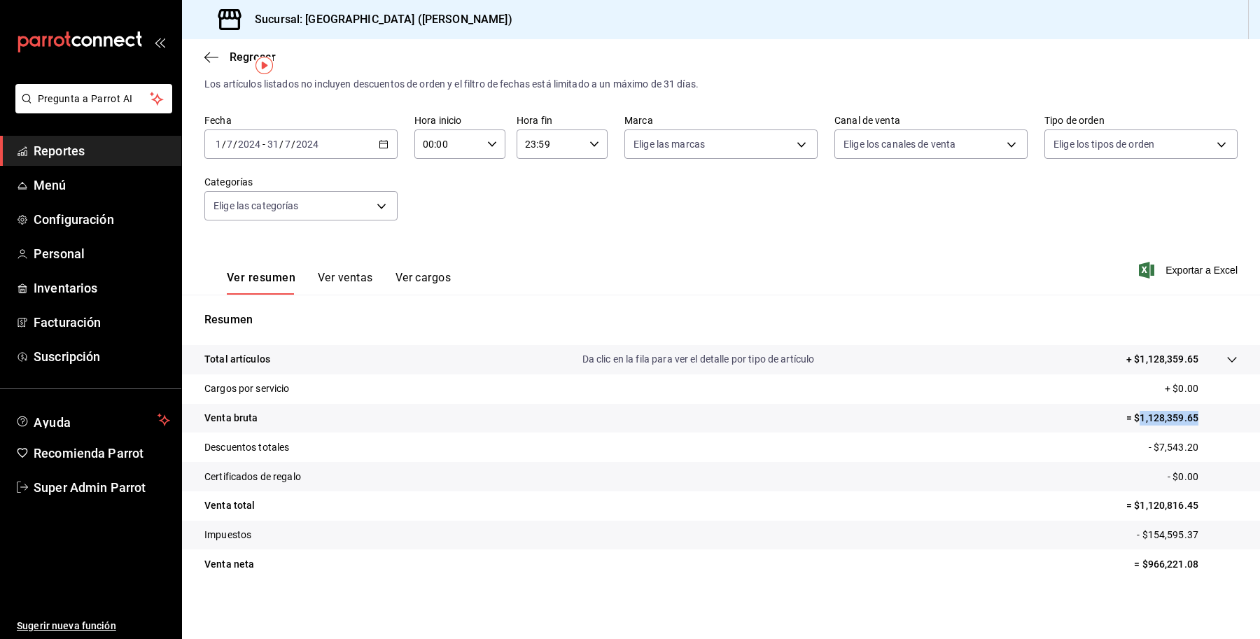
drag, startPoint x: 1206, startPoint y: 417, endPoint x: 1126, endPoint y: 431, distance: 81.7
click at [1126, 431] on tr "Venta bruta = $1,128,359.65" at bounding box center [721, 418] width 1078 height 29
drag, startPoint x: 1198, startPoint y: 502, endPoint x: 1125, endPoint y: 515, distance: 74.0
click at [1127, 511] on p "= $1,120,816.45" at bounding box center [1182, 506] width 111 height 15
drag, startPoint x: 1191, startPoint y: 529, endPoint x: 1129, endPoint y: 545, distance: 63.7
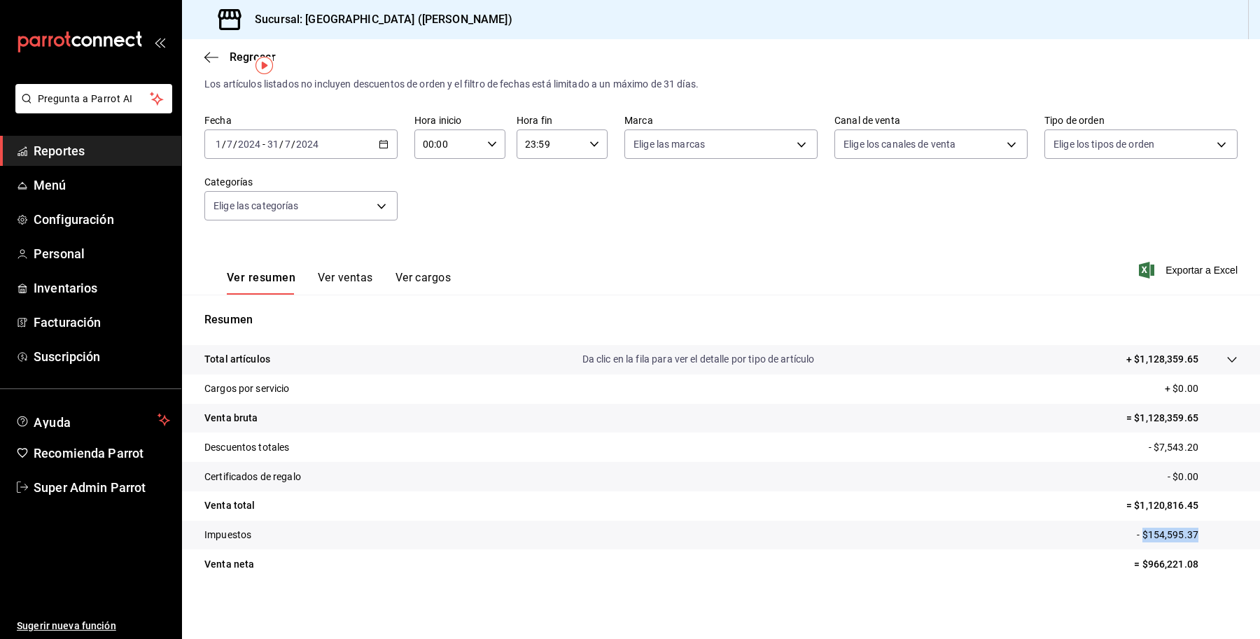
click at [1129, 545] on tr "Impuestos - $154,595.37" at bounding box center [721, 535] width 1078 height 29
drag, startPoint x: 1196, startPoint y: 569, endPoint x: 1128, endPoint y: 578, distance: 68.4
click at [1128, 578] on tr "Venta neta = $966,221.08" at bounding box center [721, 564] width 1078 height 29
click at [301, 144] on input "2024" at bounding box center [307, 144] width 24 height 11
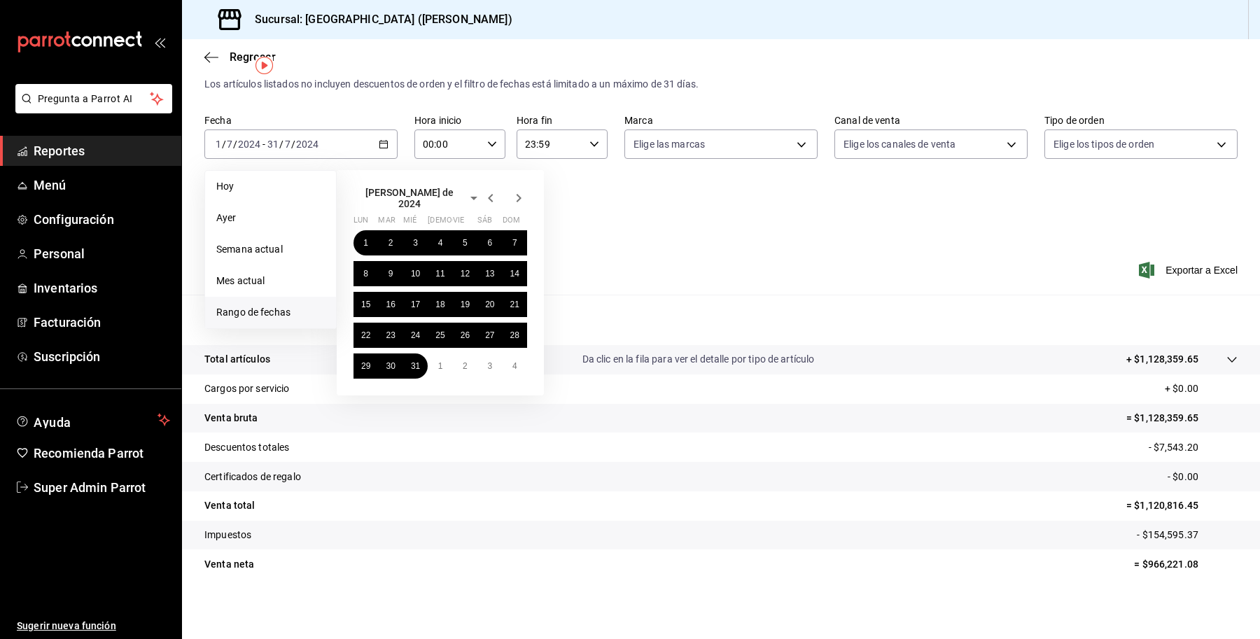
click at [490, 190] on icon "button" at bounding box center [490, 198] width 17 height 17
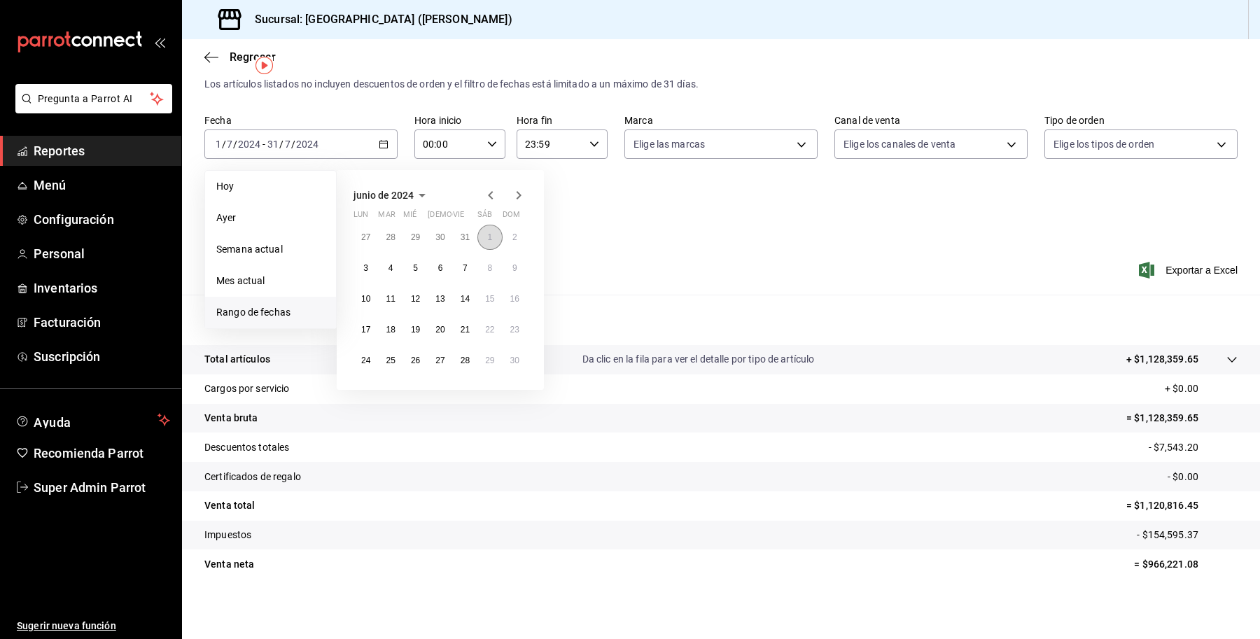
click at [480, 237] on button "1" at bounding box center [490, 237] width 25 height 25
click at [511, 359] on abbr "30" at bounding box center [514, 361] width 9 height 10
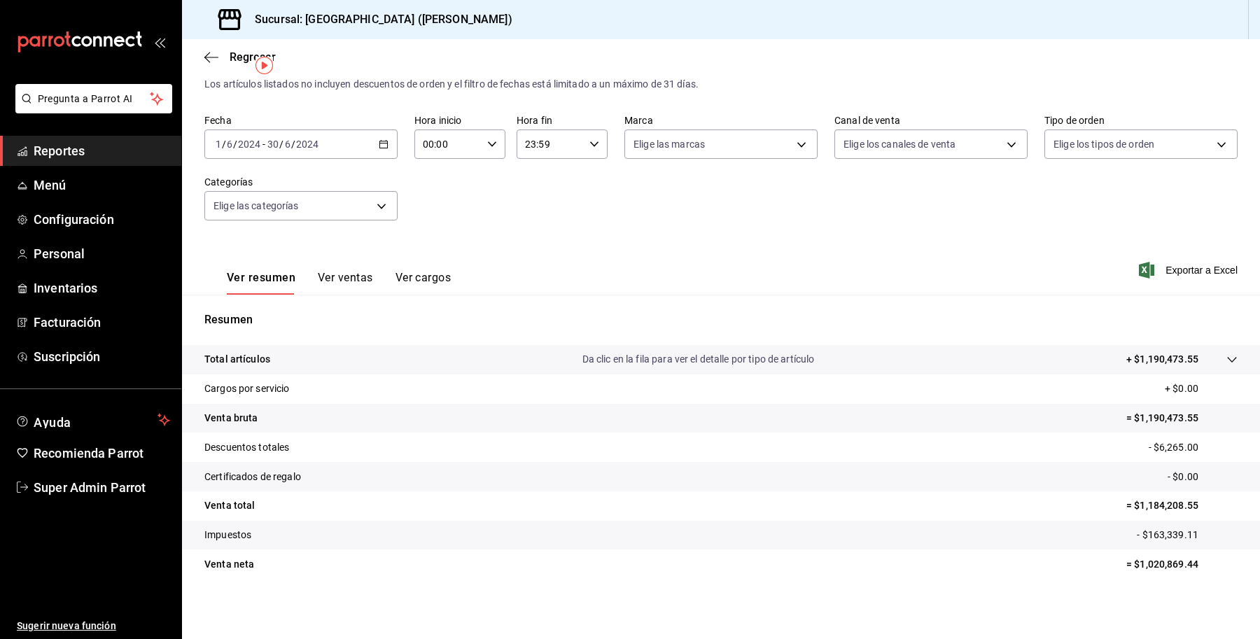
click at [355, 121] on label "Fecha" at bounding box center [300, 121] width 193 height 10
click at [344, 141] on div "2024-06-01 1 / 6 / 2024 - 2024-06-30 30 / 6 / 2024" at bounding box center [300, 144] width 193 height 29
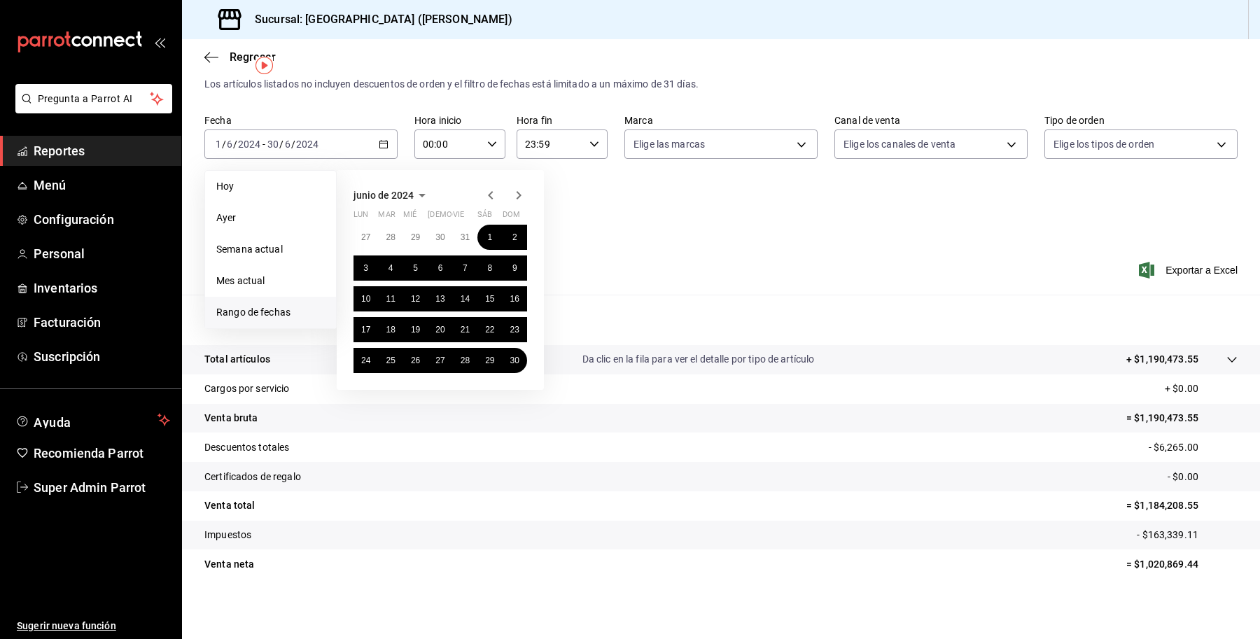
click at [516, 201] on icon "button" at bounding box center [518, 195] width 17 height 17
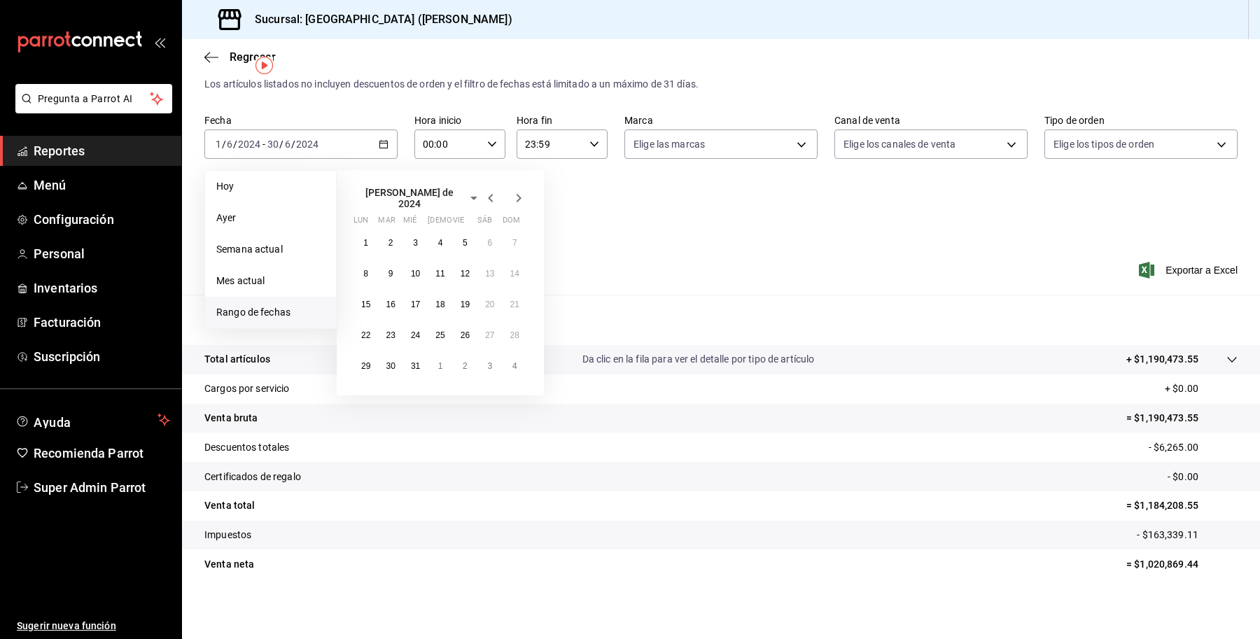
click at [516, 201] on icon "button" at bounding box center [518, 198] width 17 height 17
click at [436, 236] on button "1" at bounding box center [440, 237] width 25 height 25
click at [487, 362] on abbr "31" at bounding box center [489, 361] width 9 height 10
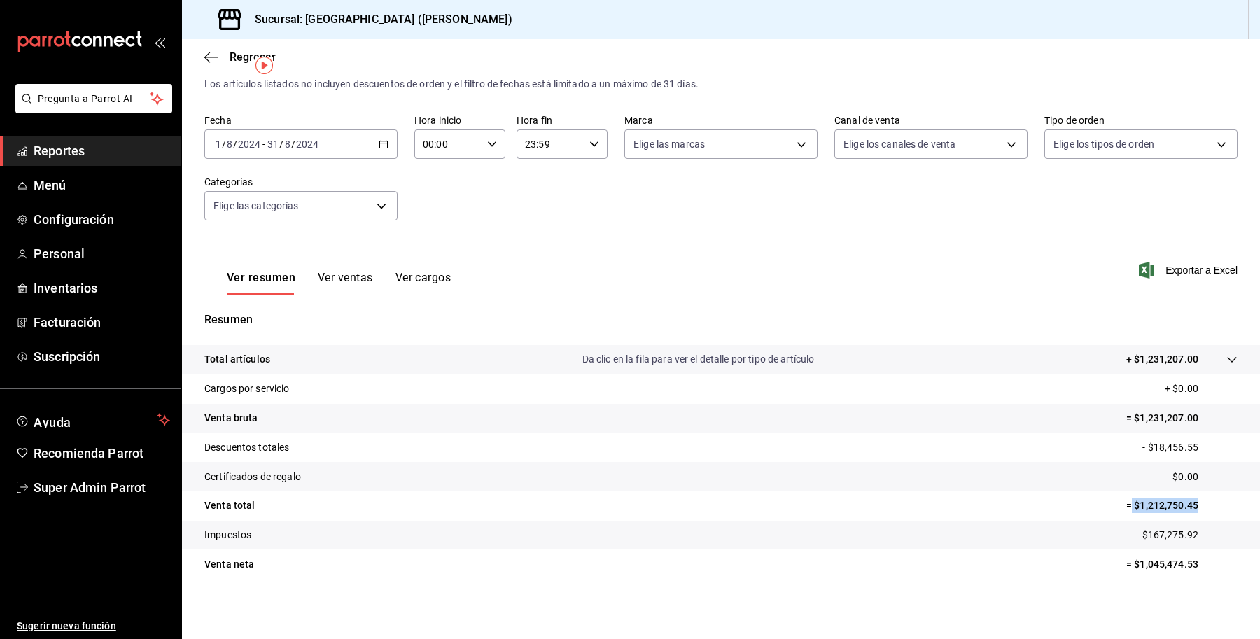
drag, startPoint x: 1192, startPoint y: 508, endPoint x: 1120, endPoint y: 511, distance: 71.5
click at [1127, 511] on p "= $1,212,750.45" at bounding box center [1182, 506] width 111 height 15
drag, startPoint x: 1199, startPoint y: 531, endPoint x: 1129, endPoint y: 544, distance: 72.0
click at [1129, 544] on tr "Impuestos - $167,275.92" at bounding box center [721, 535] width 1078 height 29
drag, startPoint x: 1195, startPoint y: 559, endPoint x: 1148, endPoint y: 592, distance: 57.7
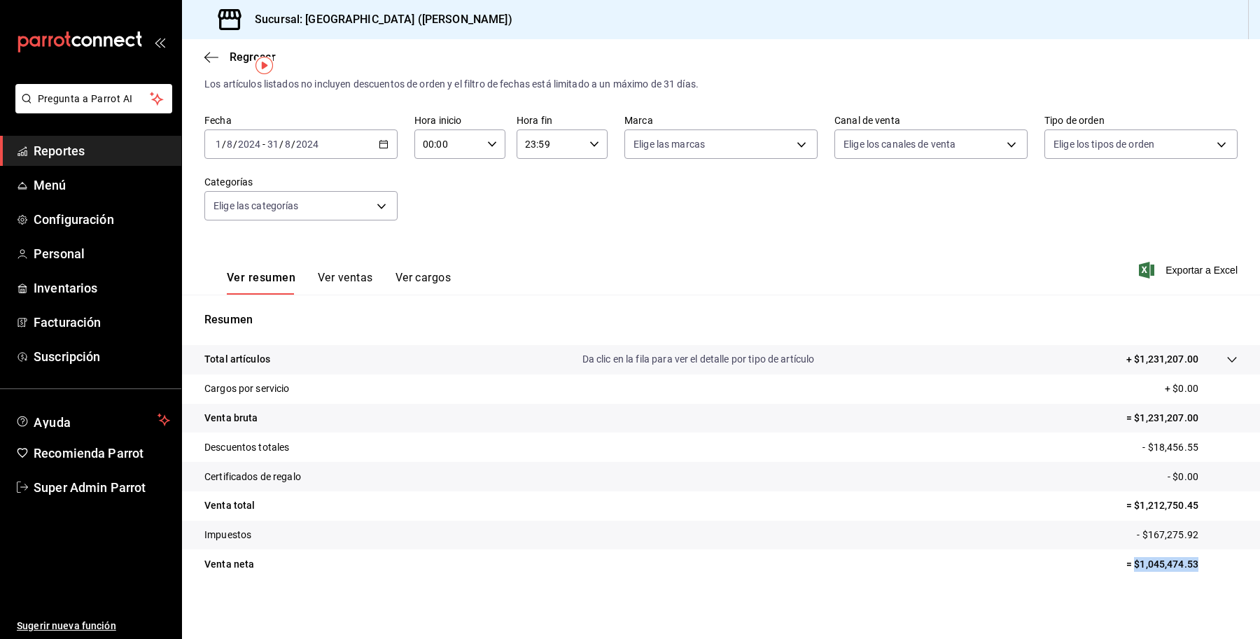
click at [1127, 564] on p "= $1,045,474.53" at bounding box center [1182, 564] width 111 height 15
click at [340, 144] on div "2024-08-01 1 / 8 / 2024 - 2024-08-31 31 / 8 / 2024" at bounding box center [300, 144] width 193 height 29
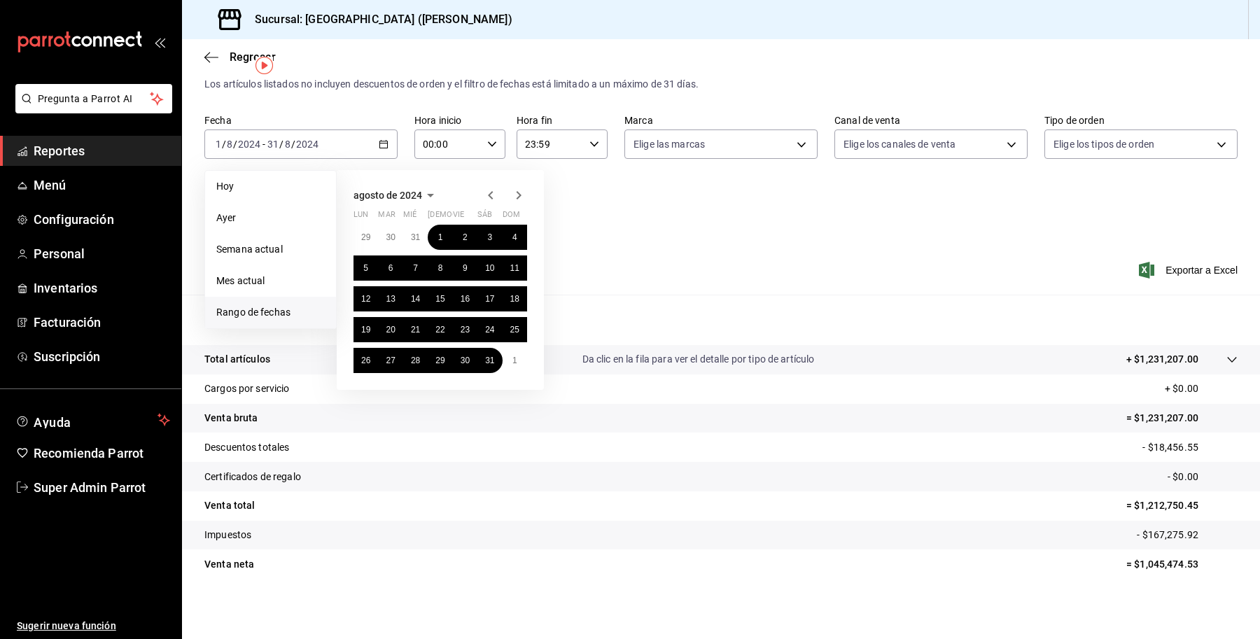
click at [510, 200] on icon "button" at bounding box center [518, 195] width 17 height 17
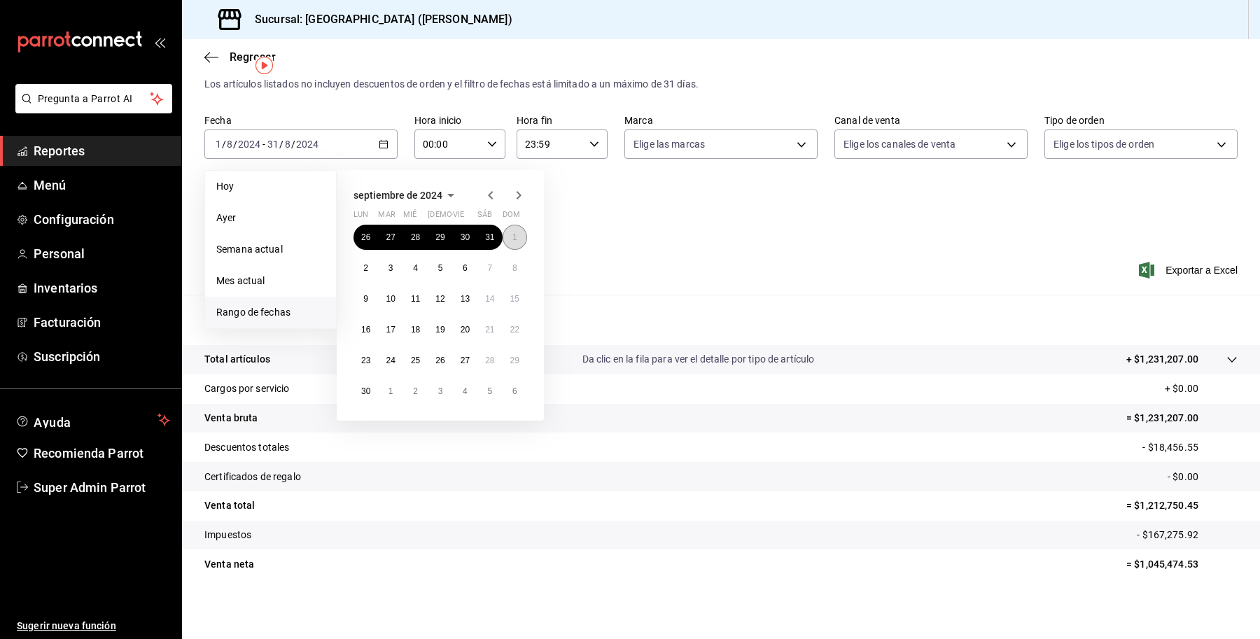
click at [508, 231] on button "1" at bounding box center [515, 237] width 25 height 25
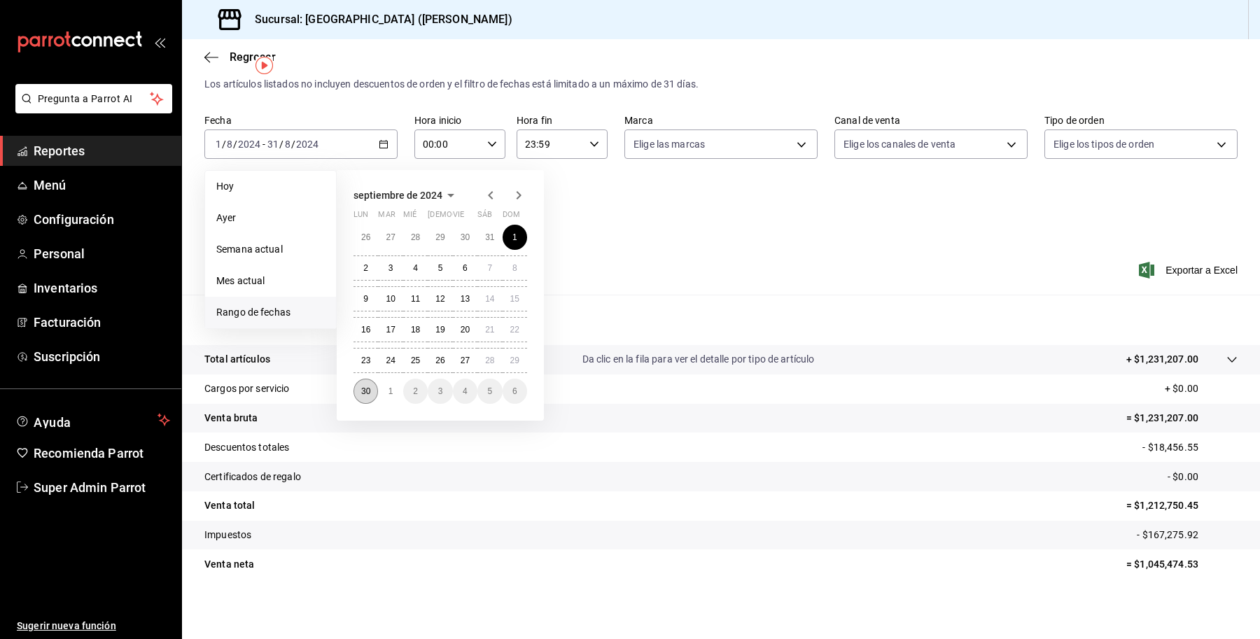
click at [368, 393] on abbr "30" at bounding box center [365, 391] width 9 height 10
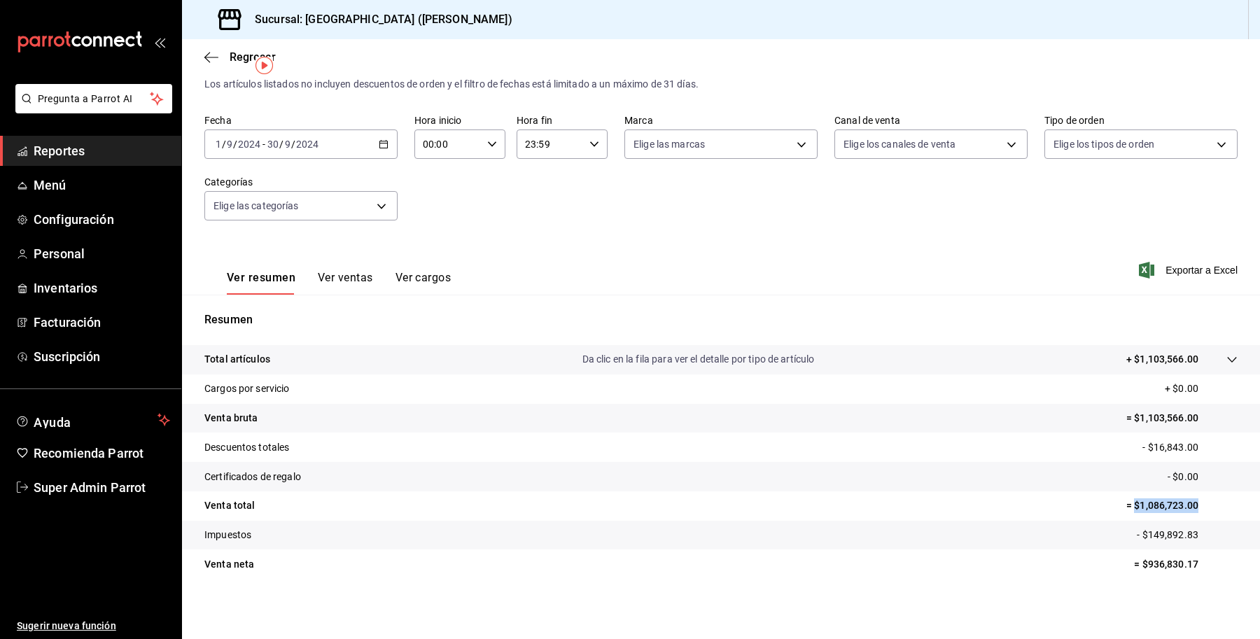
drag, startPoint x: 1180, startPoint y: 508, endPoint x: 1121, endPoint y: 515, distance: 59.9
click at [1121, 515] on tr "Venta total = $1,086,723.00" at bounding box center [721, 506] width 1078 height 29
drag, startPoint x: 1150, startPoint y: 536, endPoint x: 1219, endPoint y: 557, distance: 71.6
click at [1137, 537] on p "- $149,892.83" at bounding box center [1187, 535] width 101 height 15
drag, startPoint x: 1211, startPoint y: 564, endPoint x: 1131, endPoint y: 576, distance: 81.4
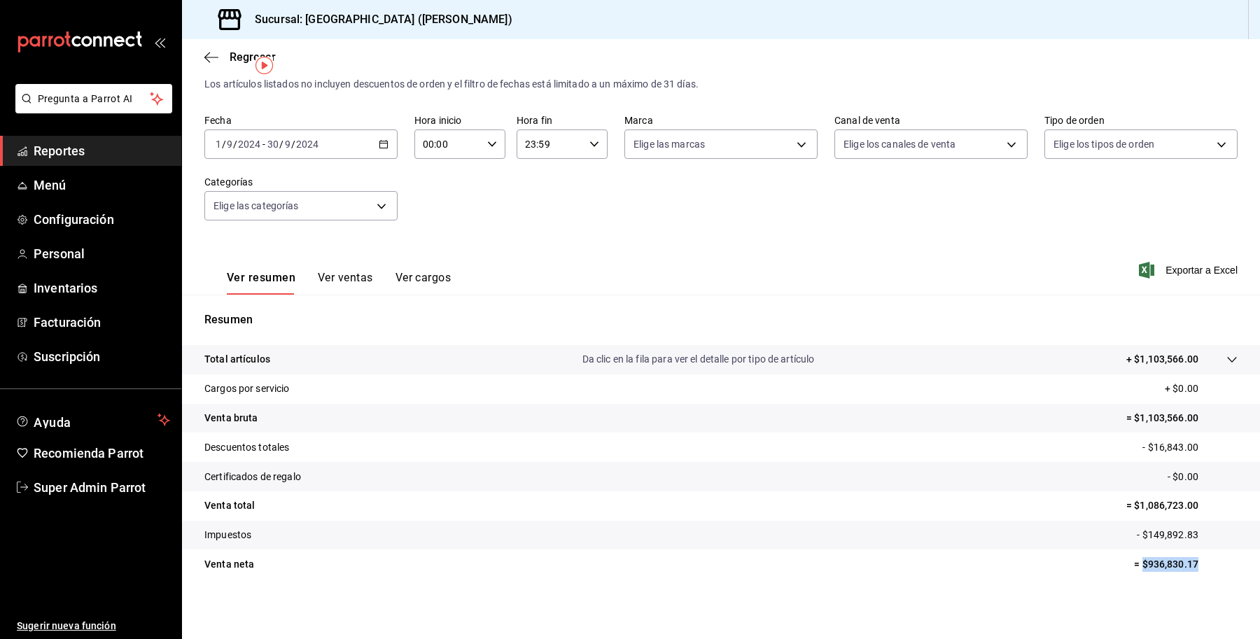
click at [1131, 576] on tr "Venta neta = $936,830.17" at bounding box center [721, 564] width 1078 height 29
click at [355, 149] on div "2024-09-01 1 / 9 / 2024 - 2024-09-30 30 / 9 / 2024" at bounding box center [300, 144] width 193 height 29
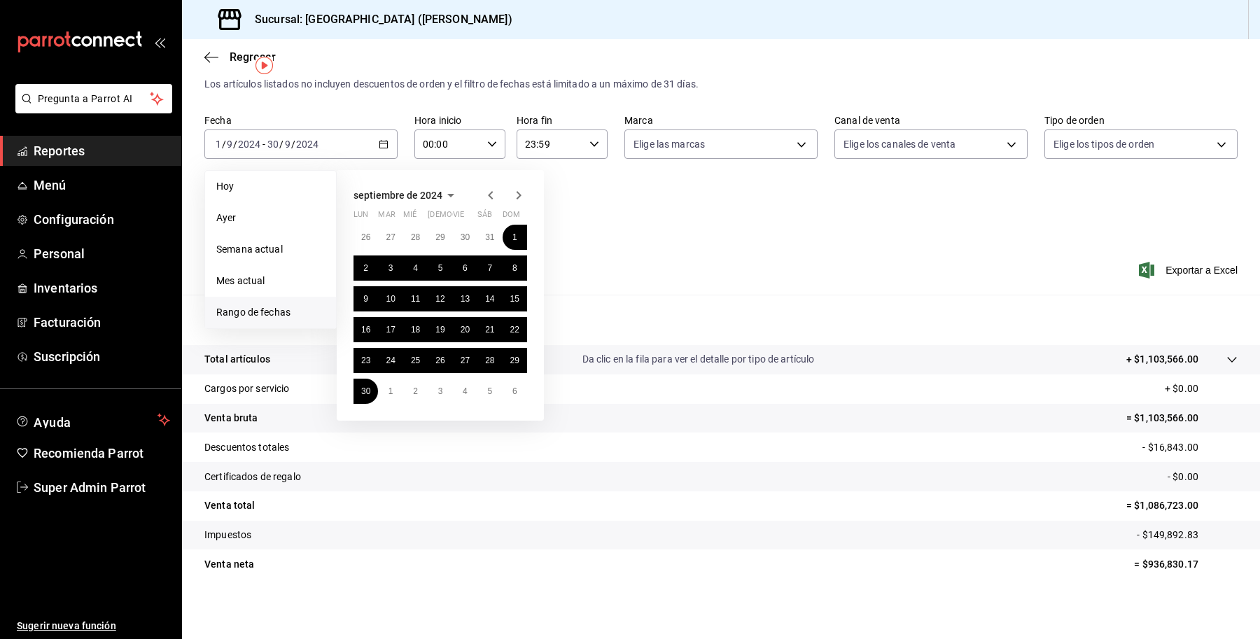
click at [525, 195] on icon "button" at bounding box center [518, 195] width 17 height 17
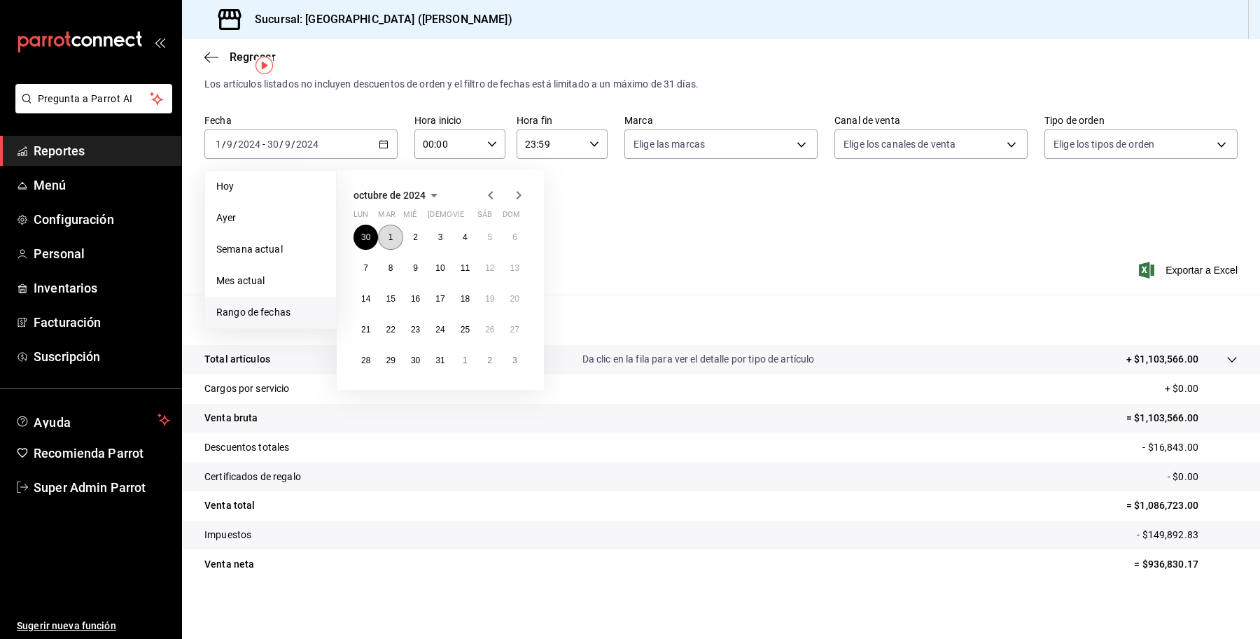
click at [393, 235] on button "1" at bounding box center [390, 237] width 25 height 25
click at [436, 361] on abbr "31" at bounding box center [440, 361] width 9 height 10
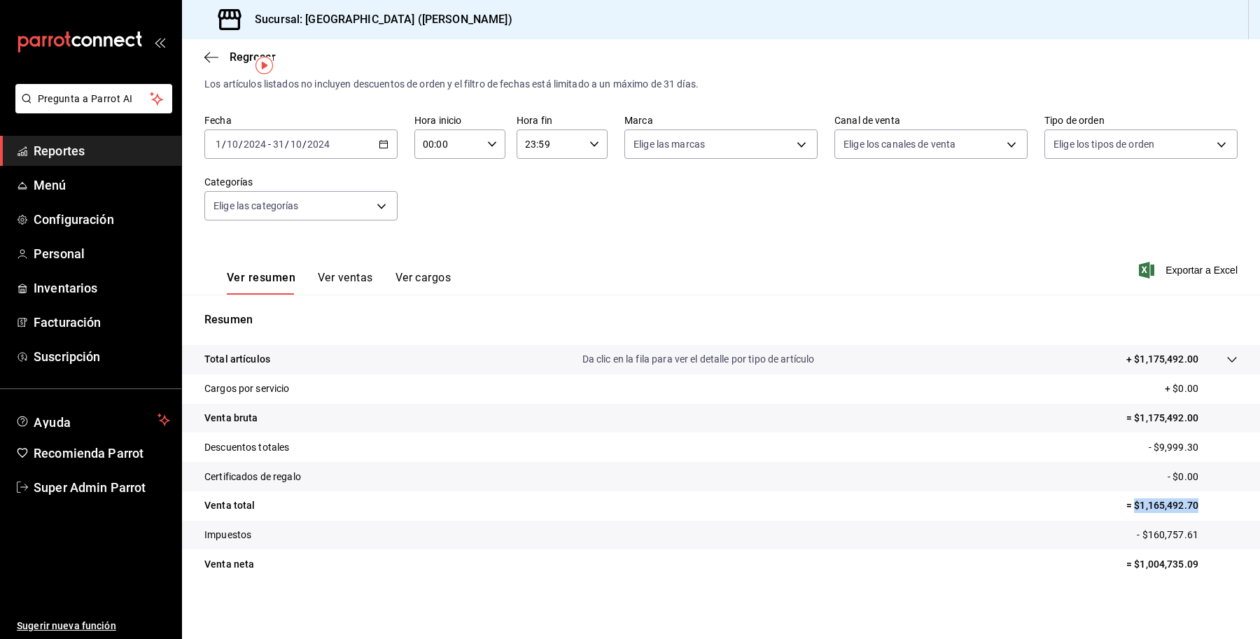
drag, startPoint x: 1192, startPoint y: 501, endPoint x: 1124, endPoint y: 508, distance: 68.3
click at [1127, 508] on p "= $1,165,492.70" at bounding box center [1182, 506] width 111 height 15
drag, startPoint x: 1196, startPoint y: 541, endPoint x: 1134, endPoint y: 550, distance: 62.2
click at [1134, 550] on tbody "Total artículos Da clic en la fila para ver el detalle por tipo de artículo + $…" at bounding box center [721, 462] width 1078 height 234
click at [1176, 522] on tr "Impuestos - $160,757.61" at bounding box center [721, 535] width 1078 height 29
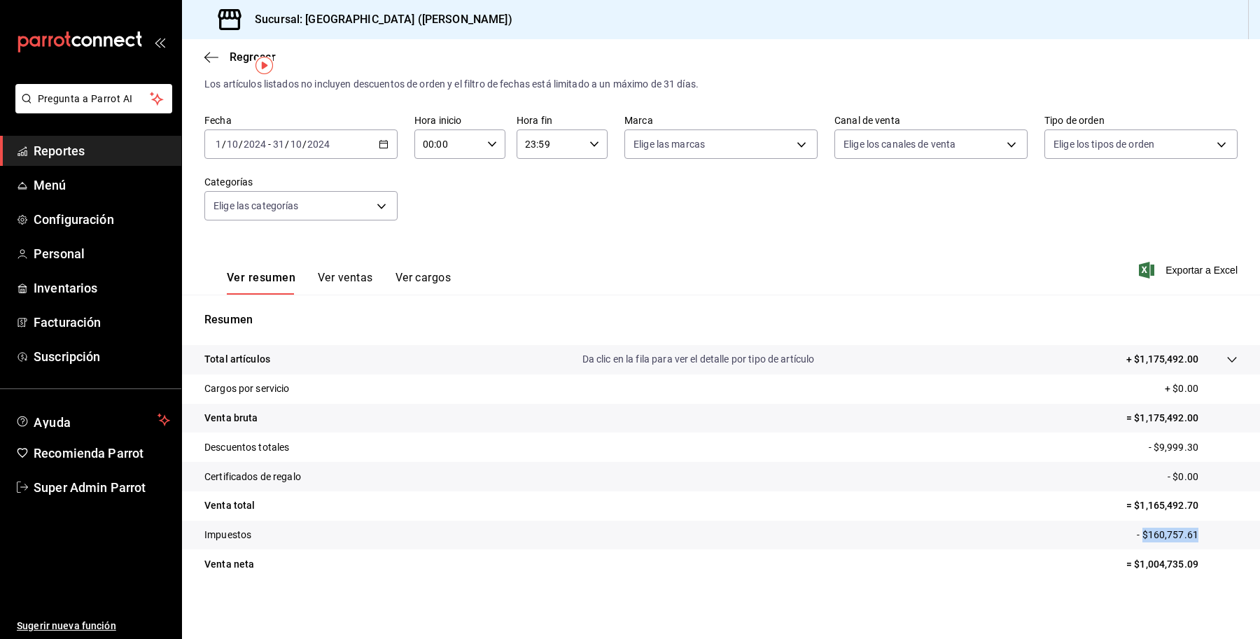
drag, startPoint x: 1187, startPoint y: 539, endPoint x: 1132, endPoint y: 541, distance: 54.6
click at [1137, 541] on p "- $160,757.61" at bounding box center [1187, 535] width 101 height 15
drag, startPoint x: 1196, startPoint y: 555, endPoint x: 1120, endPoint y: 576, distance: 78.3
click at [1120, 576] on tr "Venta neta = $1,004,735.09" at bounding box center [721, 564] width 1078 height 29
click at [324, 149] on div "2024-10-01 1 / 10 / 2024 - 2024-10-31 31 / 10 / 2024" at bounding box center [300, 144] width 193 height 29
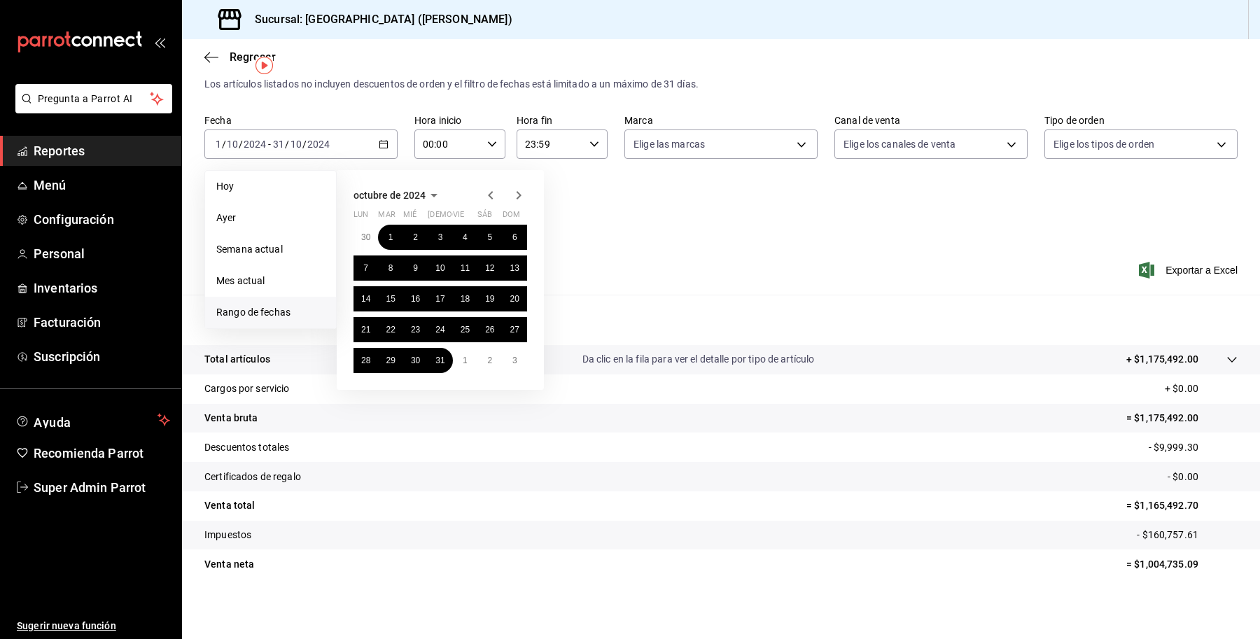
click at [517, 197] on icon "button" at bounding box center [518, 195] width 17 height 17
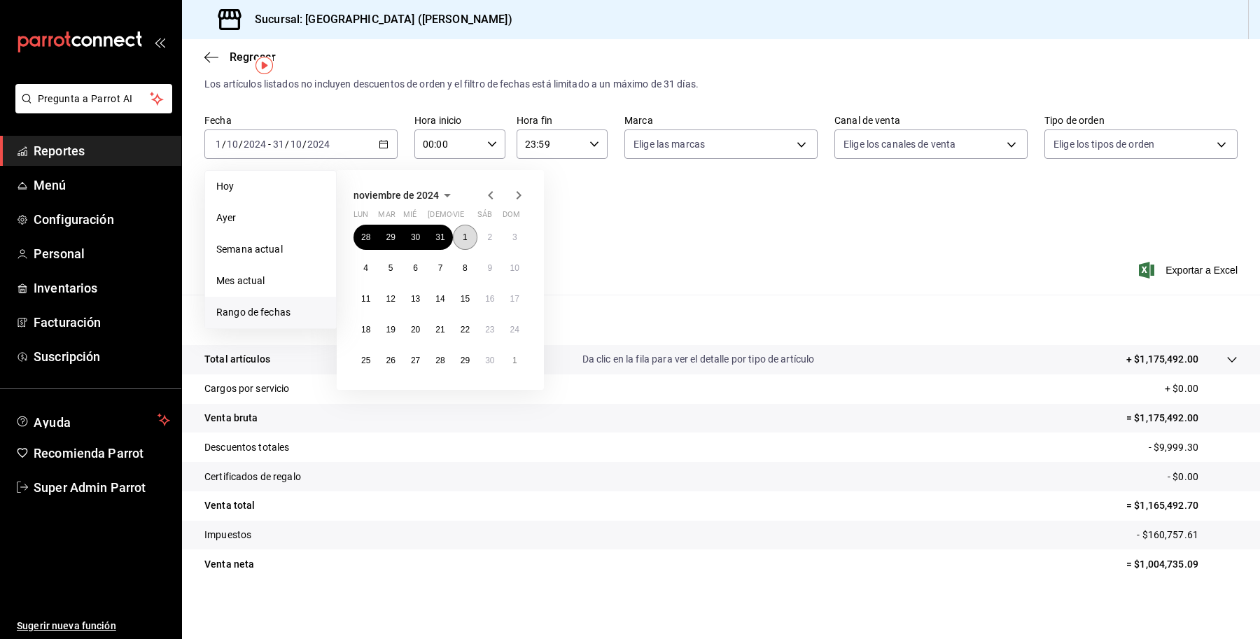
click at [468, 228] on button "1" at bounding box center [465, 237] width 25 height 25
click at [485, 358] on abbr "30" at bounding box center [489, 361] width 9 height 10
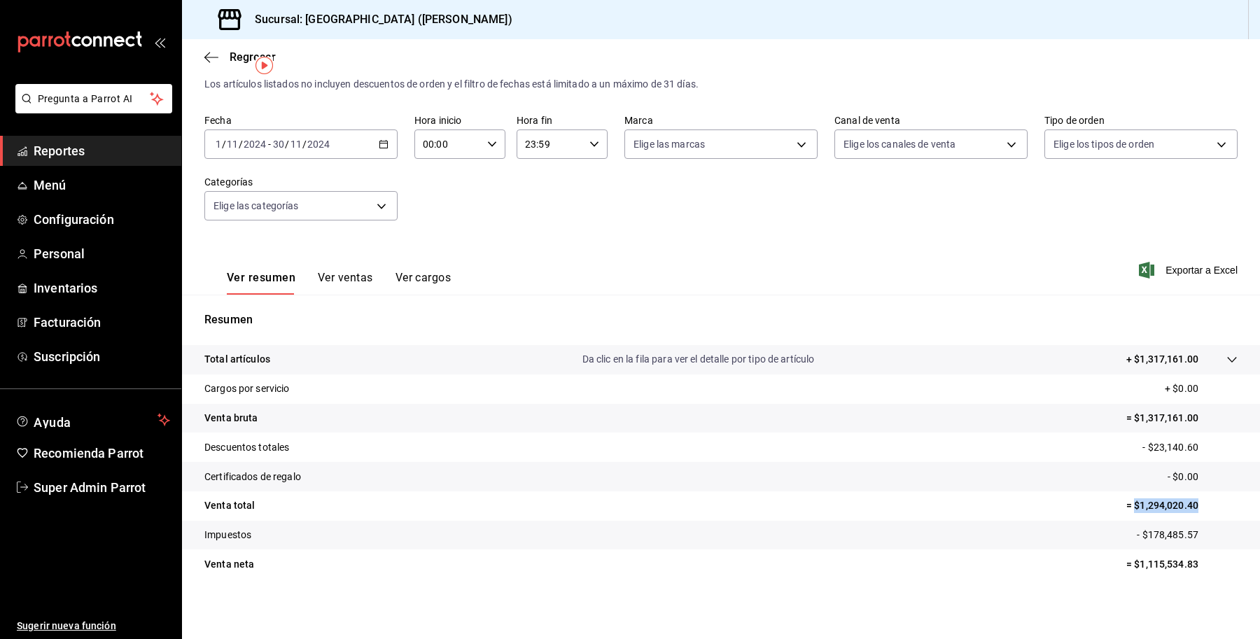
drag, startPoint x: 1189, startPoint y: 513, endPoint x: 1124, endPoint y: 511, distance: 65.1
click at [1124, 511] on tr "Venta total = $1,294,020.40" at bounding box center [721, 506] width 1078 height 29
drag, startPoint x: 1188, startPoint y: 536, endPoint x: 1132, endPoint y: 541, distance: 56.3
click at [1137, 541] on p "- $178,485.57" at bounding box center [1187, 535] width 101 height 15
drag, startPoint x: 1187, startPoint y: 557, endPoint x: 1122, endPoint y: 576, distance: 67.1
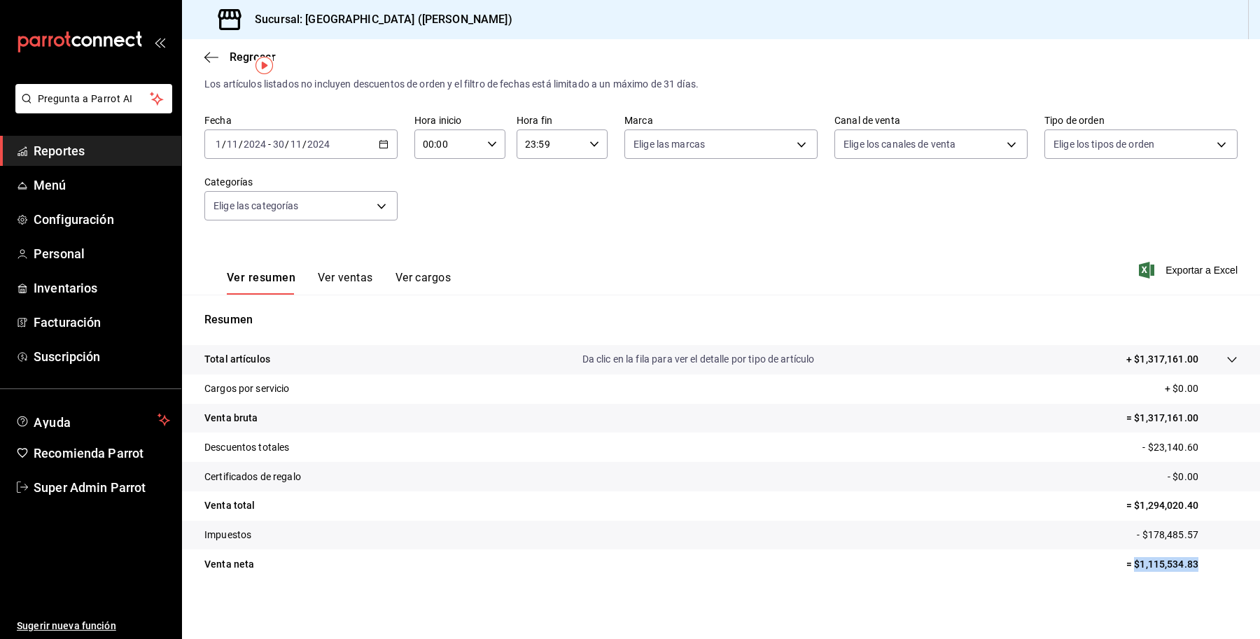
click at [1122, 576] on tr "Venta neta = $1,115,534.83" at bounding box center [721, 564] width 1078 height 29
click at [354, 140] on div "2024-11-01 1 / 11 / 2024 - 2024-11-30 30 / 11 / 2024" at bounding box center [300, 144] width 193 height 29
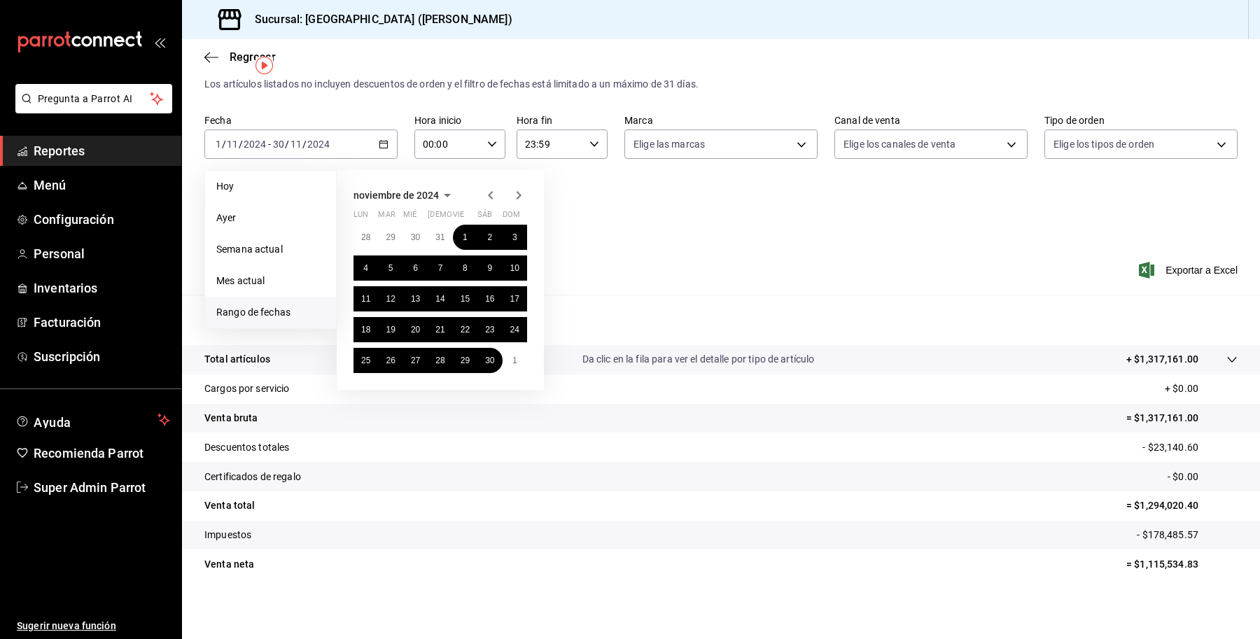
click at [515, 176] on div "noviembre de 2024 lun mar mié jue vie sáb dom 28 29 30 31 1 2 3 4 5 6 7 8 9 10 …" at bounding box center [440, 280] width 207 height 220
click at [515, 191] on icon "button" at bounding box center [518, 195] width 17 height 17
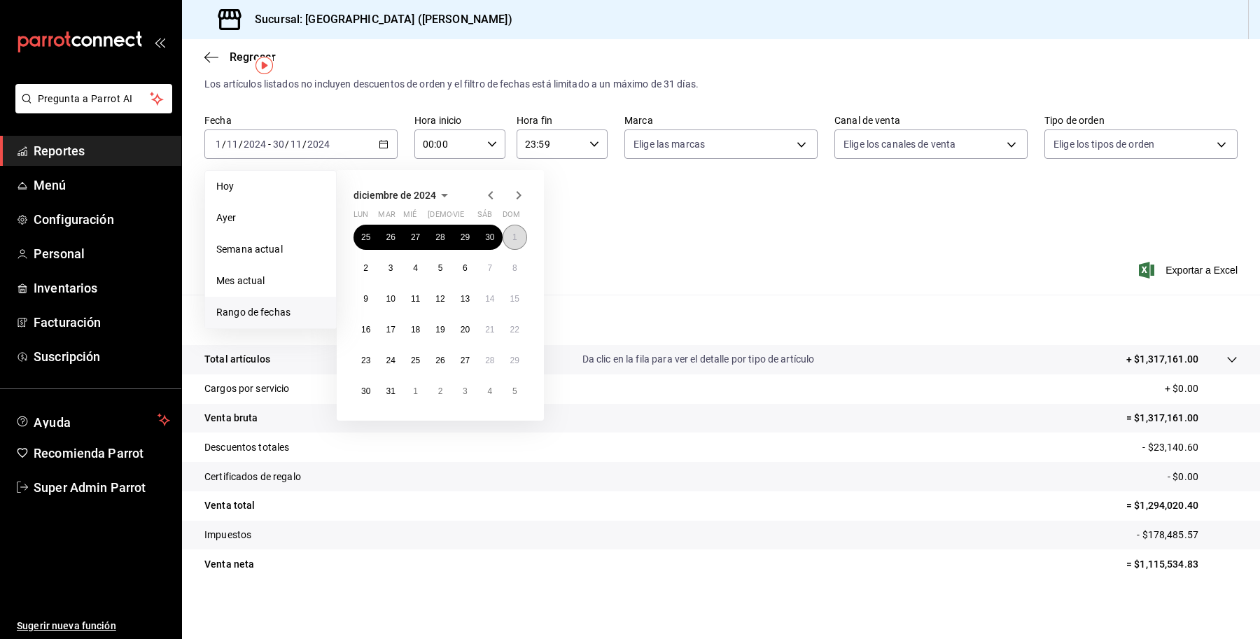
click at [508, 225] on button "1" at bounding box center [515, 237] width 25 height 25
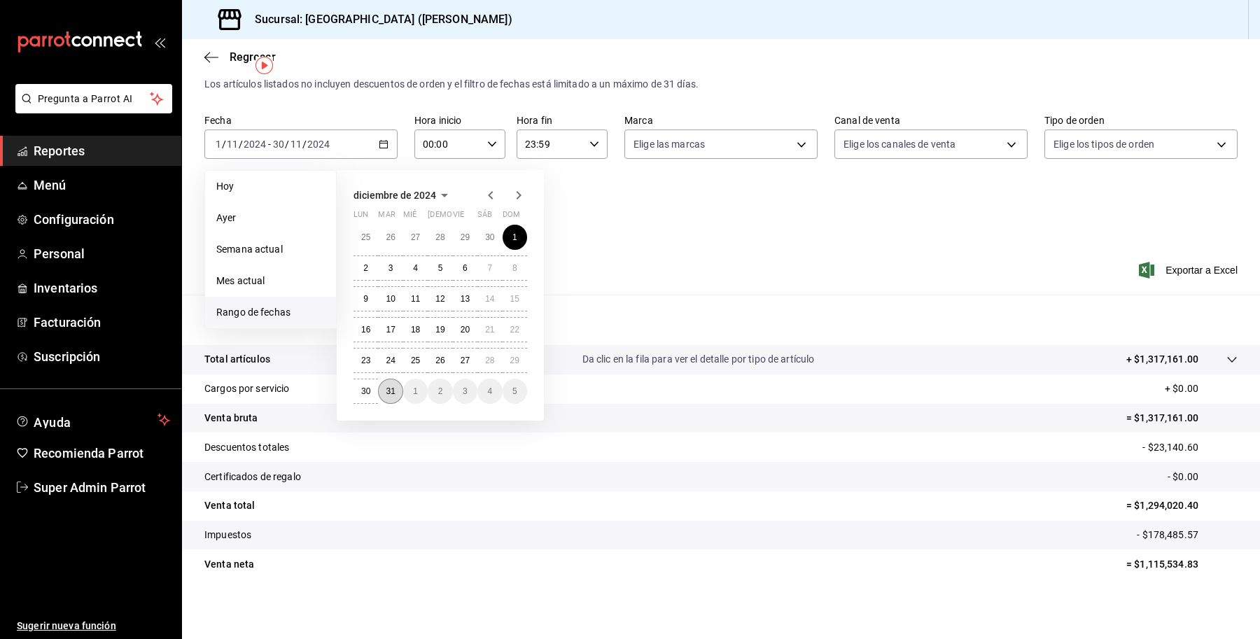
click at [389, 386] on abbr "31" at bounding box center [390, 391] width 9 height 10
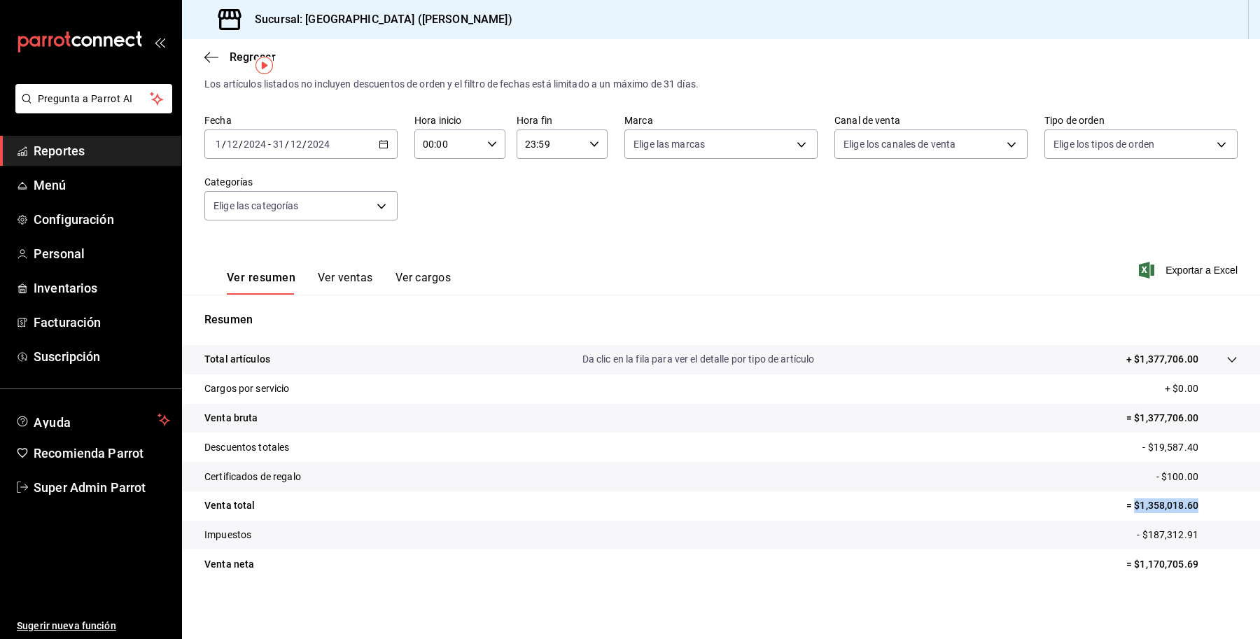
drag, startPoint x: 1192, startPoint y: 502, endPoint x: 1122, endPoint y: 509, distance: 71.1
click at [1127, 509] on p "= $1,358,018.60" at bounding box center [1182, 506] width 111 height 15
drag, startPoint x: 1188, startPoint y: 536, endPoint x: 1129, endPoint y: 543, distance: 60.0
click at [1129, 543] on tr "Impuestos - $187,312.91" at bounding box center [721, 535] width 1078 height 29
drag, startPoint x: 1188, startPoint y: 562, endPoint x: 1119, endPoint y: 572, distance: 70.0
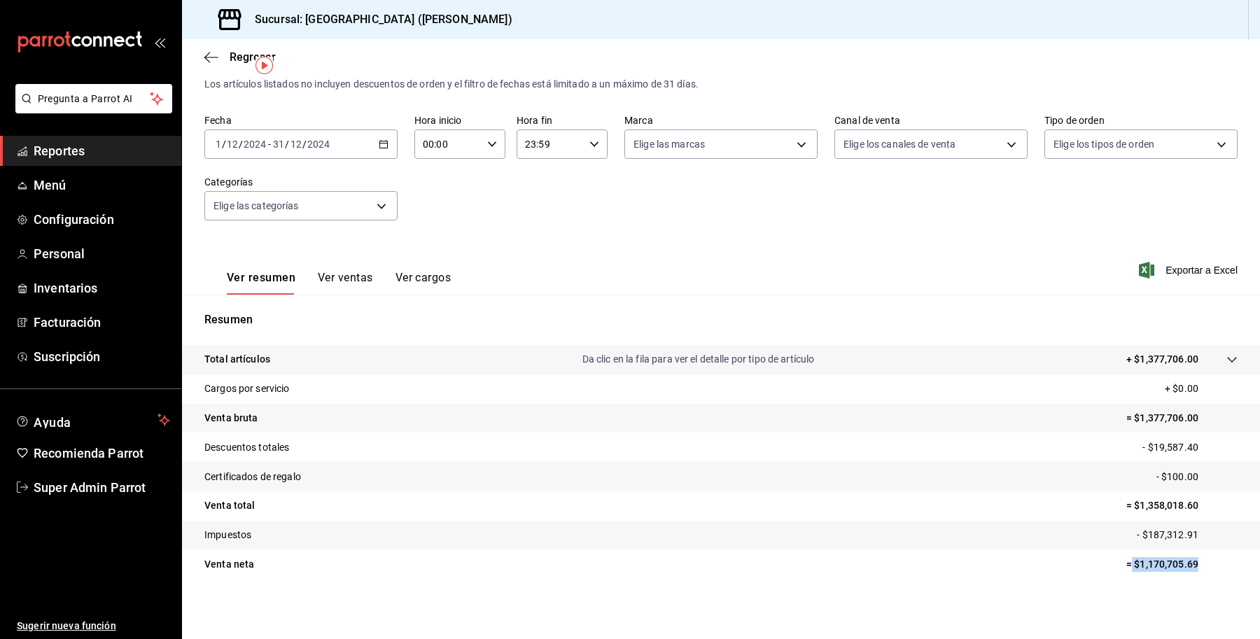
click at [1119, 572] on tr "Venta neta = $1,170,705.69" at bounding box center [721, 564] width 1078 height 29
click at [78, 355] on span "Suscripción" at bounding box center [102, 356] width 137 height 19
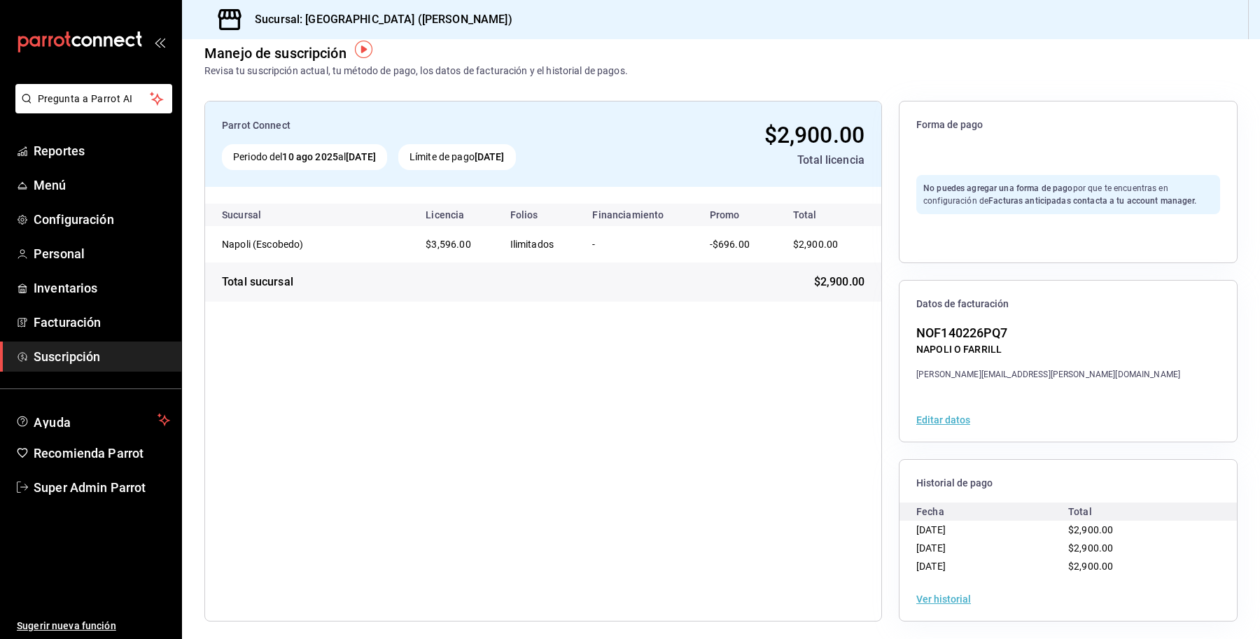
scroll to position [25, 0]
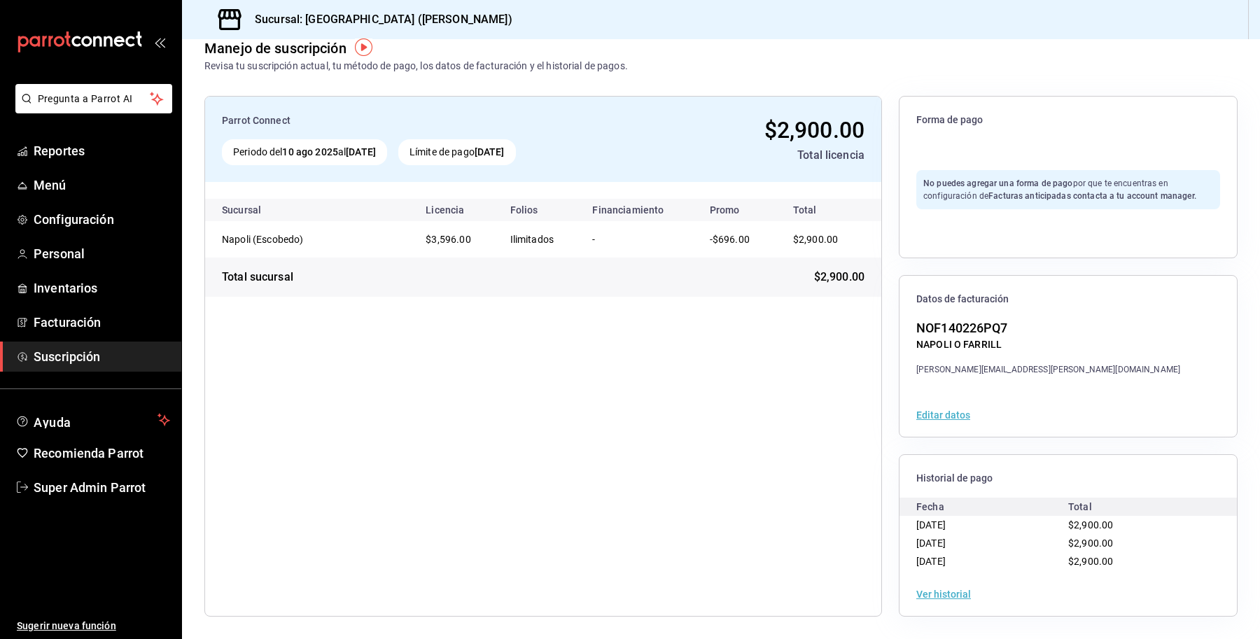
click at [944, 590] on button "Ver historial" at bounding box center [944, 595] width 55 height 10
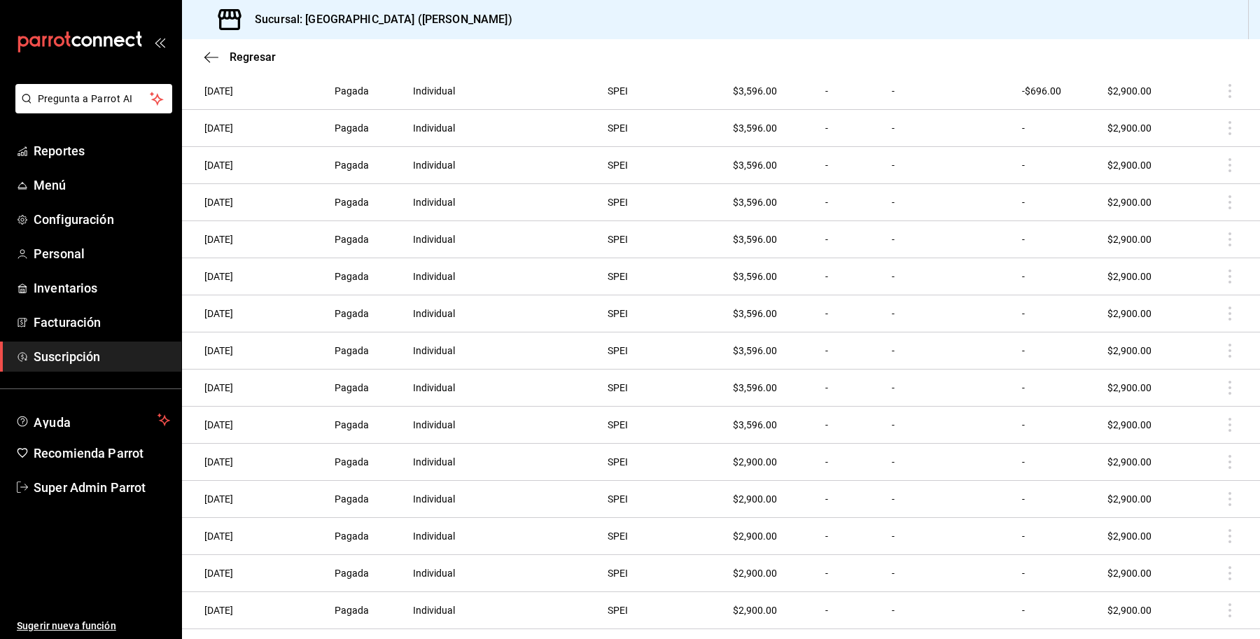
scroll to position [431, 0]
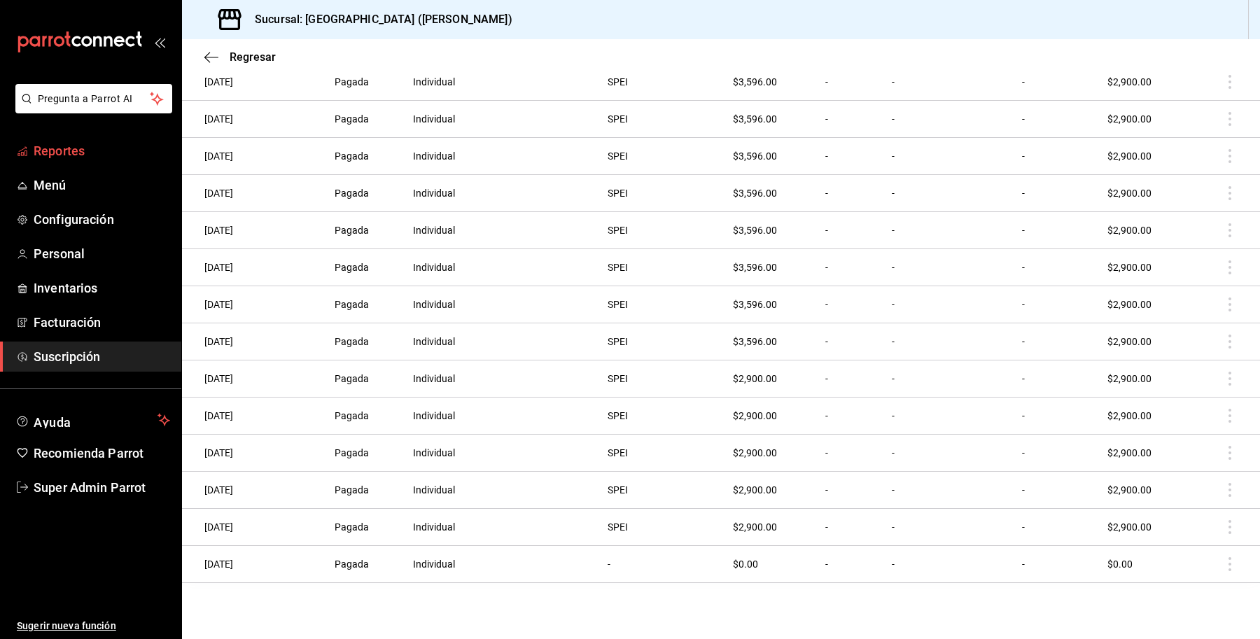
click at [70, 141] on span "Reportes" at bounding box center [102, 150] width 137 height 19
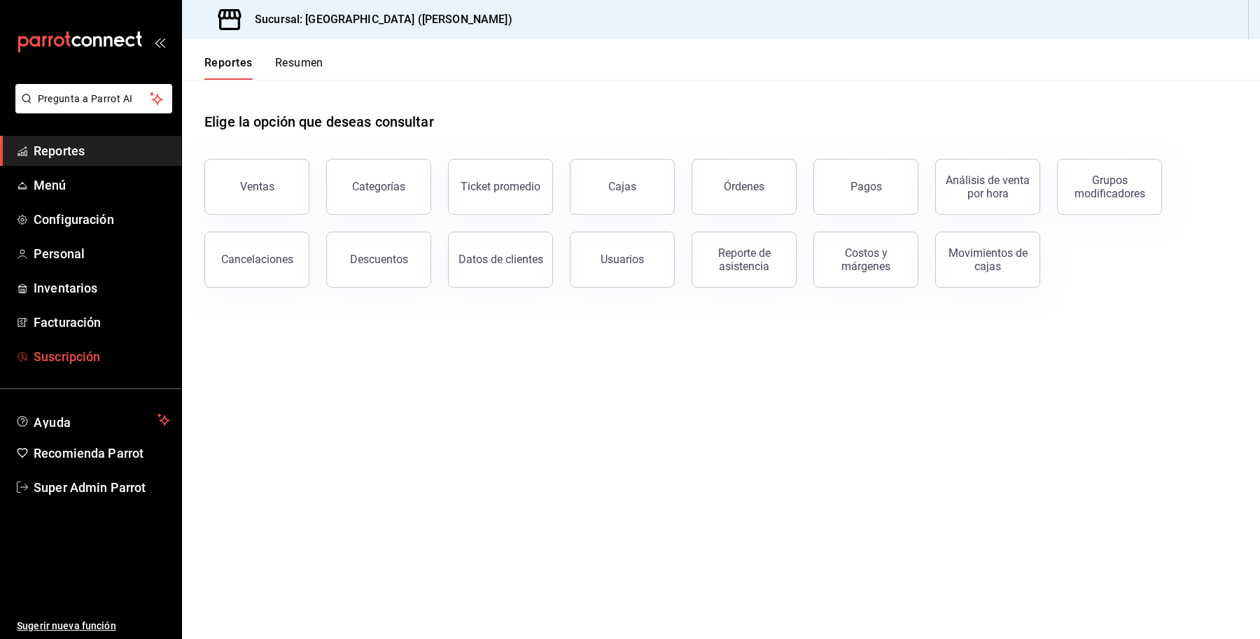
click at [51, 351] on span "Suscripción" at bounding box center [102, 356] width 137 height 19
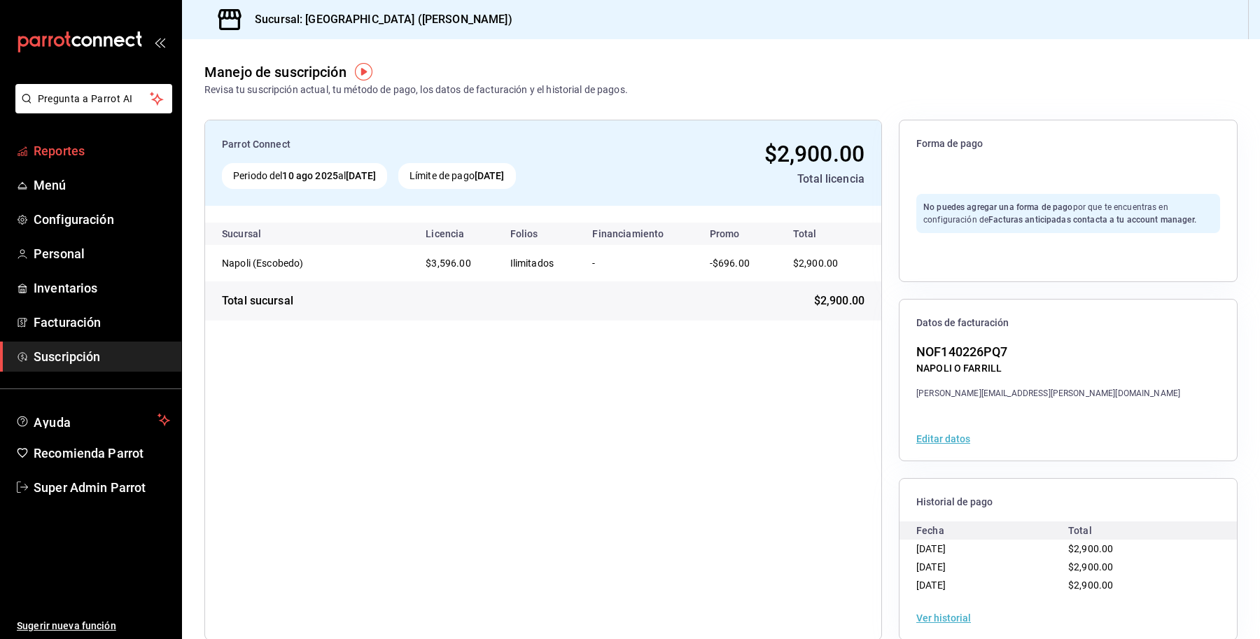
click at [70, 145] on span "Reportes" at bounding box center [102, 150] width 137 height 19
